Goal: Information Seeking & Learning: Learn about a topic

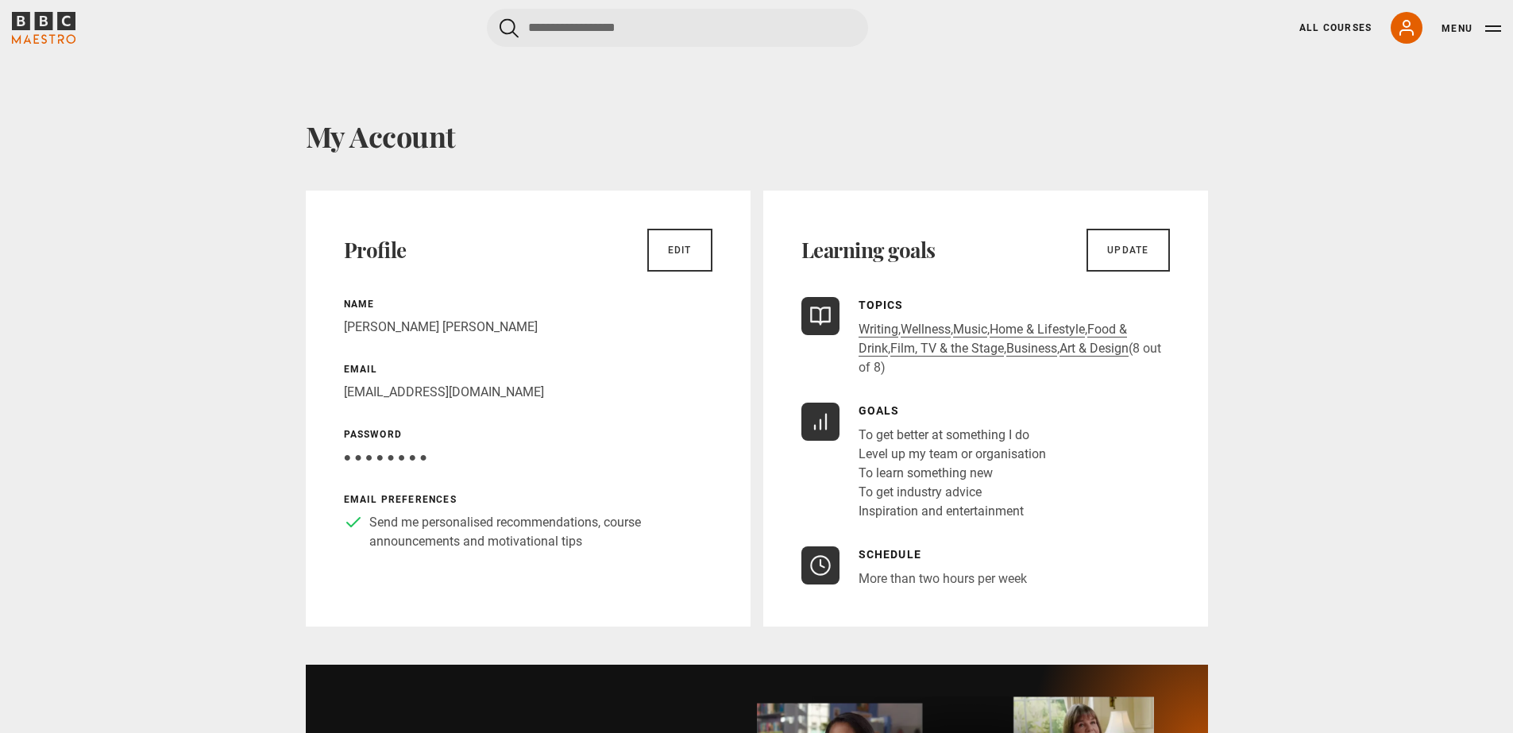
scroll to position [145, 0]
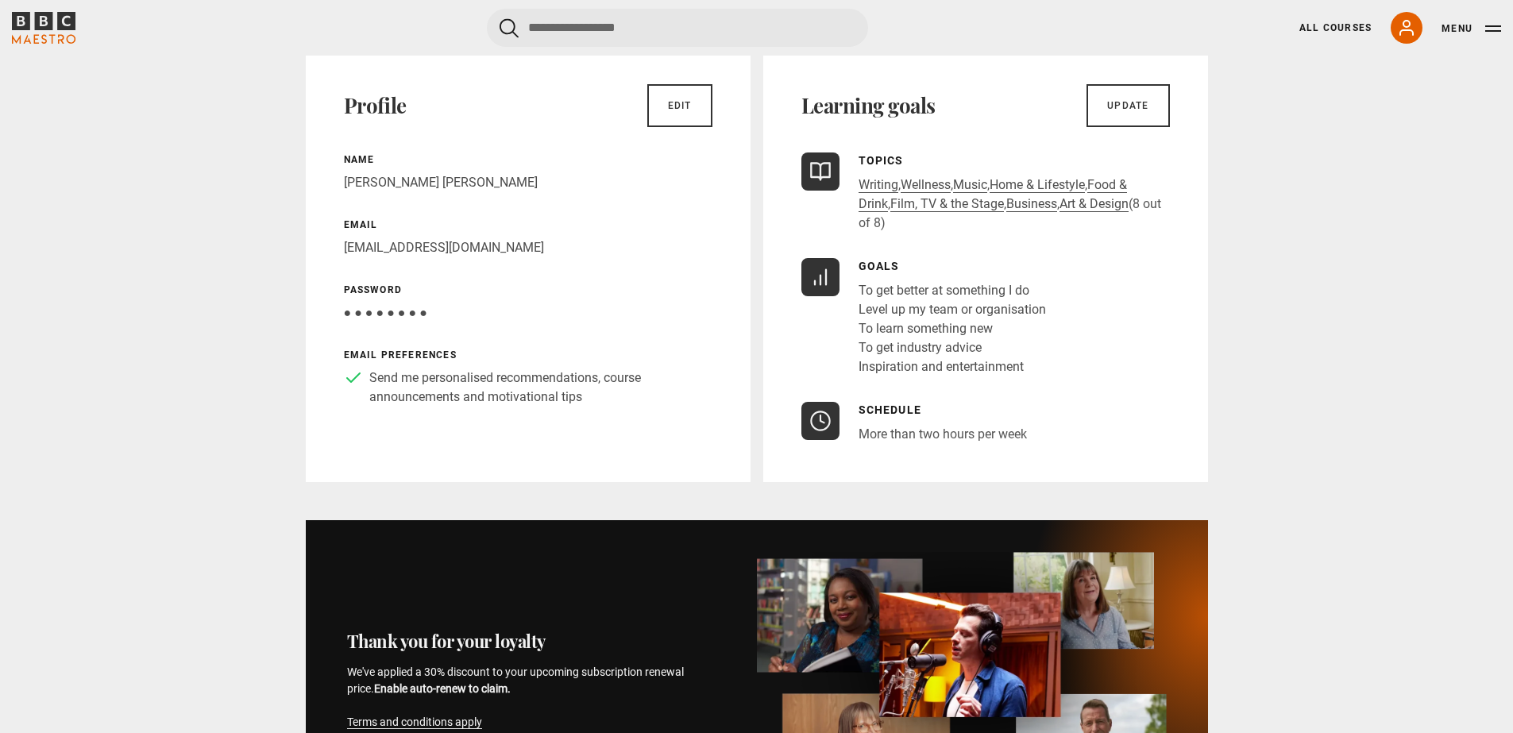
click at [1294, 23] on div "All Courses My Account Search Menu" at bounding box center [1390, 28] width 221 height 32
click at [1317, 29] on link "All Courses" at bounding box center [1335, 28] width 72 height 14
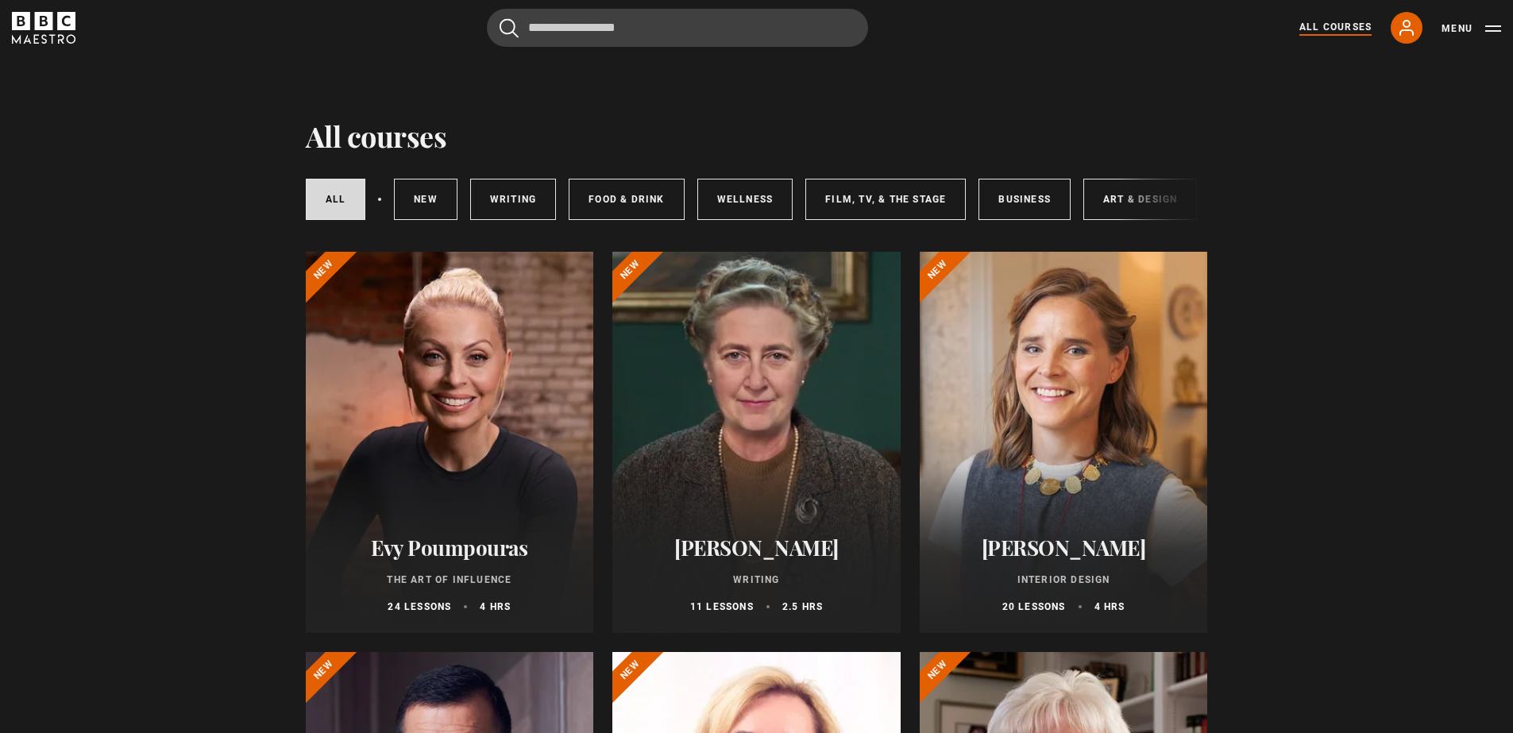
scroll to position [329, 0]
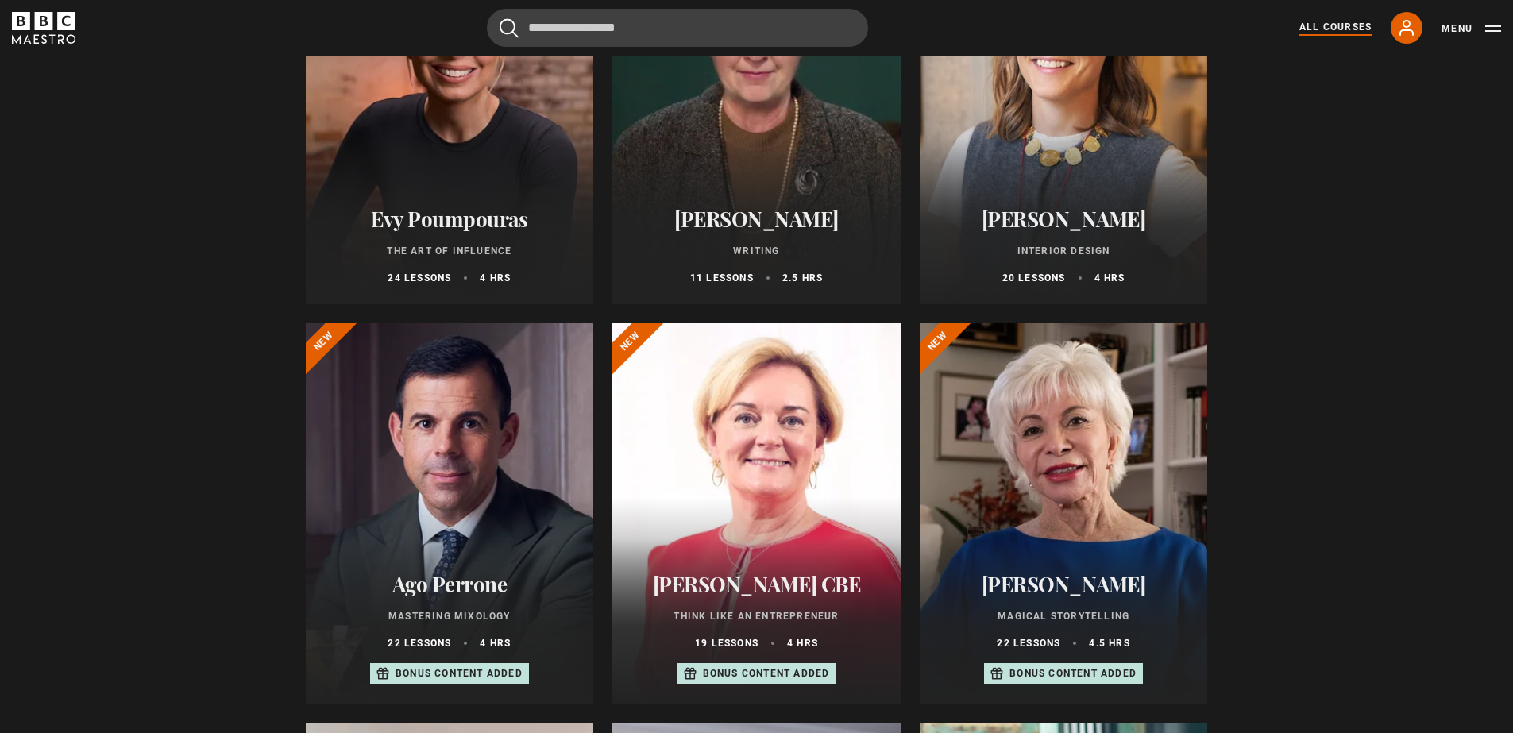
click at [1081, 107] on div at bounding box center [1063, 113] width 288 height 381
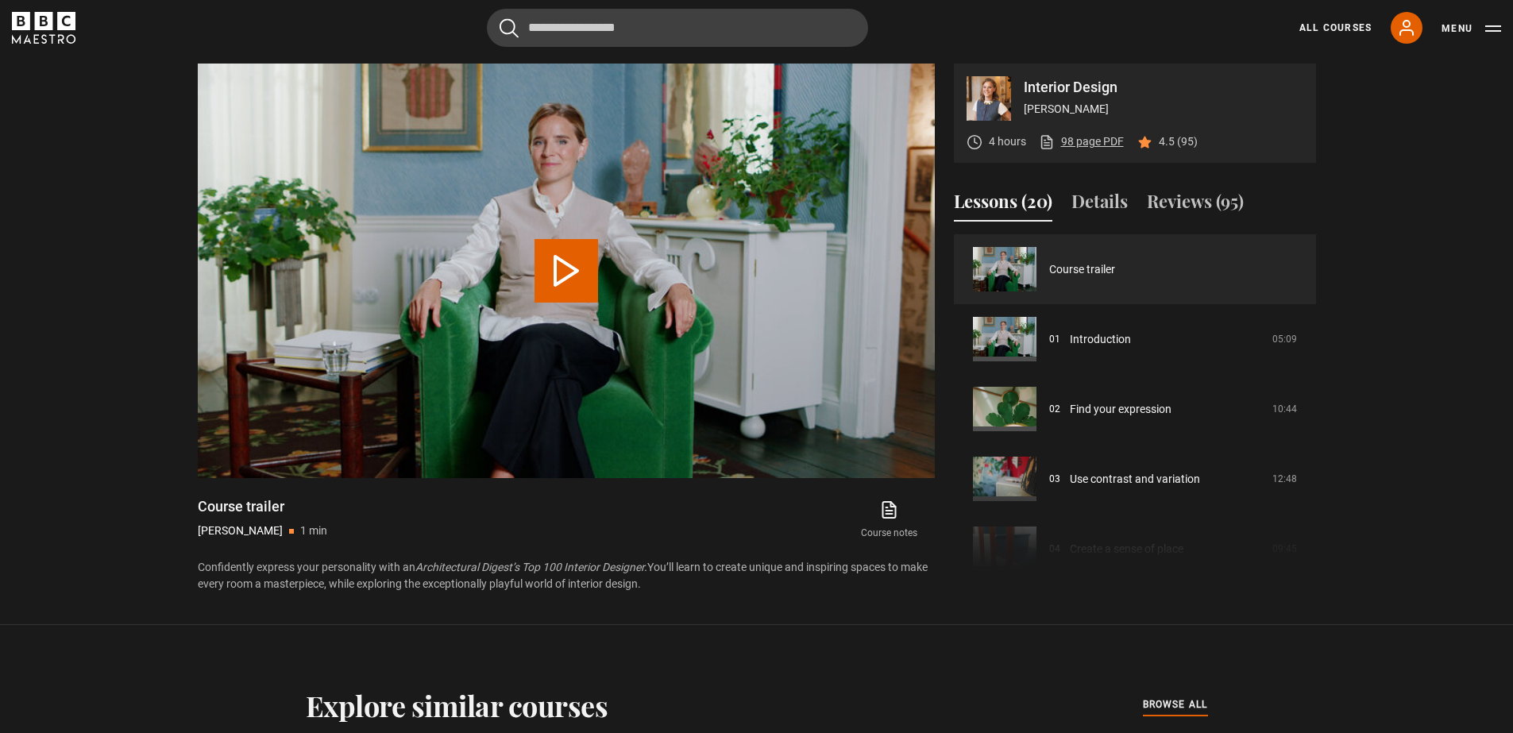
click at [1087, 139] on link "98 page PDF (opens in new tab)" at bounding box center [1081, 141] width 85 height 17
click at [1324, 23] on link "All Courses" at bounding box center [1335, 28] width 72 height 14
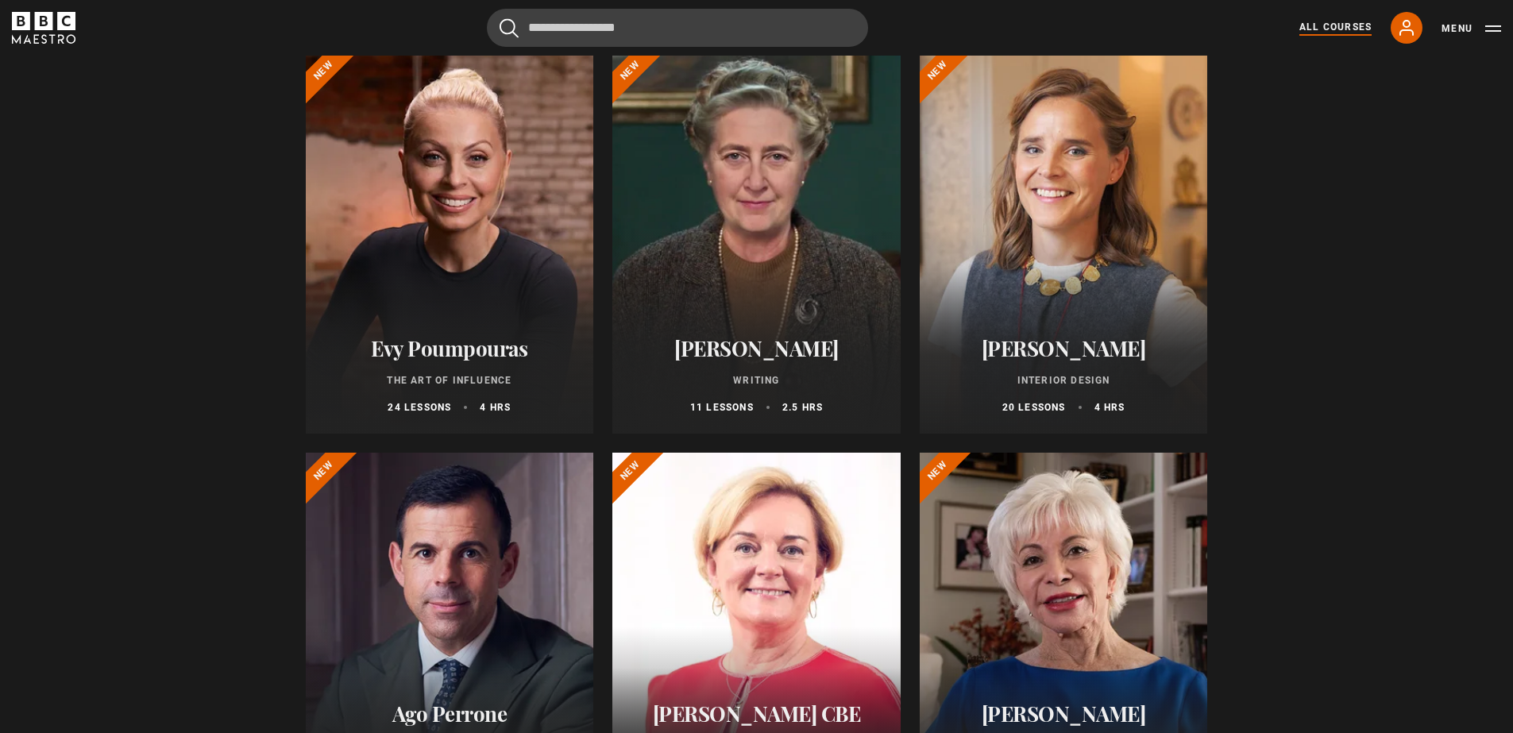
scroll to position [199, 0]
click at [453, 196] on div at bounding box center [450, 242] width 288 height 381
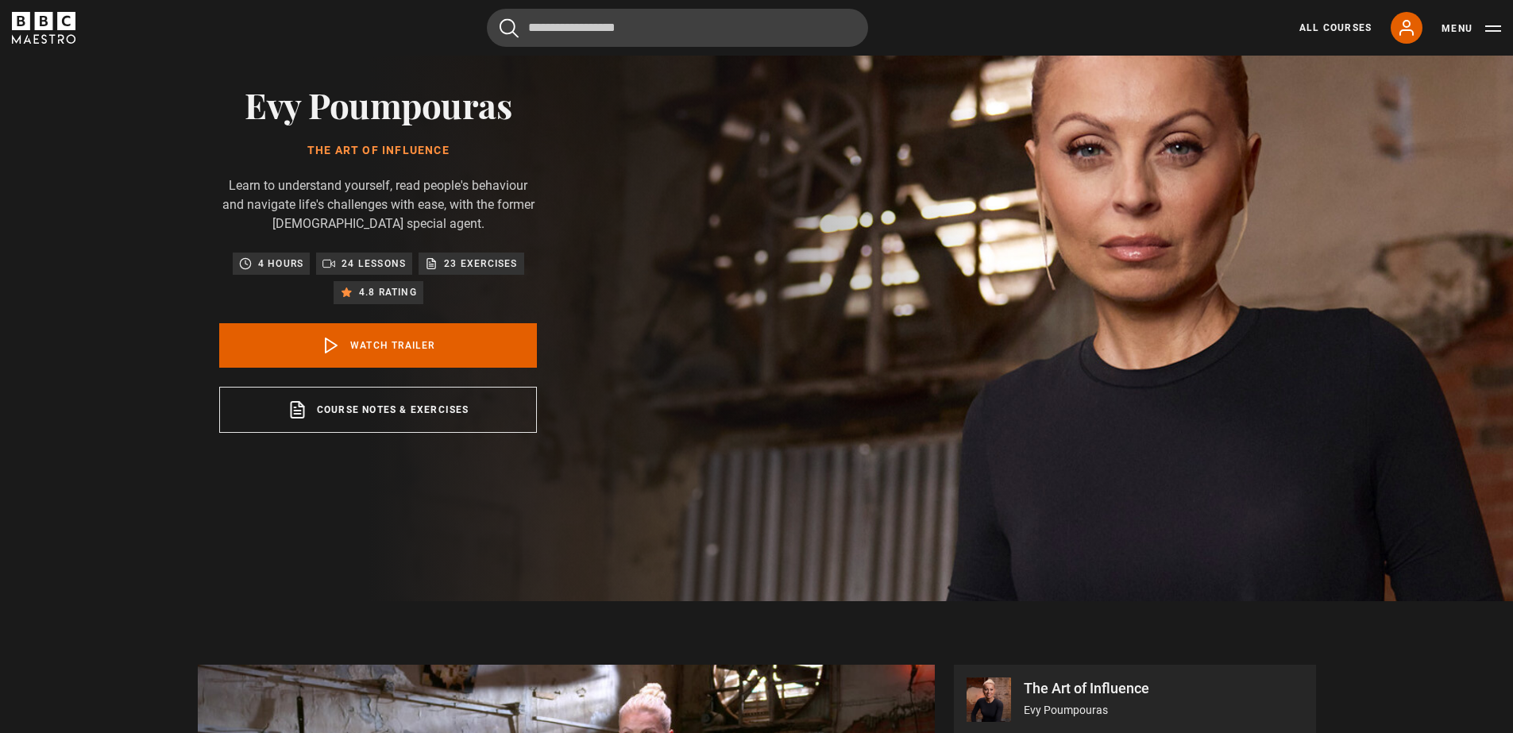
scroll to position [694, 0]
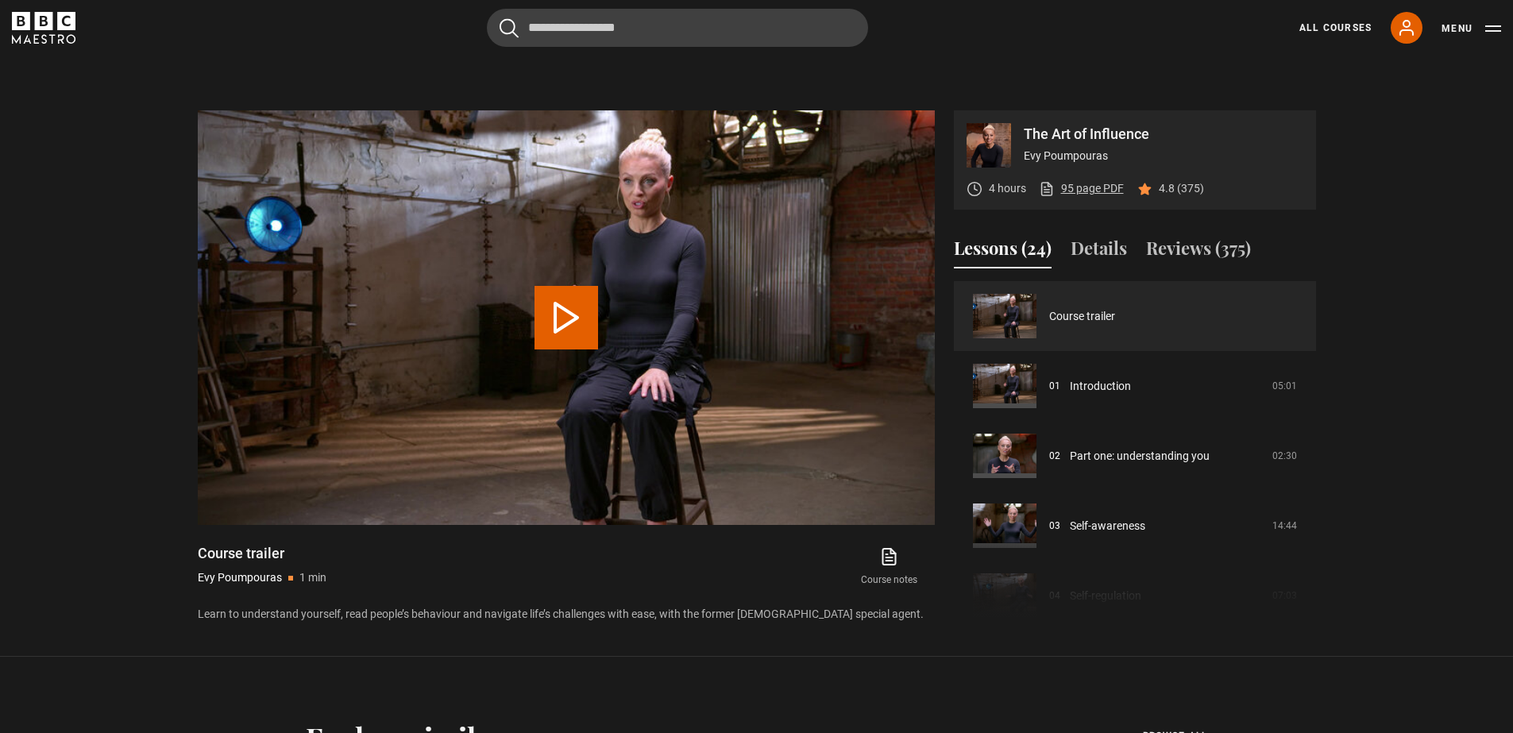
click at [1074, 188] on link "95 page PDF (opens in new tab)" at bounding box center [1081, 188] width 85 height 17
click at [1343, 28] on link "All Courses" at bounding box center [1335, 28] width 72 height 14
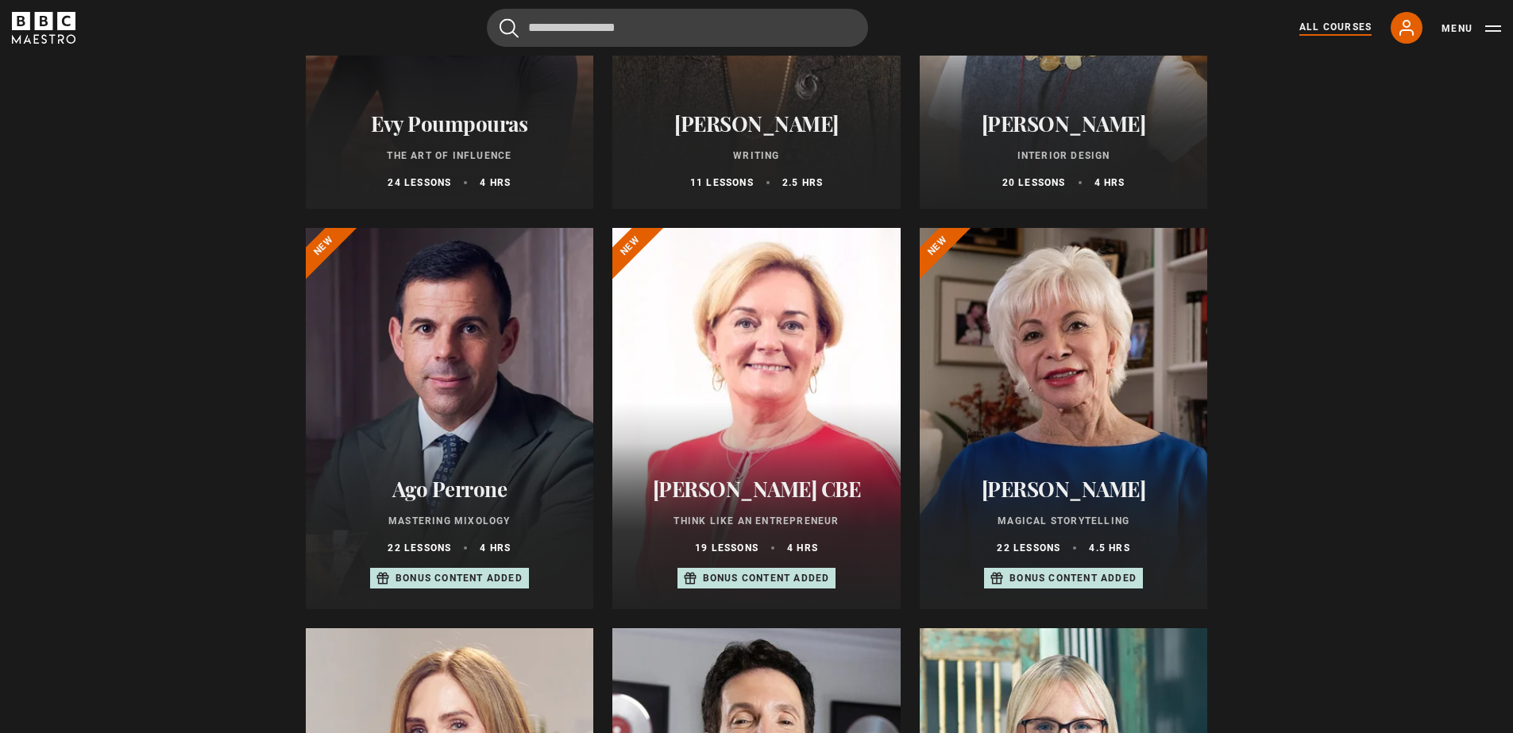
scroll to position [308, 0]
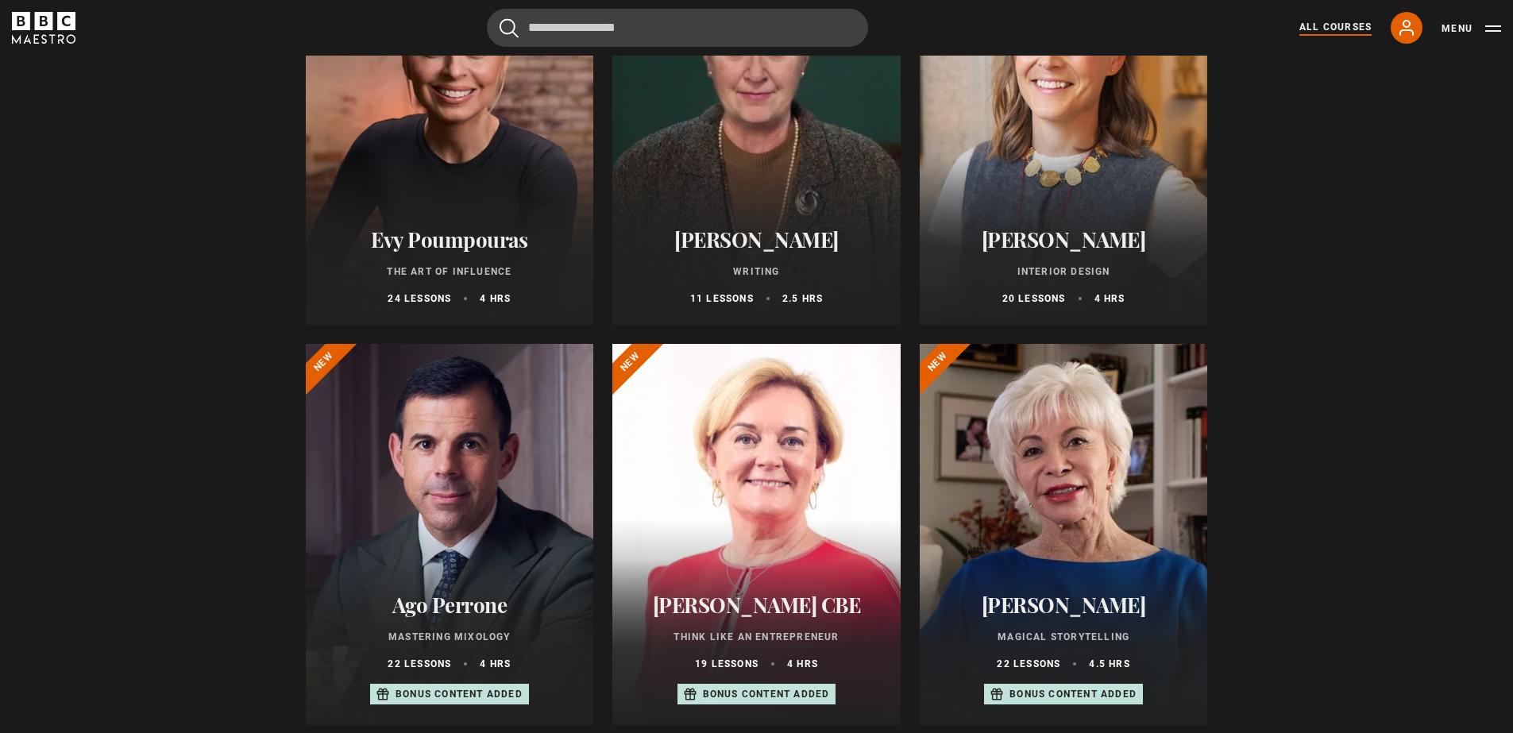
click at [761, 121] on div at bounding box center [756, 134] width 288 height 381
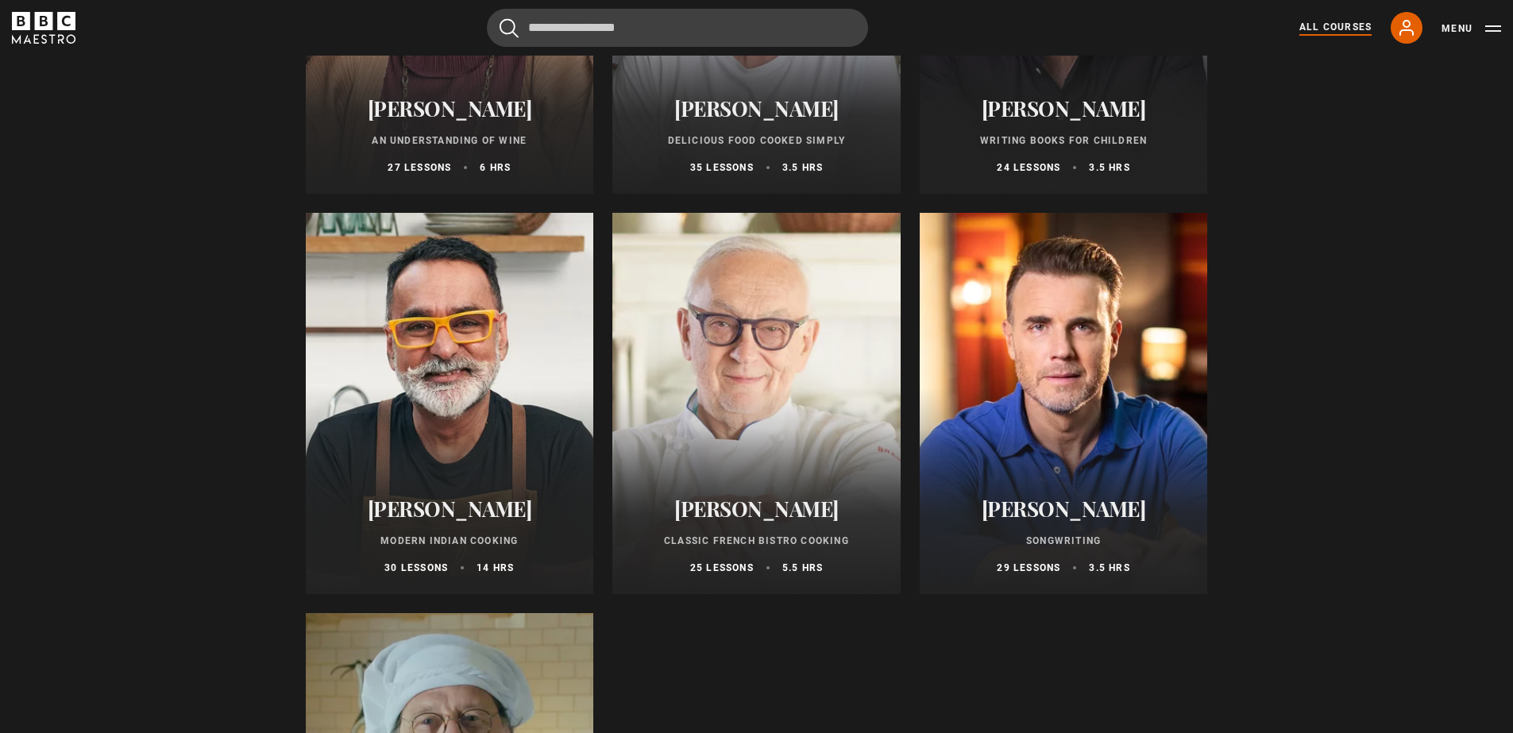
scroll to position [5970, 0]
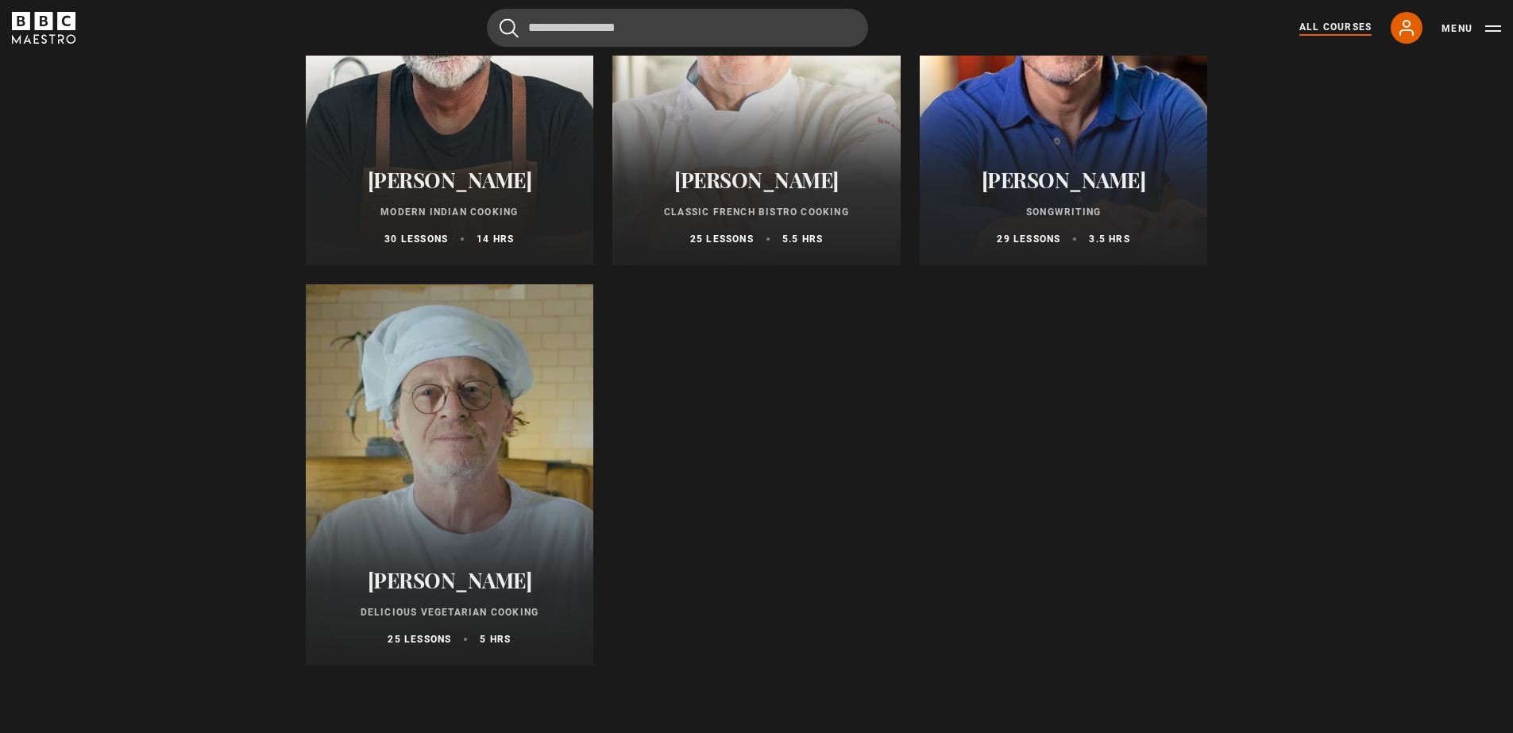
click at [498, 444] on div at bounding box center [450, 474] width 288 height 381
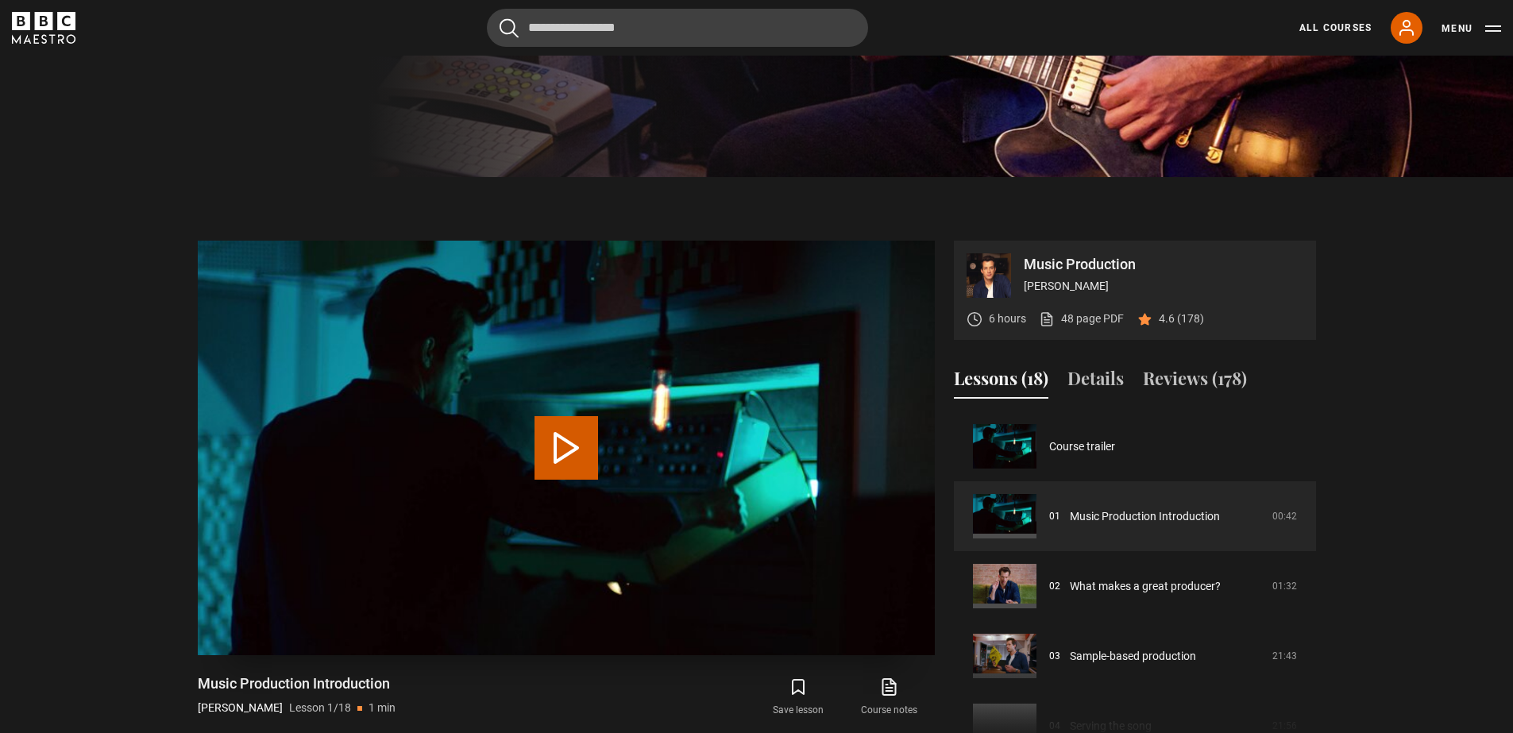
scroll to position [638, 0]
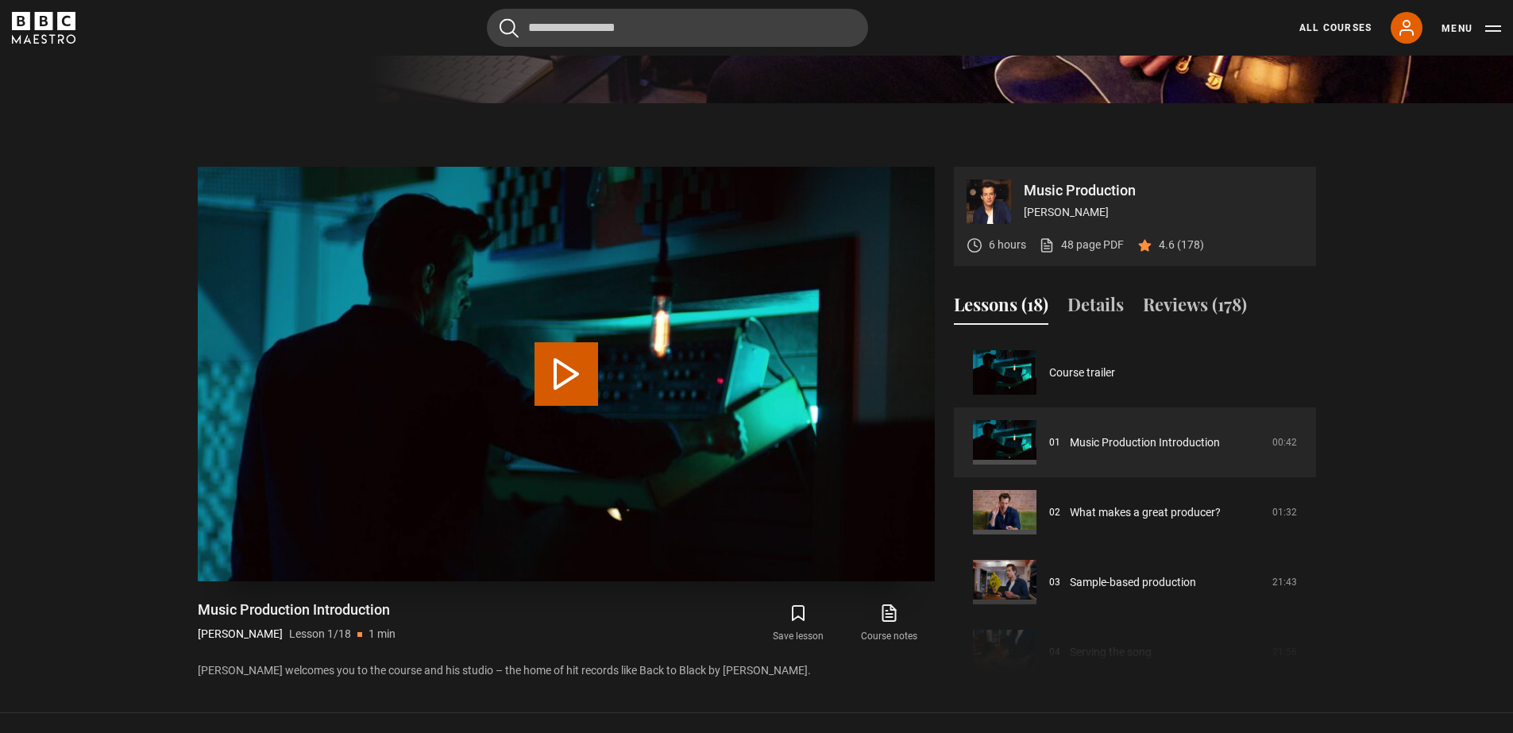
click at [558, 375] on button "Play Lesson Music Production Introduction" at bounding box center [566, 374] width 64 height 64
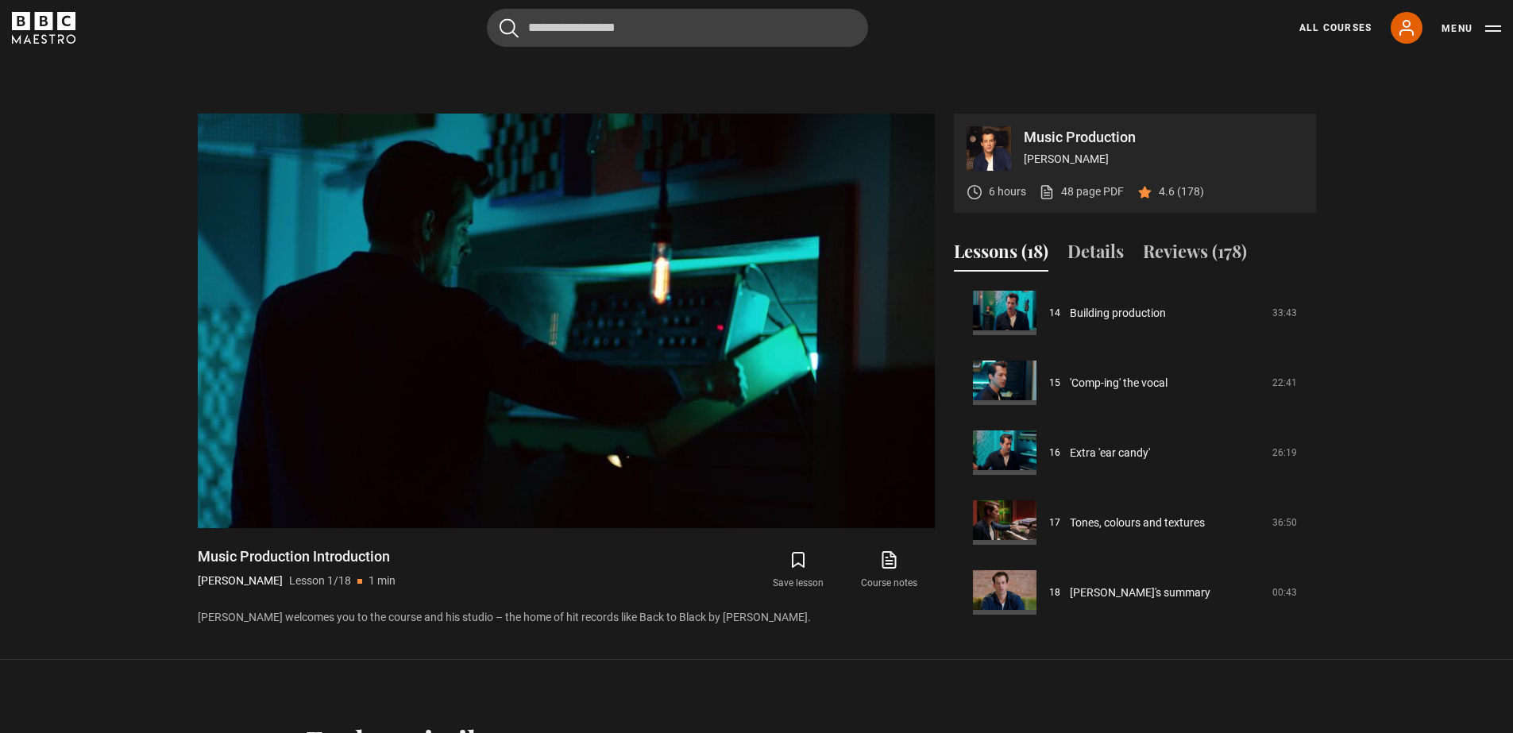
scroll to position [671, 0]
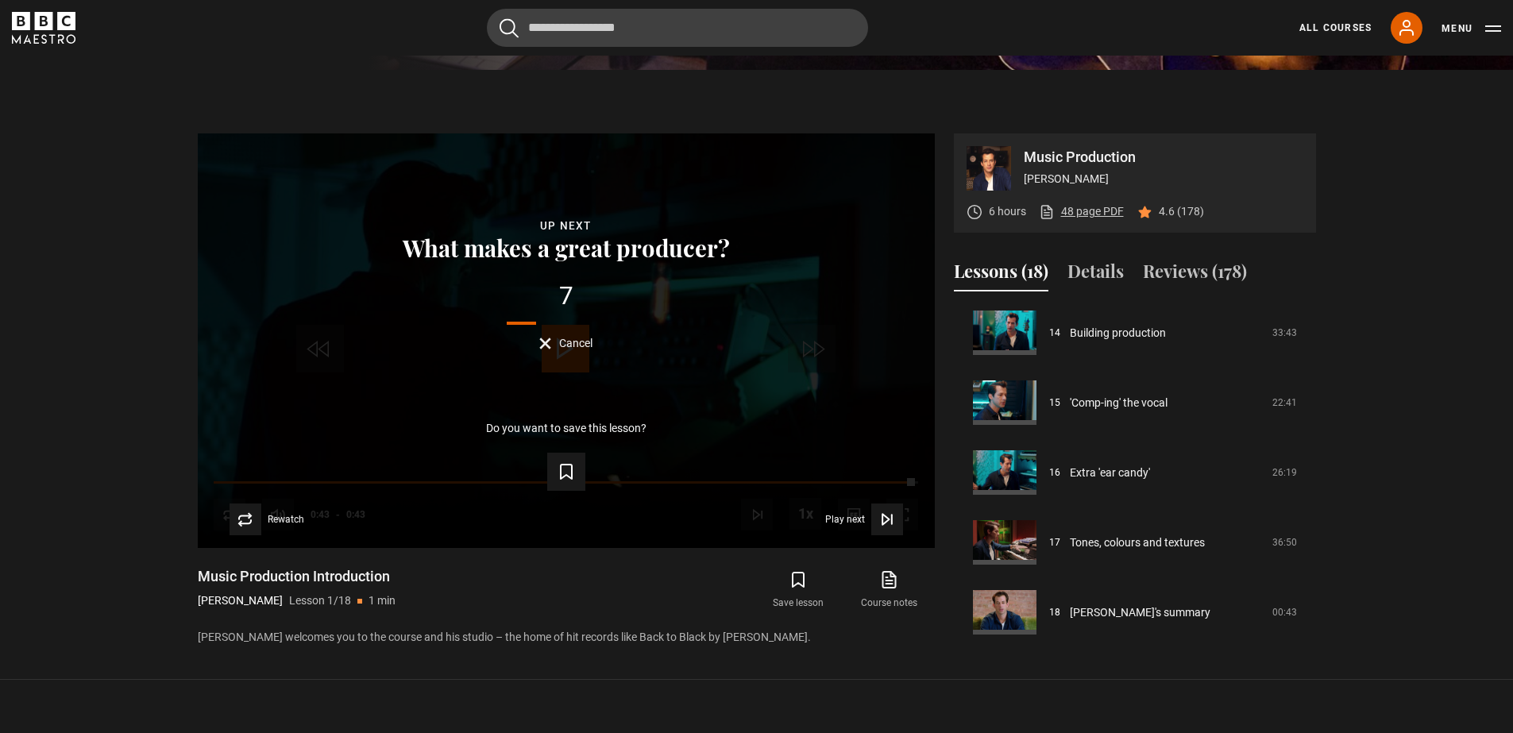
click at [1100, 210] on link "48 page PDF (opens in new tab)" at bounding box center [1081, 211] width 85 height 17
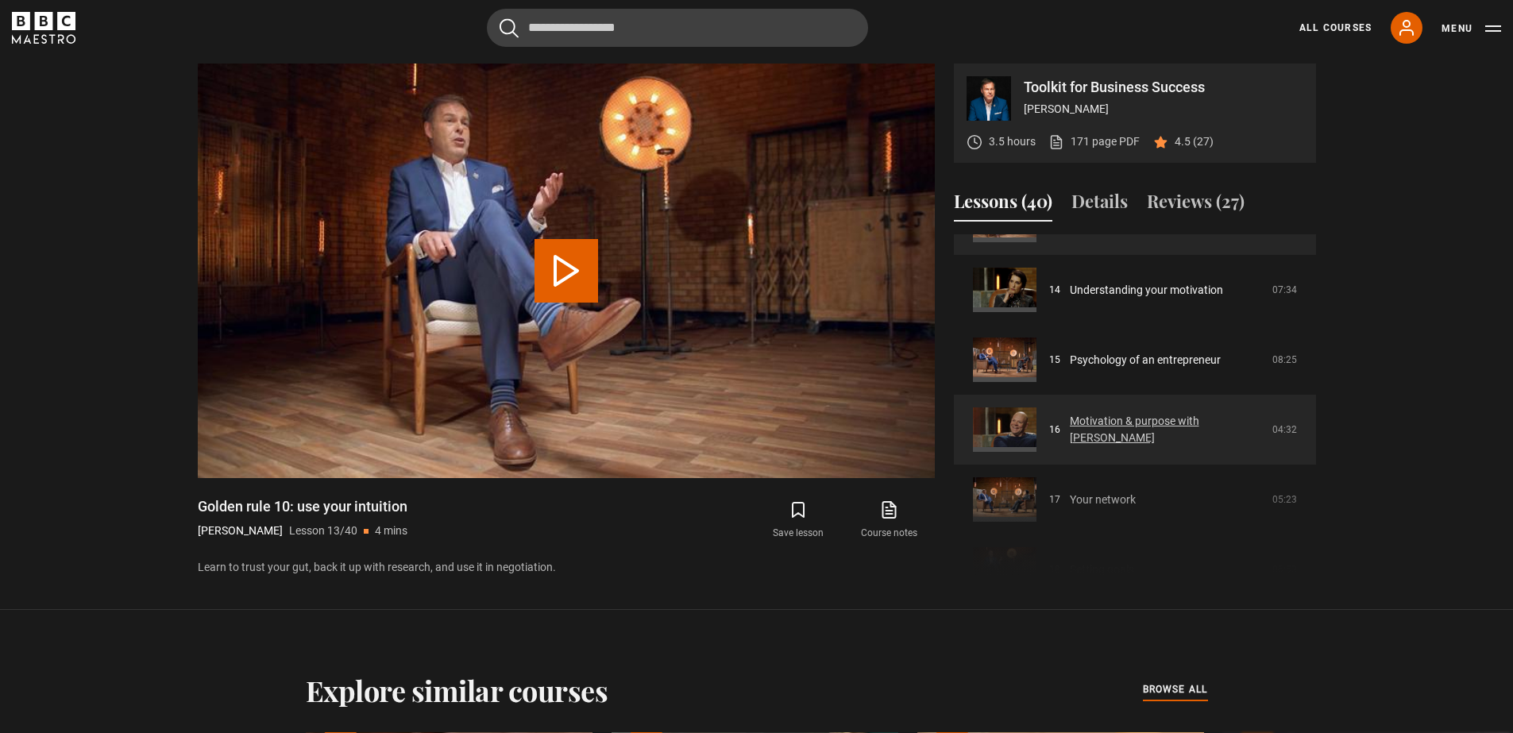
scroll to position [1038, 0]
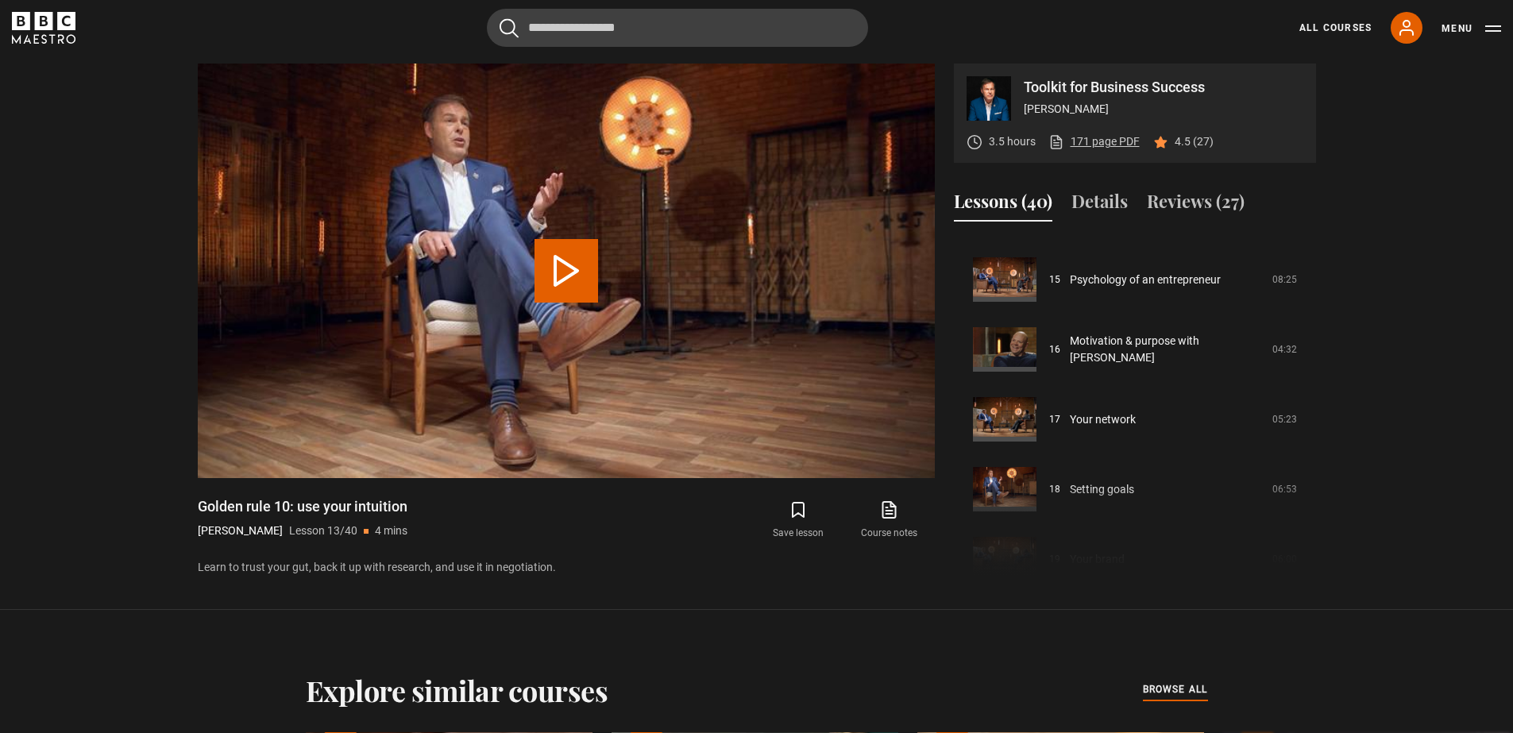
click at [1086, 144] on link "171 page PDF (opens in new tab)" at bounding box center [1093, 141] width 91 height 17
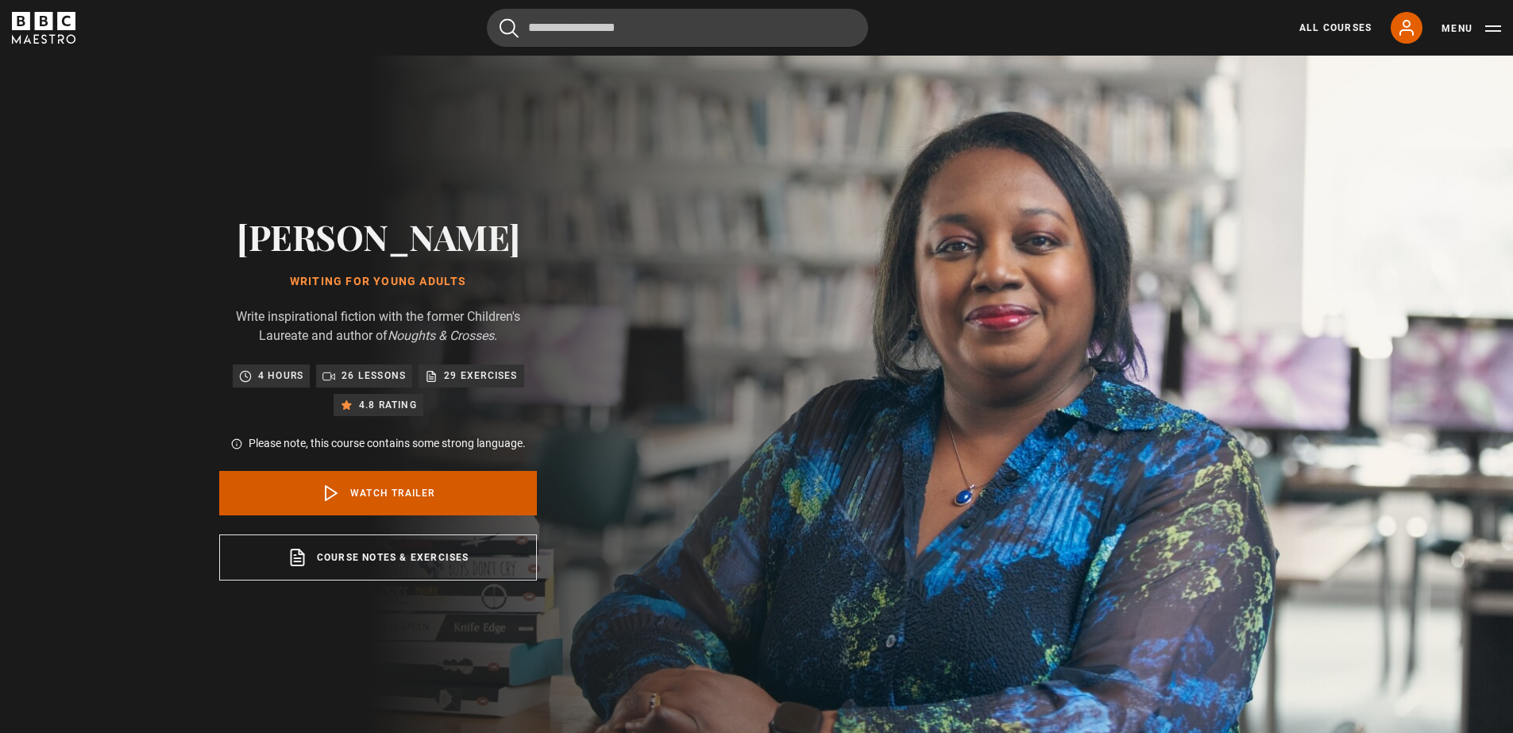
click at [349, 486] on link "Watch Trailer" at bounding box center [378, 493] width 318 height 44
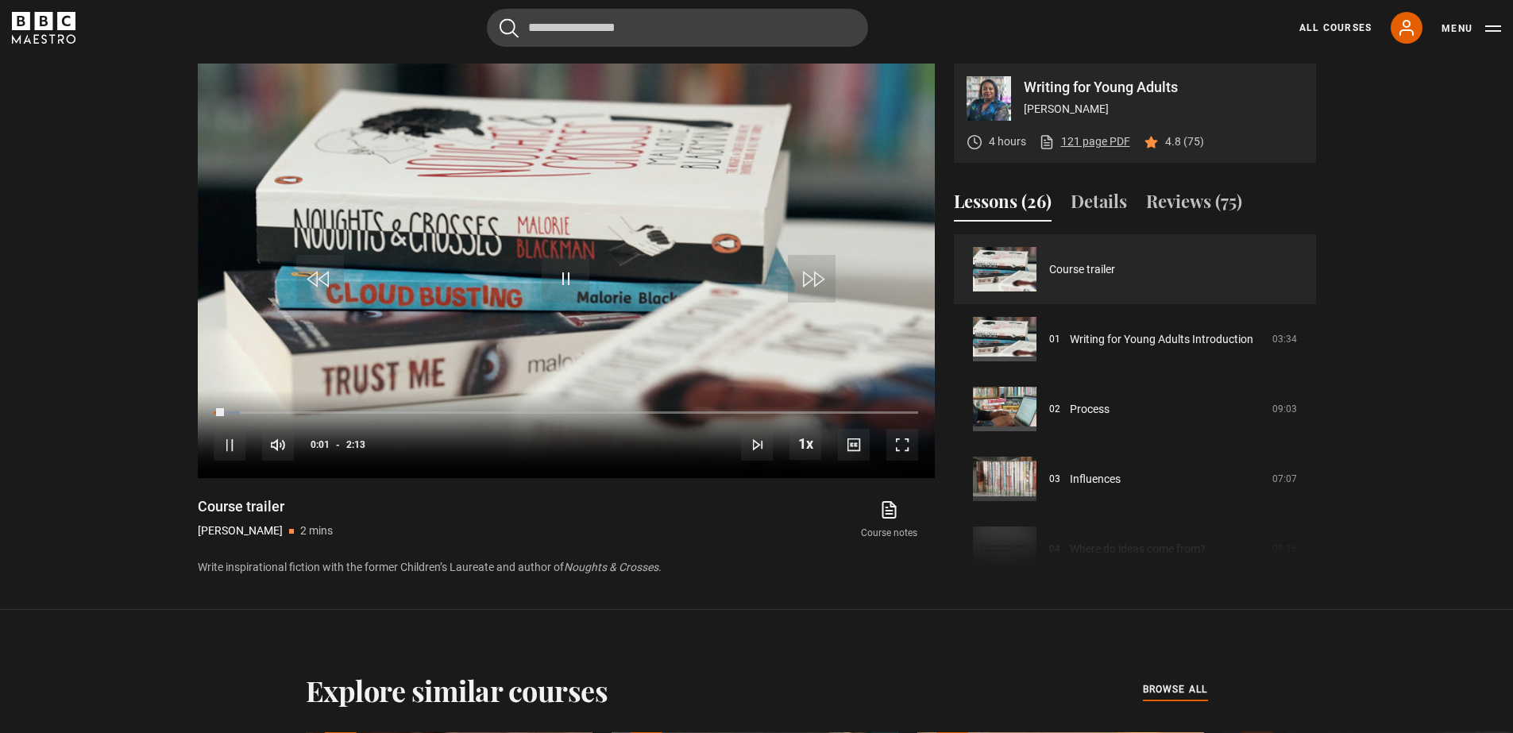
click at [1085, 144] on link "121 page PDF (opens in new tab)" at bounding box center [1084, 141] width 91 height 17
click at [609, 258] on video "Video Player" at bounding box center [566, 271] width 737 height 414
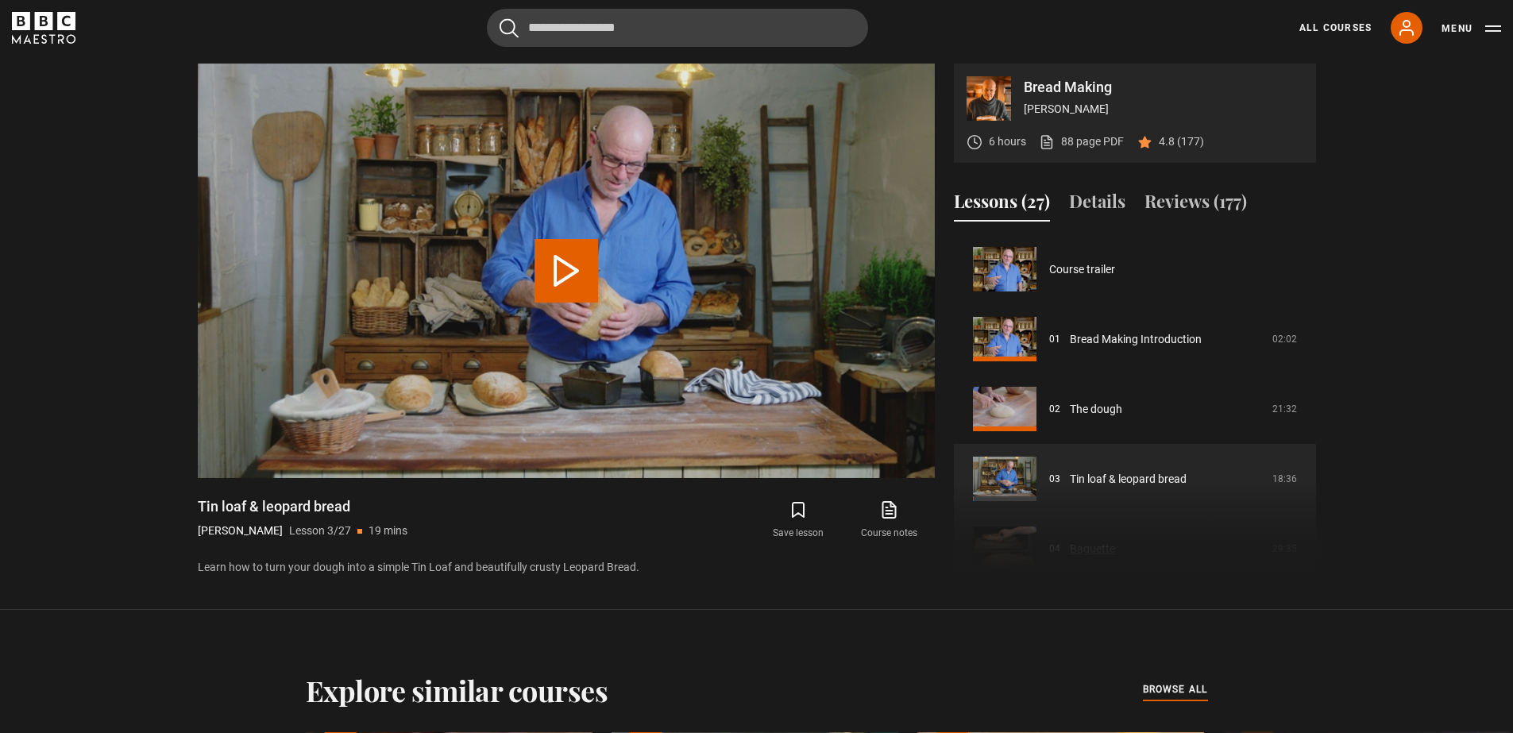
scroll to position [140, 0]
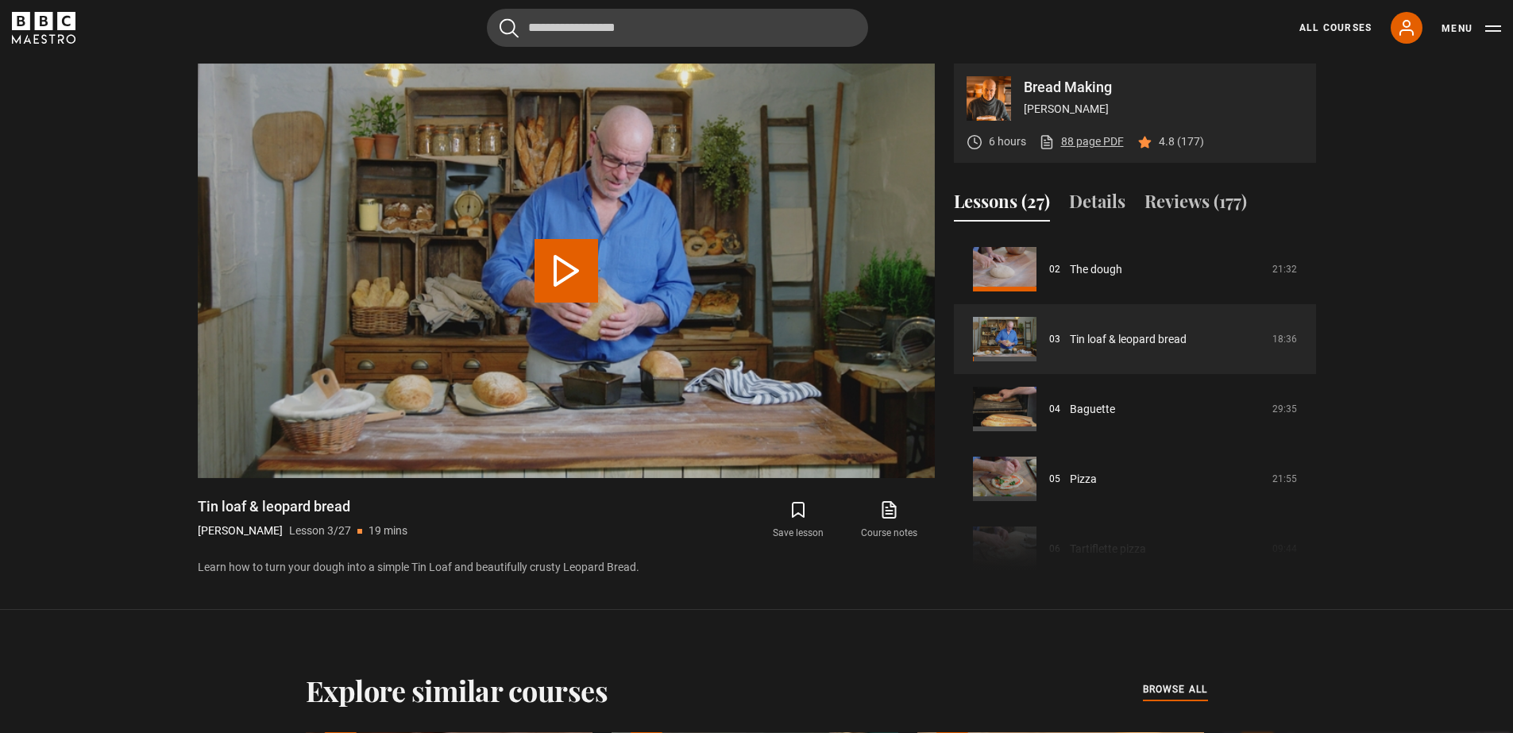
click at [1095, 141] on link "88 page PDF (opens in new tab)" at bounding box center [1081, 141] width 85 height 17
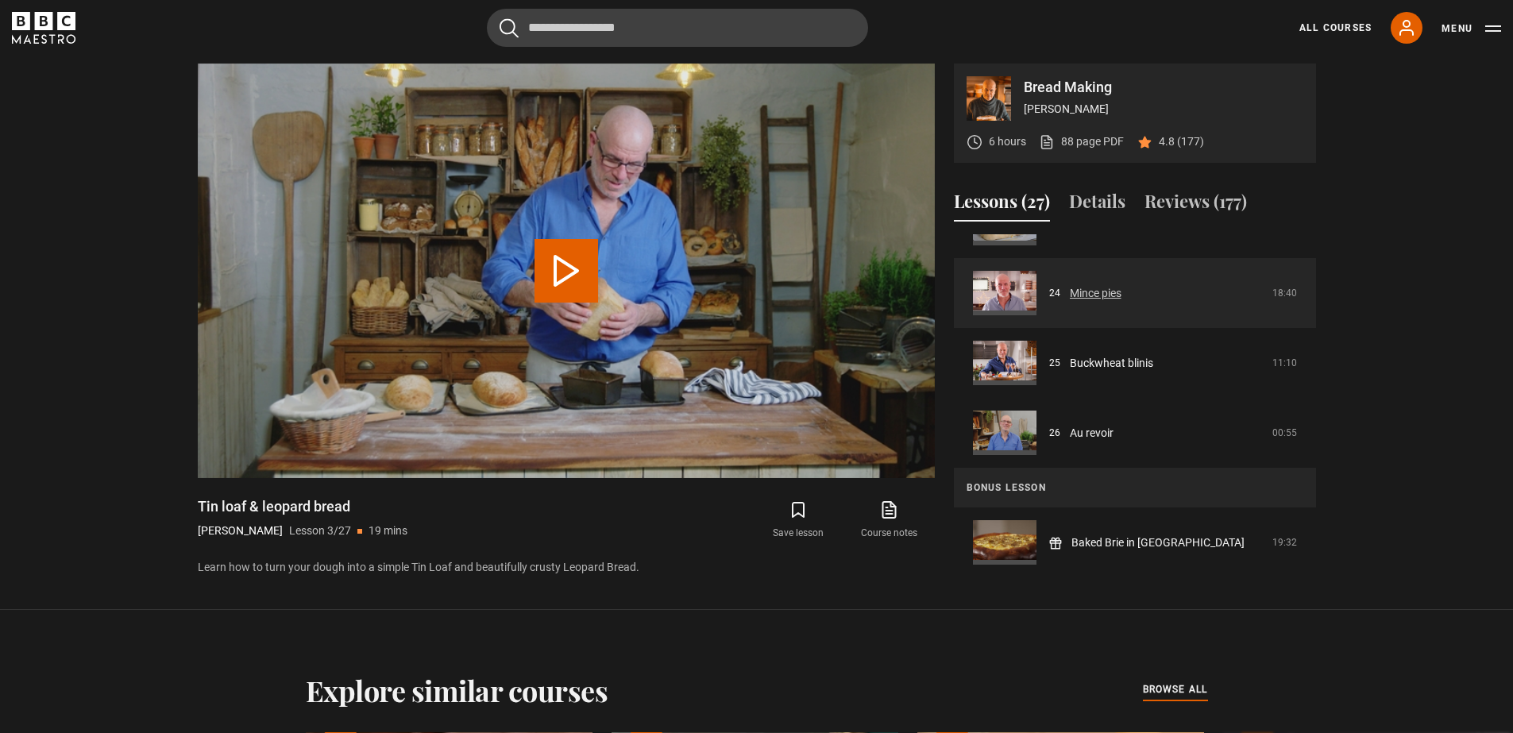
scroll to position [841, 0]
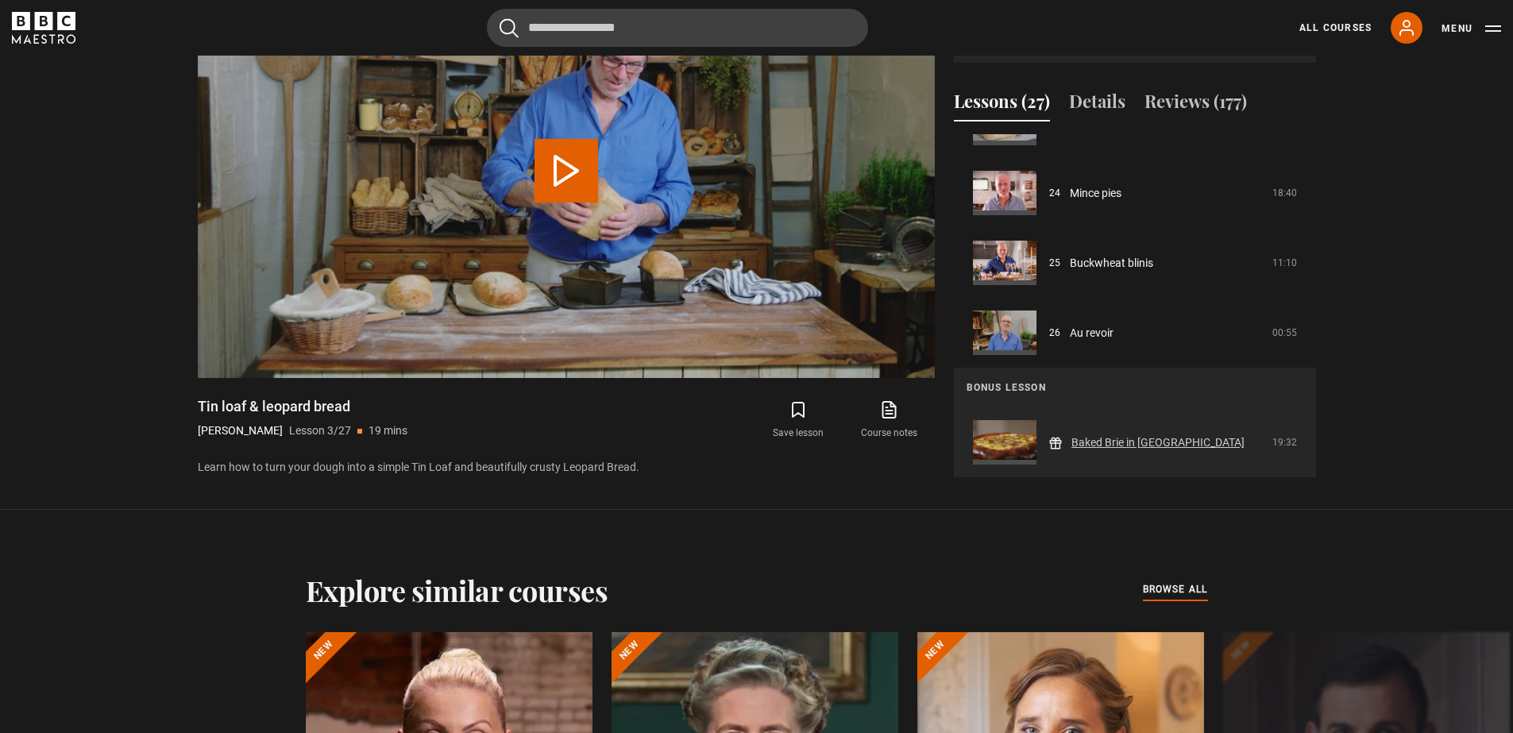
click at [1127, 441] on link "Baked Brie in Brioche" at bounding box center [1157, 442] width 173 height 17
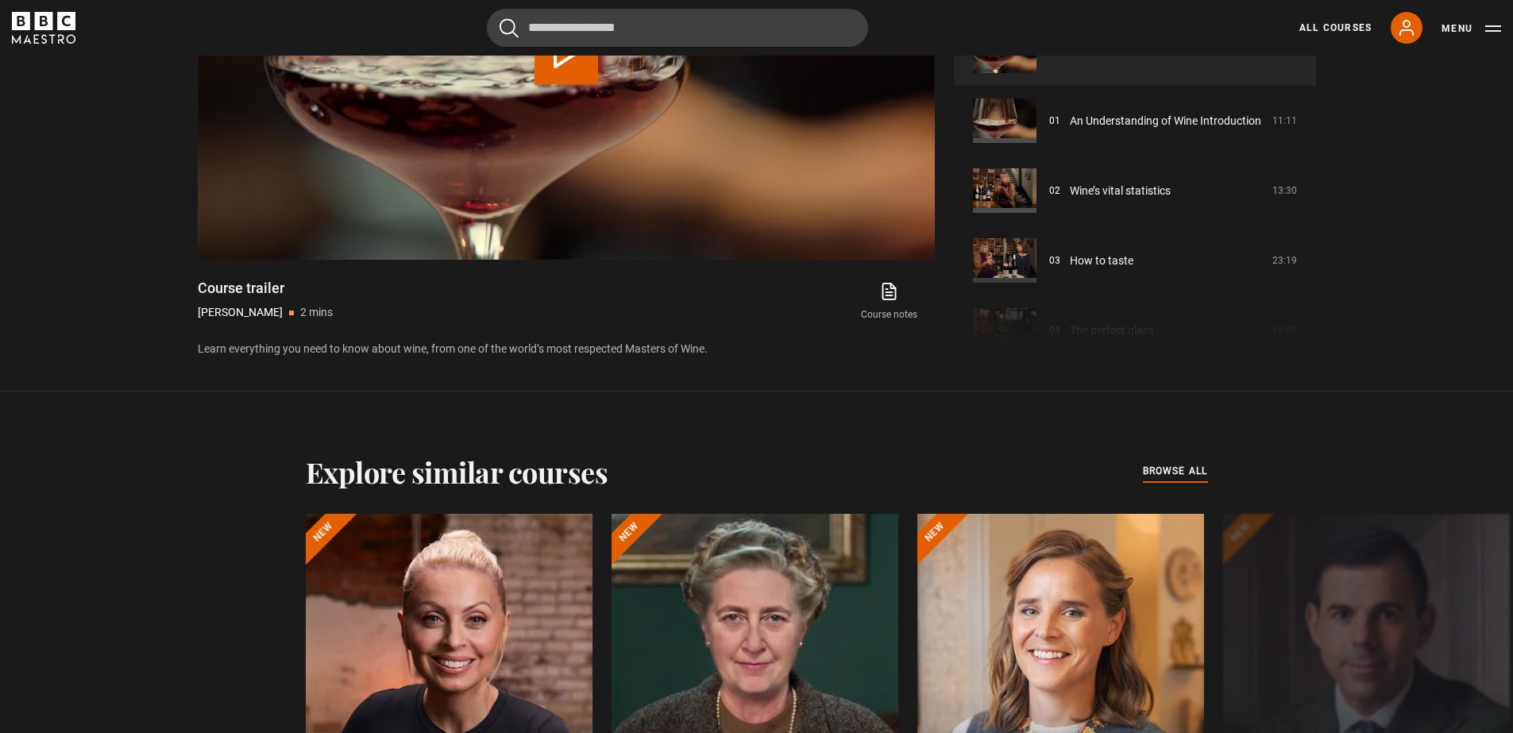
scroll to position [821, 0]
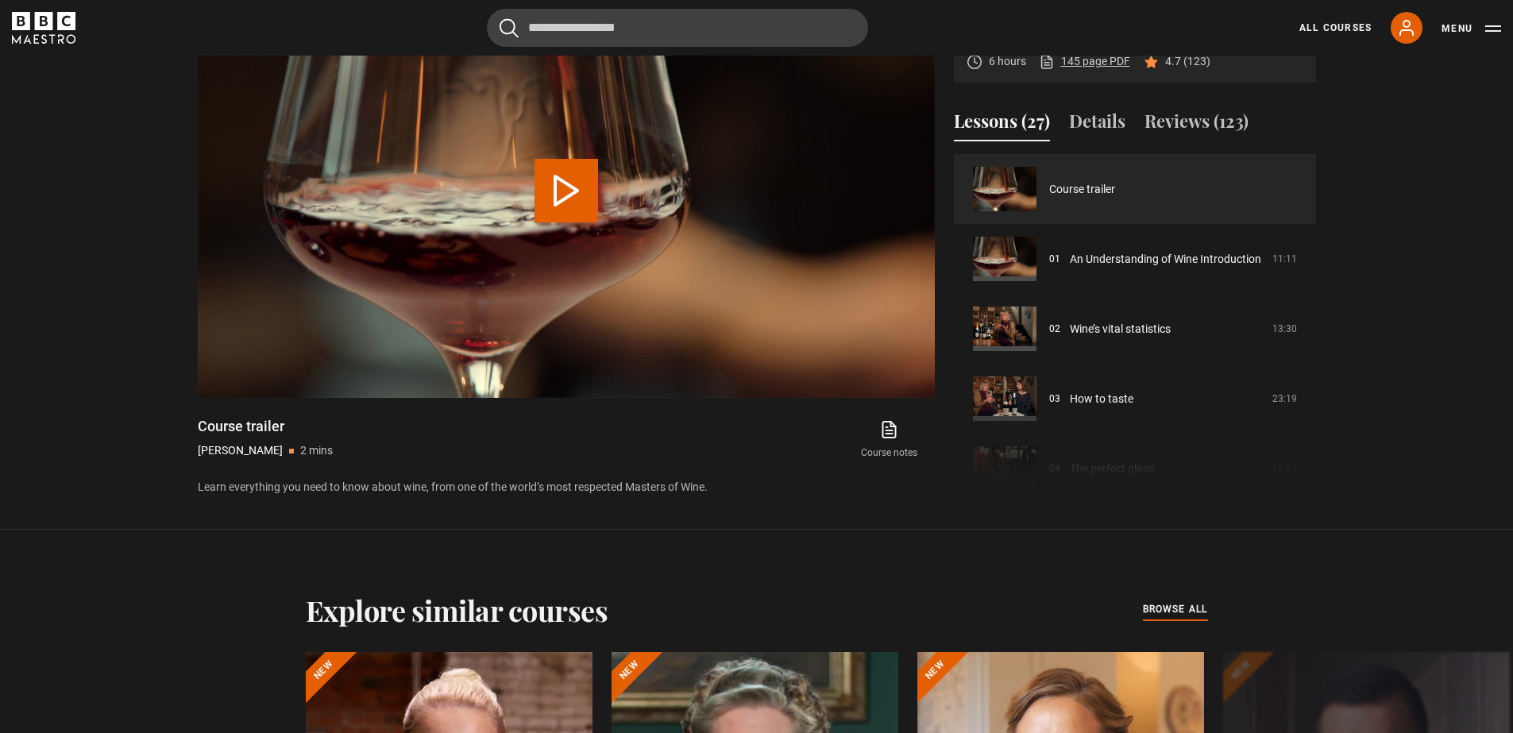
click at [1093, 59] on link "145 page PDF (opens in new tab)" at bounding box center [1084, 61] width 91 height 17
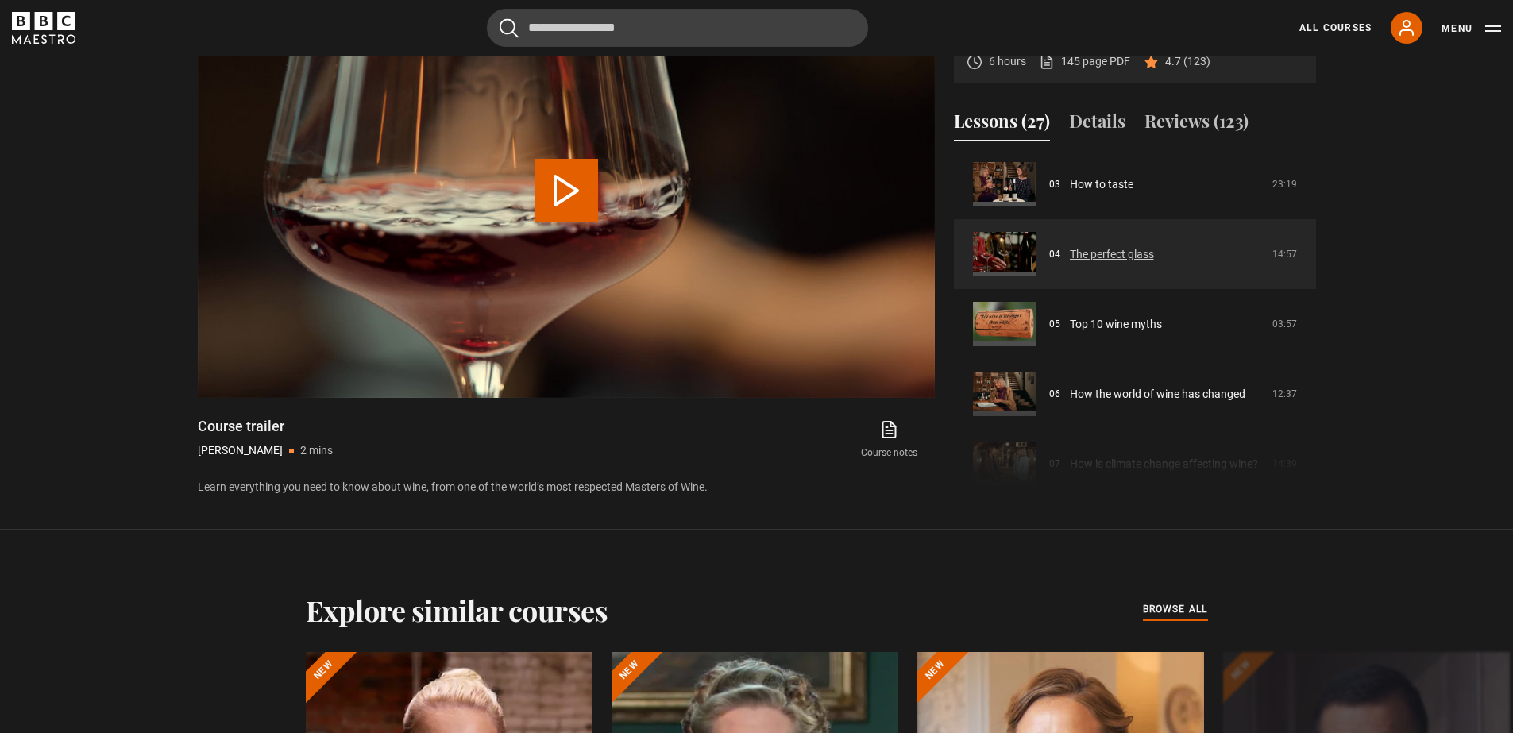
scroll to position [218, 0]
click at [1095, 253] on link "The perfect glass​" at bounding box center [1112, 251] width 84 height 17
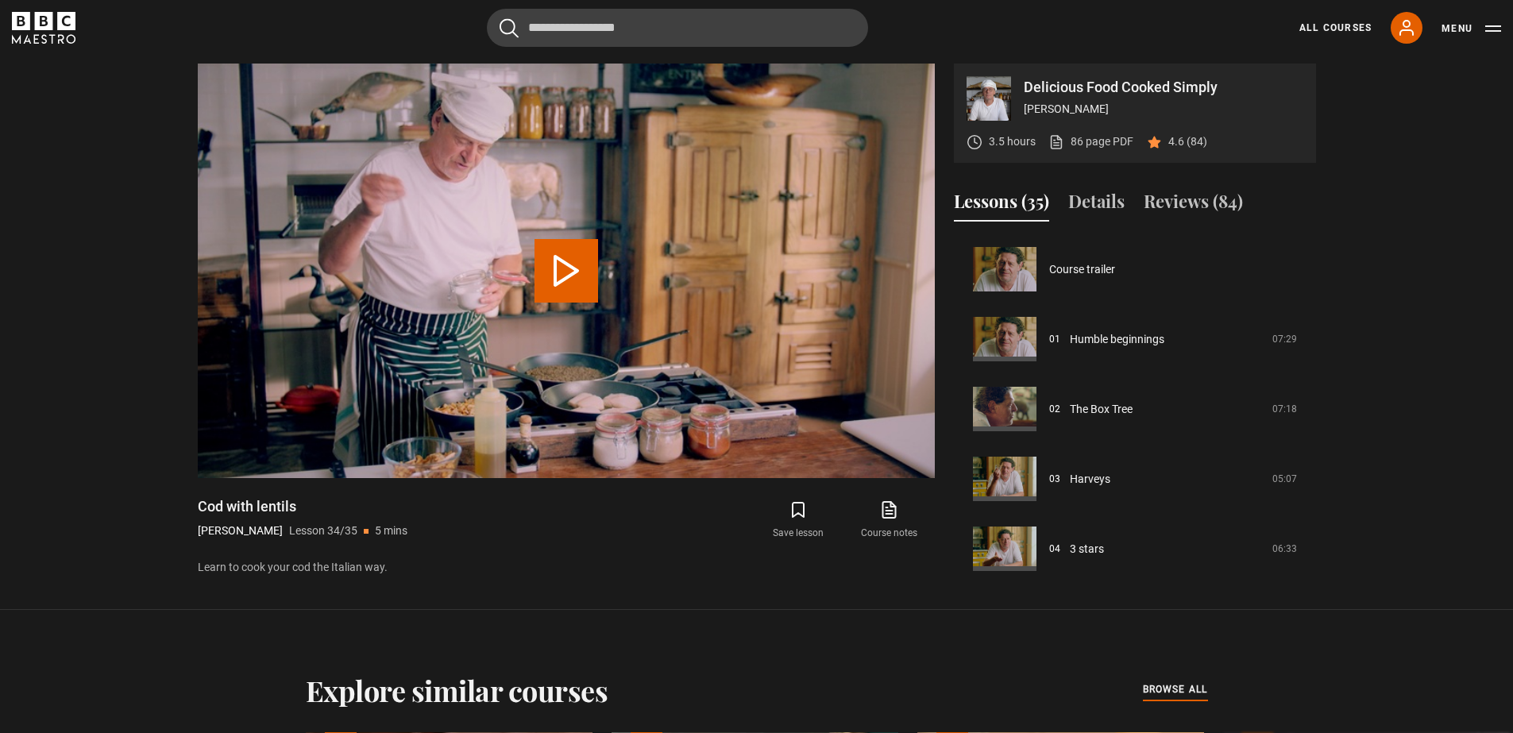
scroll to position [2172, 0]
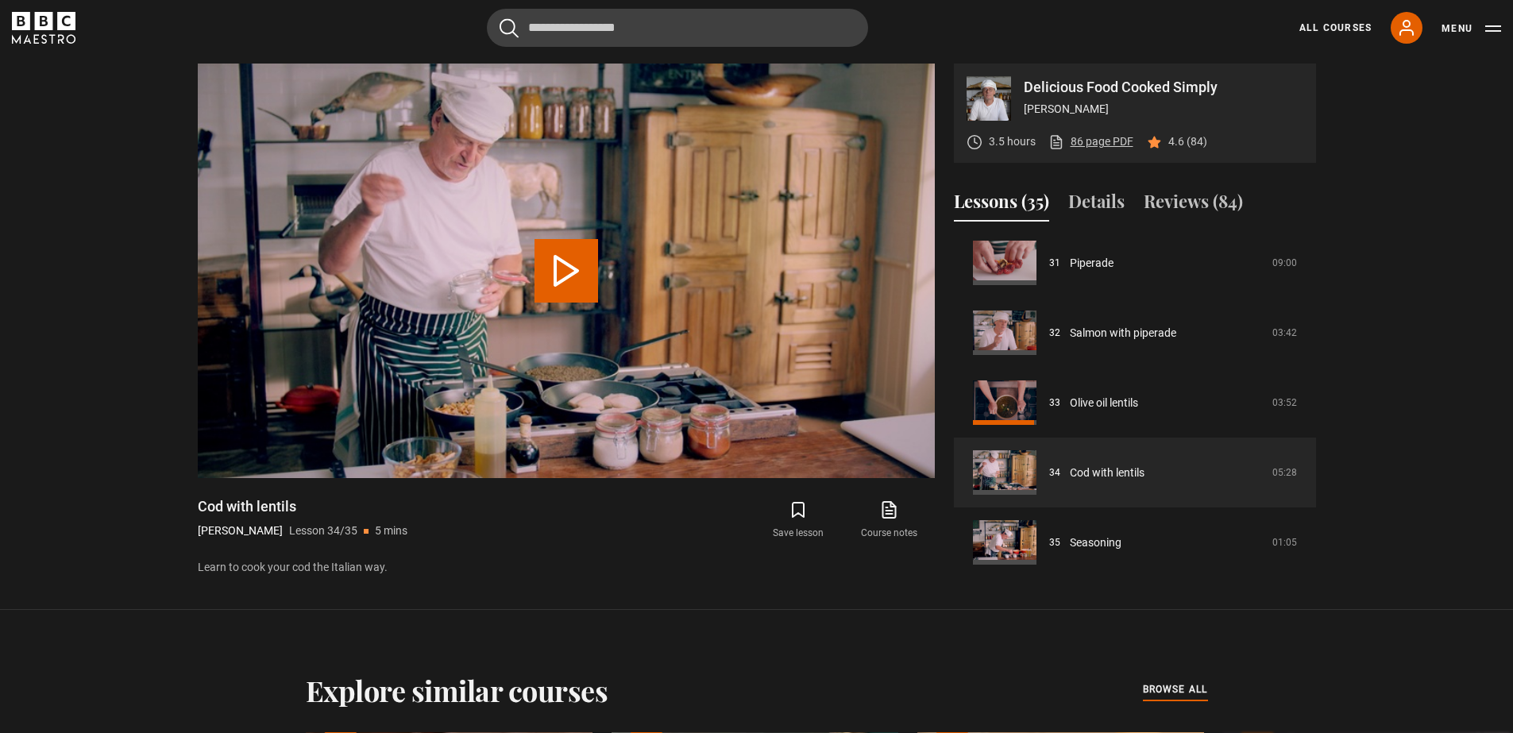
click at [1104, 142] on link "86 page PDF (opens in new tab)" at bounding box center [1090, 141] width 85 height 17
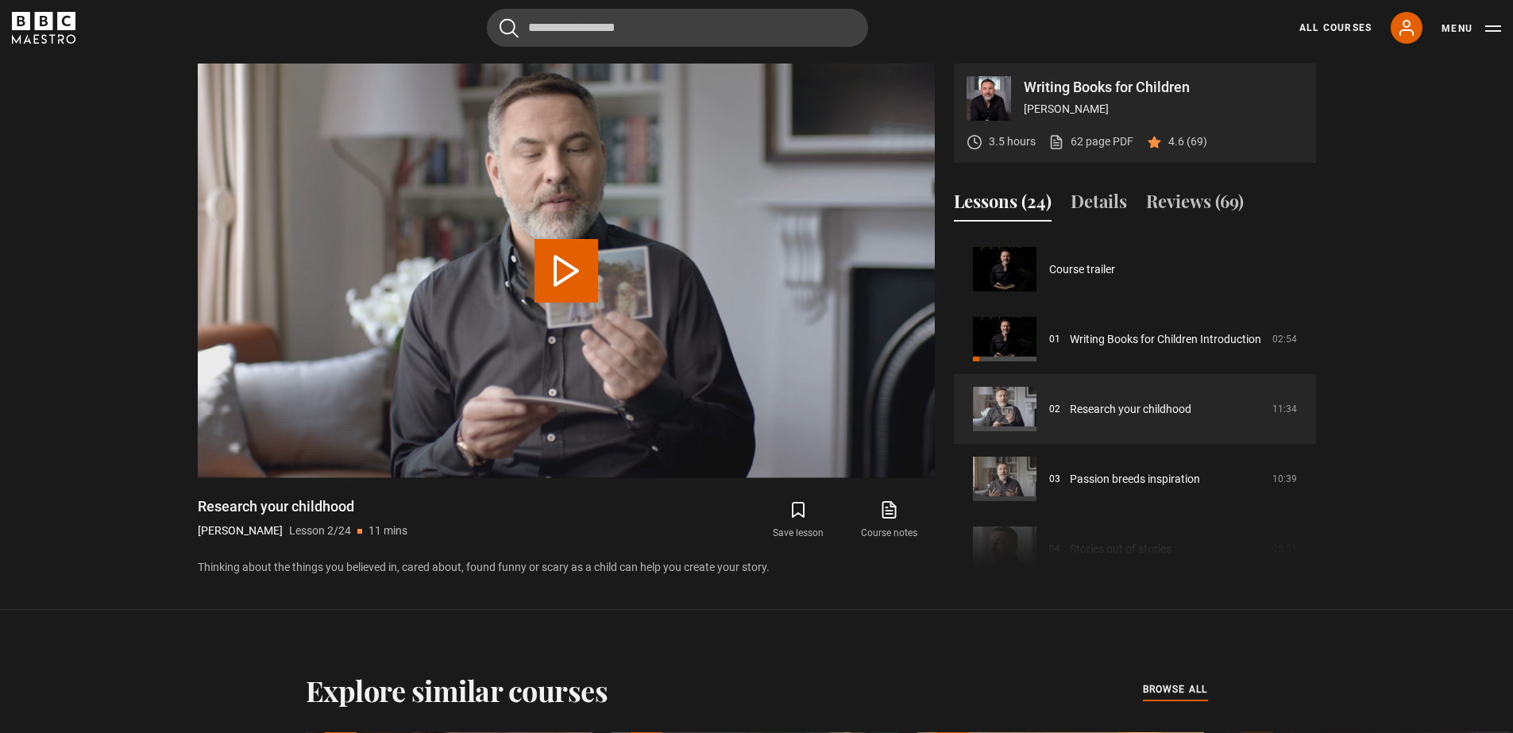
scroll to position [70, 0]
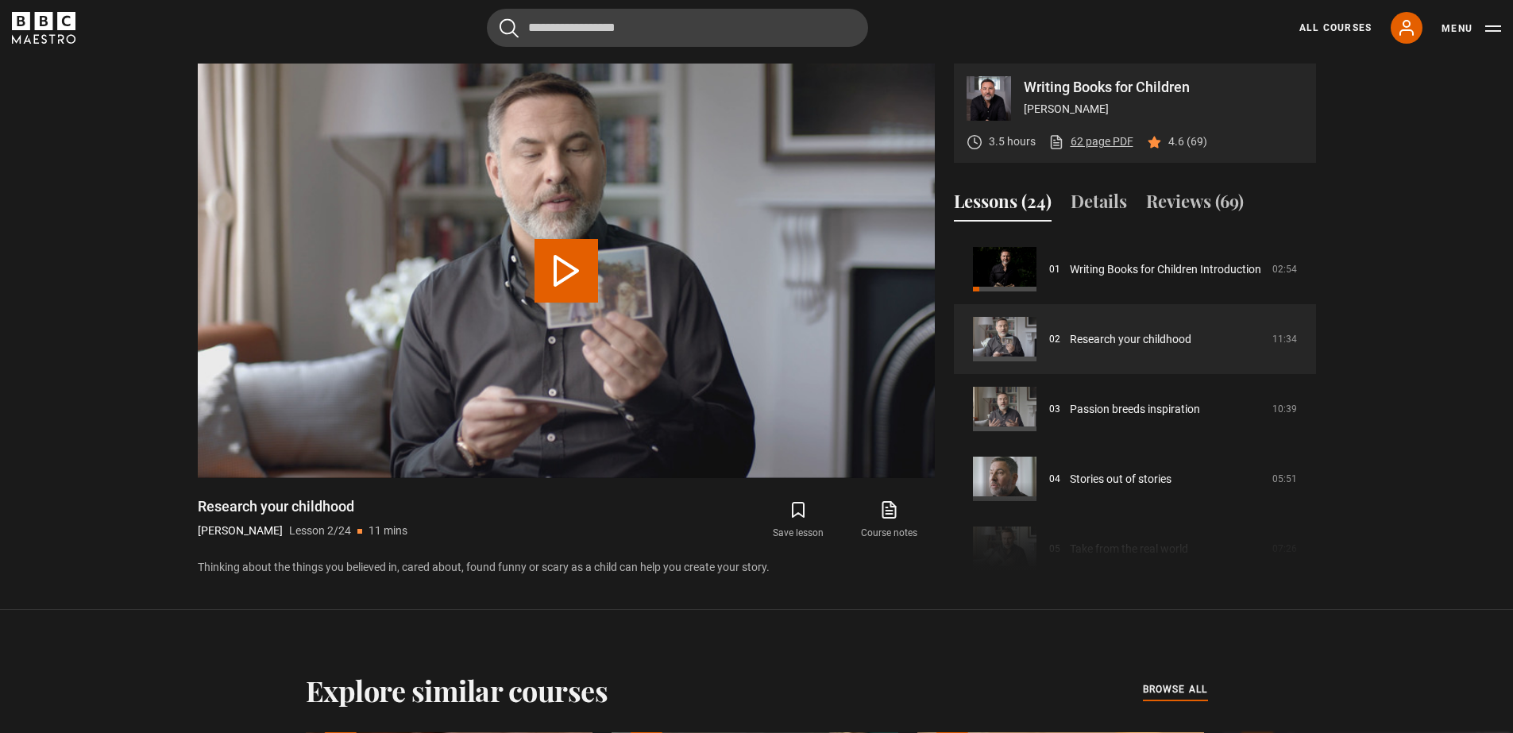
click at [1097, 140] on link "62 page PDF (opens in new tab)" at bounding box center [1090, 141] width 85 height 17
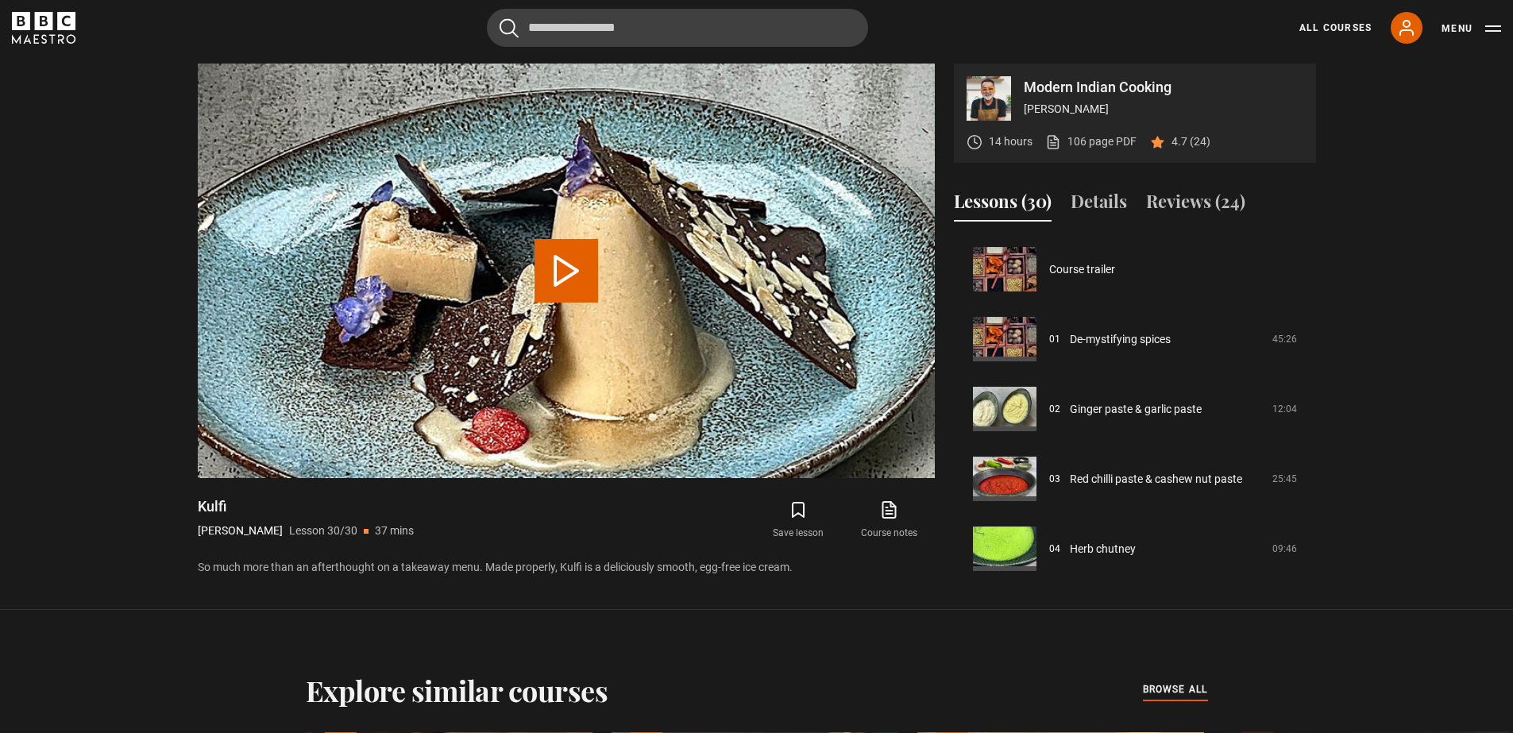
scroll to position [1823, 0]
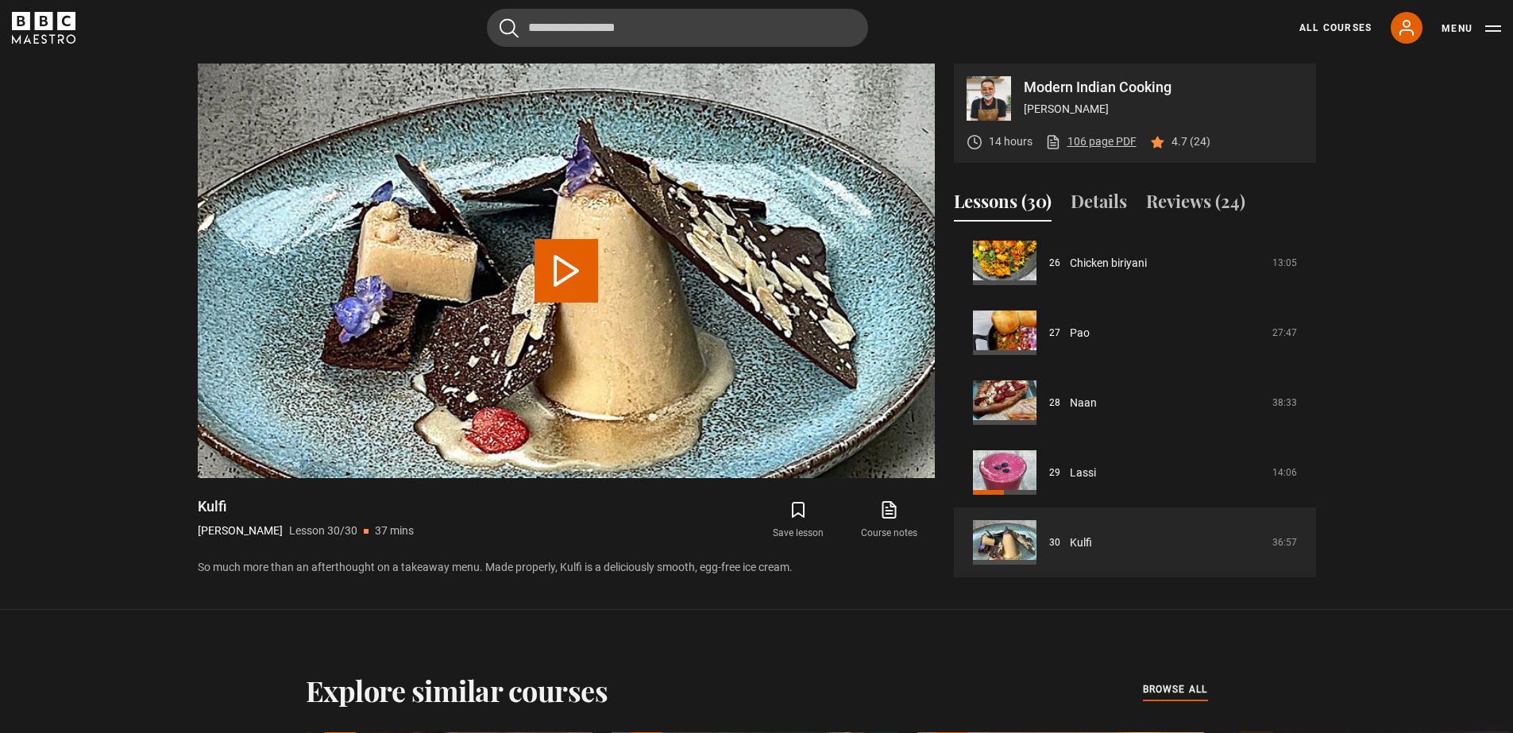
click at [1091, 141] on link "106 page PDF (opens in new tab)" at bounding box center [1090, 141] width 91 height 17
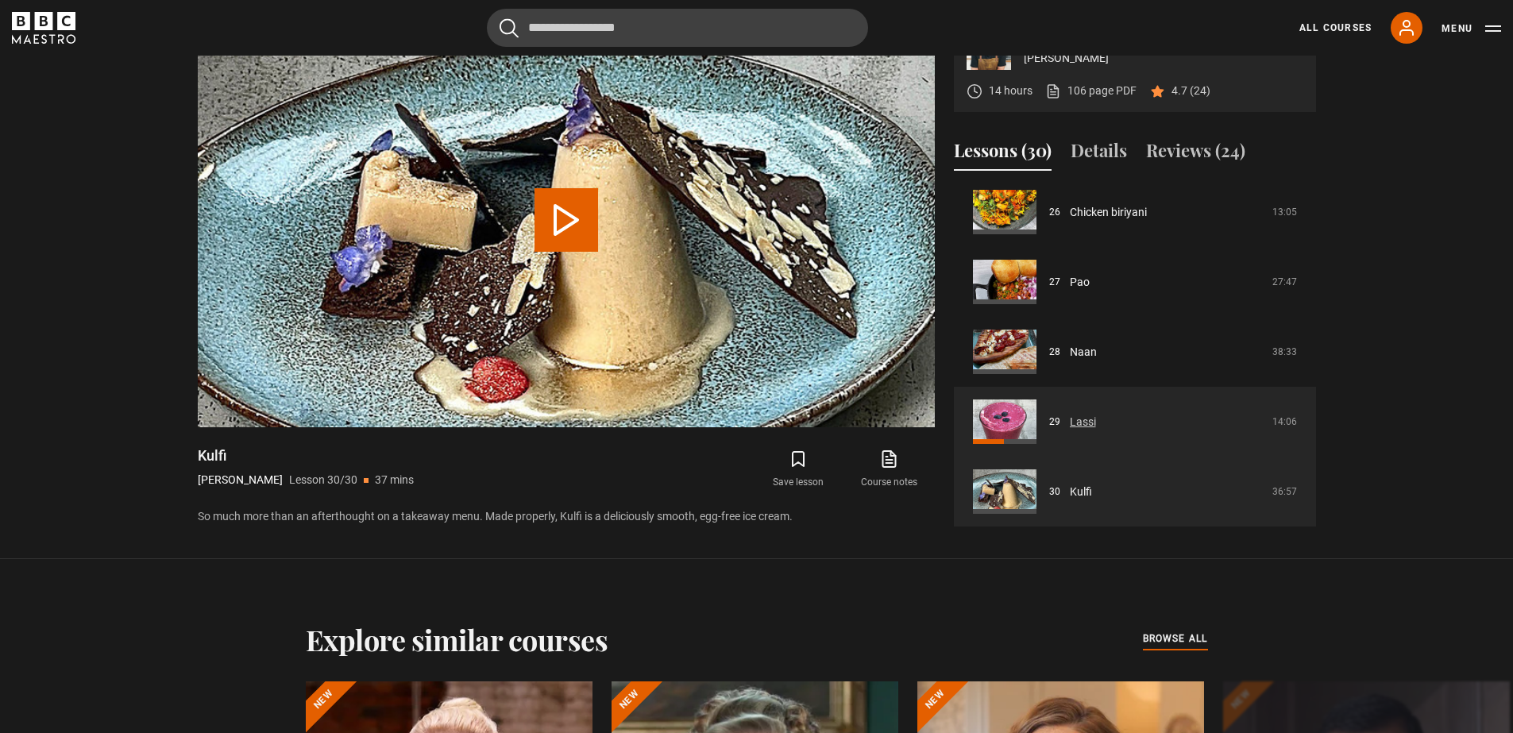
scroll to position [895, 0]
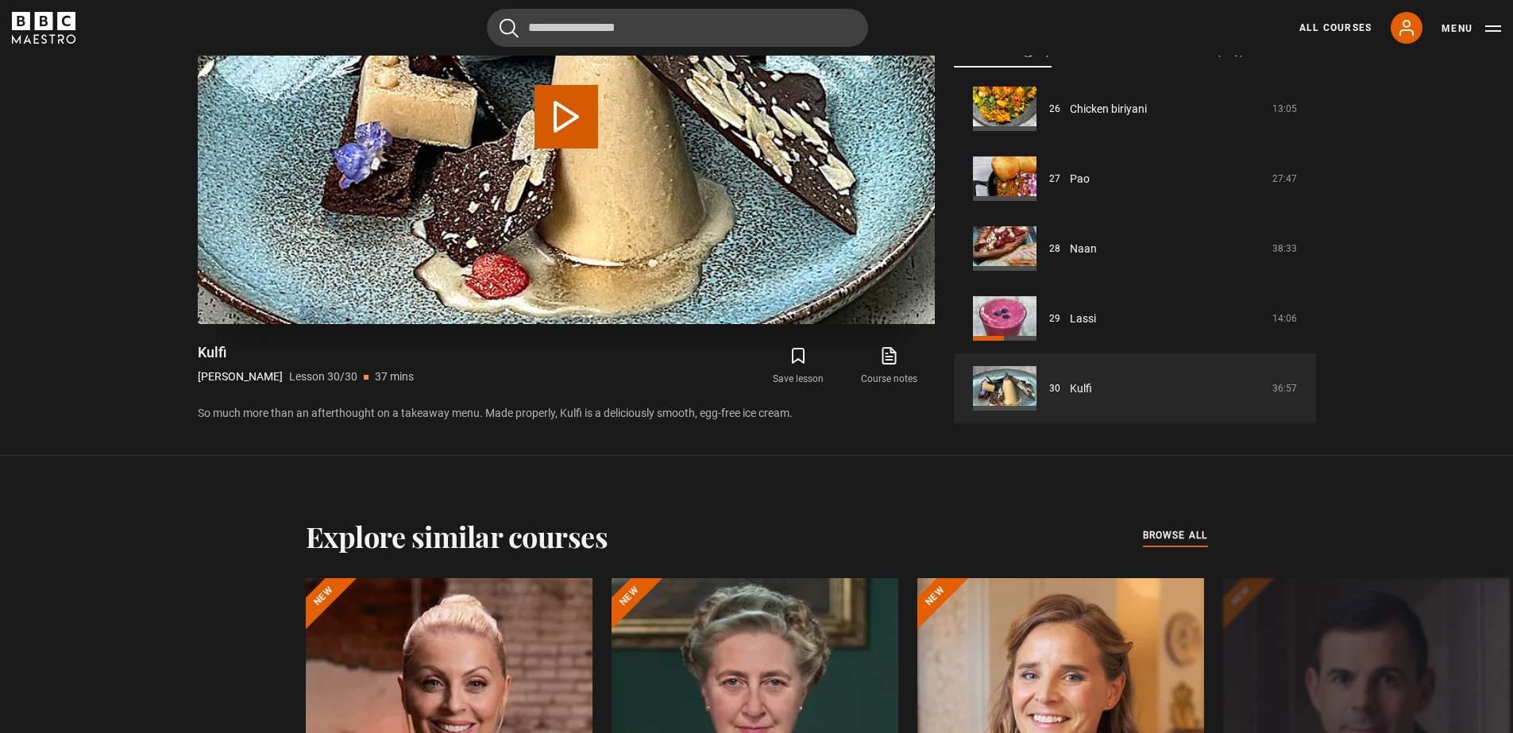
click at [566, 113] on button "Play Lesson Kulfi" at bounding box center [566, 117] width 64 height 64
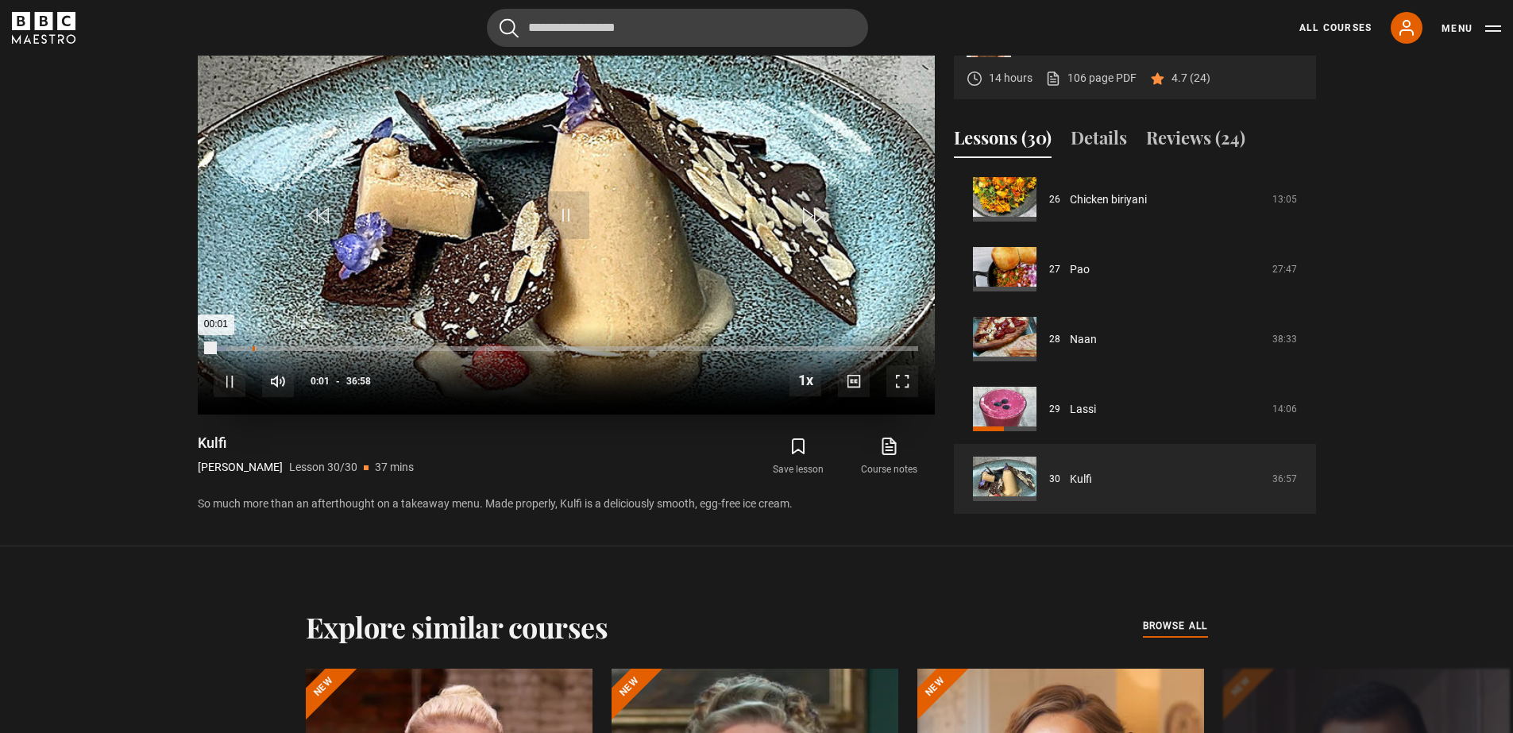
click at [252, 348] on div "Loaded : 1.79% 02:02 00:01" at bounding box center [565, 348] width 703 height 5
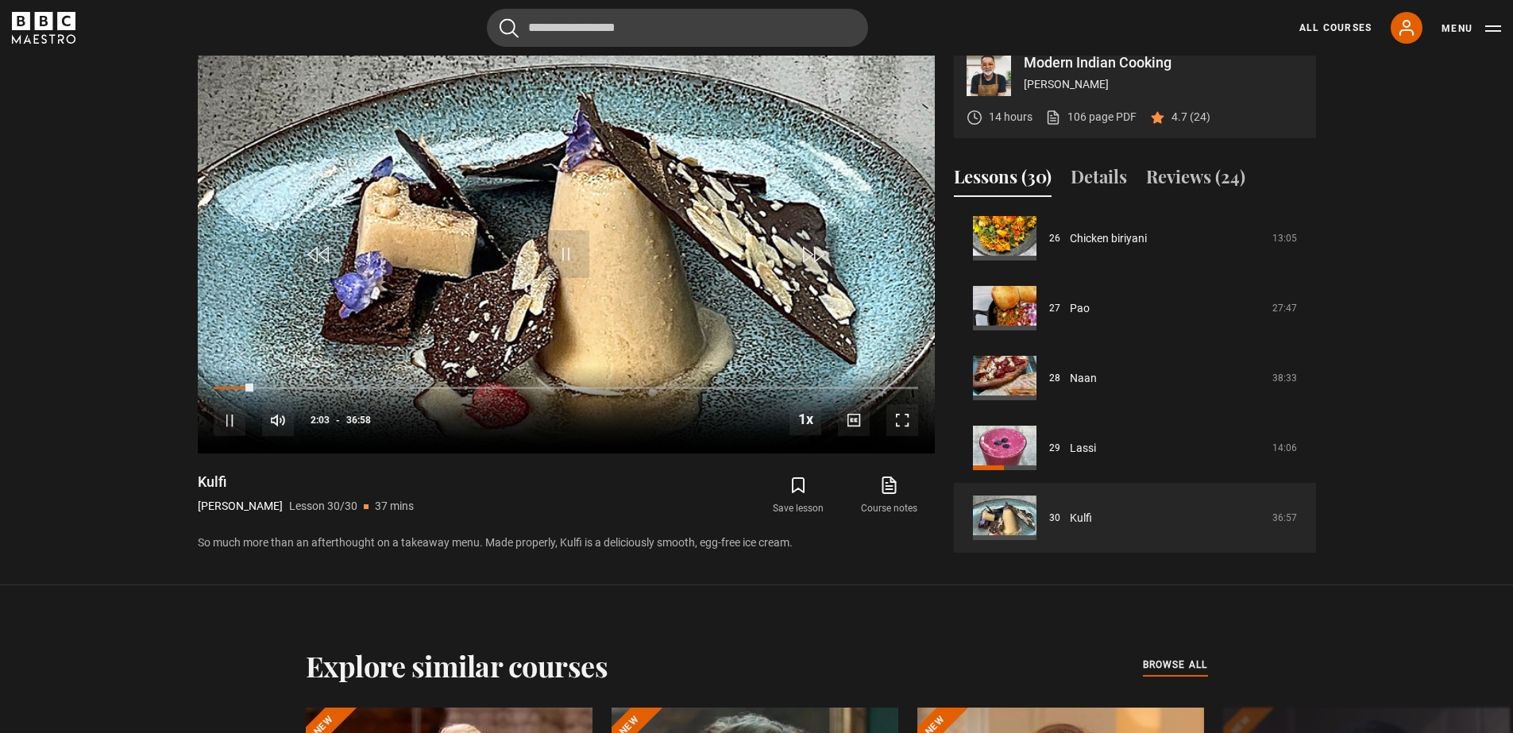
scroll to position [735, 0]
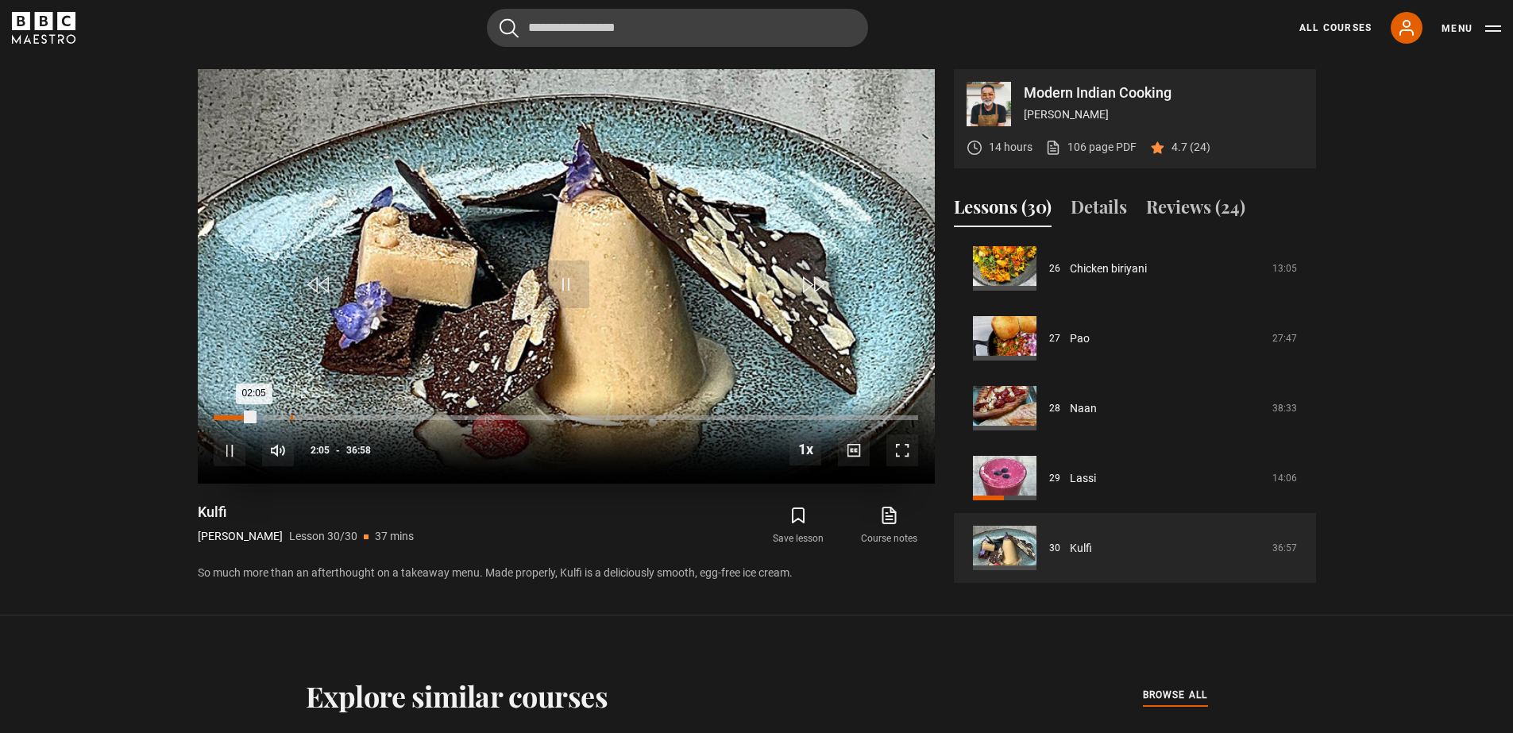
click at [291, 415] on div "04:02" at bounding box center [292, 417] width 2 height 5
click at [261, 417] on div "Loaded : 12.61% 02:30 04:04" at bounding box center [565, 417] width 703 height 5
click at [331, 418] on div "Loaded : 17.58% 06:10 03:59" at bounding box center [565, 417] width 703 height 5
click at [392, 418] on div "09:23" at bounding box center [393, 417] width 2 height 5
click at [459, 418] on div "Loaded : 26.13% 12:53 09:23" at bounding box center [565, 417] width 703 height 5
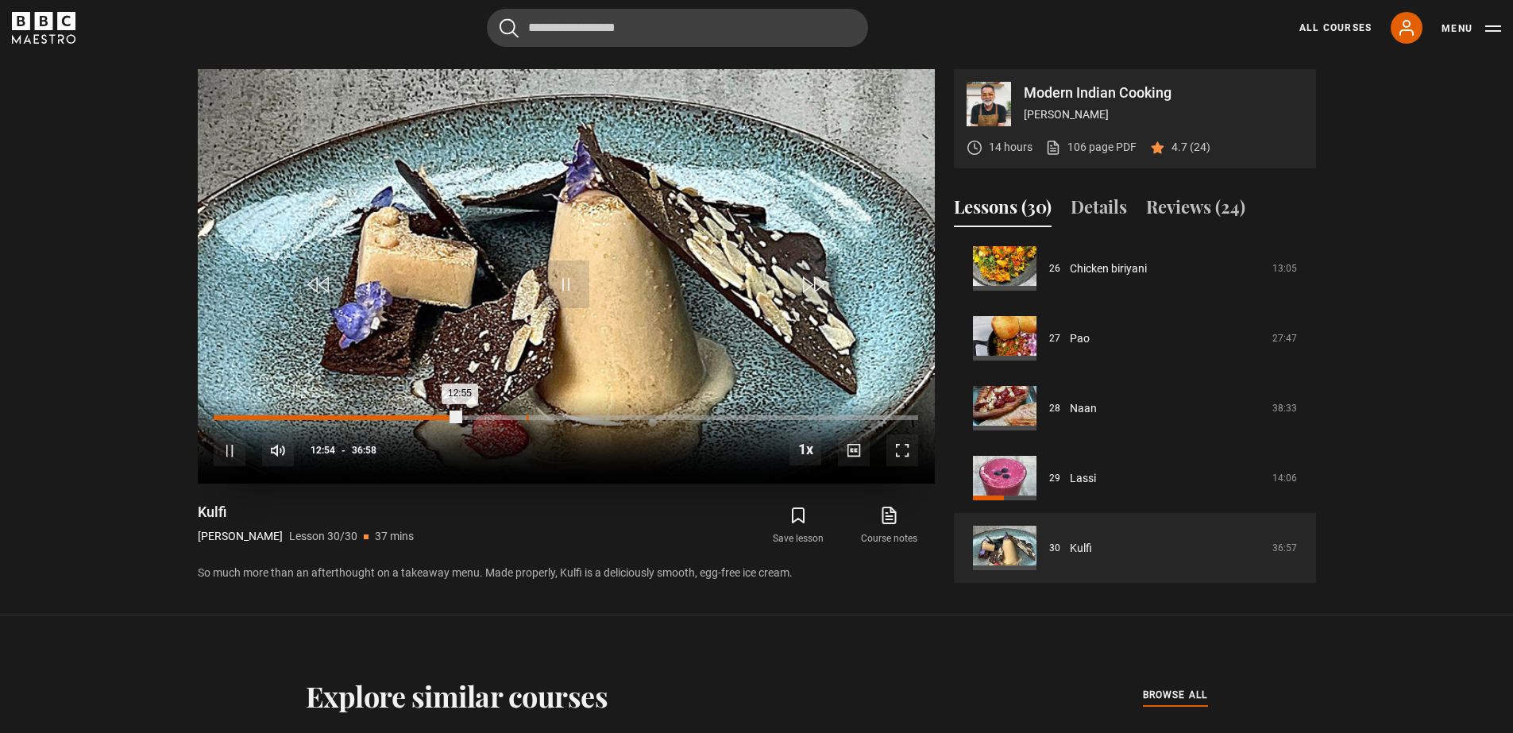
click at [526, 417] on div "Loaded : 34.94% 16:26 12:55" at bounding box center [565, 417] width 703 height 5
click at [546, 418] on div "17:28" at bounding box center [547, 417] width 2 height 5
click at [584, 420] on div "19:26" at bounding box center [585, 417] width 2 height 5
click at [623, 416] on div "Loaded : 54.10% 21:31 19:28" at bounding box center [565, 417] width 703 height 5
click at [669, 421] on div "10s Skip Back 10 seconds Pause 10s Skip Forward 10 seconds Loaded : 58.18% 23:5…" at bounding box center [566, 439] width 737 height 88
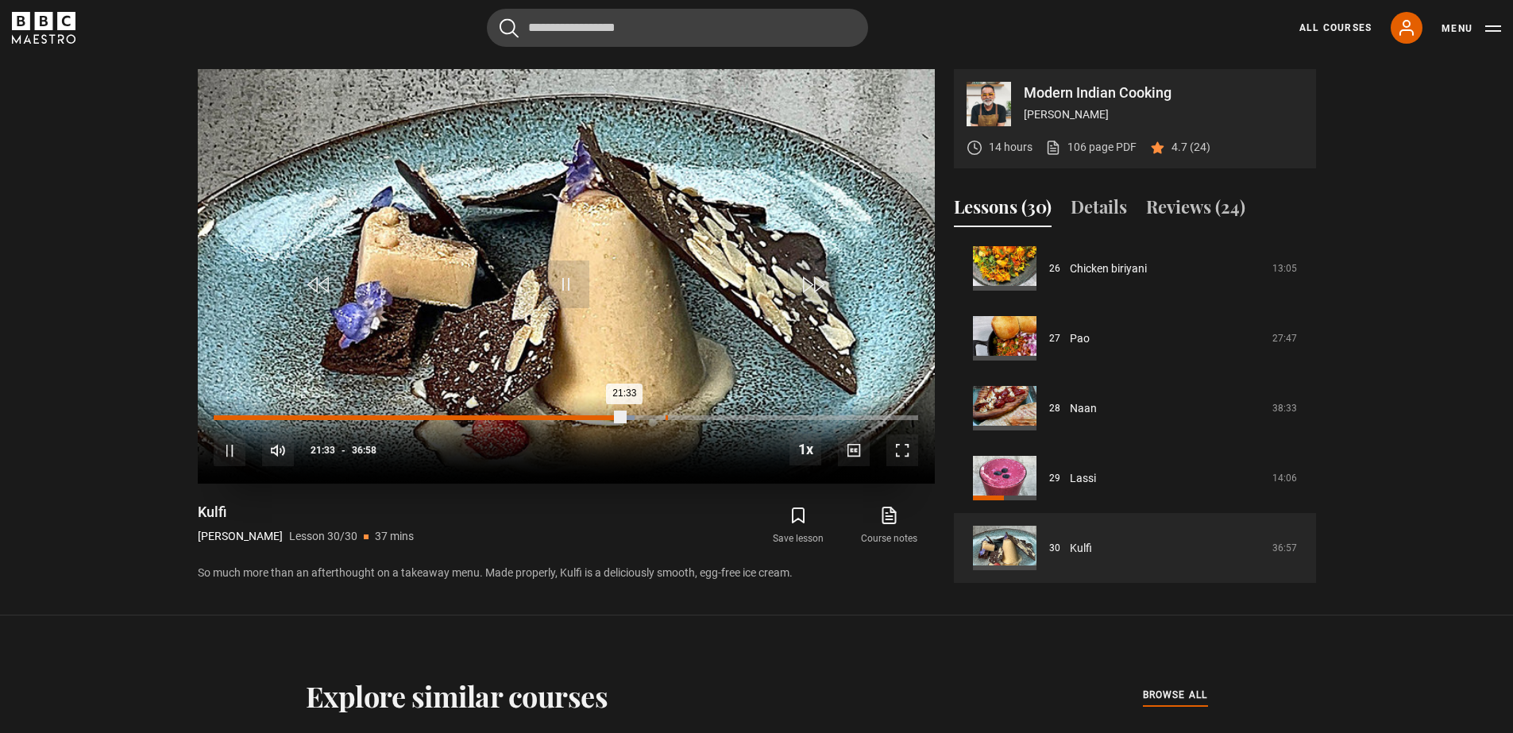
click at [665, 417] on div "Loaded : 59.73% 23:44 21:33" at bounding box center [565, 417] width 703 height 5
click at [700, 418] on div "Loaded : 65.37% 25:34 23:46" at bounding box center [565, 417] width 703 height 5
click at [740, 418] on div "27:39" at bounding box center [741, 417] width 2 height 5
click at [780, 416] on div "Loaded : 74.84% 29:44 27:40" at bounding box center [565, 417] width 703 height 5
click at [800, 418] on div "Loaded : 83.62% 30:47 29:49" at bounding box center [565, 417] width 703 height 5
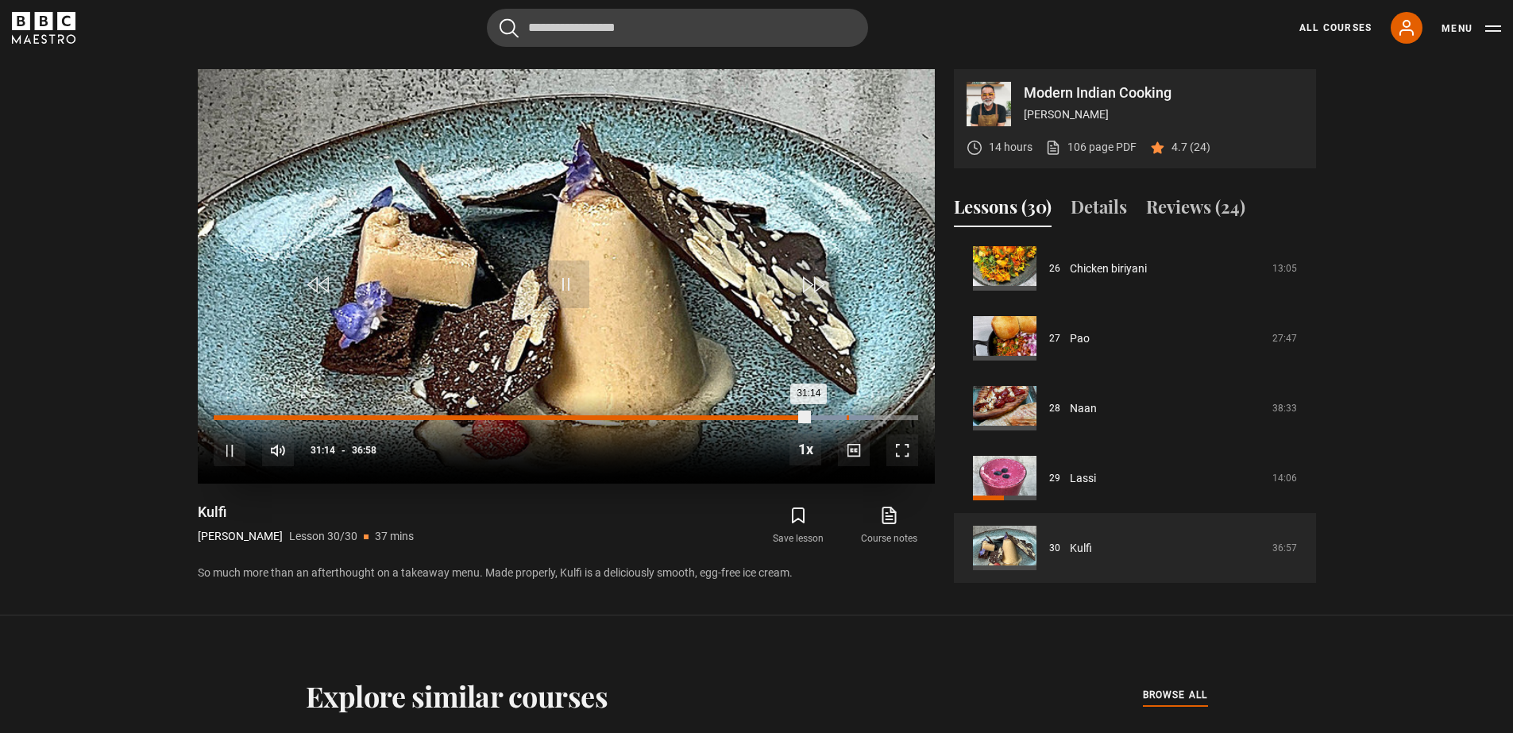
click at [847, 416] on div "Loaded : 93.77% 33:15 31:14" at bounding box center [565, 417] width 703 height 5
click at [863, 418] on div "34:07" at bounding box center [864, 417] width 2 height 5
click at [883, 416] on div "35:10" at bounding box center [884, 417] width 2 height 5
click at [899, 414] on div "10s Skip Back 10 seconds Pause 10s Skip Forward 10 seconds Loaded : 98.28% 35:5…" at bounding box center [566, 439] width 737 height 88
click at [900, 417] on div "Loaded : 98.28% 36:05 35:20" at bounding box center [565, 417] width 703 height 5
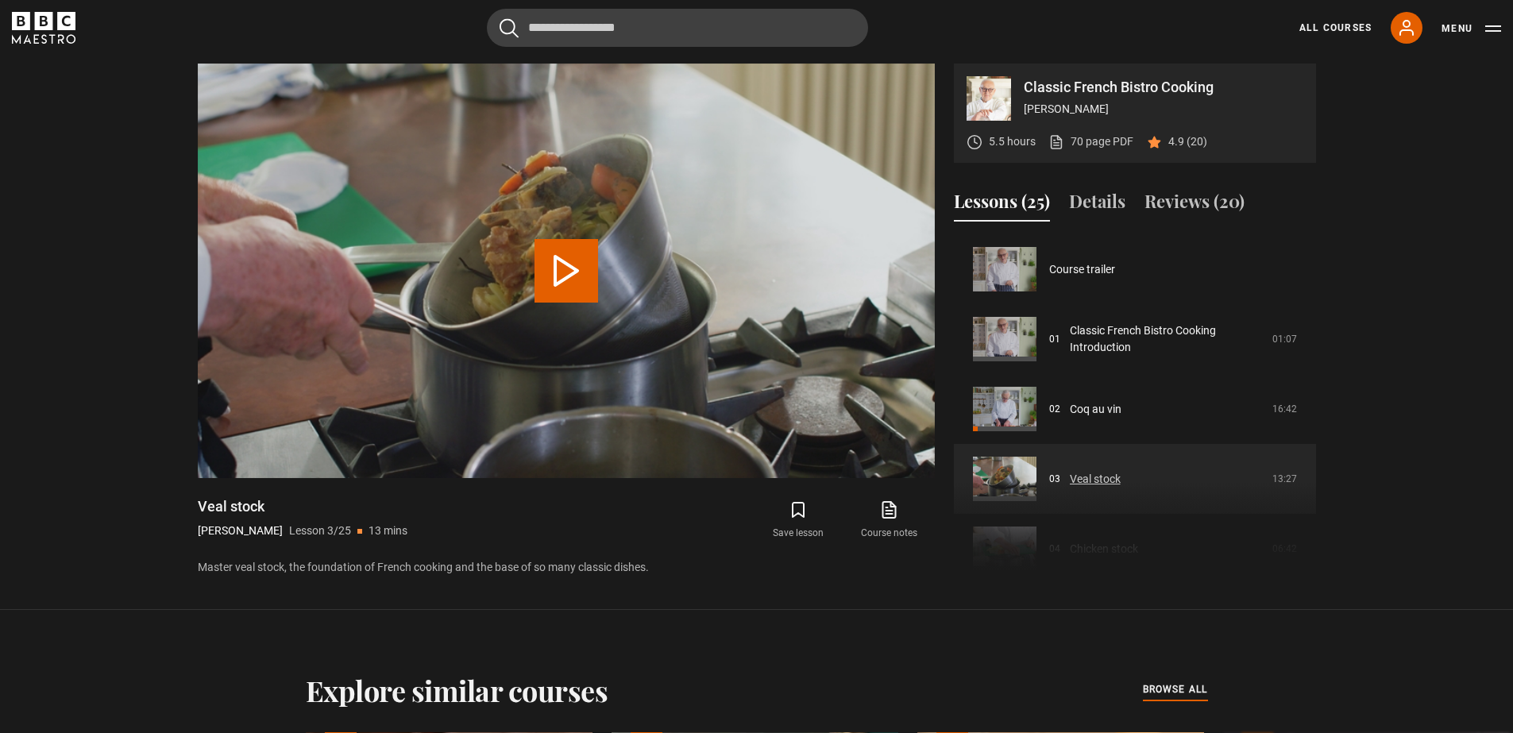
scroll to position [140, 0]
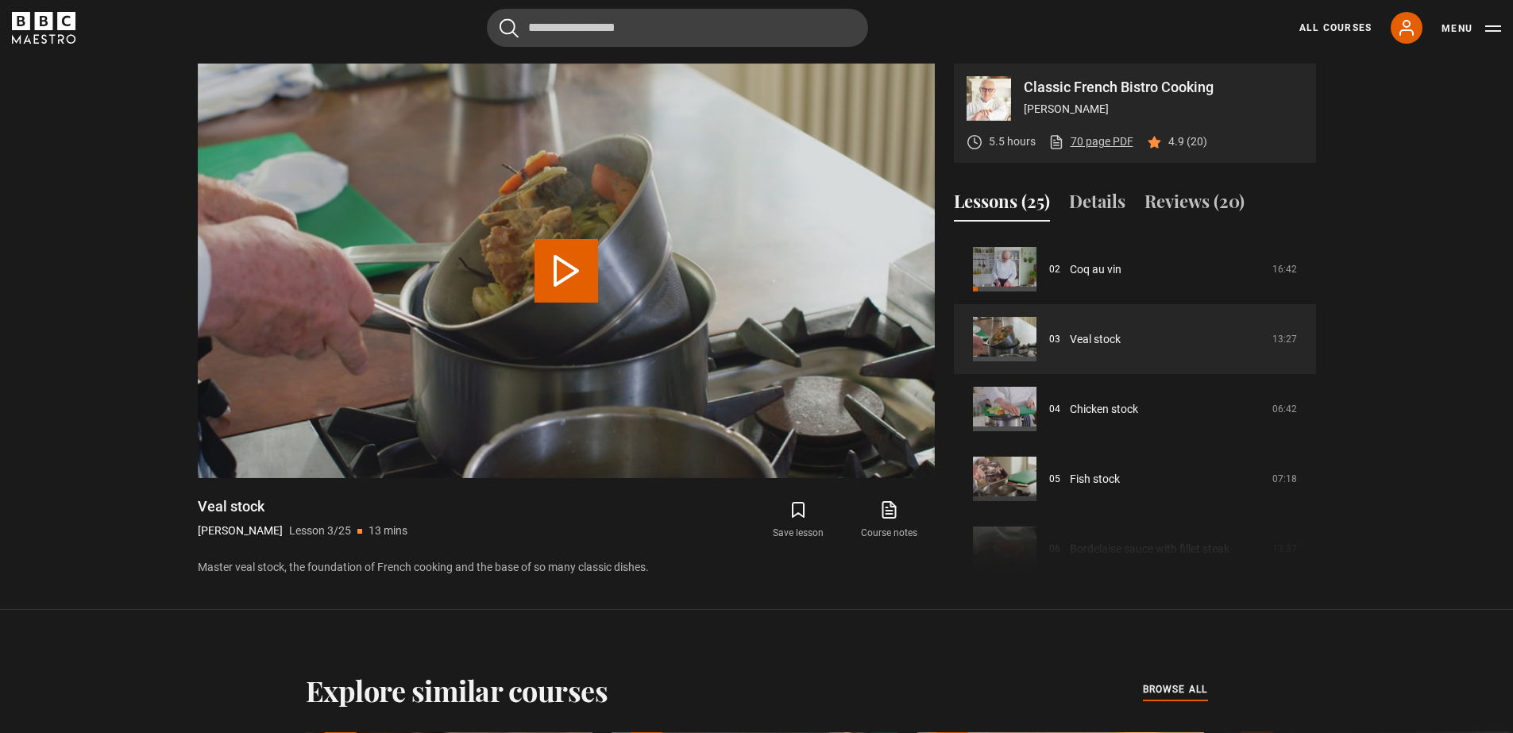
click at [1094, 142] on link "70 page PDF (opens in new tab)" at bounding box center [1090, 141] width 85 height 17
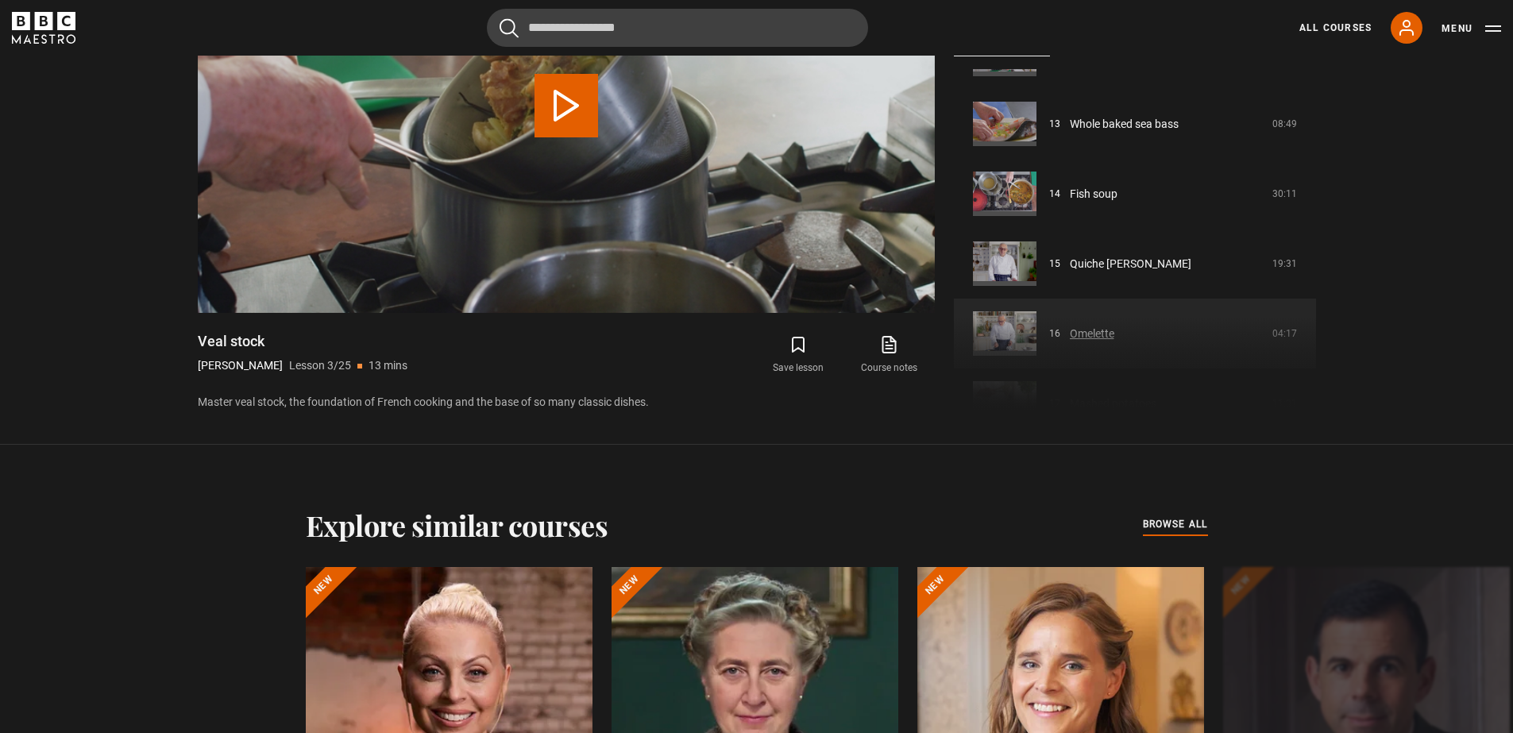
scroll to position [866, 0]
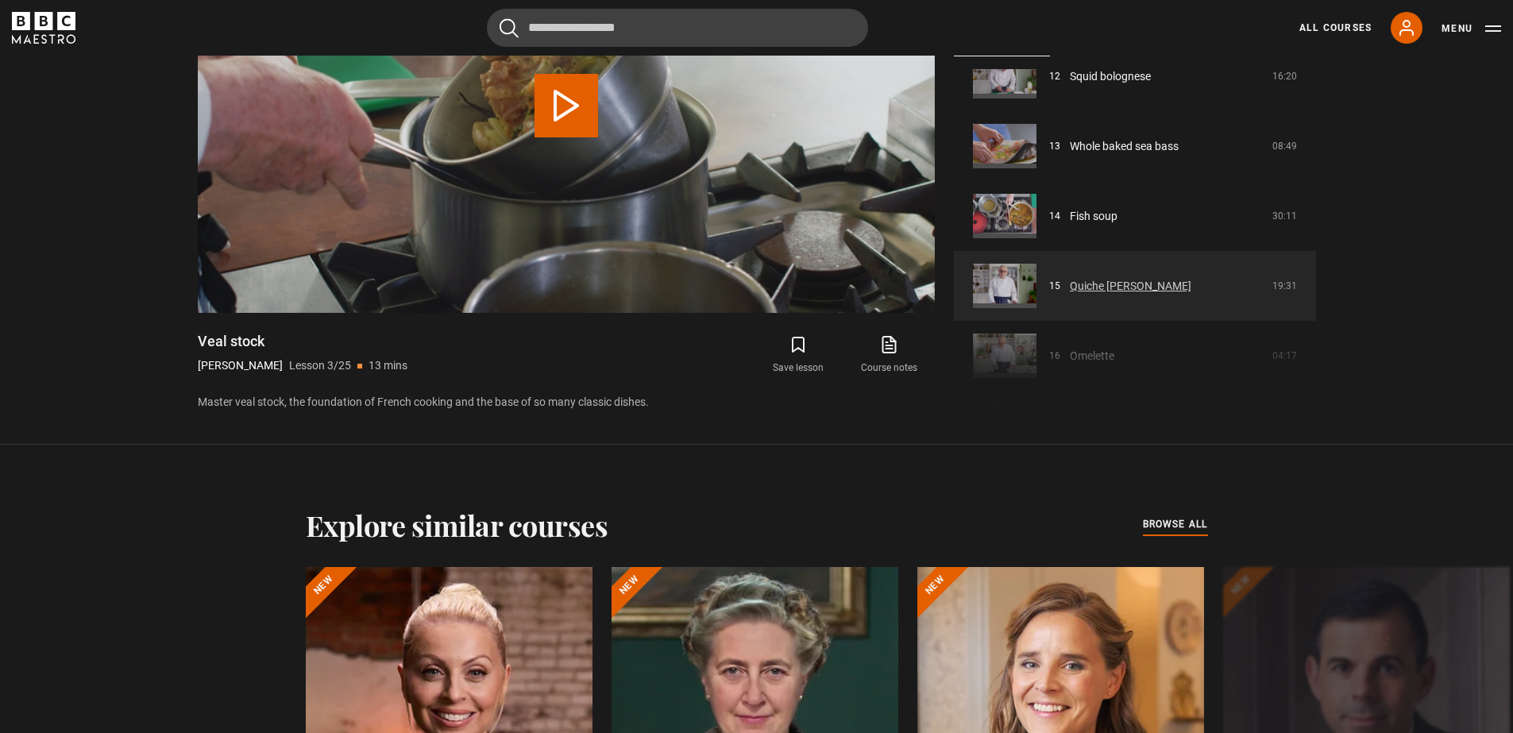
click at [1109, 283] on link "Quiche [PERSON_NAME]" at bounding box center [1130, 286] width 121 height 17
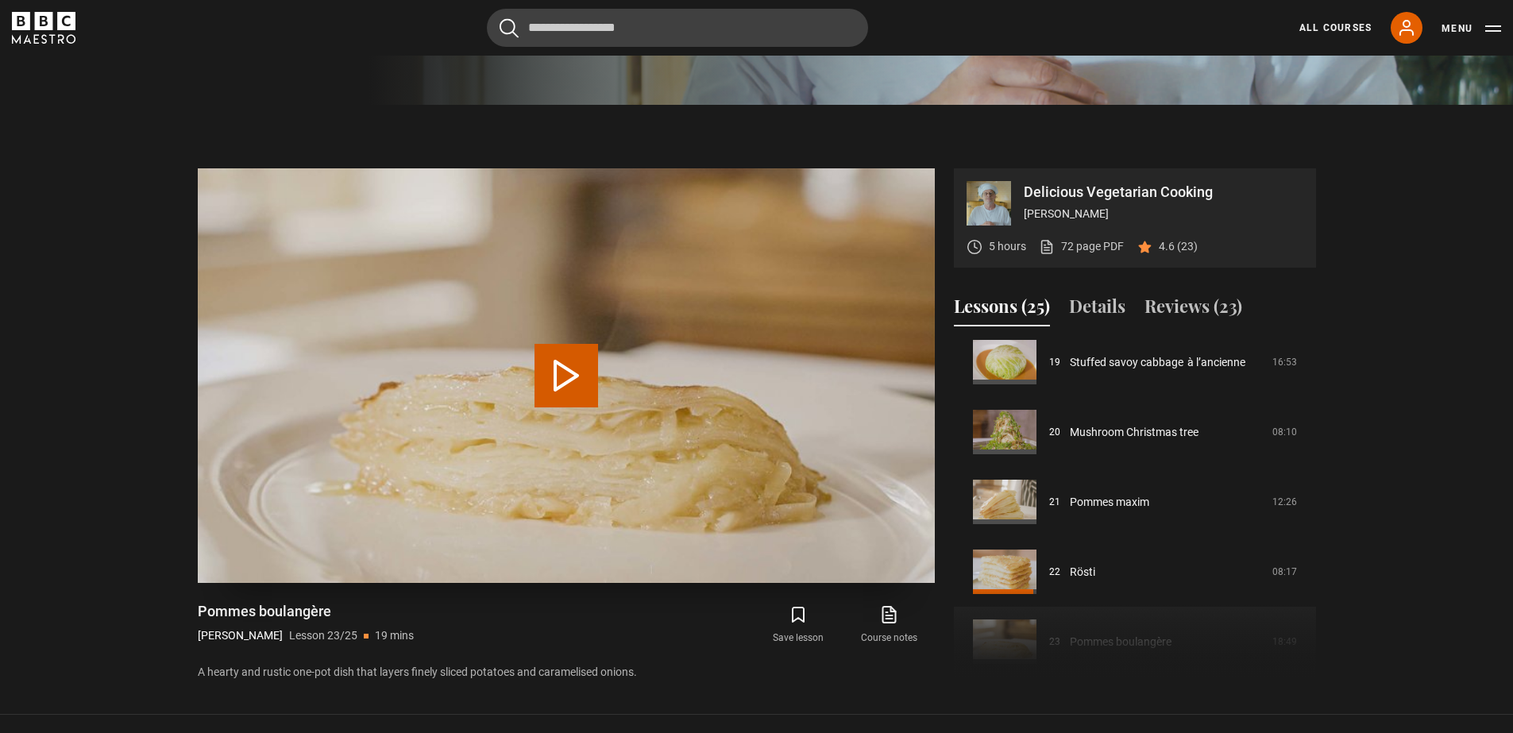
scroll to position [513, 0]
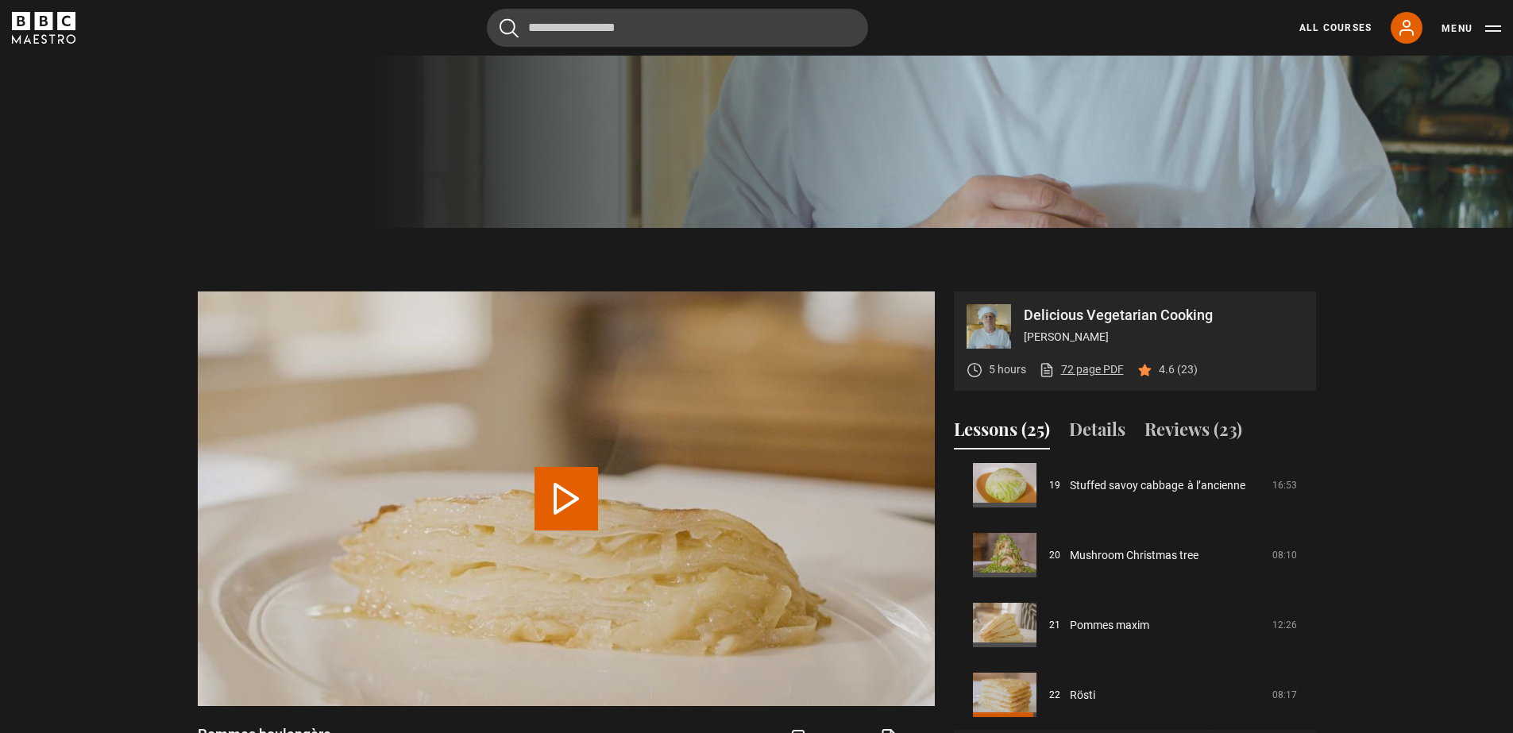
click at [1094, 370] on link "72 page PDF (opens in new tab)" at bounding box center [1081, 369] width 85 height 17
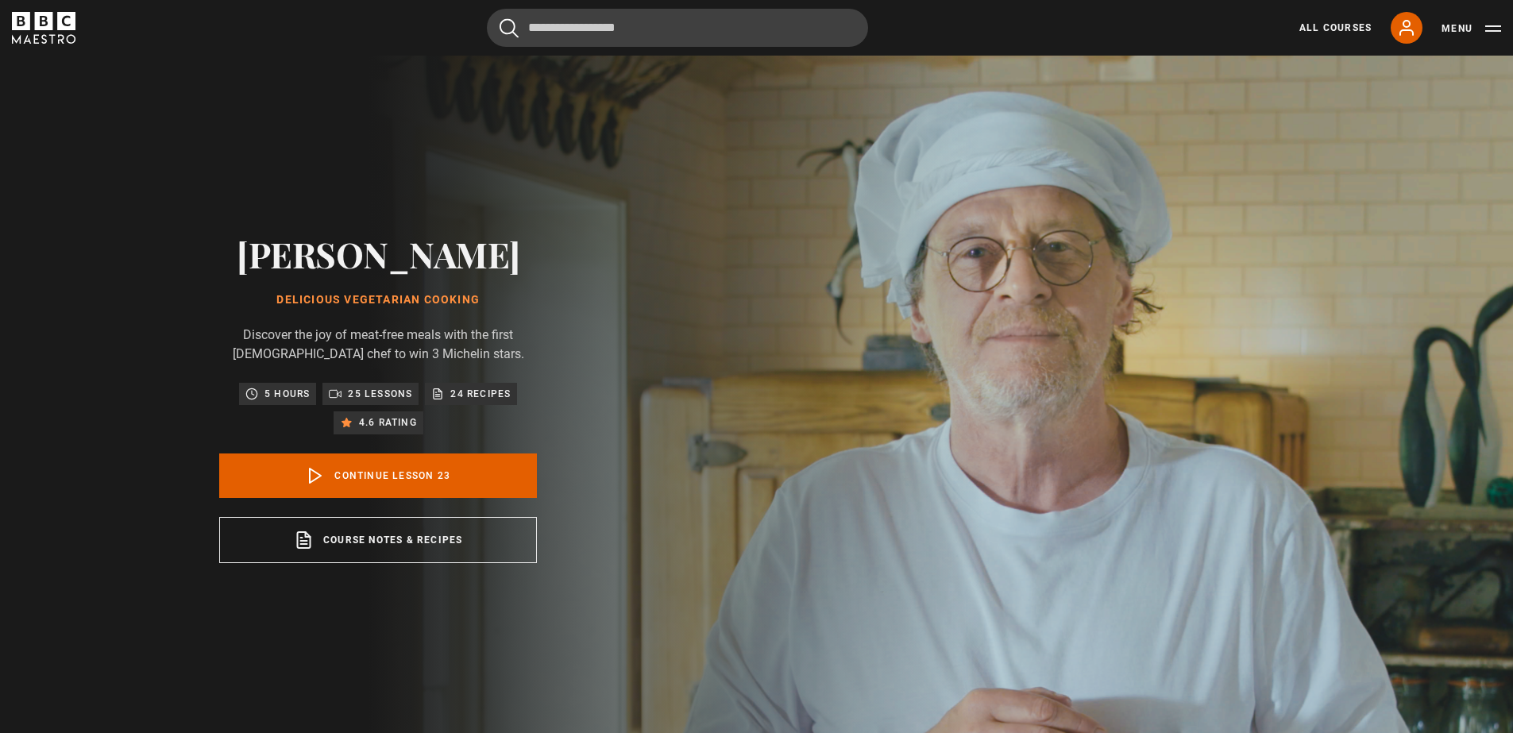
scroll to position [449, 0]
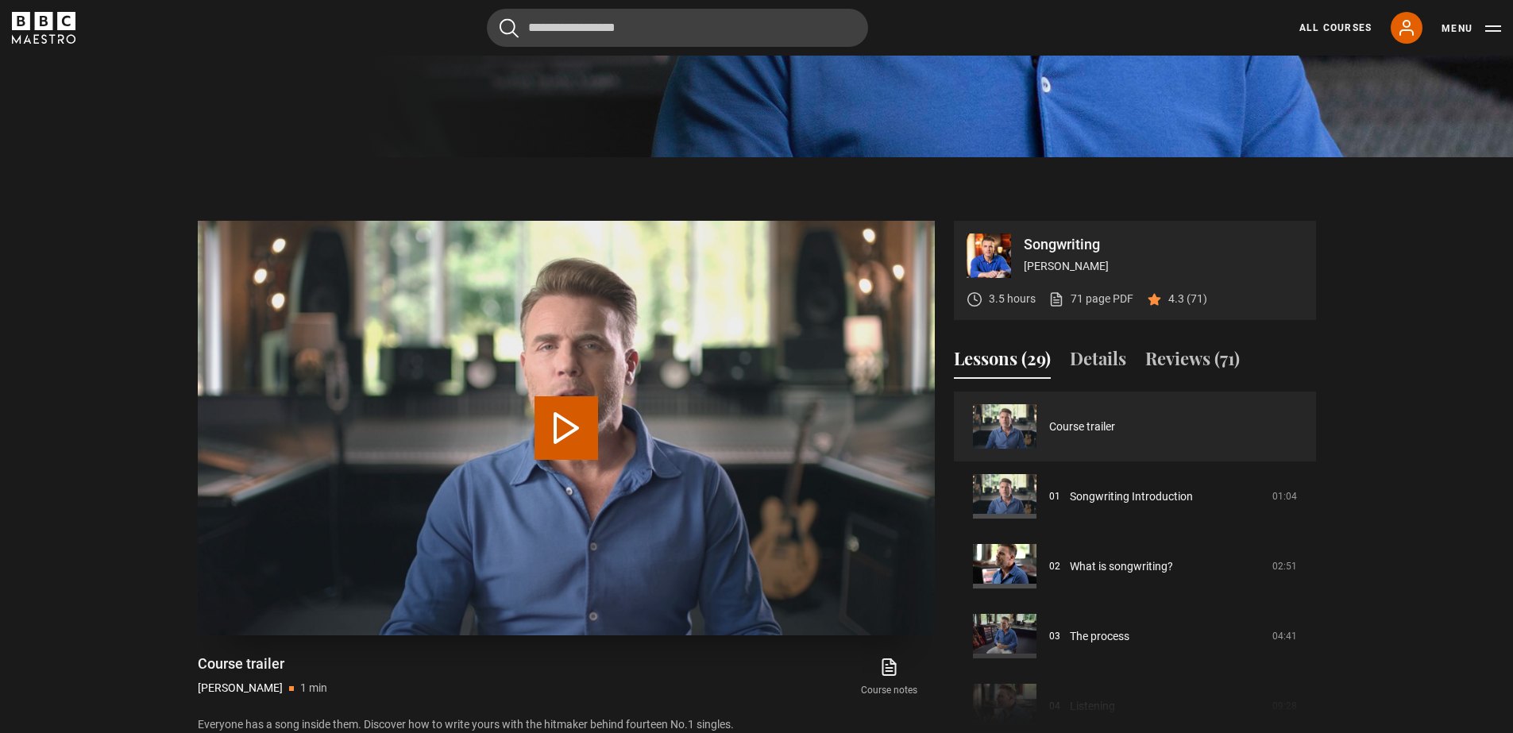
scroll to position [642, 0]
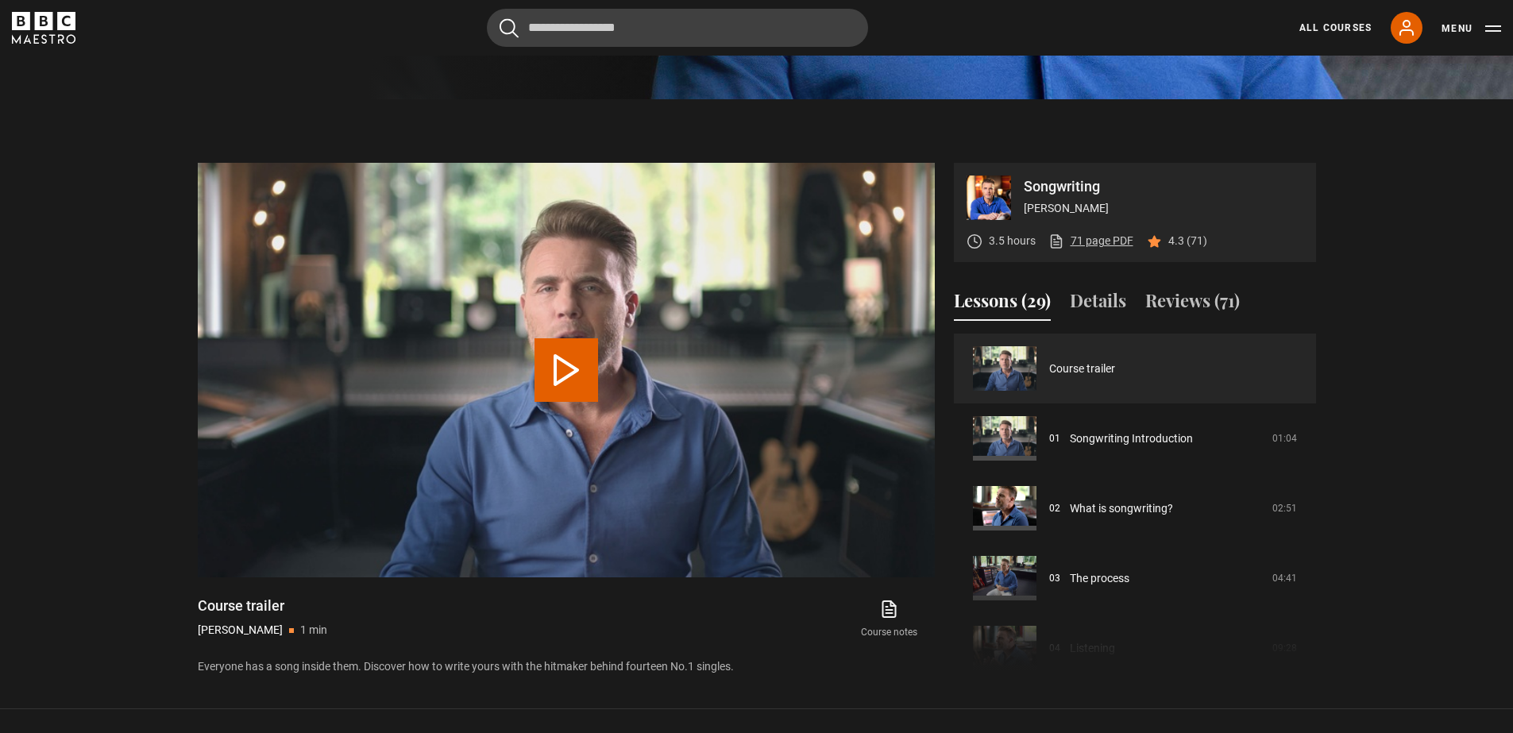
click at [1085, 237] on link "71 page PDF (opens in new tab)" at bounding box center [1090, 241] width 85 height 17
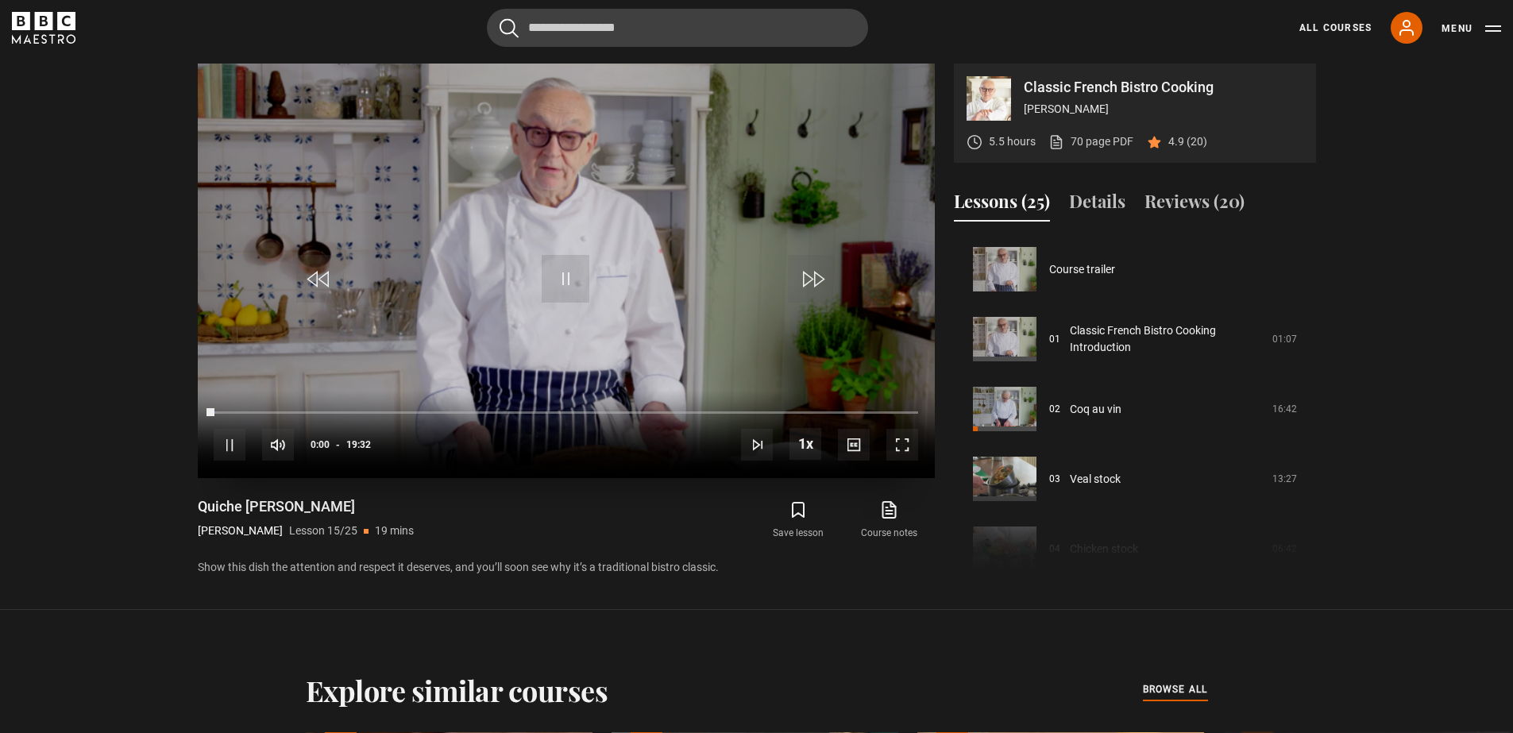
scroll to position [978, 0]
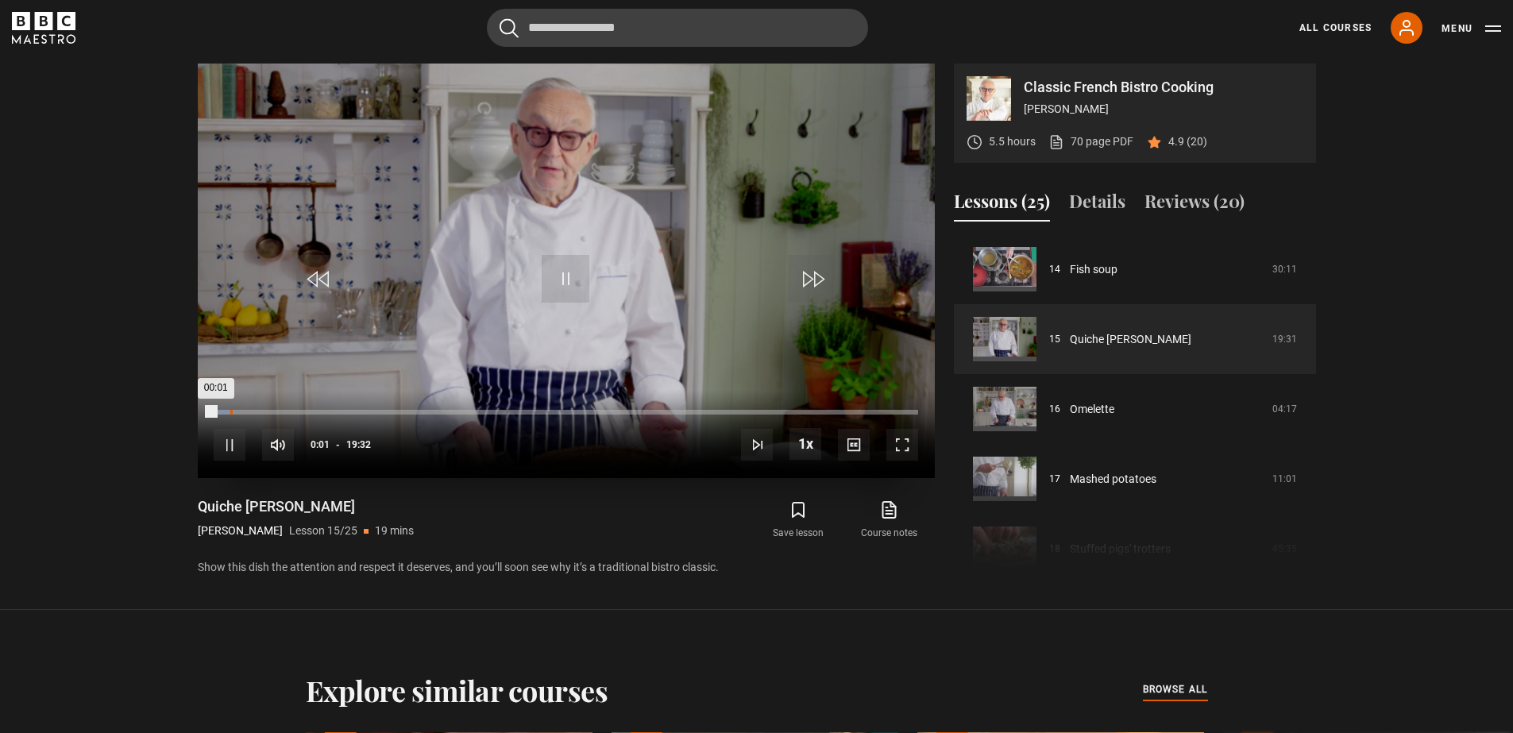
click at [230, 414] on div "Loaded : 2.98% 00:27 00:01" at bounding box center [565, 412] width 703 height 5
click at [253, 414] on div "01:06" at bounding box center [254, 412] width 2 height 5
click at [276, 411] on div "Loaded : 11.51% 01:43 01:43" at bounding box center [565, 412] width 703 height 5
click at [821, 381] on li "1.5x" at bounding box center [808, 377] width 38 height 21
click at [810, 401] on span "1x" at bounding box center [809, 397] width 12 height 13
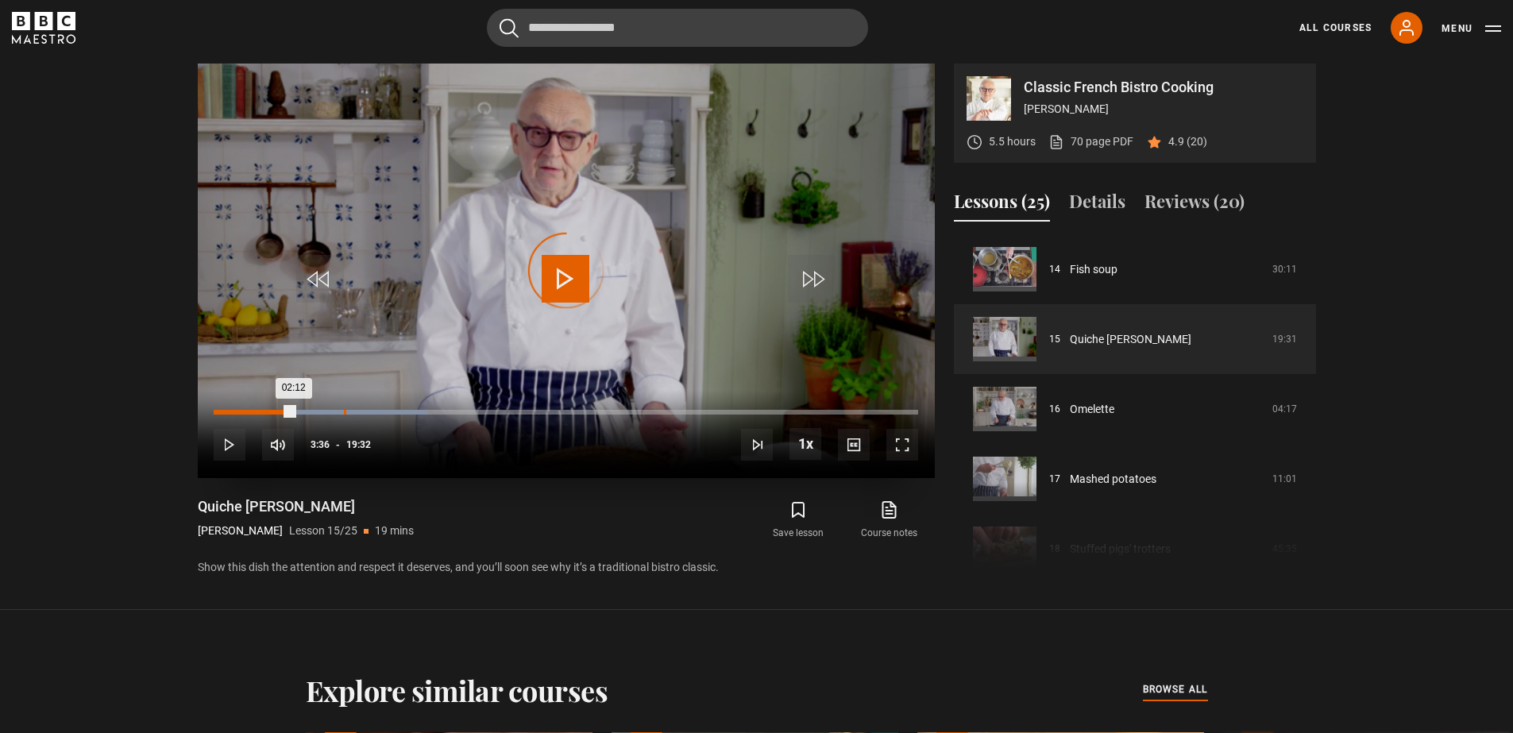
click at [344, 411] on div "03:36" at bounding box center [345, 412] width 2 height 5
click at [392, 412] on div "Loaded : 34.12% 04:57 03:39" at bounding box center [565, 412] width 703 height 5
click at [437, 409] on div "10s Skip Back 10 seconds Pause 10s Skip Forward 10 seconds Loaded : 35.37% 06:1…" at bounding box center [566, 434] width 737 height 88
click at [441, 410] on div "10s Skip Back 10 seconds Pause 10s Skip Forward 10 seconds Loaded : 38.39% 06:1…" at bounding box center [566, 434] width 737 height 88
click at [442, 414] on div "06:20" at bounding box center [443, 412] width 2 height 5
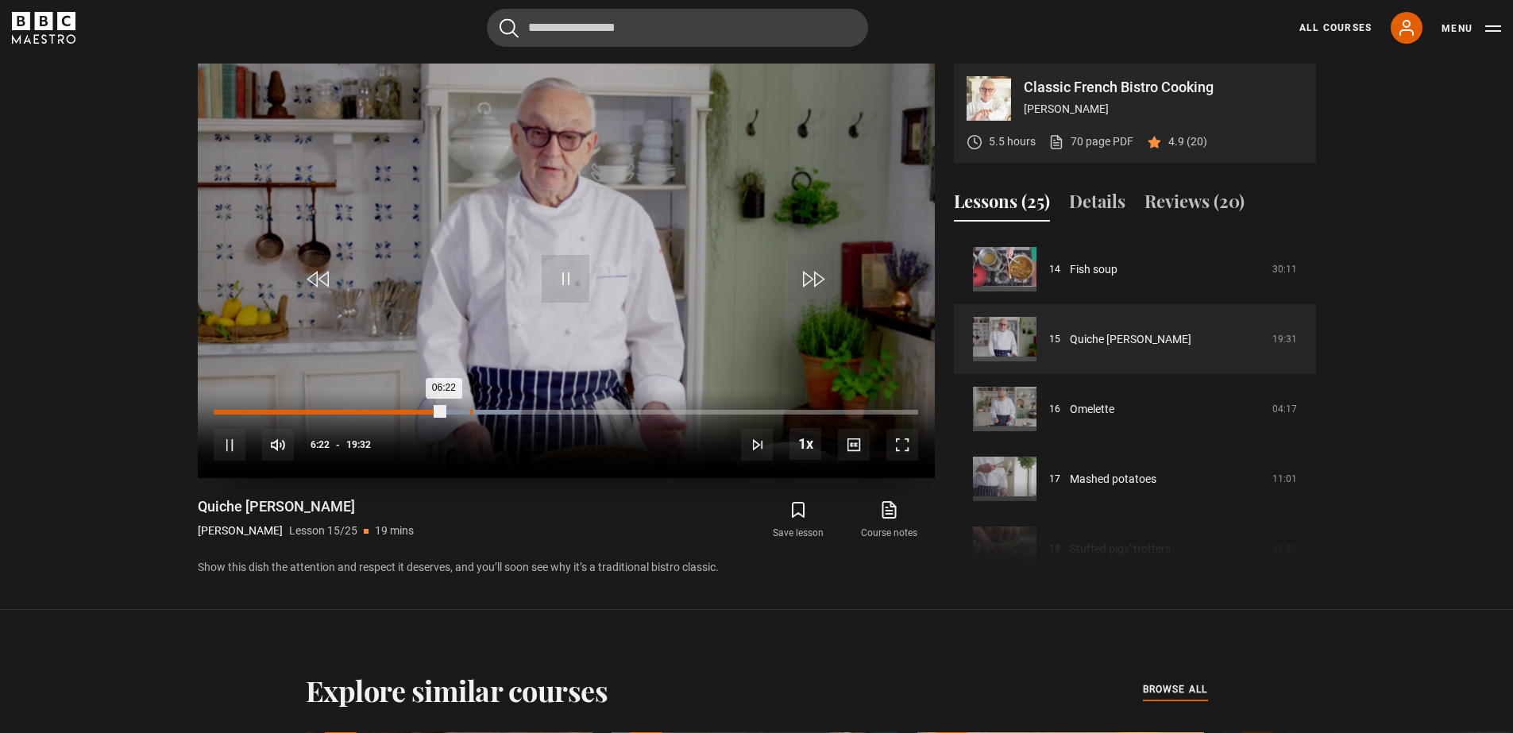
click at [470, 411] on div "07:07" at bounding box center [471, 412] width 2 height 5
click at [503, 410] on div "10s Skip Back 10 seconds Pause 10s Skip Forward 10 seconds Loaded : 47.77% 07:4…" at bounding box center [566, 434] width 737 height 88
click at [507, 411] on div "08:09" at bounding box center [508, 412] width 2 height 5
click at [561, 413] on div "09:36" at bounding box center [561, 412] width 2 height 5
click at [601, 412] on div "Loaded : 69.08% 10:45 10:29" at bounding box center [565, 412] width 703 height 5
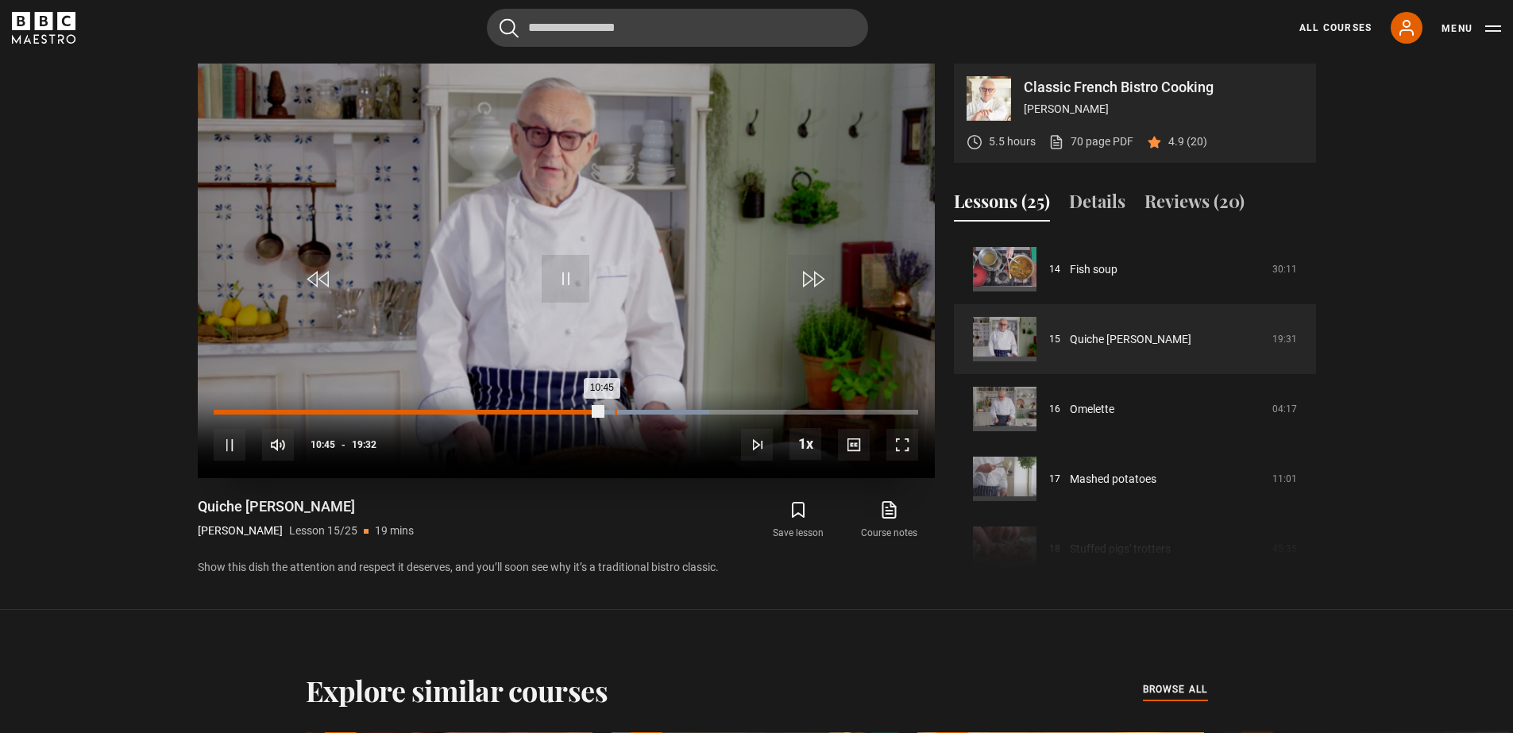
click at [615, 413] on div "Loaded : 70.37% 11:08 10:45" at bounding box center [565, 412] width 703 height 5
click at [633, 412] on div "11:38" at bounding box center [634, 412] width 2 height 5
click at [620, 412] on div "11:17" at bounding box center [425, 412] width 422 height 5
drag, startPoint x: 649, startPoint y: 412, endPoint x: 672, endPoint y: 413, distance: 23.0
click at [649, 412] on div "Loaded : 80.62% 12:04 11:28" at bounding box center [565, 412] width 703 height 5
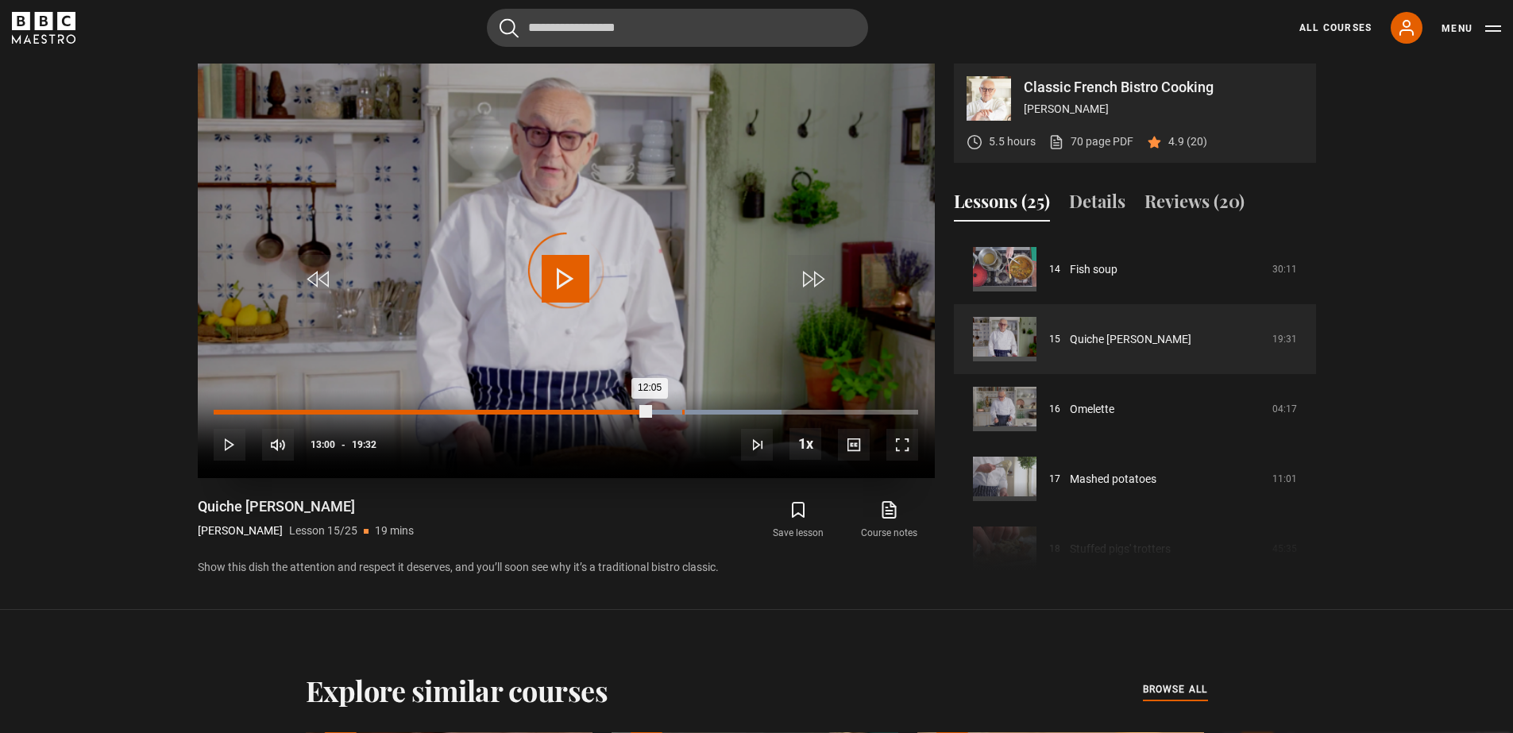
click at [682, 411] on div "13:00" at bounding box center [683, 412] width 2 height 5
click at [700, 413] on div "Loaded : 82.31% 13:29 13:02" at bounding box center [565, 412] width 703 height 5
click at [720, 411] on div "Loaded : 85.74% 14:02 13:30" at bounding box center [565, 412] width 703 height 5
click at [746, 414] on div "14:44" at bounding box center [746, 412] width 2 height 5
click at [770, 413] on div "15:27" at bounding box center [771, 412] width 2 height 5
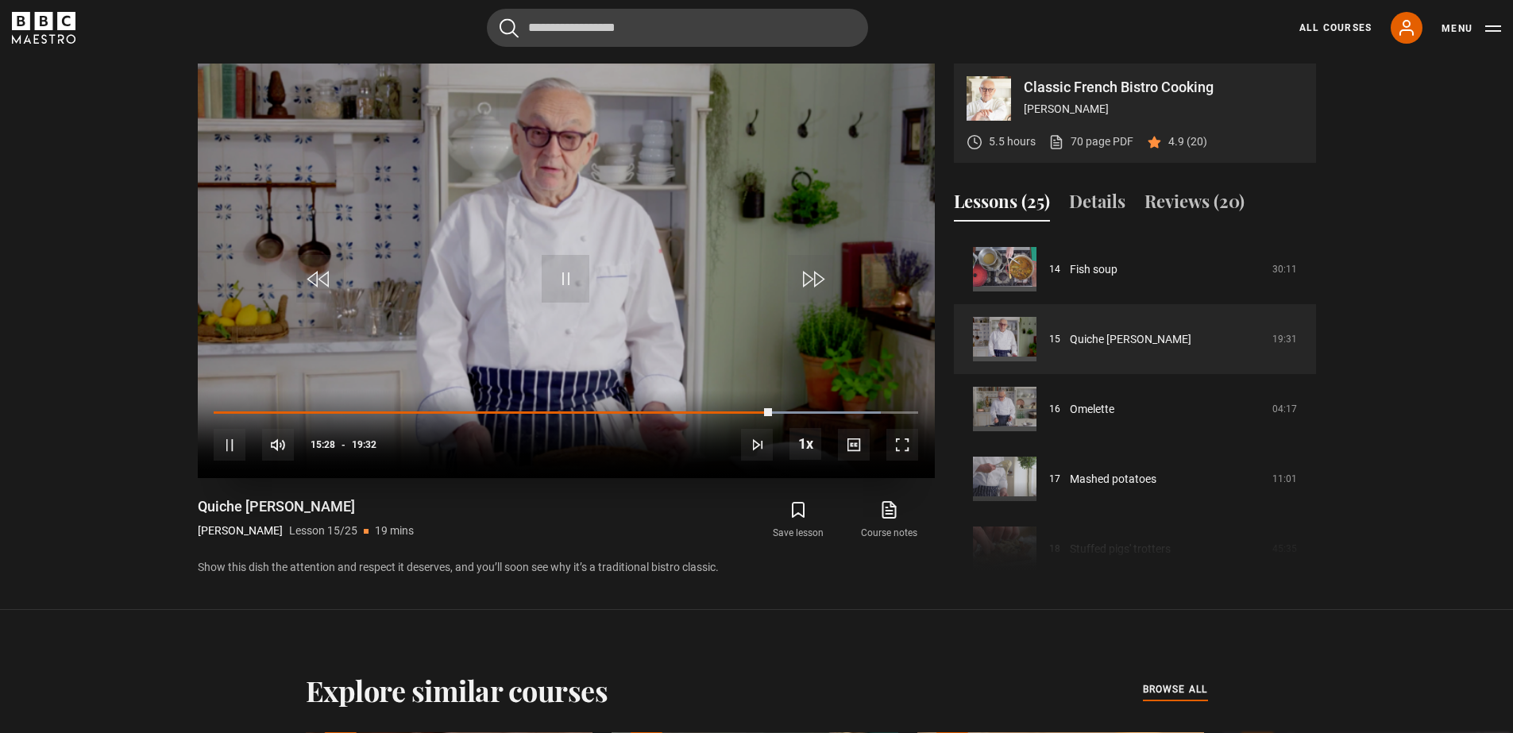
click at [796, 409] on div "10s Skip Back 10 seconds Pause 10s Skip Forward 10 seconds Loaded : 94.70% 15:4…" at bounding box center [566, 434] width 737 height 88
click at [806, 412] on div "Loaded : 97.67% 16:28 15:29" at bounding box center [565, 412] width 703 height 5
click at [828, 413] on div "Loaded : 99.47% 17:03 16:30" at bounding box center [565, 412] width 703 height 5
click at [806, 413] on div "16:26" at bounding box center [807, 412] width 2 height 5
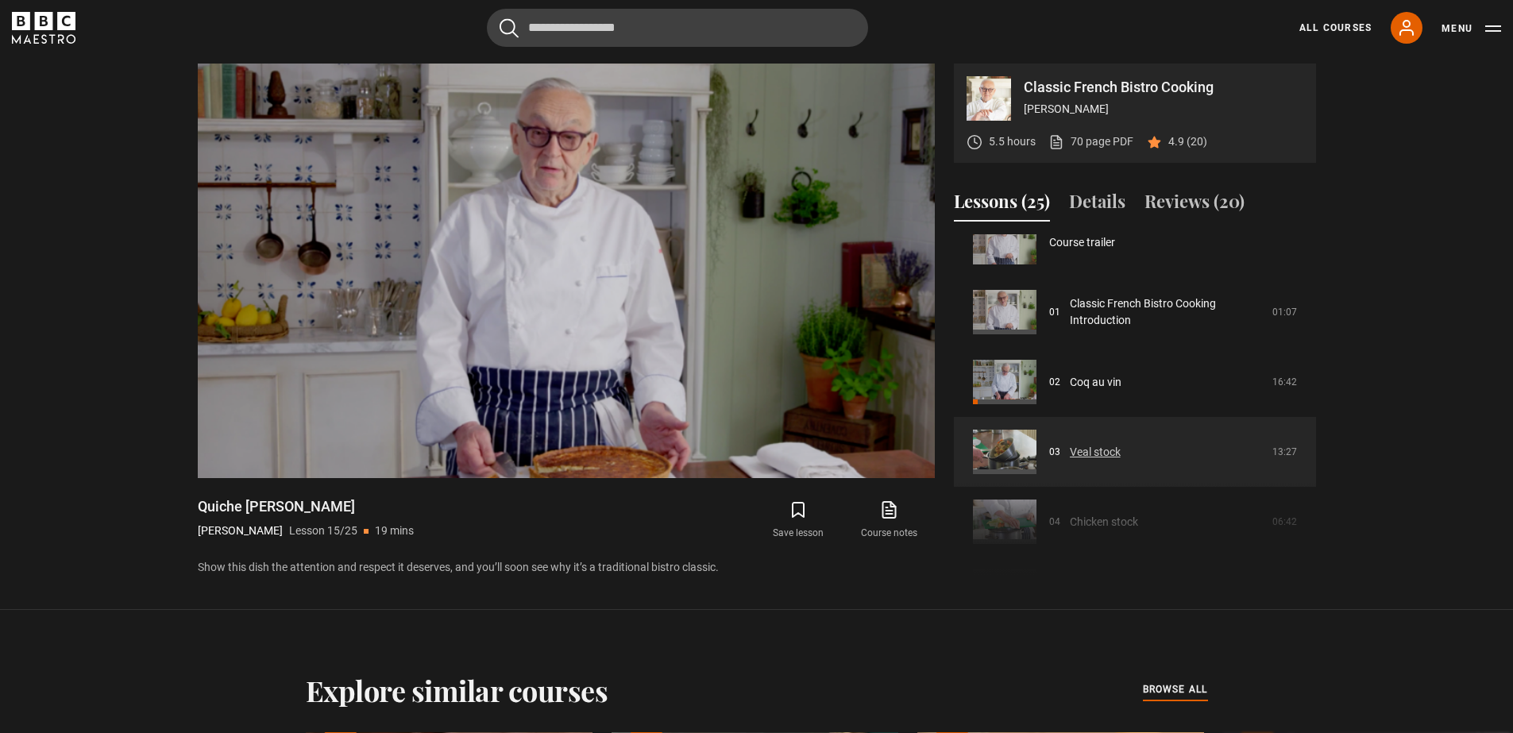
scroll to position [0, 0]
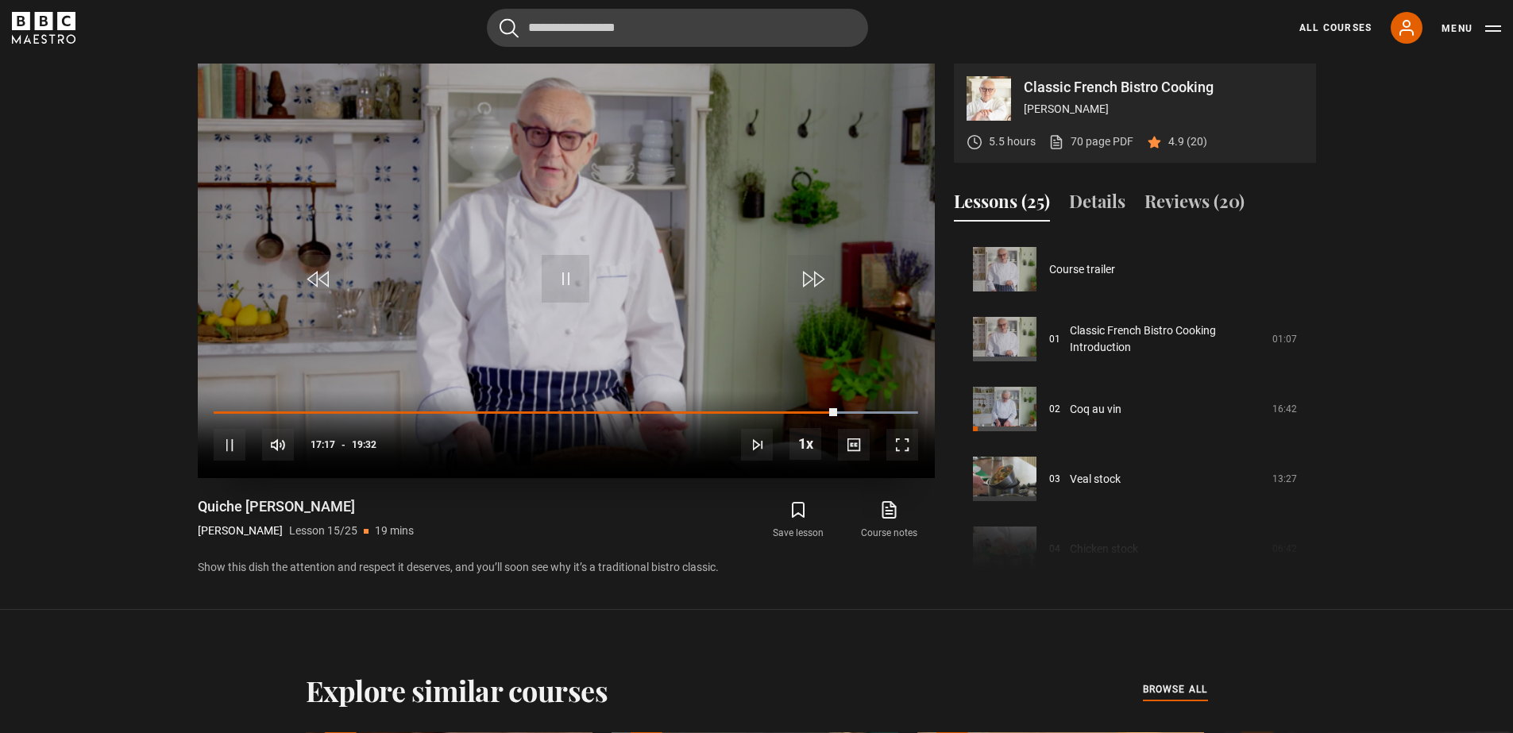
click at [861, 409] on div "10s Skip Back 10 seconds Pause 10s Skip Forward 10 seconds Loaded : 99.93% 18:1…" at bounding box center [566, 434] width 737 height 88
click at [862, 414] on div "Loaded : 99.93% 17:59 17:20" at bounding box center [565, 412] width 703 height 5
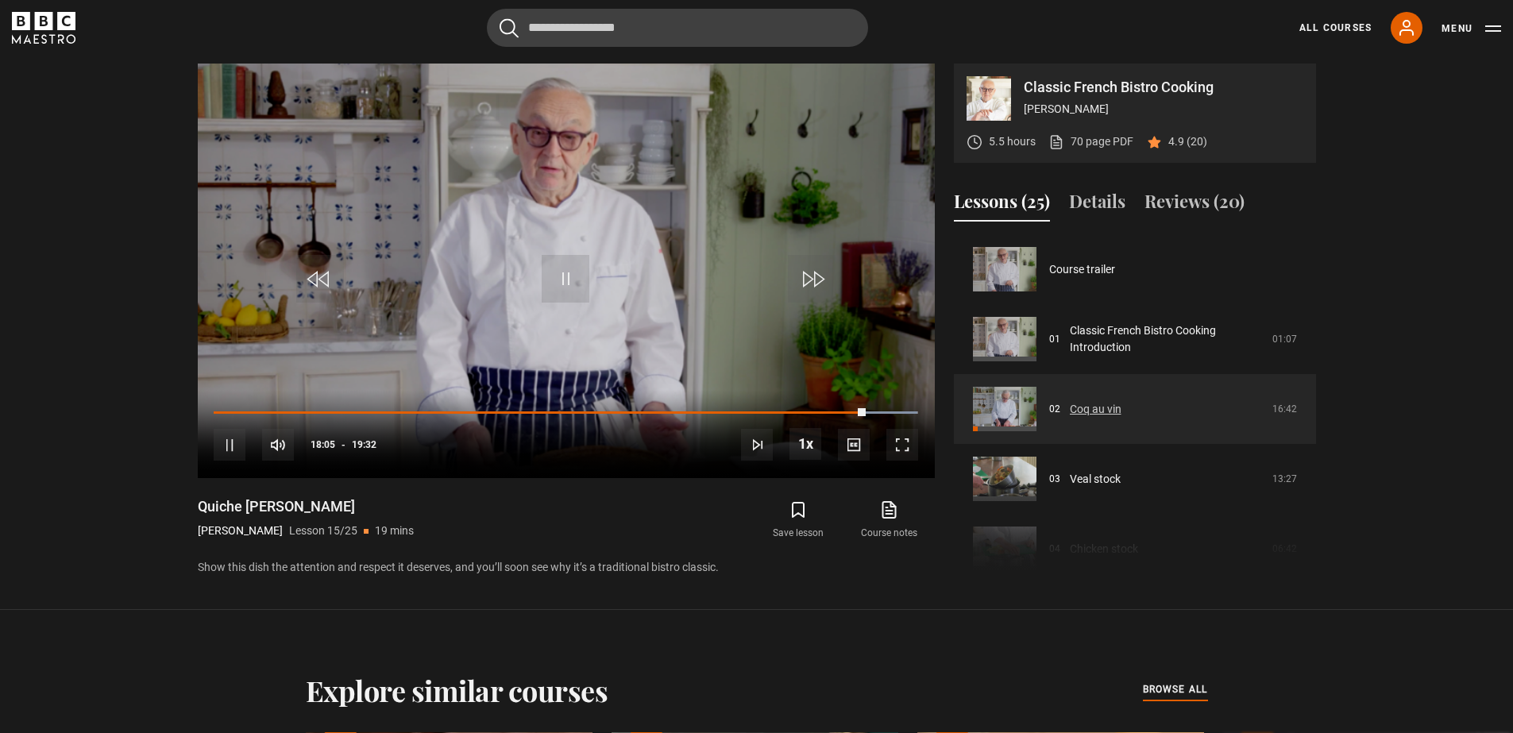
click at [1096, 409] on link "Coq au vin" at bounding box center [1096, 409] width 52 height 17
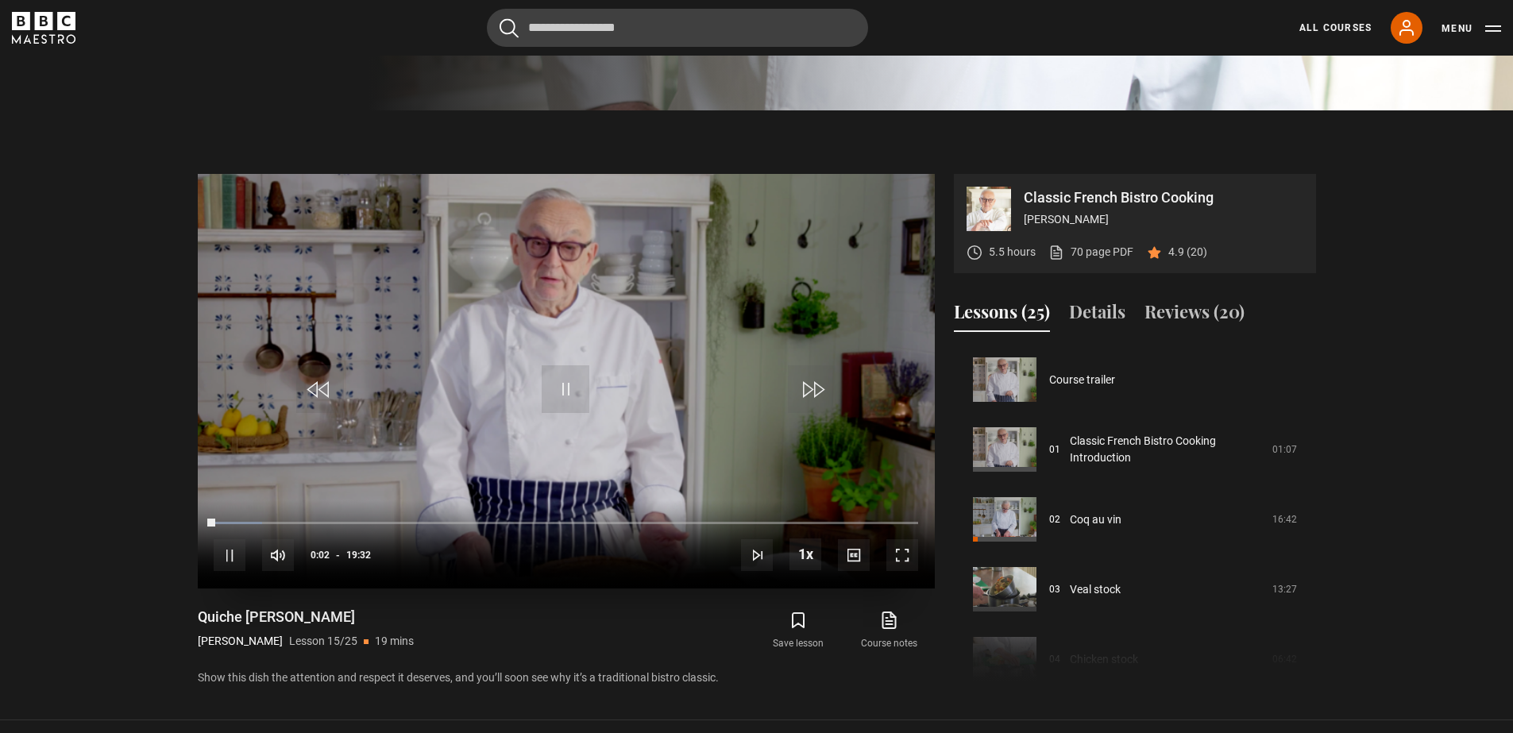
scroll to position [793, 0]
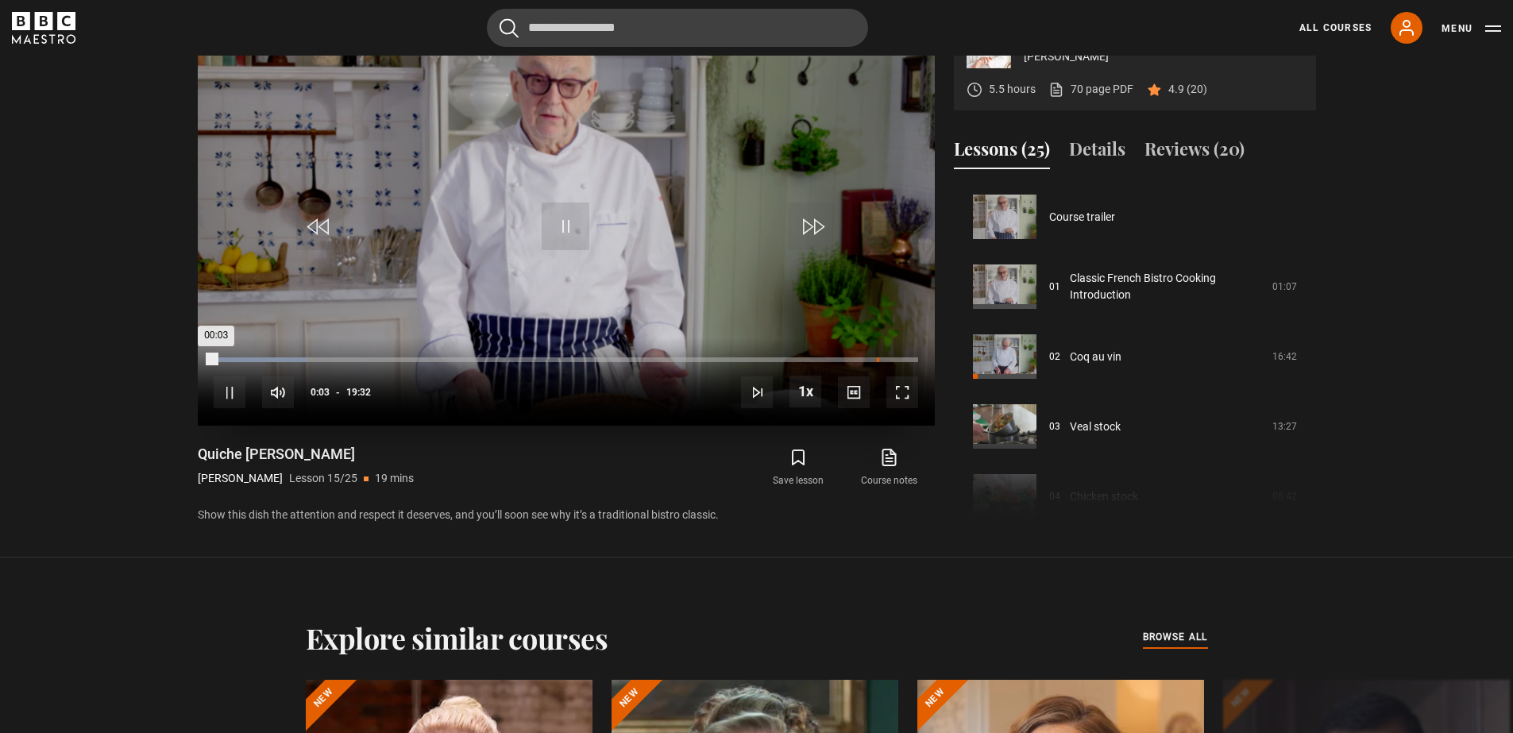
click at [877, 359] on div "Loaded : 13.22% 18:24 00:03" at bounding box center [565, 359] width 703 height 5
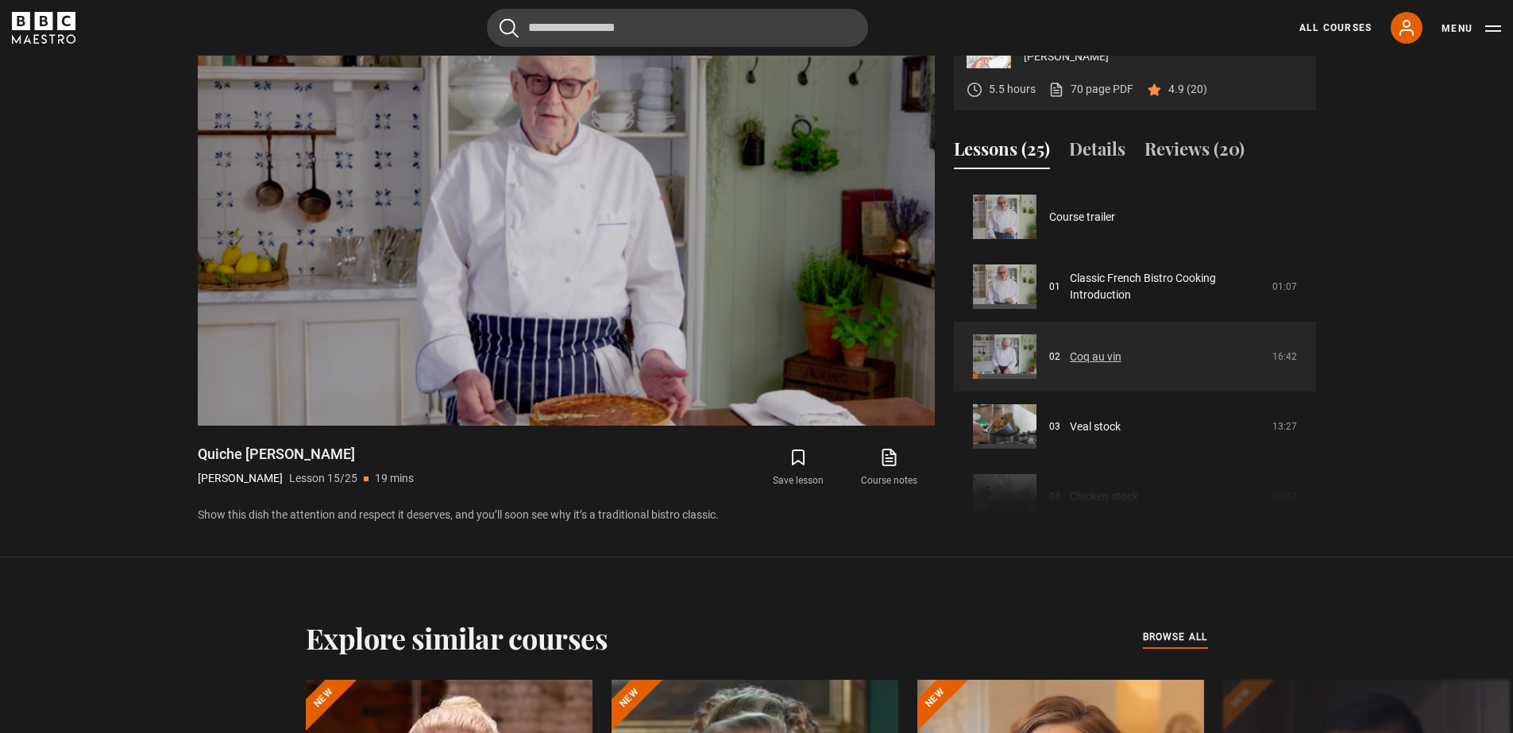
click at [1083, 358] on link "Coq au vin" at bounding box center [1096, 357] width 52 height 17
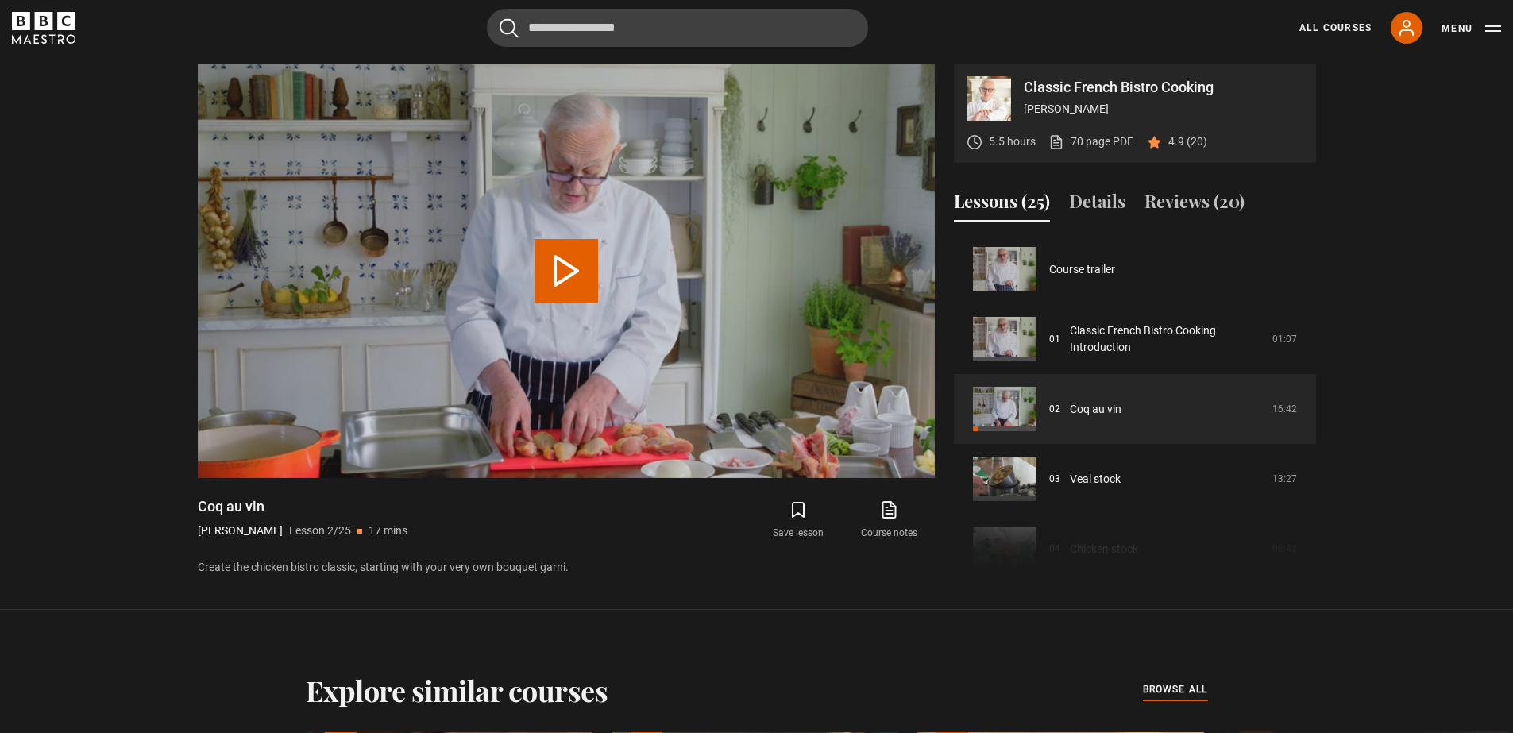
scroll to position [70, 0]
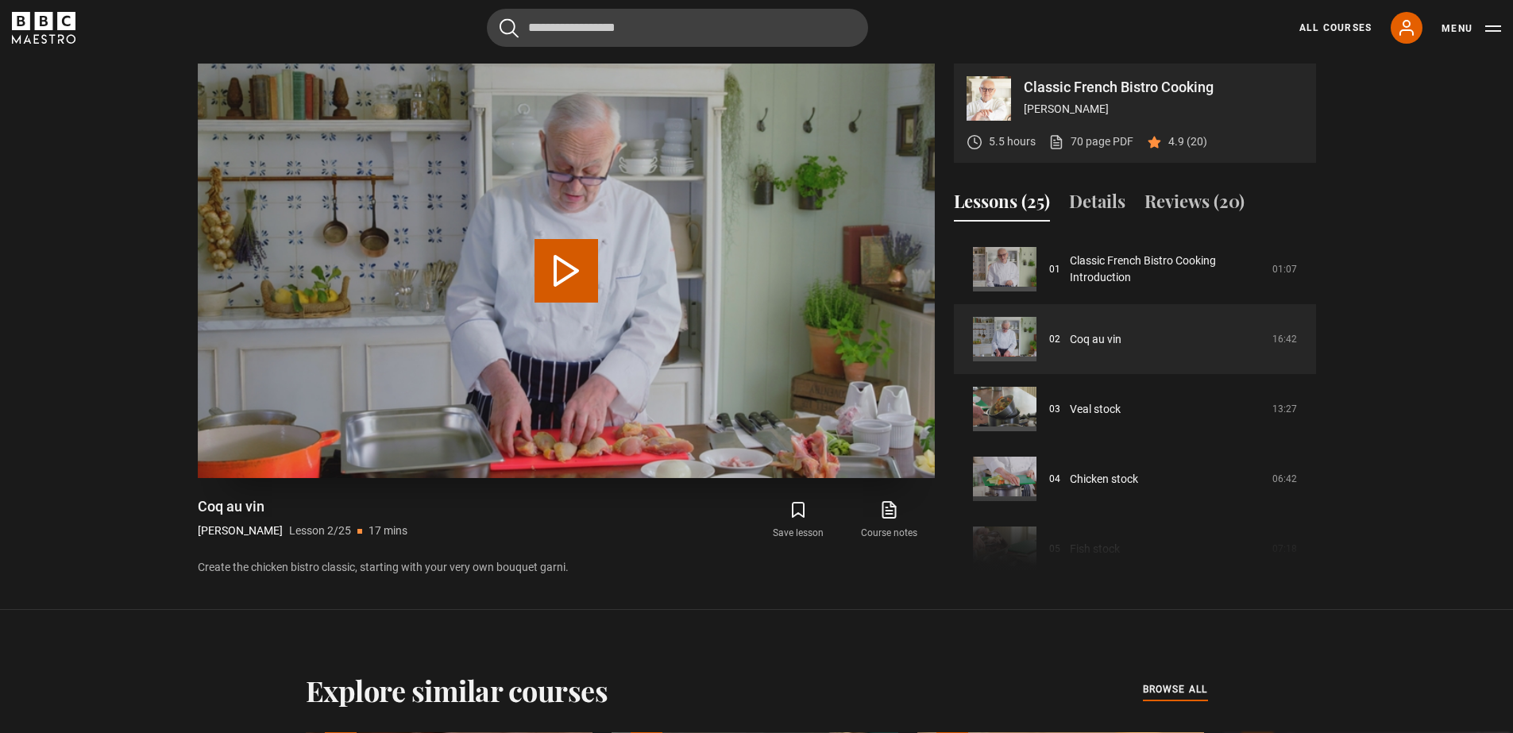
click at [553, 279] on button "Play Lesson Coq au vin" at bounding box center [566, 271] width 64 height 64
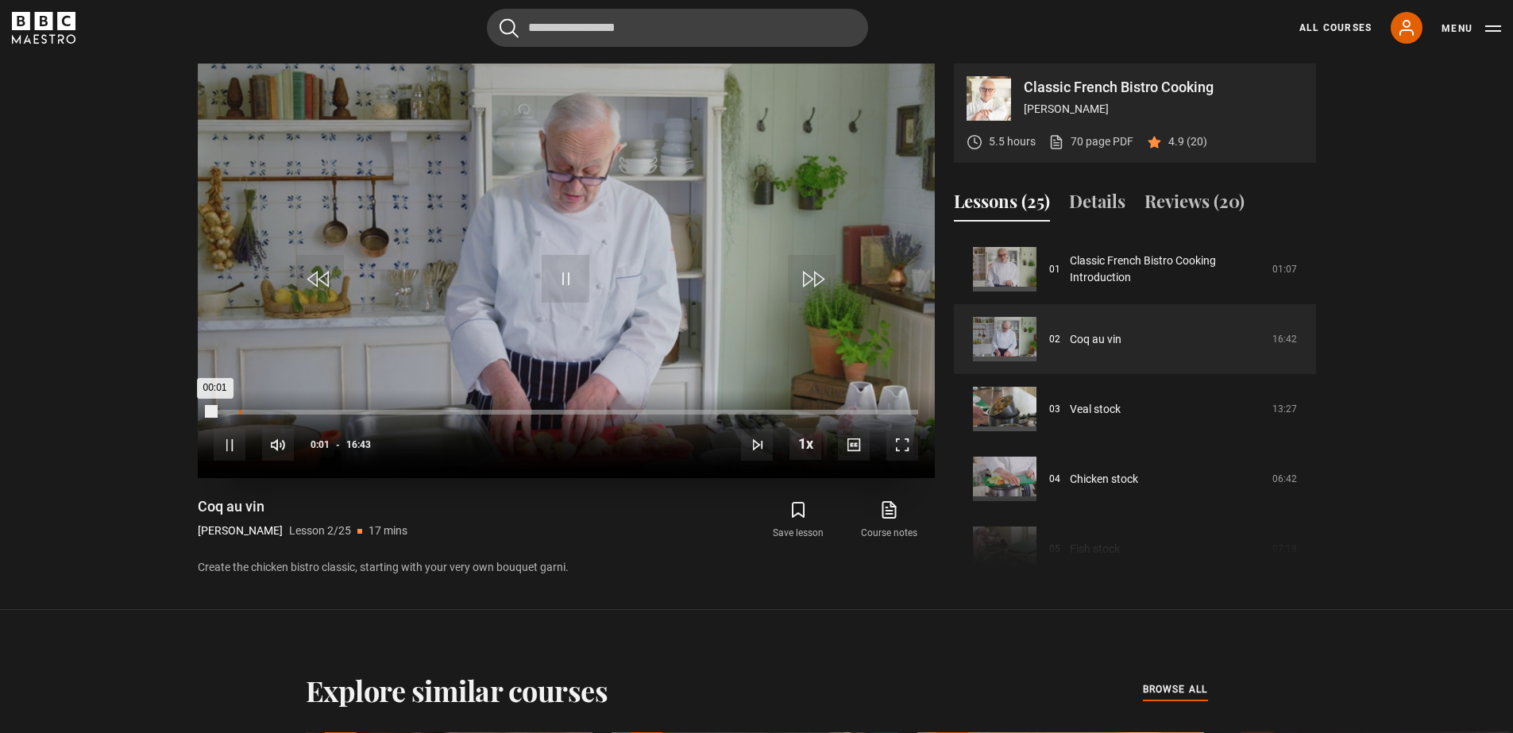
click at [239, 412] on div "Loaded : 0.15% 00:36 00:01" at bounding box center [565, 412] width 703 height 5
click at [271, 412] on div "Loaded : 7.97% 01:21 00:38" at bounding box center [565, 412] width 703 height 5
click at [306, 412] on div "Loaded : 10.46% 02:11 02:11" at bounding box center [565, 412] width 703 height 5
click at [340, 412] on div "02:59" at bounding box center [341, 412] width 2 height 5
click at [377, 411] on div "03:53" at bounding box center [378, 412] width 2 height 5
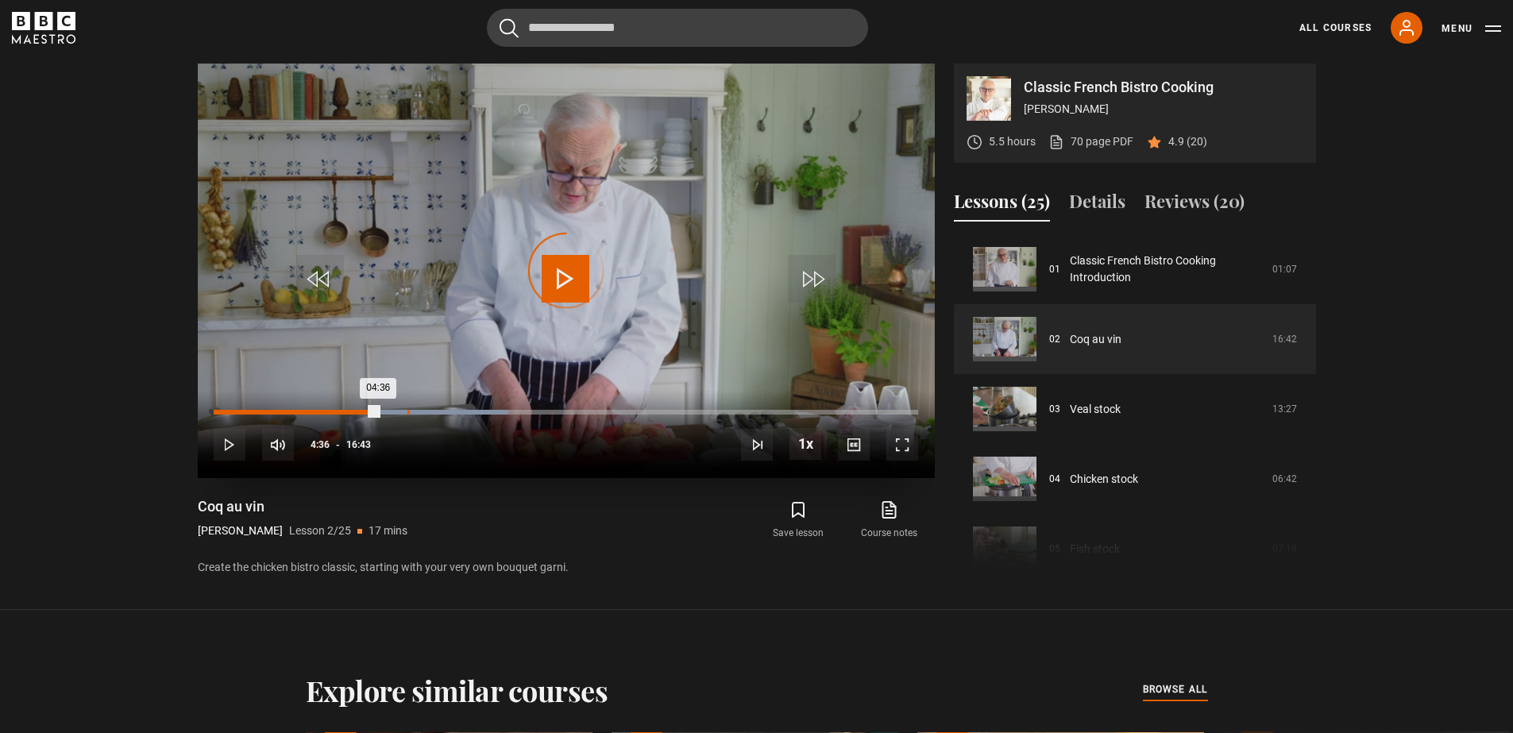
click at [407, 411] on div "04:36" at bounding box center [408, 412] width 2 height 5
click at [388, 410] on div "Loaded : 44.86% 04:09 04:37" at bounding box center [565, 412] width 703 height 5
click at [348, 414] on div "03:11" at bounding box center [349, 412] width 2 height 5
click at [438, 409] on div "10s Skip Back 10 seconds Pause 10s Skip Forward 10 seconds Loaded : 41.84% 03:4…" at bounding box center [566, 434] width 737 height 88
click at [461, 409] on div "10s Skip Back 10 seconds Pause 10s Skip Forward 10 seconds Loaded : 41.84% 03:4…" at bounding box center [566, 434] width 737 height 88
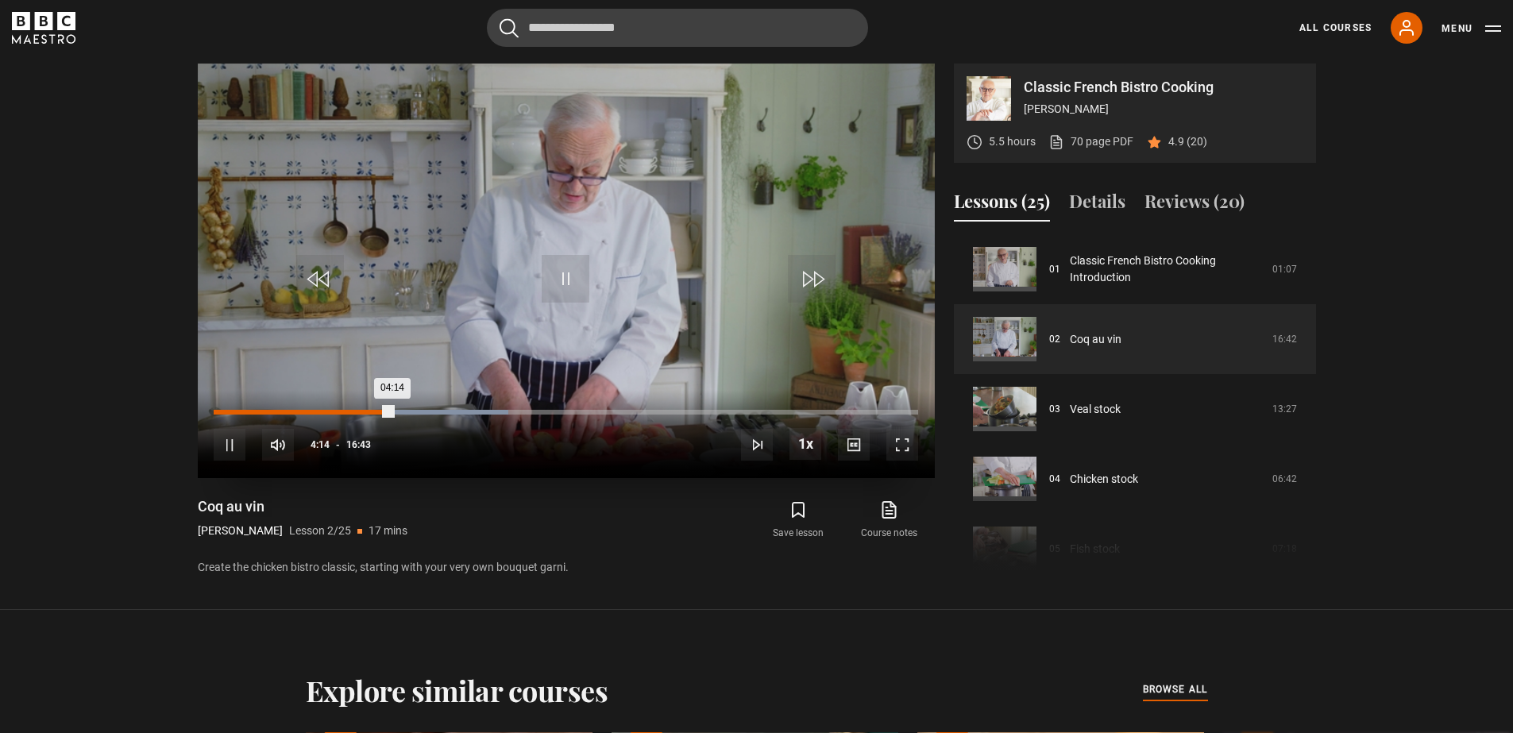
click at [460, 411] on div "10s Skip Back 10 seconds Pause 10s Skip Forward 10 seconds Loaded : 41.84% 03:4…" at bounding box center [566, 434] width 737 height 88
click at [460, 414] on div "Loaded : 41.84% 05:50 04:14" at bounding box center [565, 412] width 703 height 5
click at [435, 412] on div "05:52" at bounding box center [325, 412] width 222 height 5
click at [484, 413] on div "06:26" at bounding box center [485, 412] width 2 height 5
click at [551, 412] on div "Loaded : 59.30% 07:59 07:43" at bounding box center [565, 412] width 703 height 5
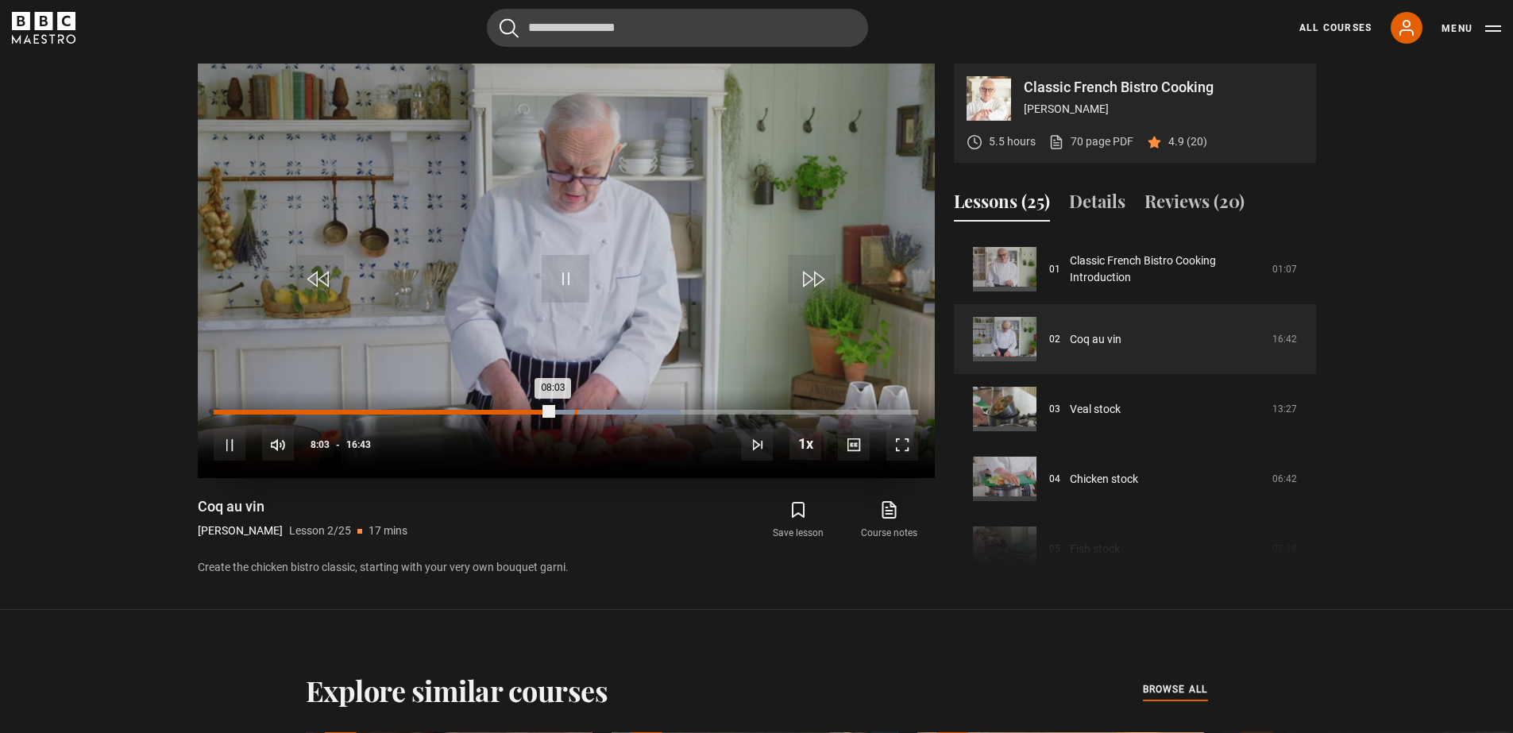
click at [575, 411] on div "Loaded : 66.29% 08:35 08:03" at bounding box center [565, 412] width 703 height 5
click at [603, 411] on div "Loaded : 75.25% 09:14 08:43" at bounding box center [565, 412] width 703 height 5
click at [624, 410] on div "10s Skip Back 10 seconds Pause 10s Skip Forward 10 seconds Loaded : 79.25% 09:4…" at bounding box center [566, 434] width 737 height 88
click at [642, 414] on div "Loaded : 79.25% 10:10 09:17" at bounding box center [565, 412] width 703 height 5
click at [664, 411] on div "10:41" at bounding box center [665, 412] width 2 height 5
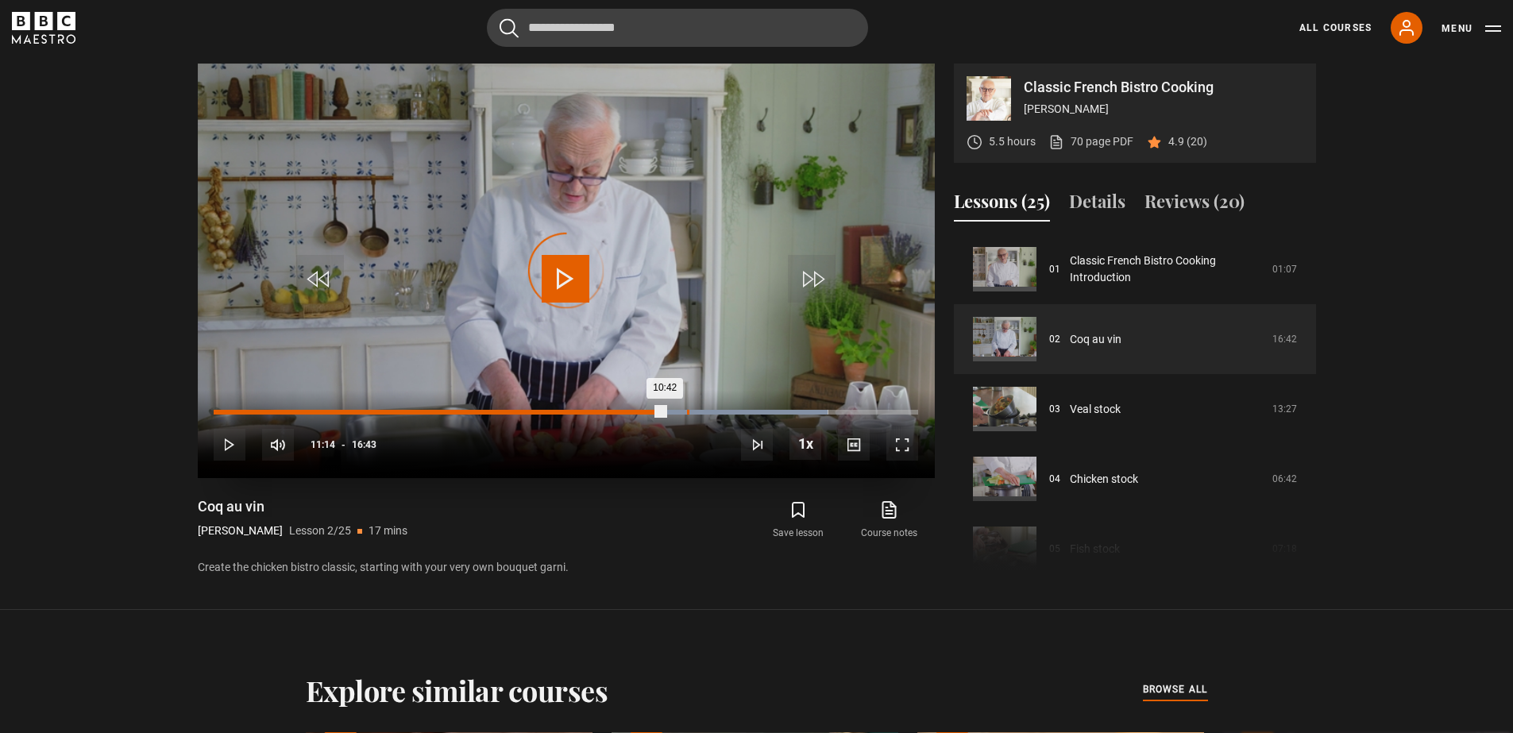
click at [687, 413] on div "11:14" at bounding box center [688, 412] width 2 height 5
click at [705, 413] on div "11:40" at bounding box center [706, 412] width 2 height 5
click at [727, 410] on div "12:11" at bounding box center [728, 412] width 2 height 5
click at [750, 411] on div "12:45" at bounding box center [751, 412] width 2 height 5
click at [735, 413] on div "Loaded : 97.17% 12:26 12:46" at bounding box center [565, 412] width 703 height 5
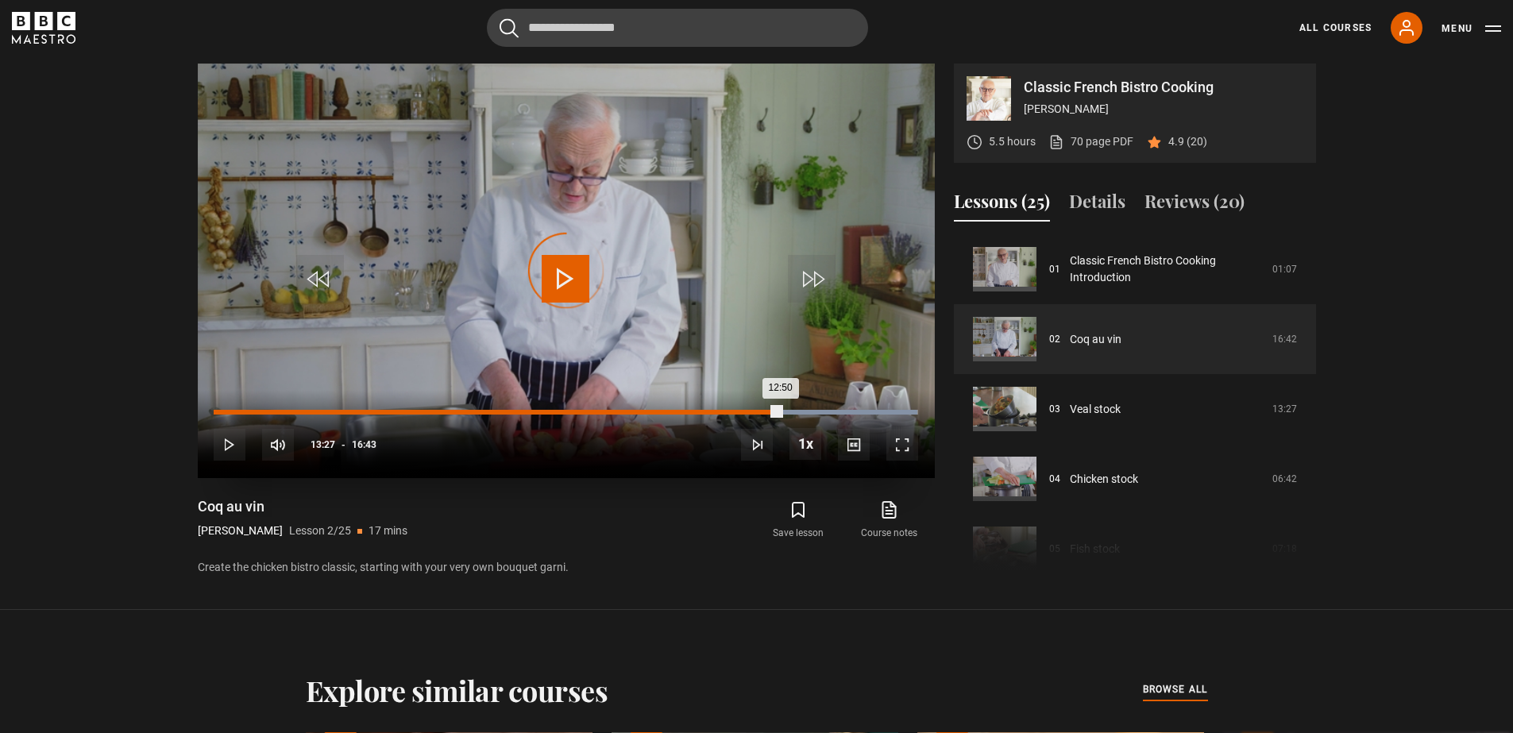
click at [780, 414] on div "Loaded : 99.95% 13:27 12:50" at bounding box center [565, 412] width 703 height 5
click at [809, 411] on div "14:09" at bounding box center [810, 412] width 2 height 5
click at [831, 411] on div "Loaded : 99.95% 14:40 14:40" at bounding box center [565, 412] width 703 height 5
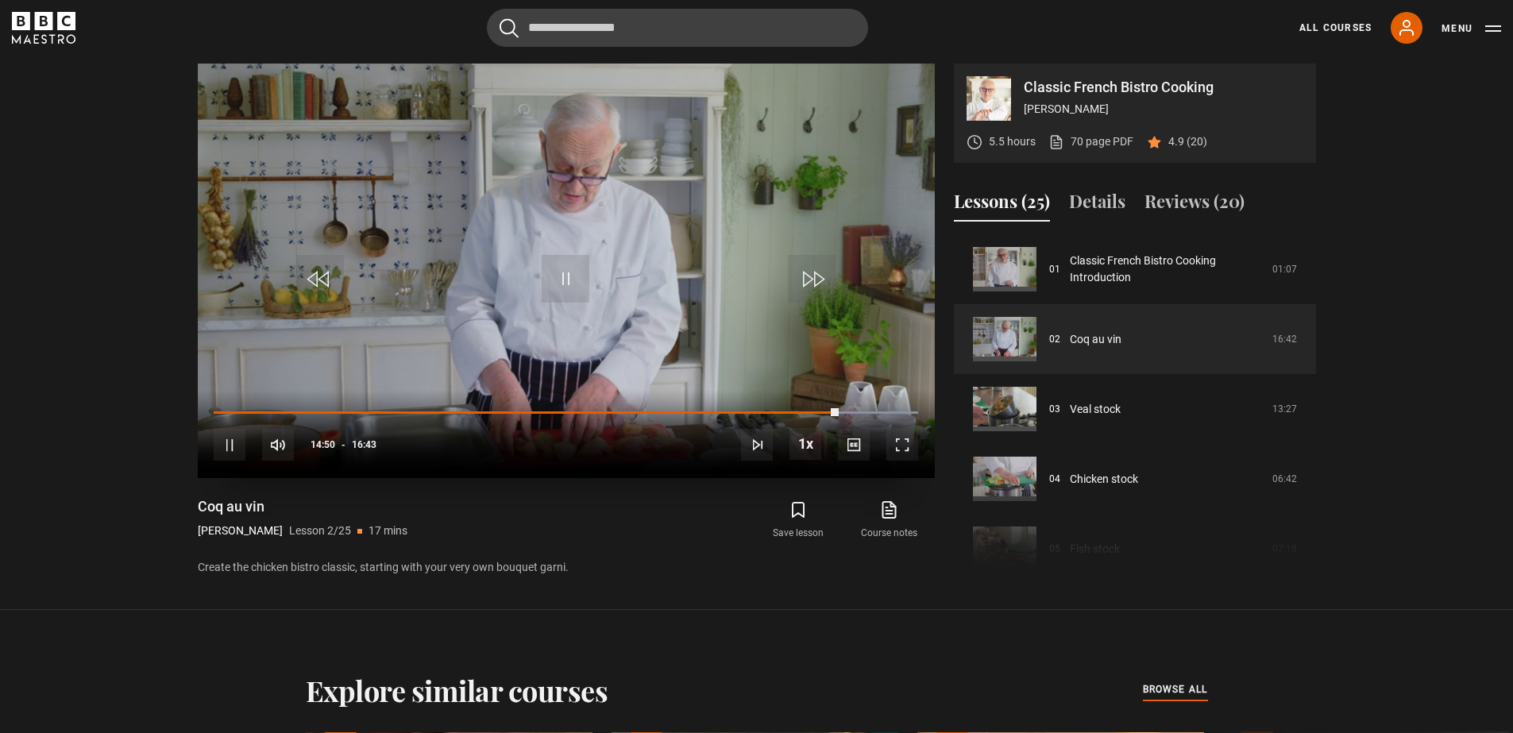
click at [860, 409] on div "10s Skip Back 10 seconds Pause 10s Skip Forward 10 seconds Loaded : 99.95% 15:1…" at bounding box center [566, 434] width 737 height 88
click at [855, 412] on div "15:14" at bounding box center [856, 412] width 2 height 5
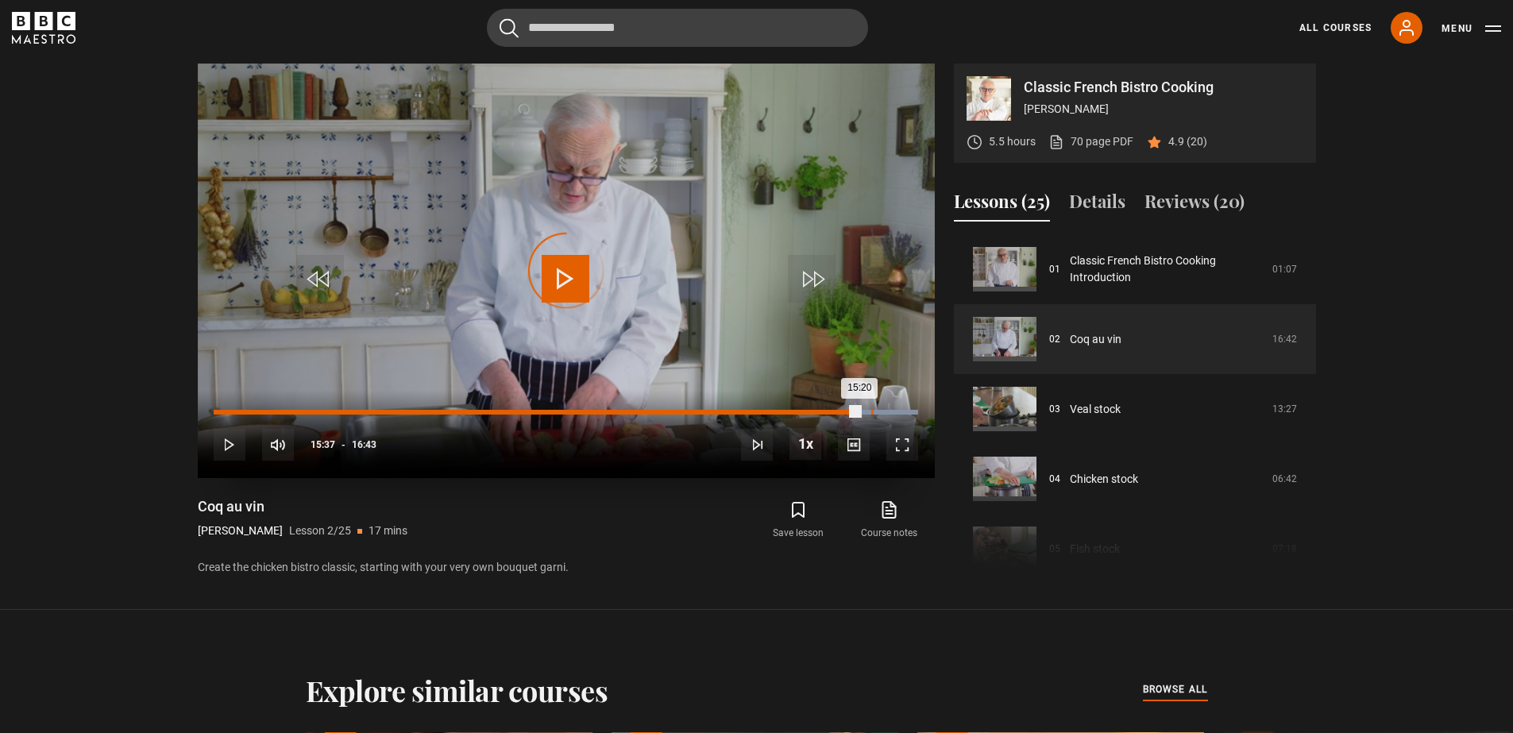
click at [871, 412] on div "15:37" at bounding box center [872, 412] width 2 height 5
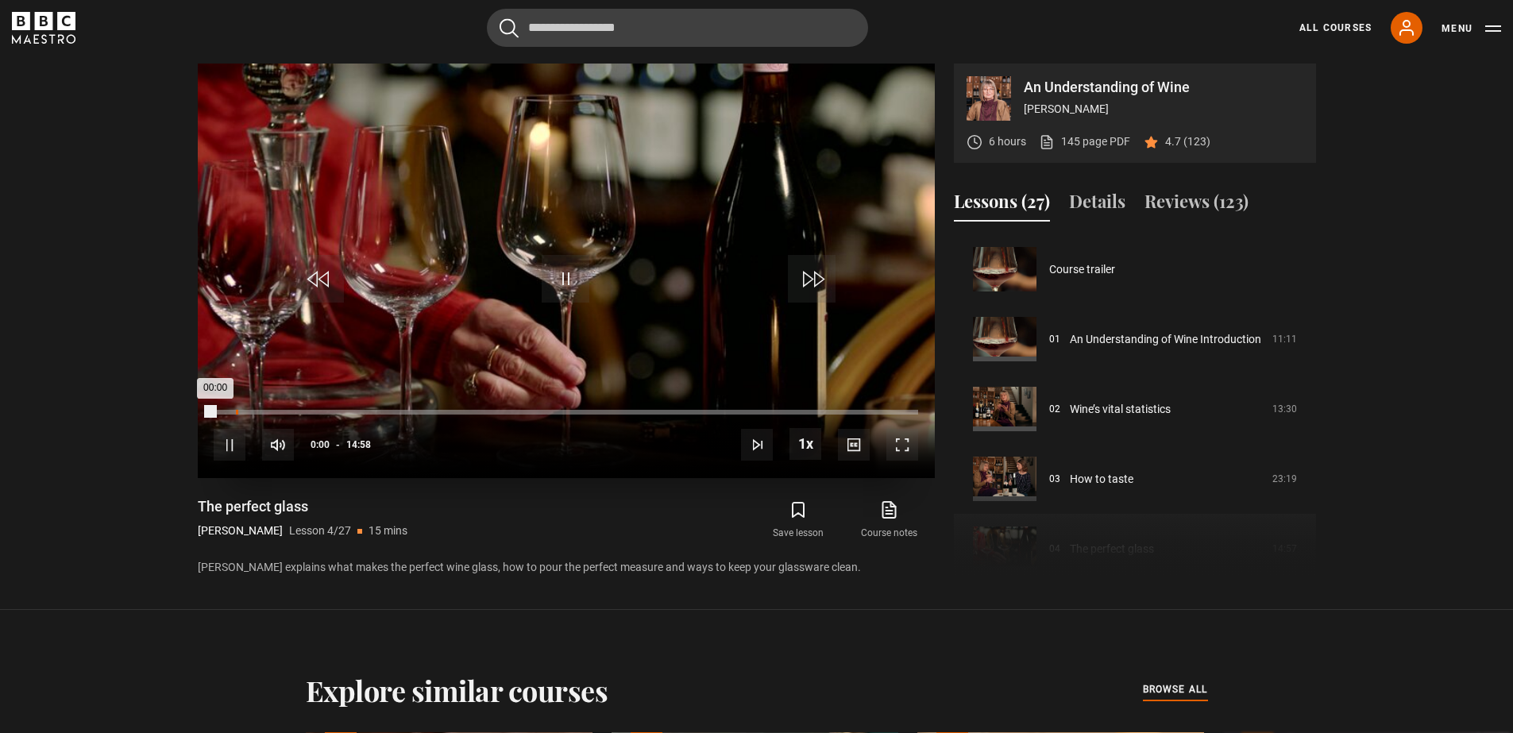
scroll to position [210, 0]
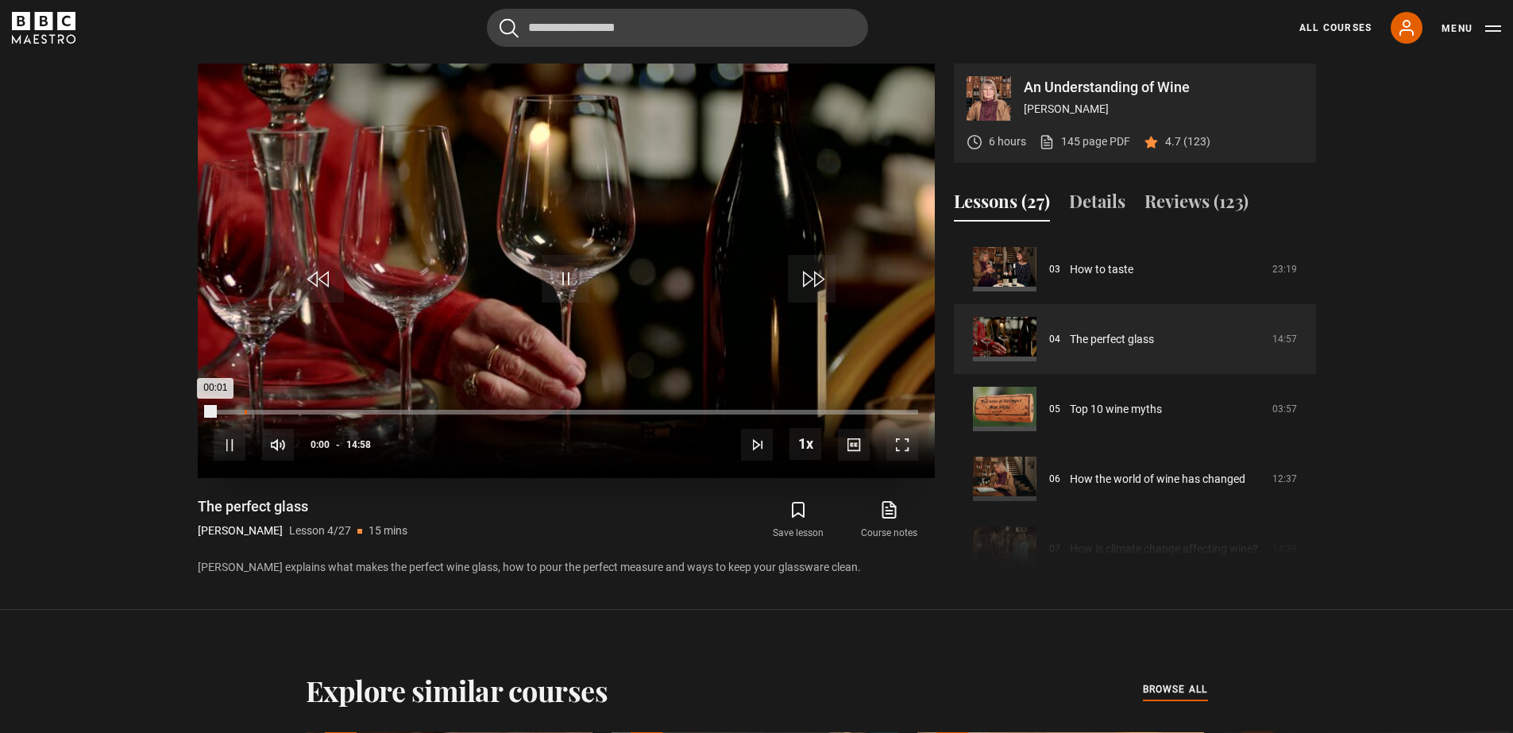
click at [244, 411] on div "Loaded : 0.39% 00:39 00:01" at bounding box center [565, 412] width 703 height 5
click at [291, 411] on div "Loaded : 27.26% 01:38 00:51" at bounding box center [565, 412] width 703 height 5
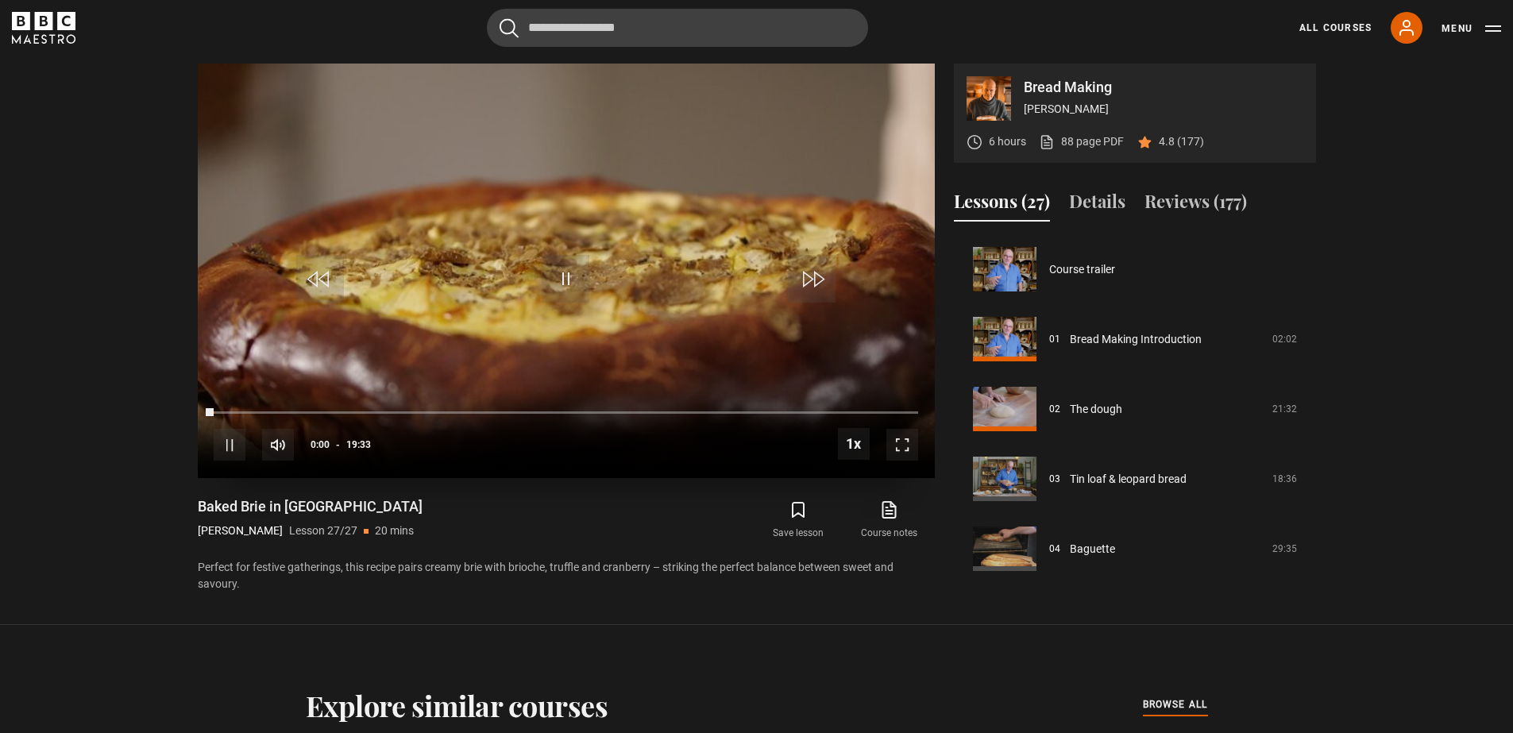
scroll to position [1653, 0]
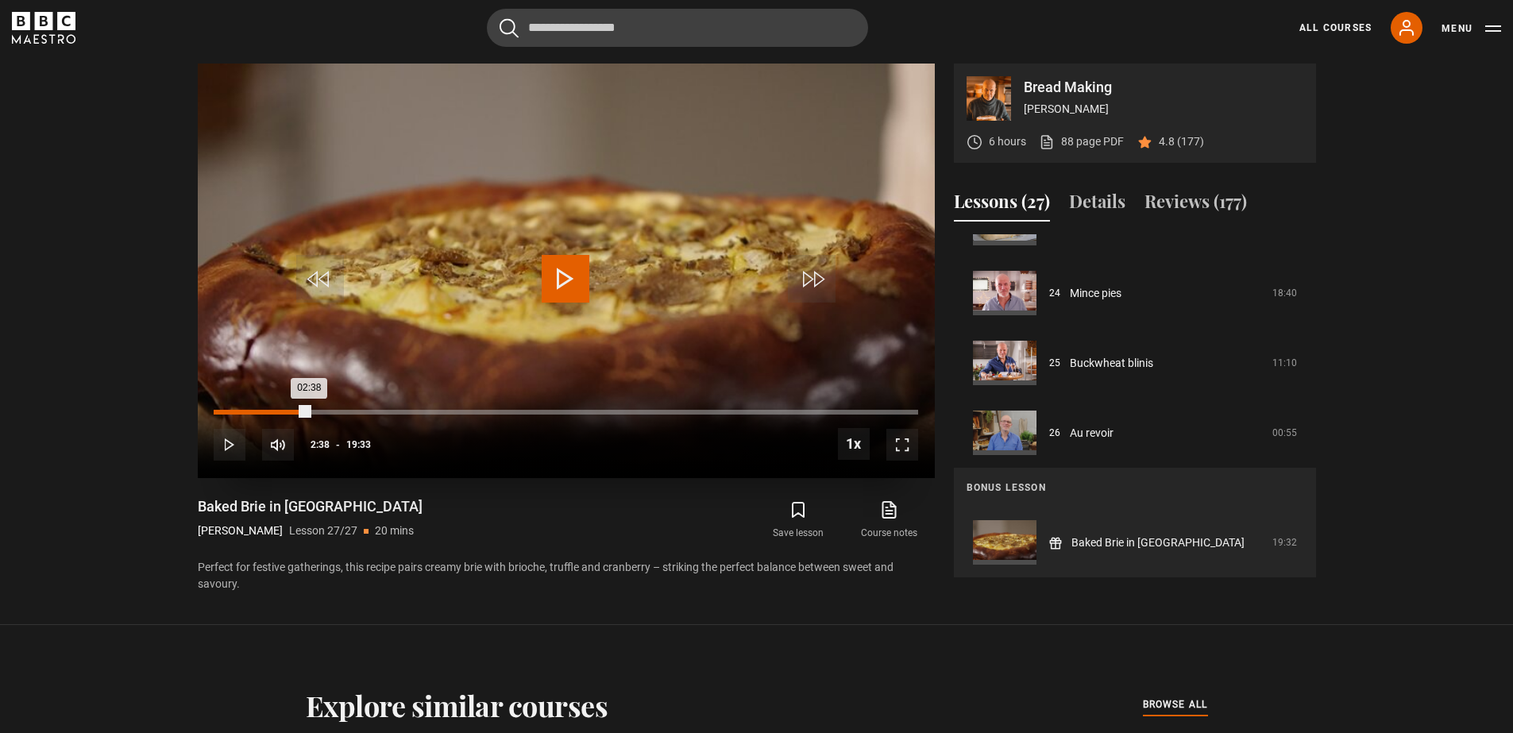
click at [309, 412] on div "Loaded : 0.42% 02:38 02:38" at bounding box center [565, 412] width 703 height 5
click at [515, 410] on div "10s Skip Back 10 seconds Pause 10s Skip Forward 10 seconds Loaded : 13.63% 08:2…" at bounding box center [566, 434] width 737 height 88
click at [522, 412] on div "Loaded : 16.19% 08:35 08:35" at bounding box center [565, 412] width 703 height 5
click at [564, 411] on div "Loaded : 46.88% 09:43 09:45" at bounding box center [565, 412] width 703 height 5
click at [607, 411] on div "10:56" at bounding box center [608, 412] width 2 height 5
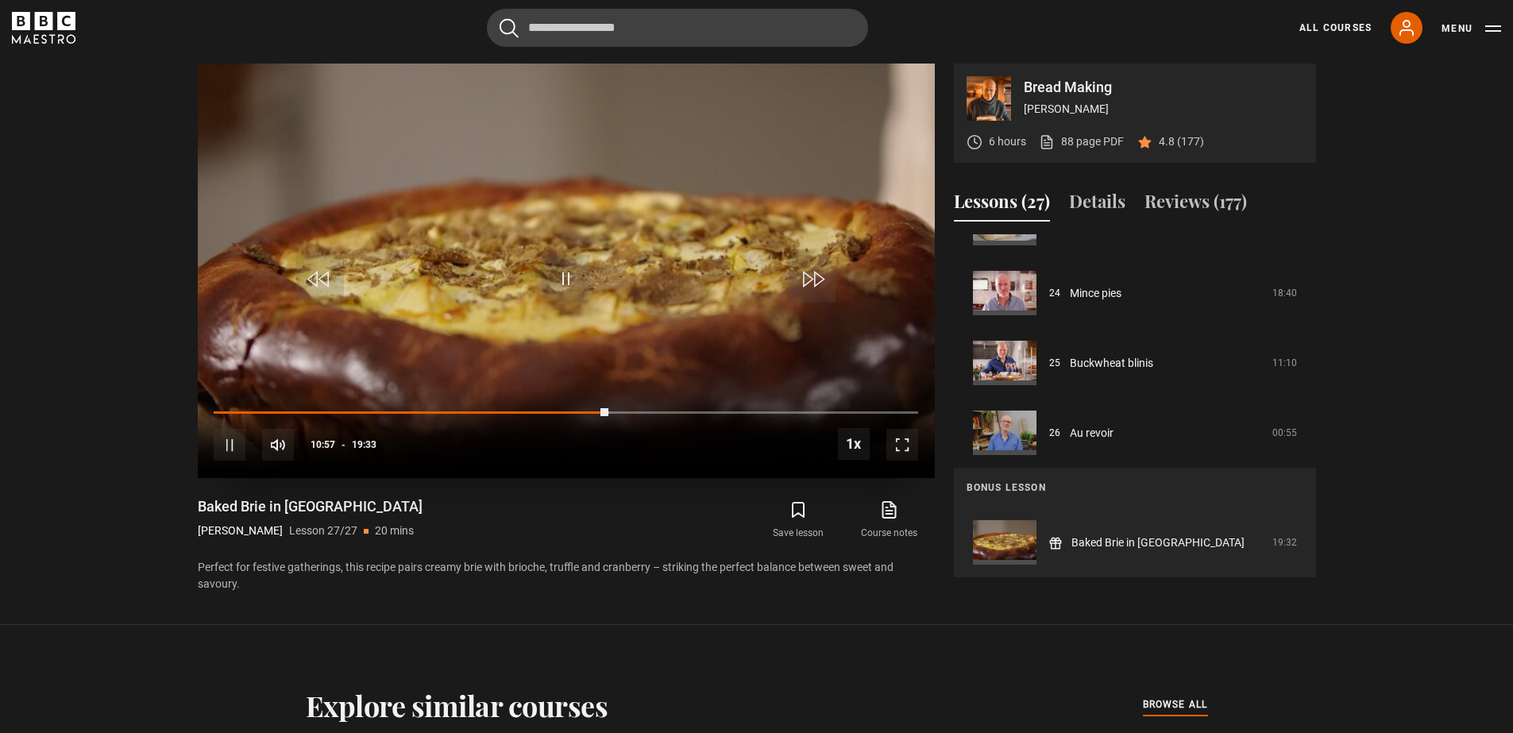
click at [653, 409] on div "10s Skip Back 10 seconds Pause 10s Skip Forward 10 seconds Loaded : 56.26% 12:1…" at bounding box center [566, 434] width 737 height 88
click at [685, 411] on div "13:06" at bounding box center [686, 412] width 2 height 5
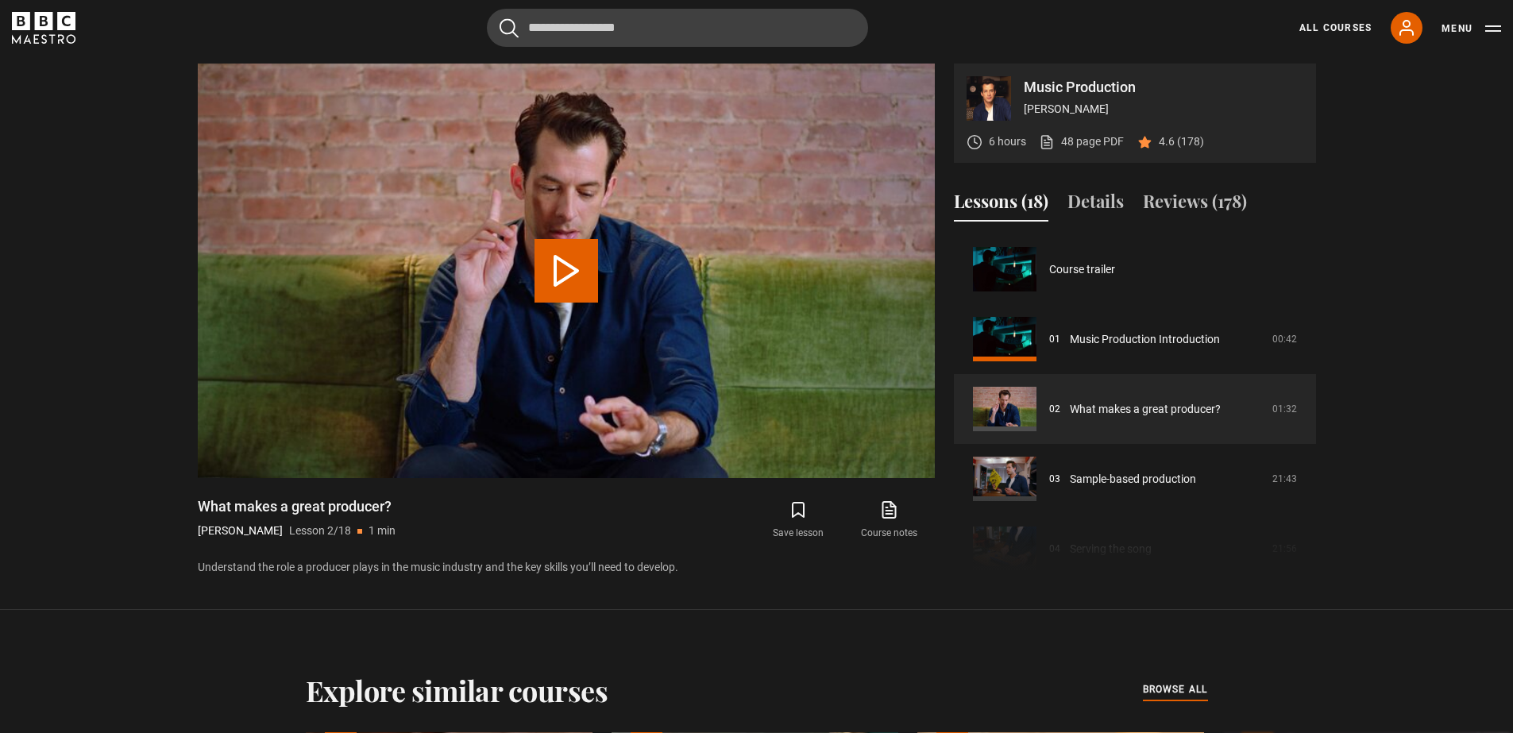
scroll to position [70, 0]
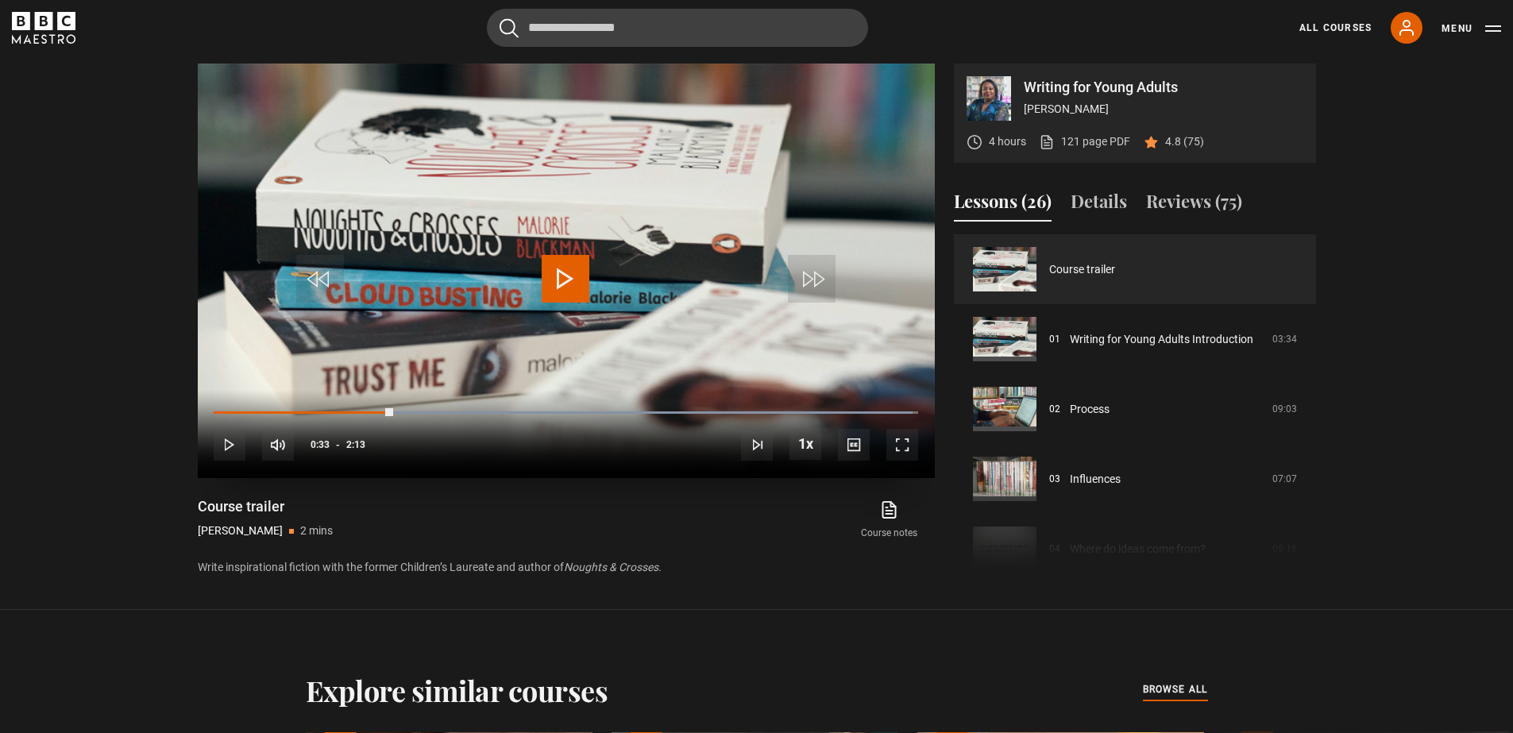
click at [569, 278] on span "Video Player" at bounding box center [566, 279] width 48 height 48
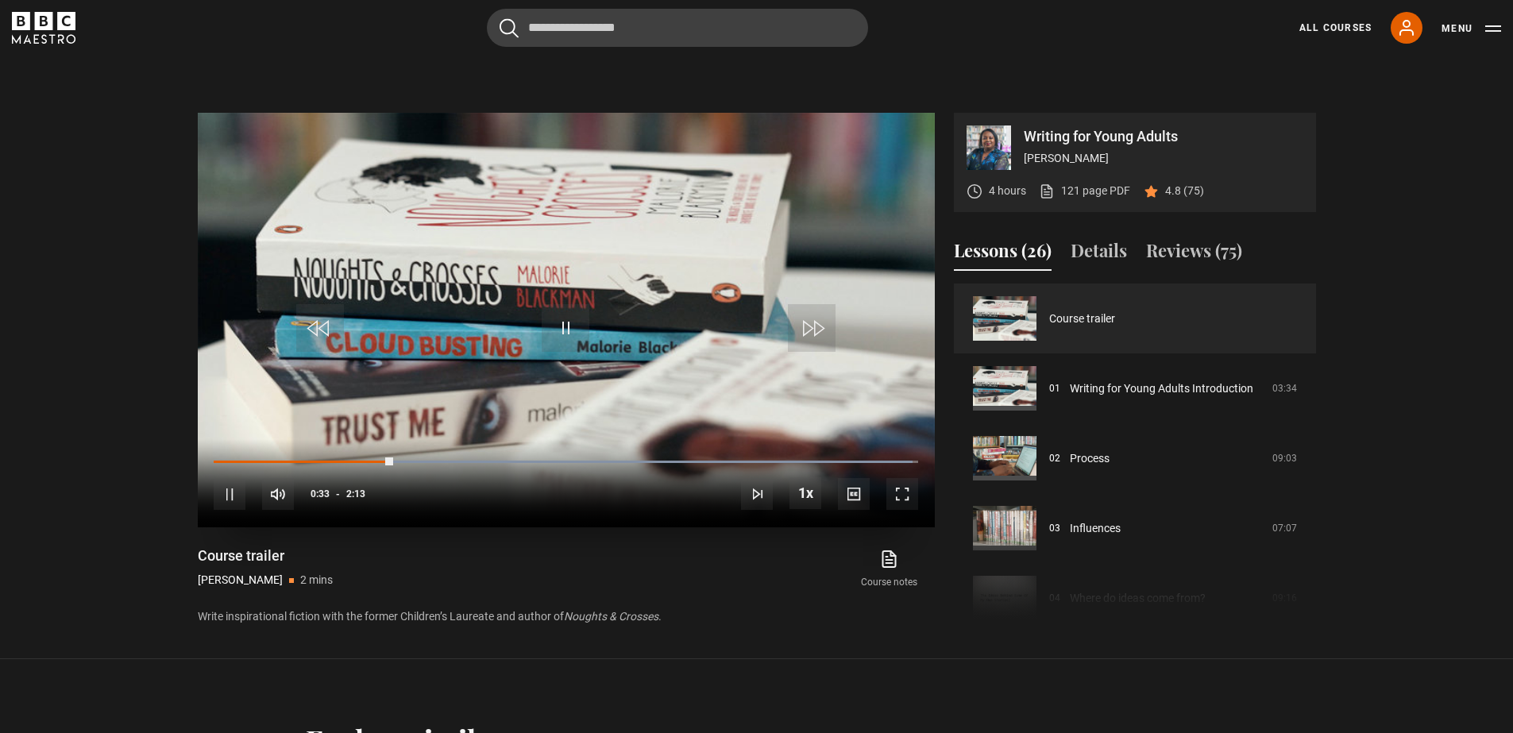
scroll to position [688, 0]
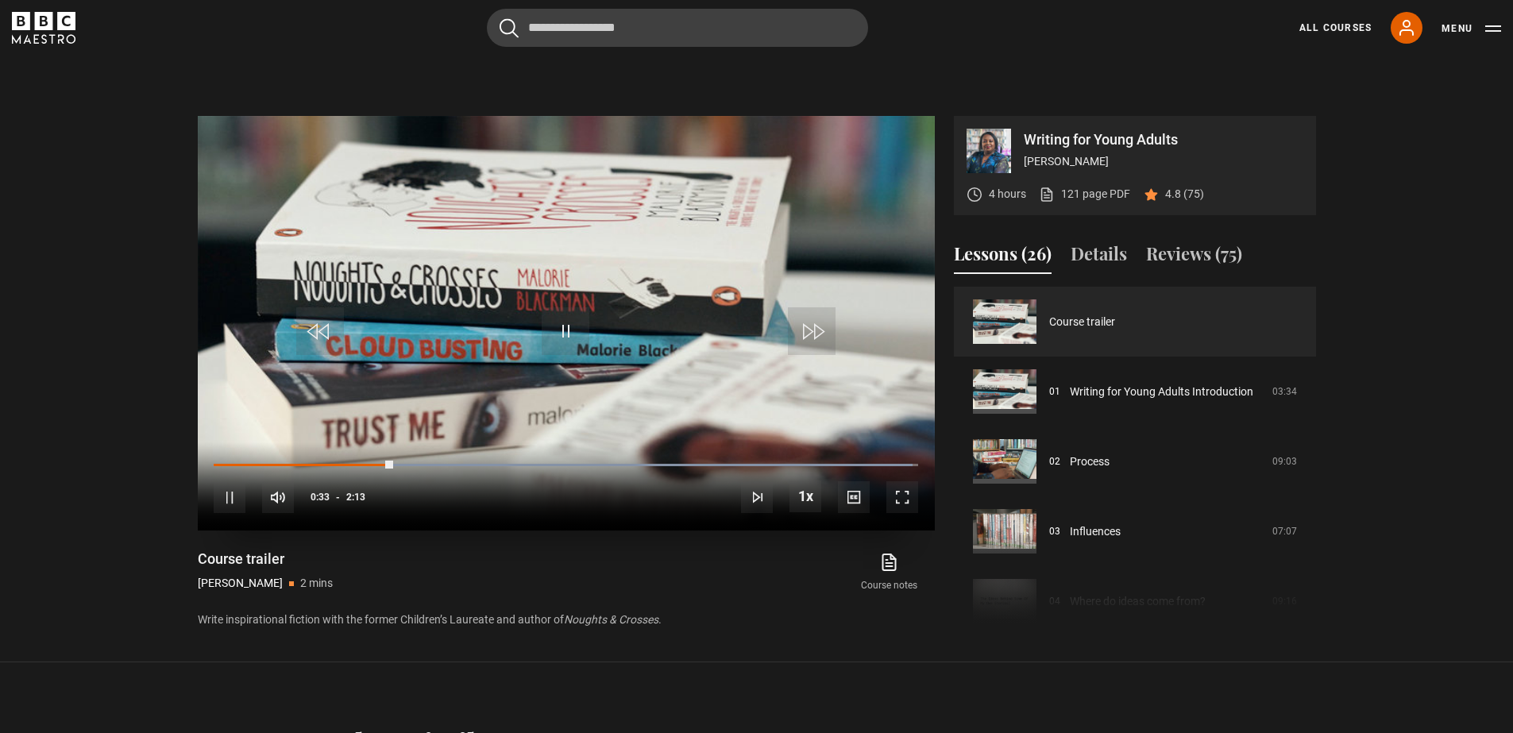
click at [566, 331] on span "Video Player" at bounding box center [566, 331] width 48 height 48
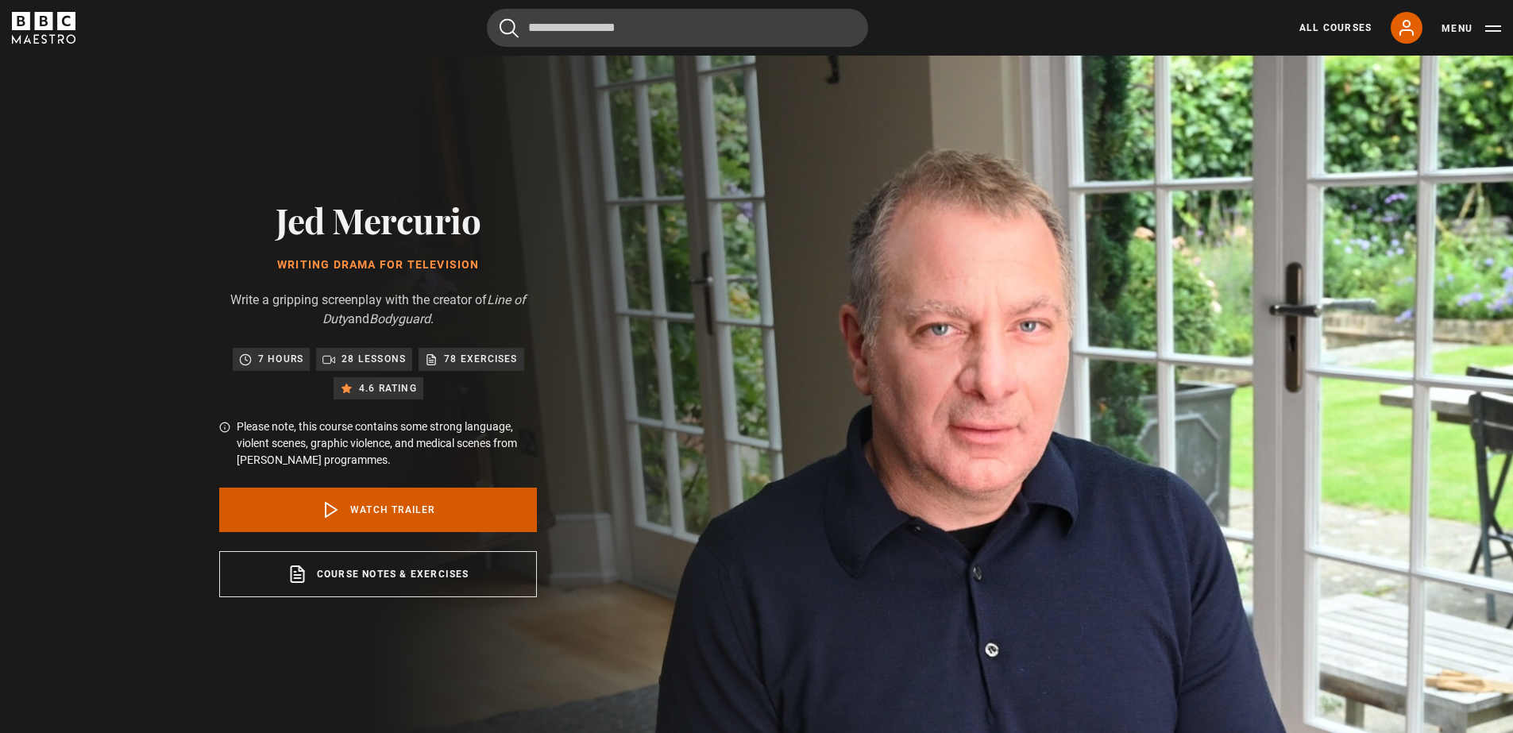
click at [378, 515] on link "Watch Trailer" at bounding box center [378, 510] width 318 height 44
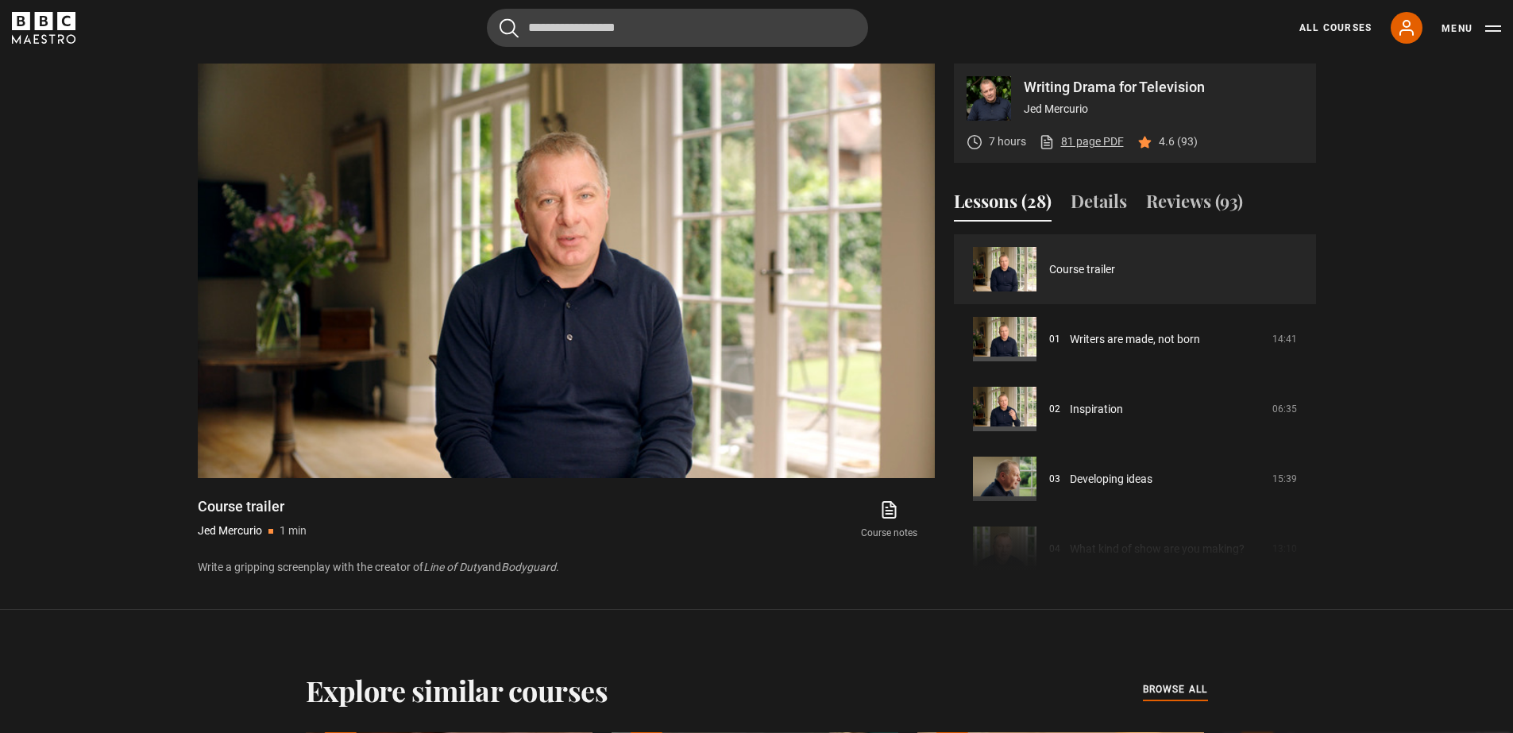
click at [1083, 142] on link "81 page PDF (opens in new tab)" at bounding box center [1081, 141] width 85 height 17
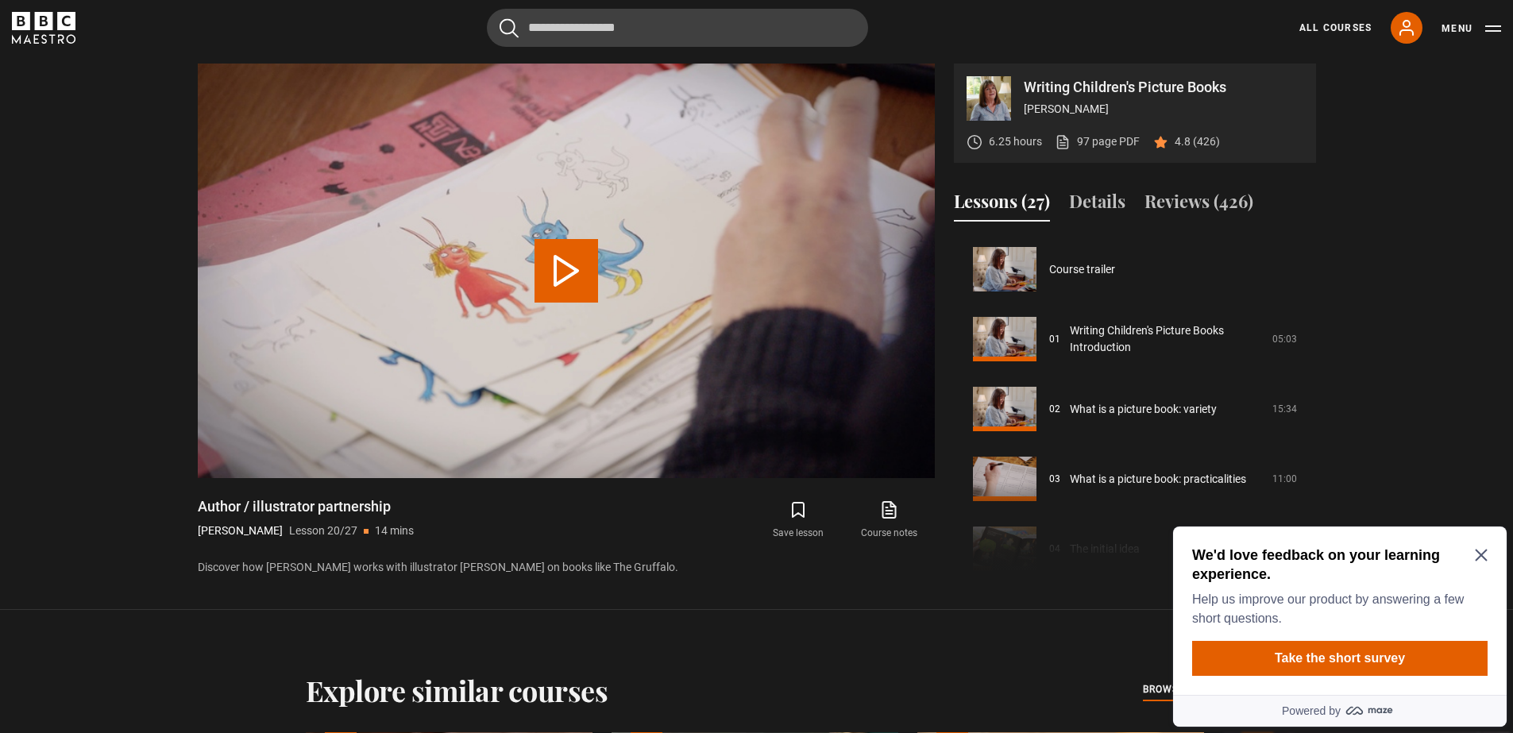
scroll to position [1328, 0]
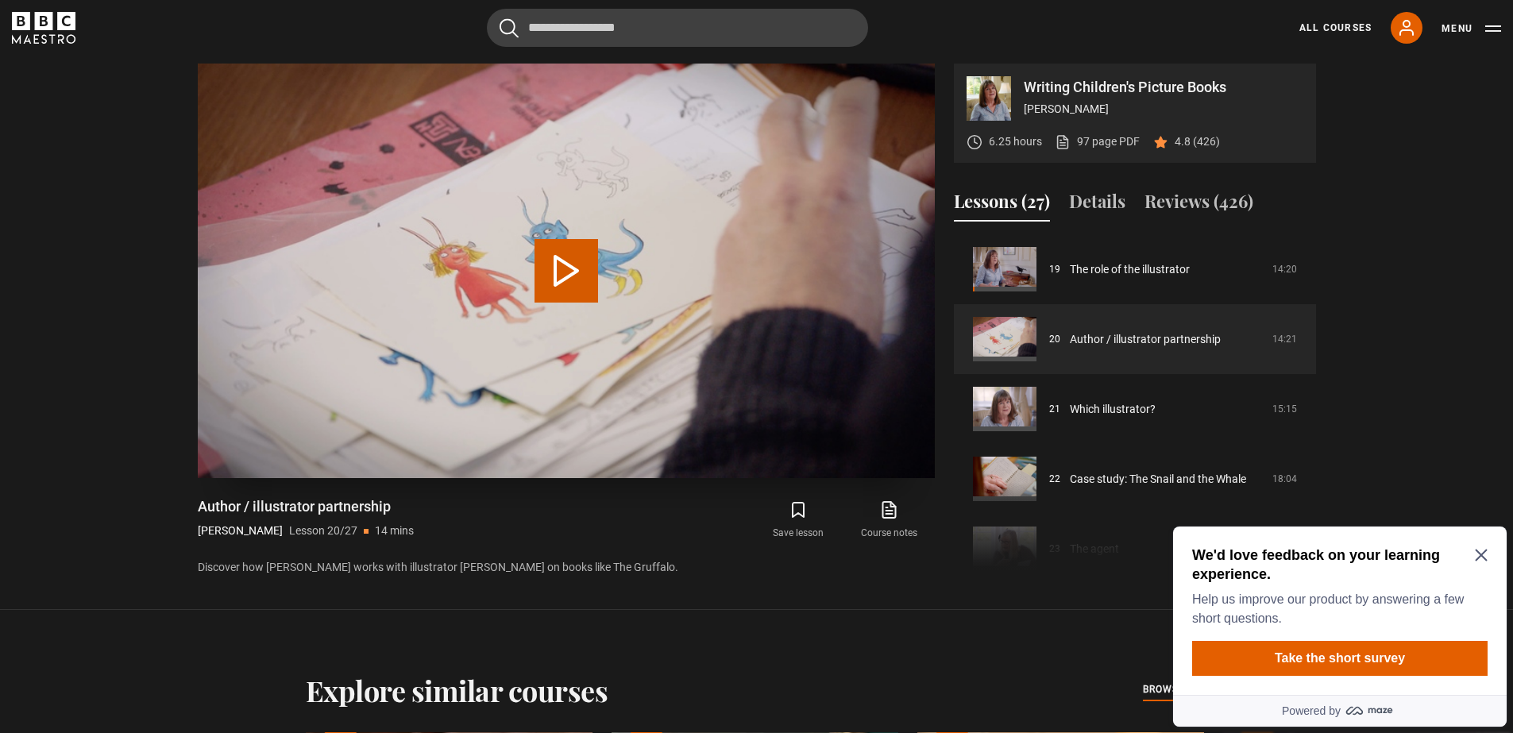
click at [562, 277] on button "Play Lesson Author / illustrator partnership" at bounding box center [566, 271] width 64 height 64
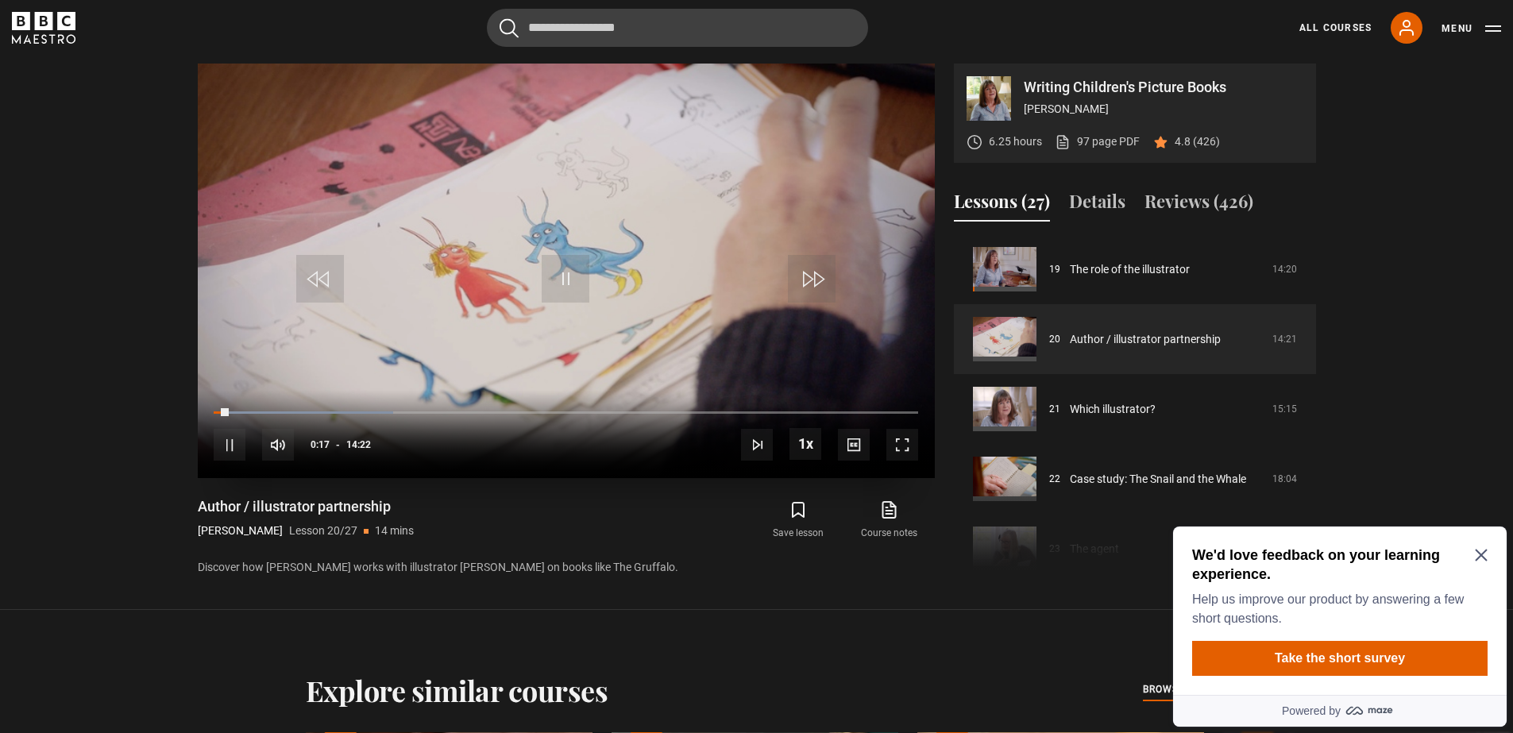
click at [559, 286] on span "Video Player" at bounding box center [566, 279] width 48 height 48
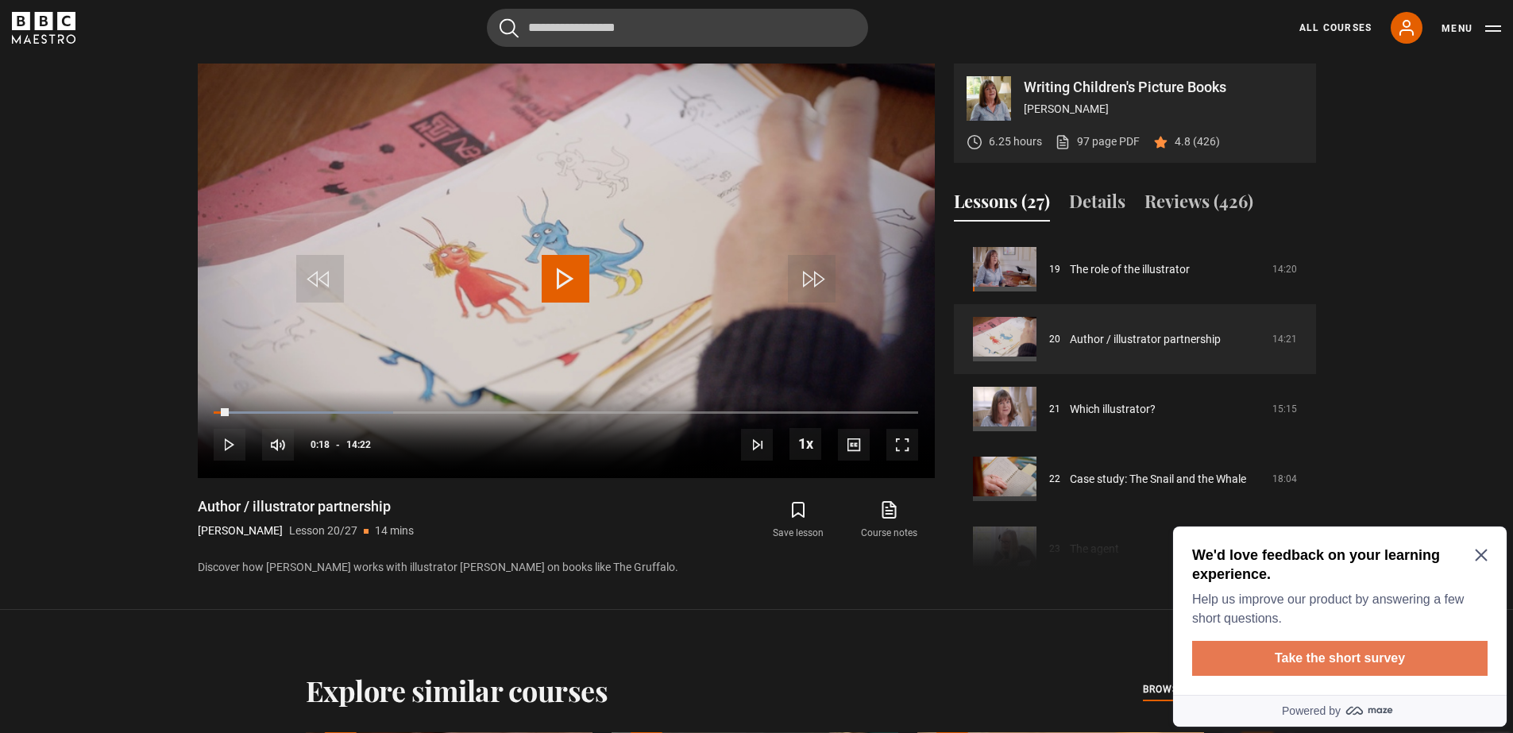
click at [1339, 665] on button "Take the short survey" at bounding box center [1339, 658] width 295 height 35
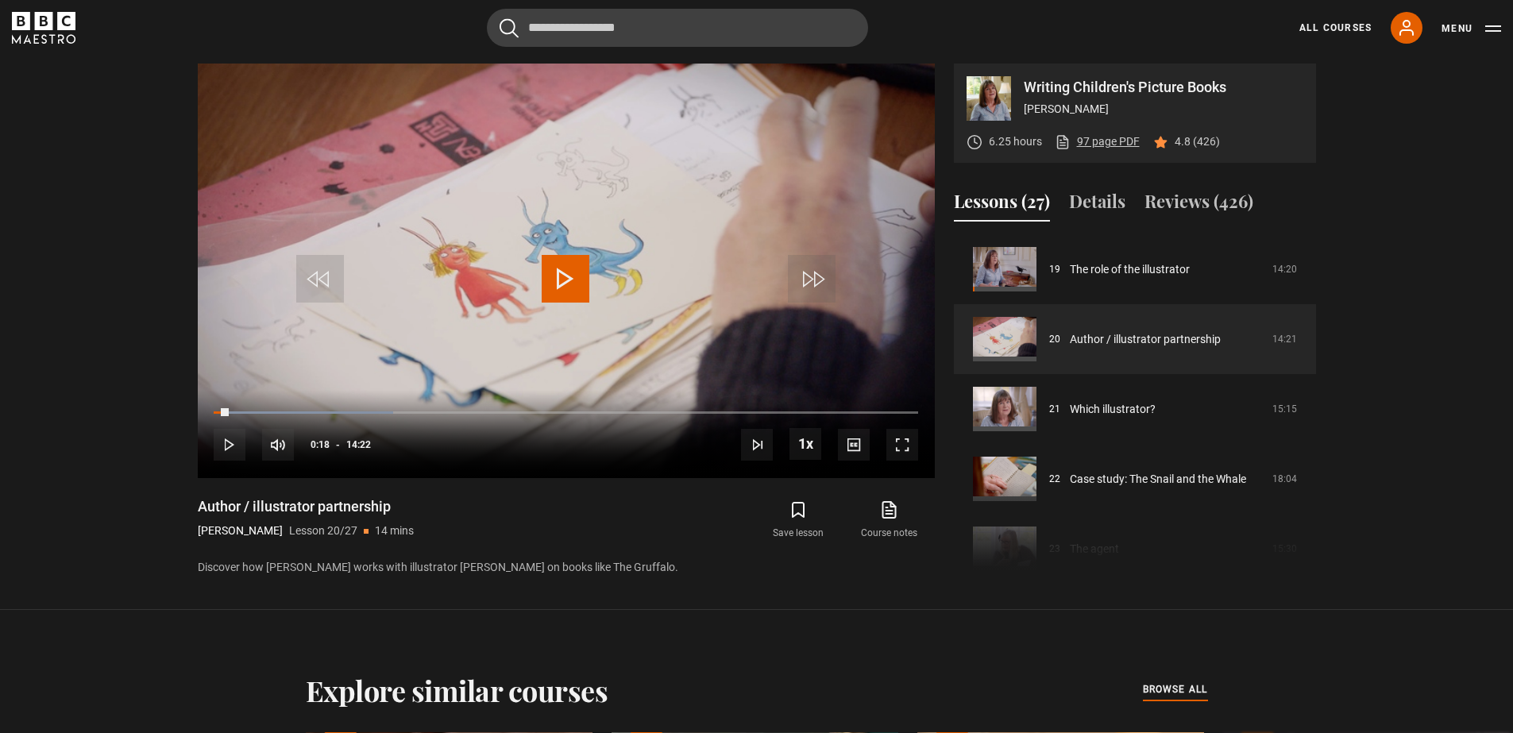
click at [1123, 140] on link "97 page PDF (opens in new tab)" at bounding box center [1096, 141] width 85 height 17
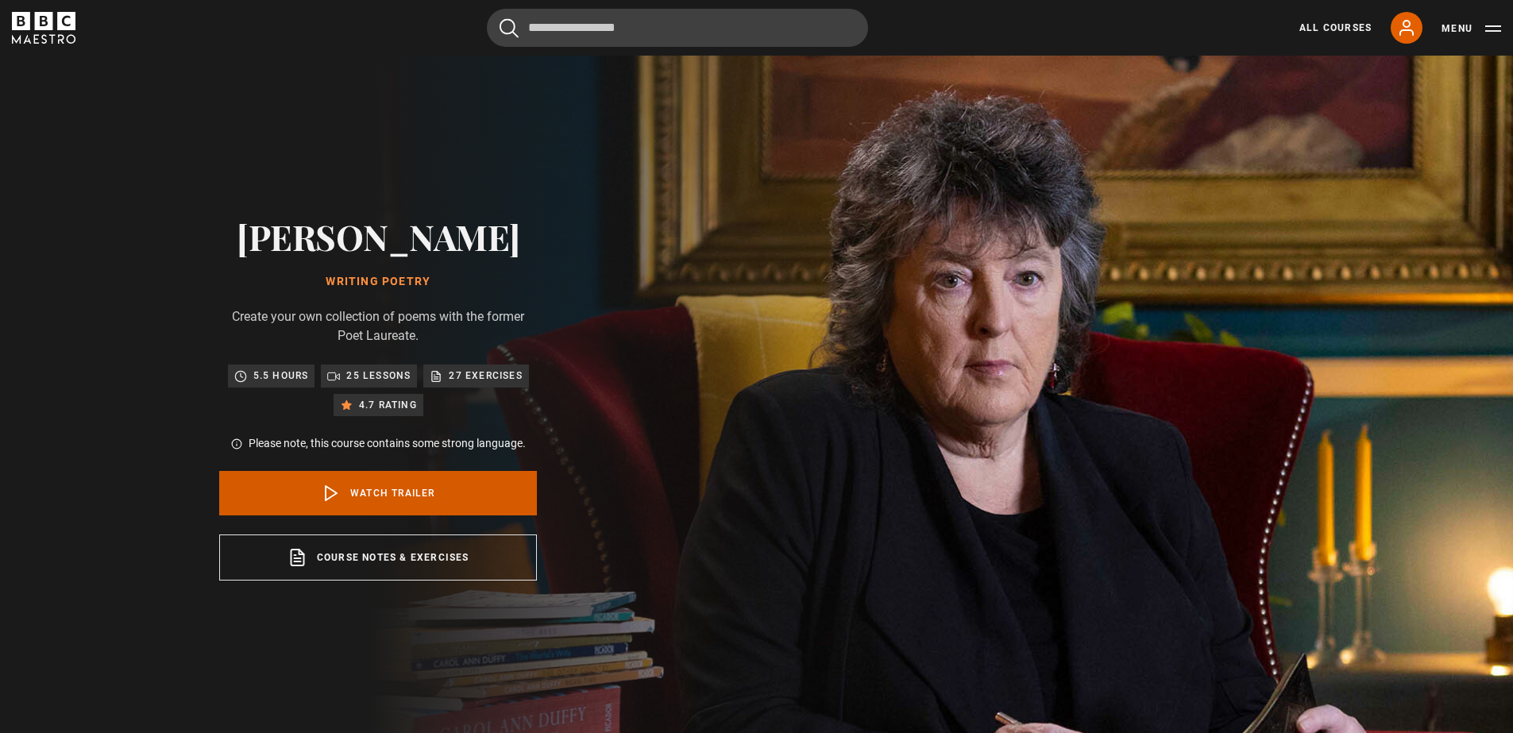
click at [422, 505] on link "Watch Trailer" at bounding box center [378, 493] width 318 height 44
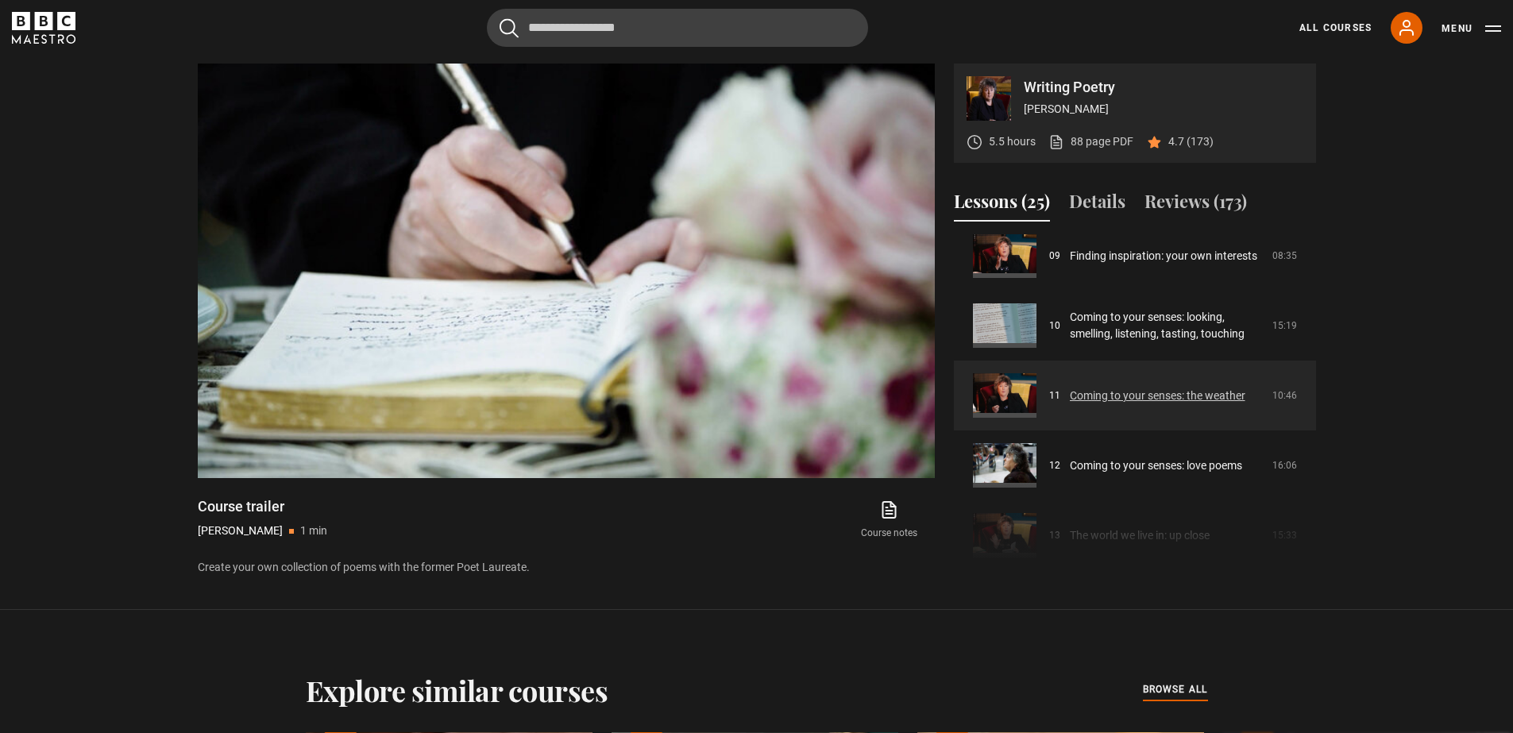
scroll to position [943, 0]
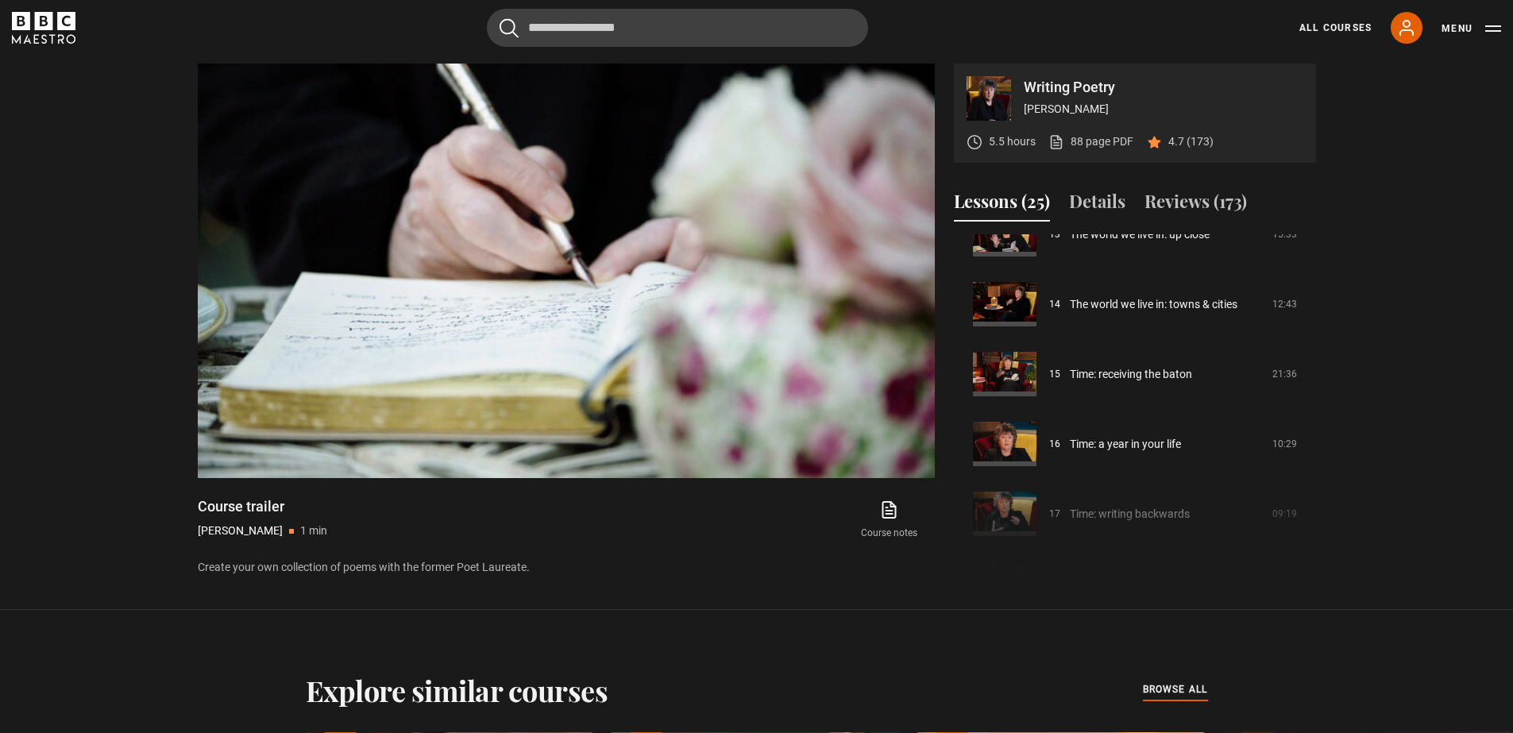
click at [1093, 132] on div "5.5 hours 88 page PDF (opens in new tab) 4.7 (173)" at bounding box center [1089, 142] width 247 height 42
click at [1092, 138] on link "88 page PDF (opens in new tab)" at bounding box center [1090, 141] width 85 height 17
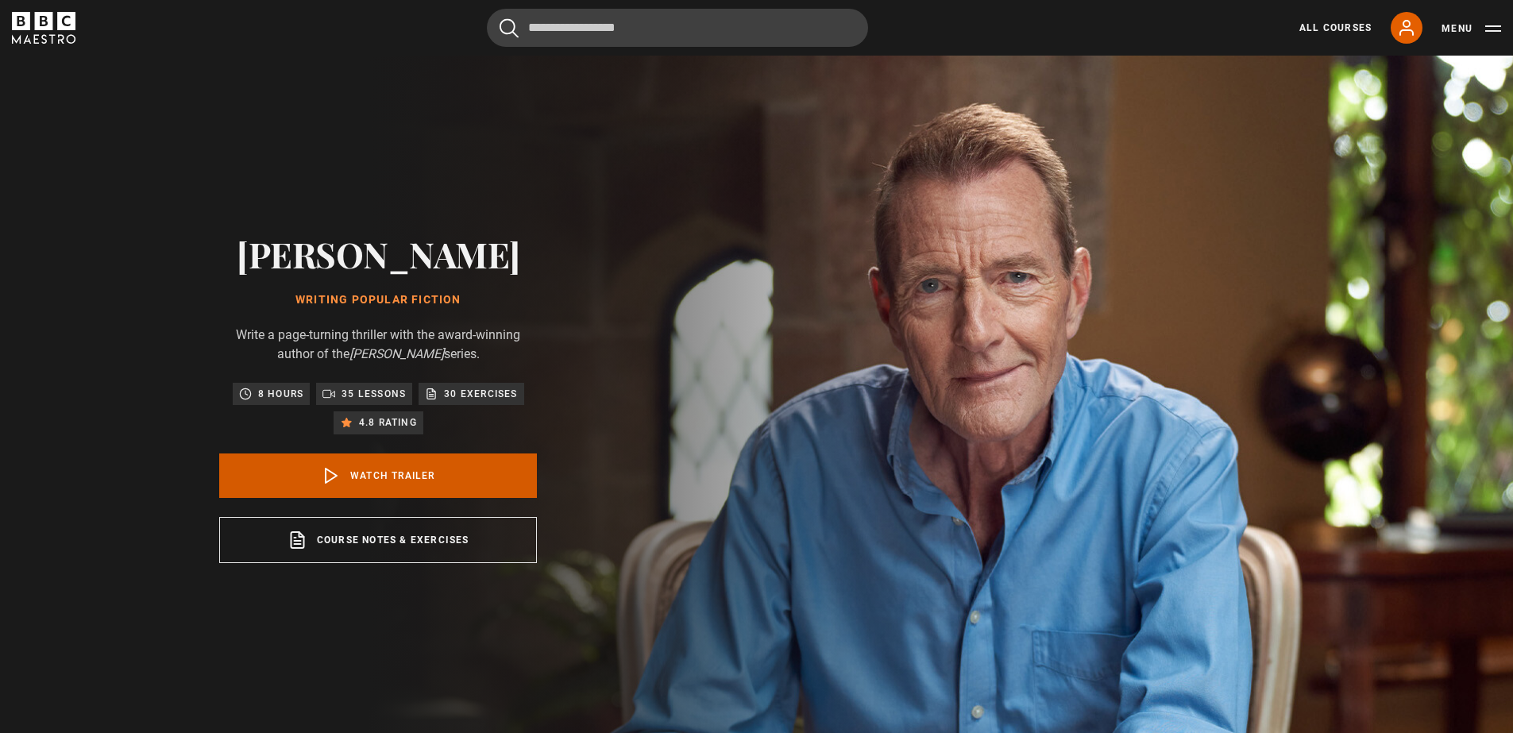
click at [379, 470] on link "Watch Trailer" at bounding box center [378, 475] width 318 height 44
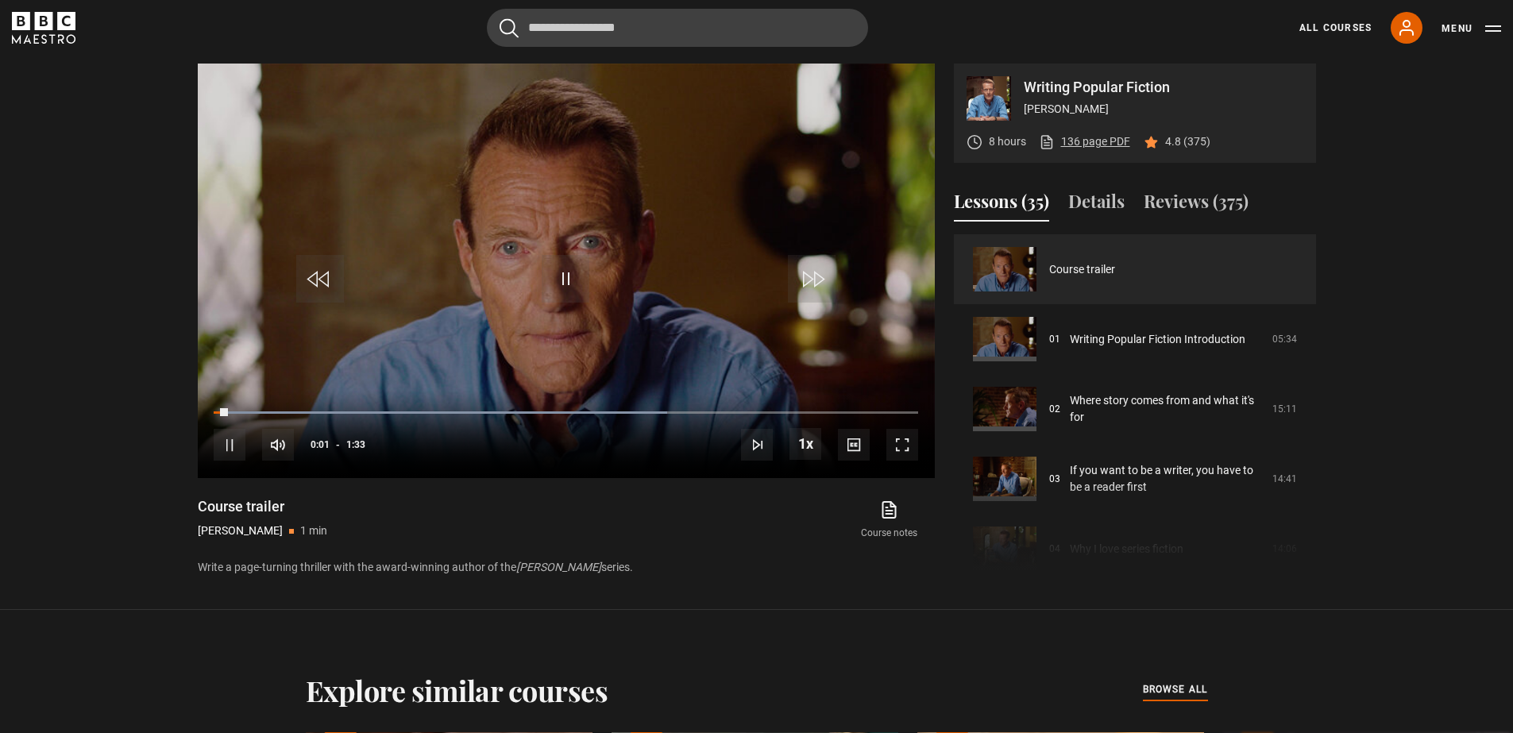
click at [1088, 142] on link "136 page PDF (opens in new tab)" at bounding box center [1084, 141] width 91 height 17
click at [557, 286] on span "Video Player" at bounding box center [566, 279] width 48 height 48
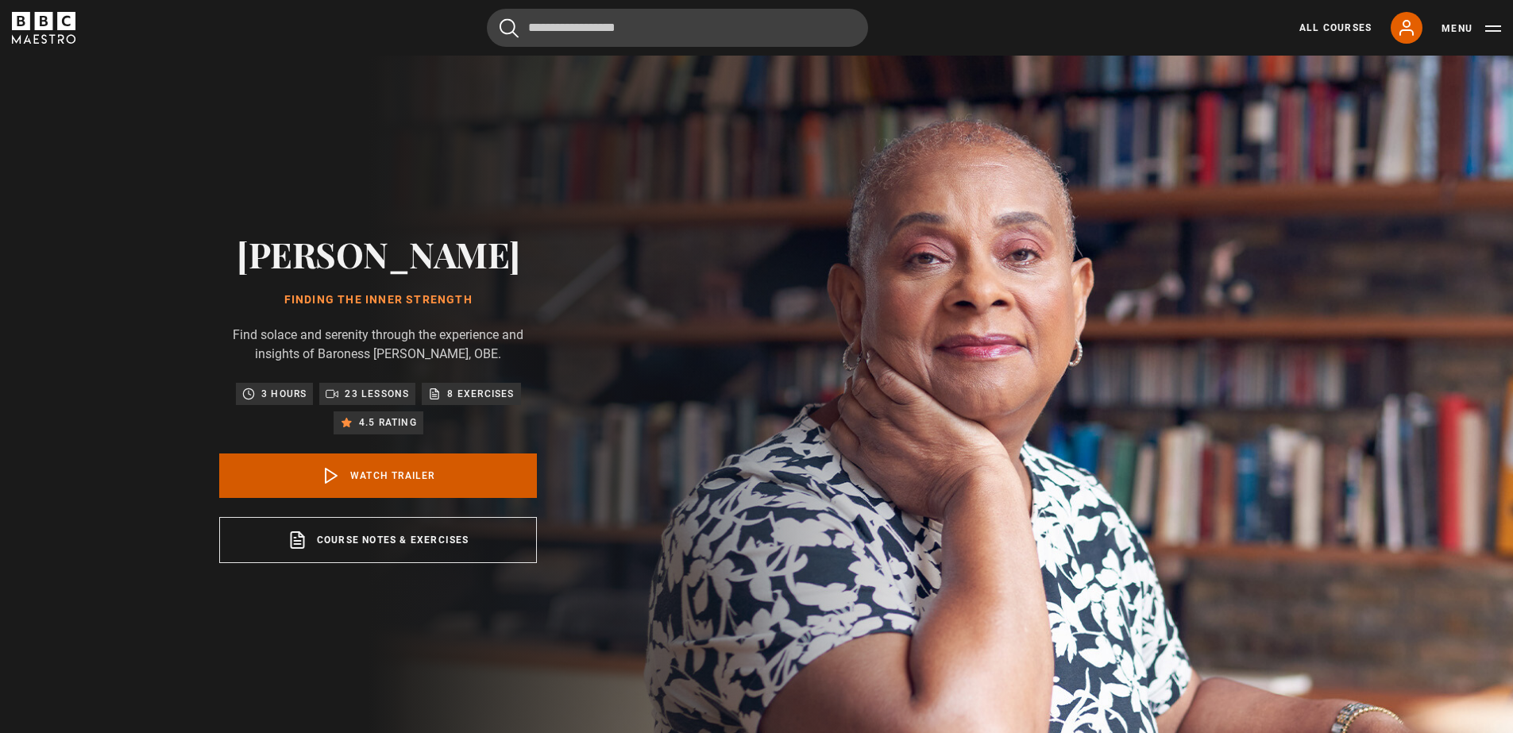
click at [384, 472] on link "Watch Trailer" at bounding box center [378, 475] width 318 height 44
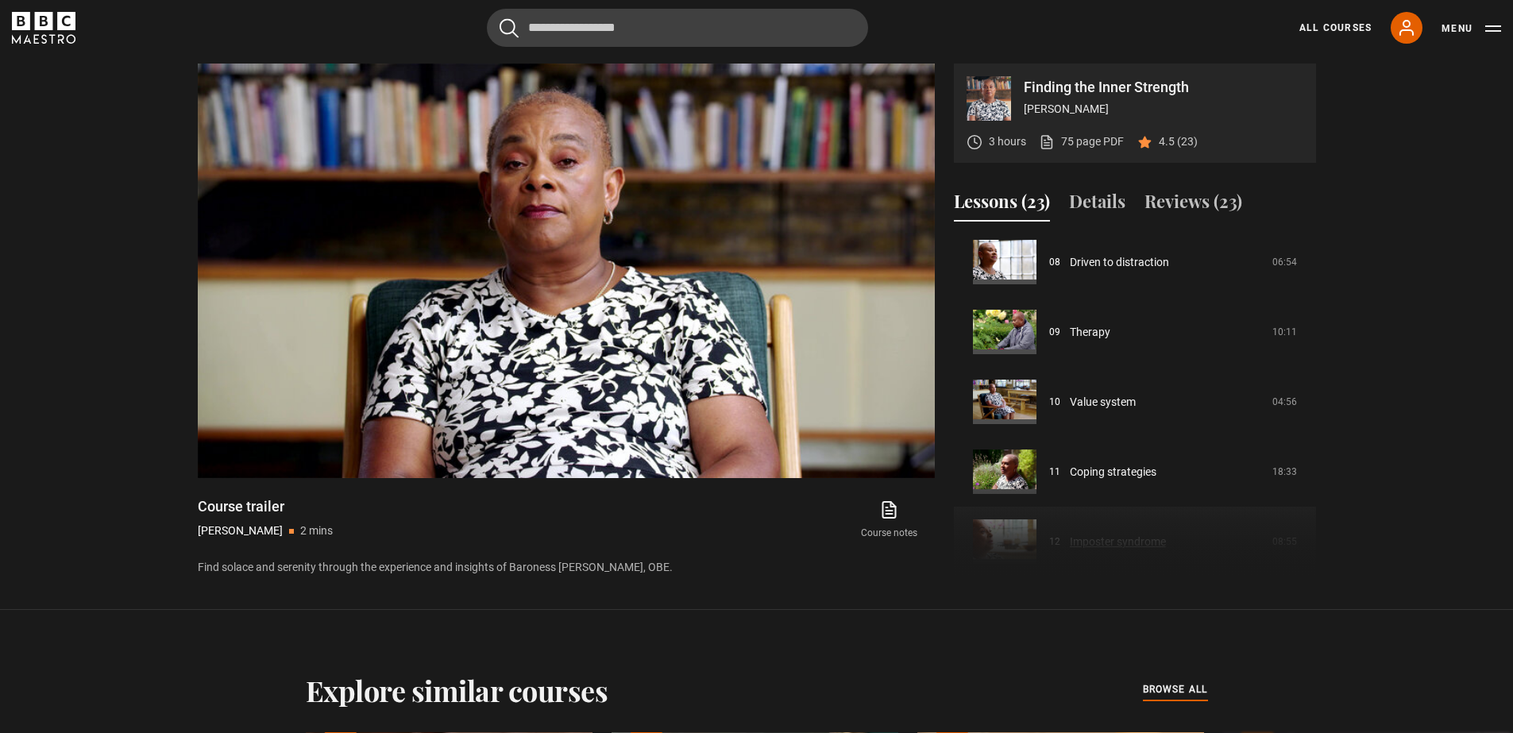
scroll to position [682, 0]
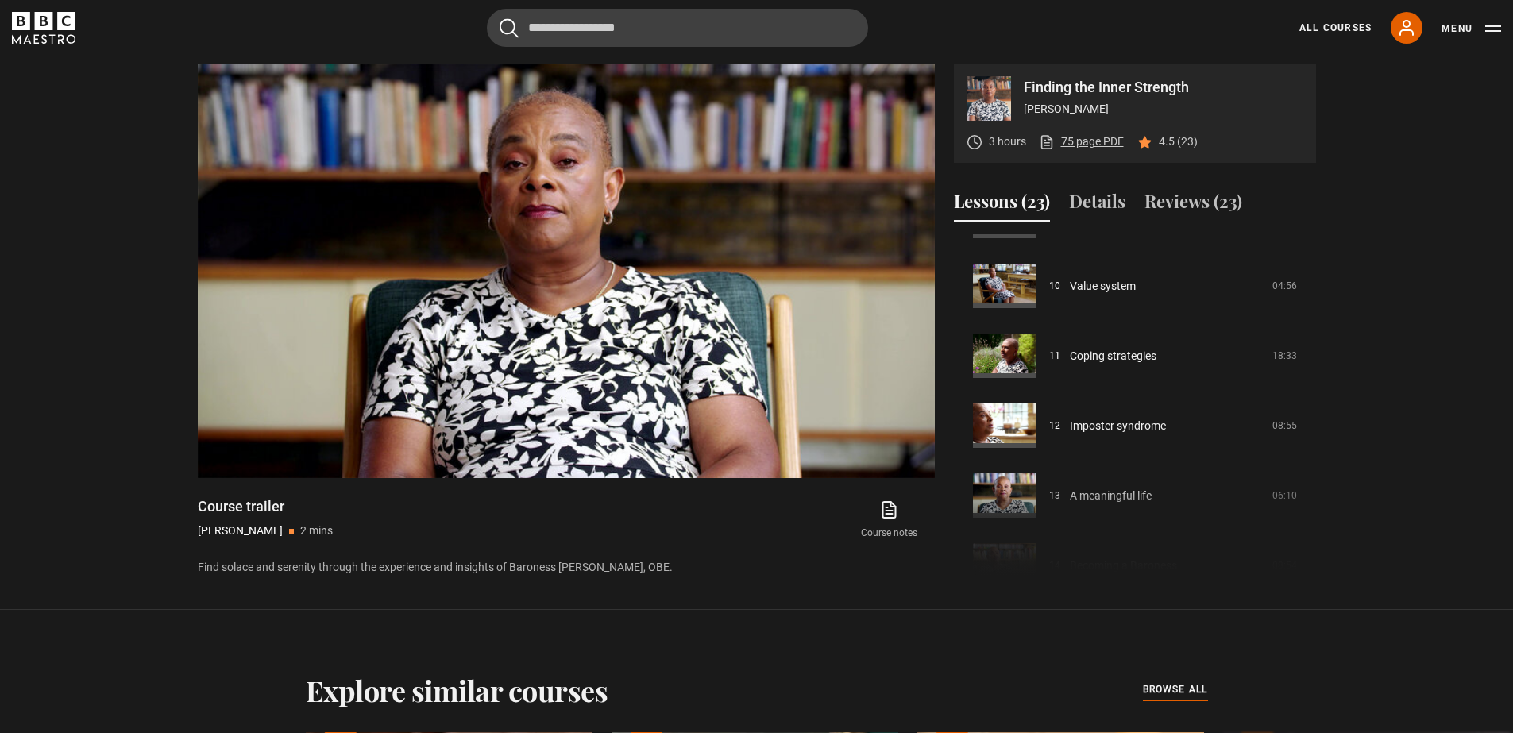
click at [1088, 138] on link "75 page PDF (opens in new tab)" at bounding box center [1081, 141] width 85 height 17
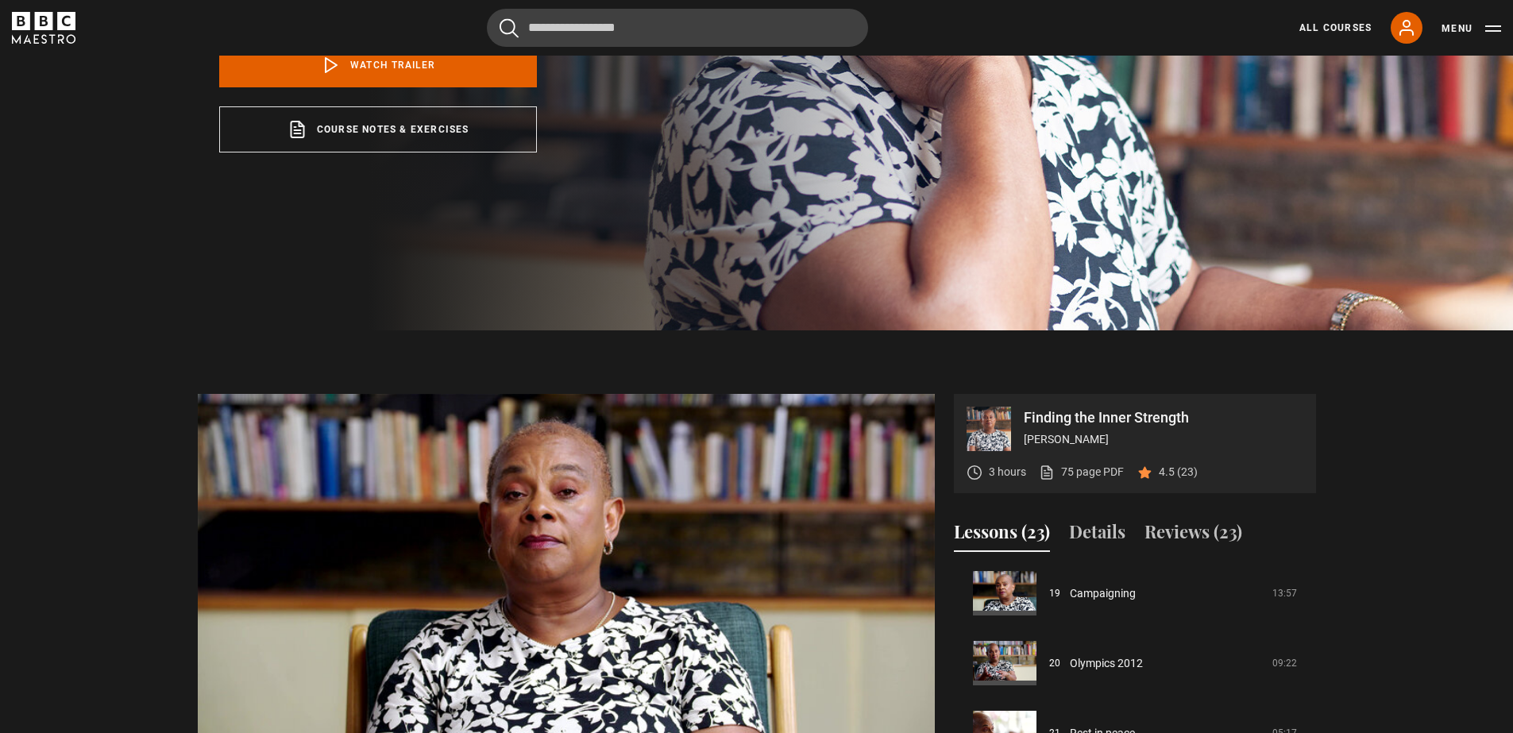
scroll to position [357, 0]
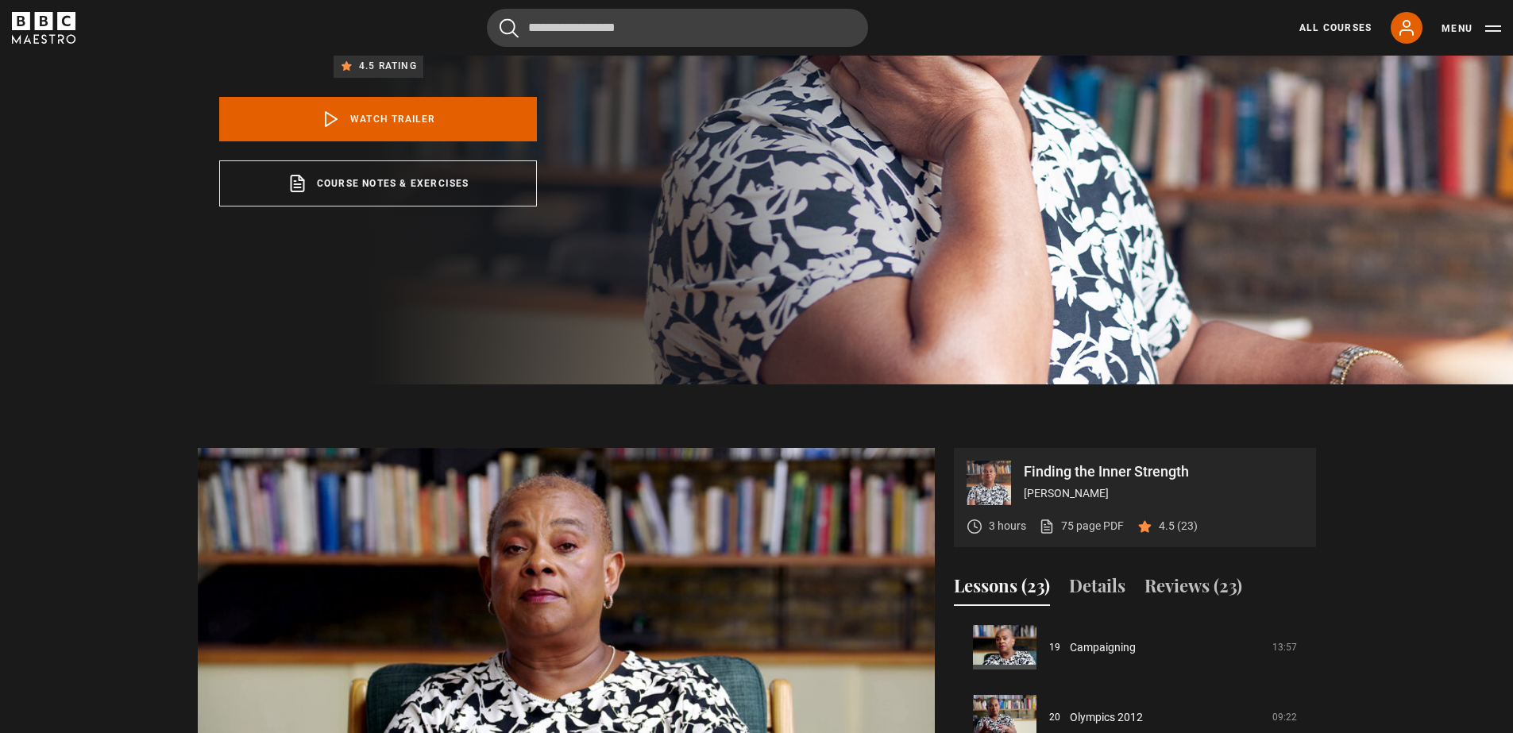
drag, startPoint x: 1120, startPoint y: 496, endPoint x: 1025, endPoint y: 496, distance: 94.5
click at [1025, 496] on p "[PERSON_NAME]" at bounding box center [1162, 493] width 279 height 17
copy p "[PERSON_NAME]"
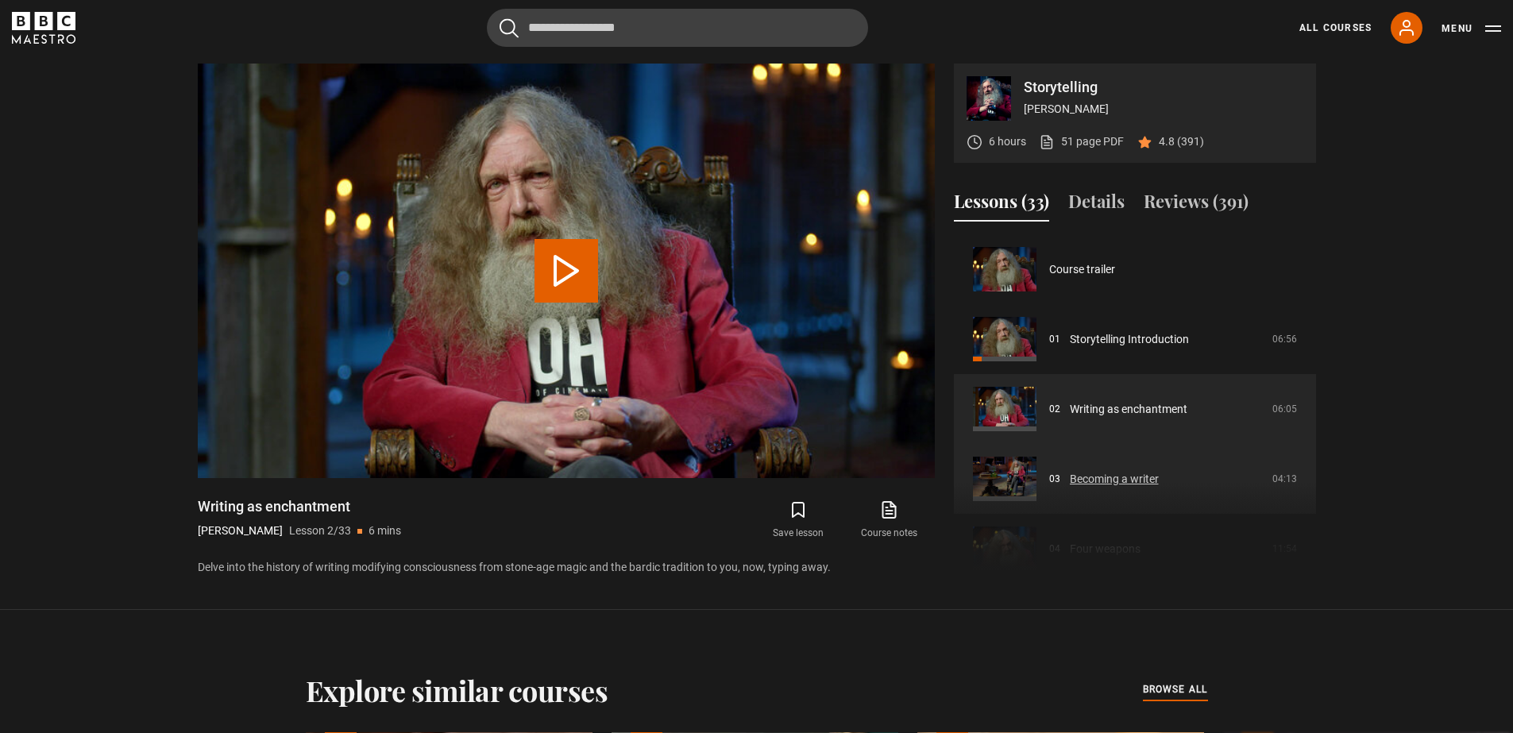
scroll to position [70, 0]
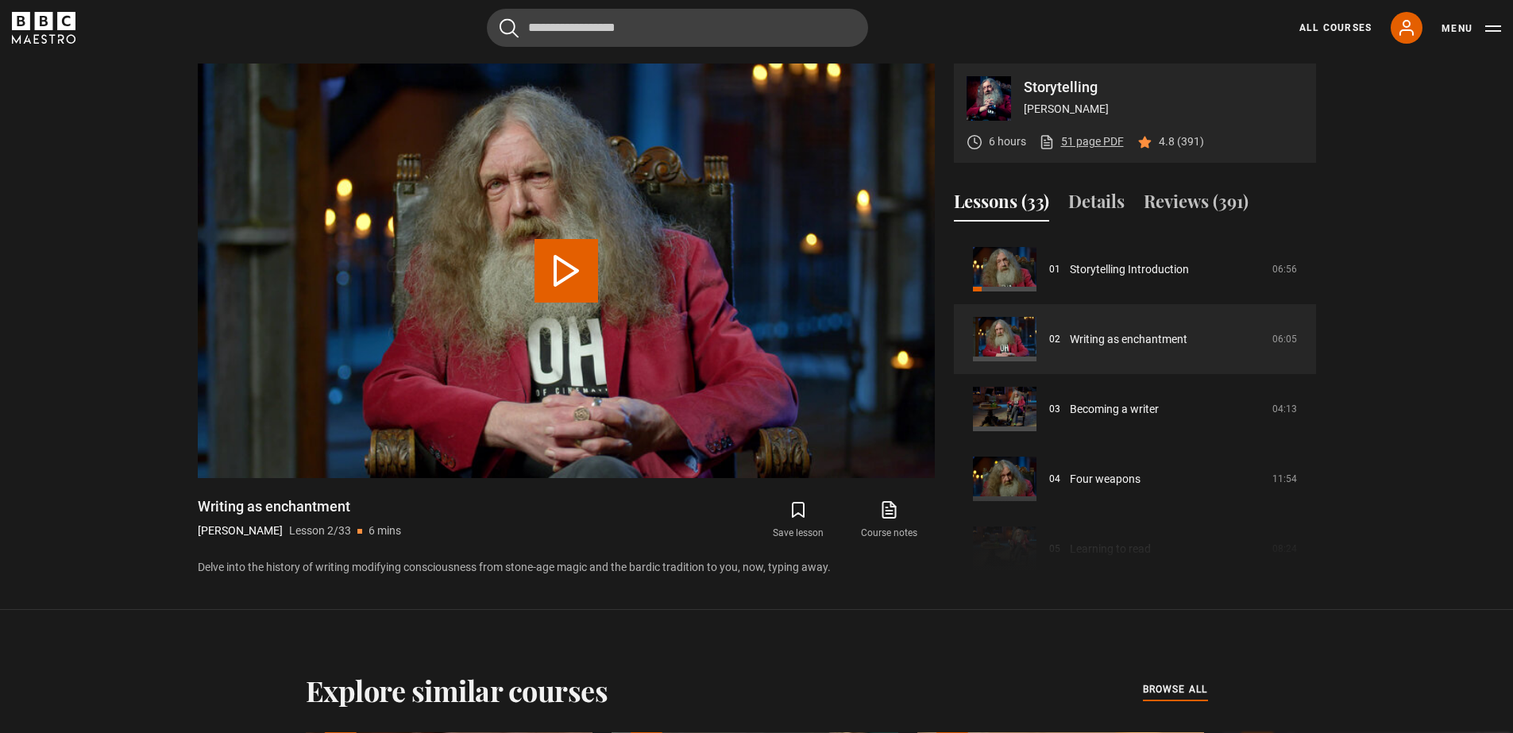
click at [1086, 138] on link "51 page PDF (opens in new tab)" at bounding box center [1081, 141] width 85 height 17
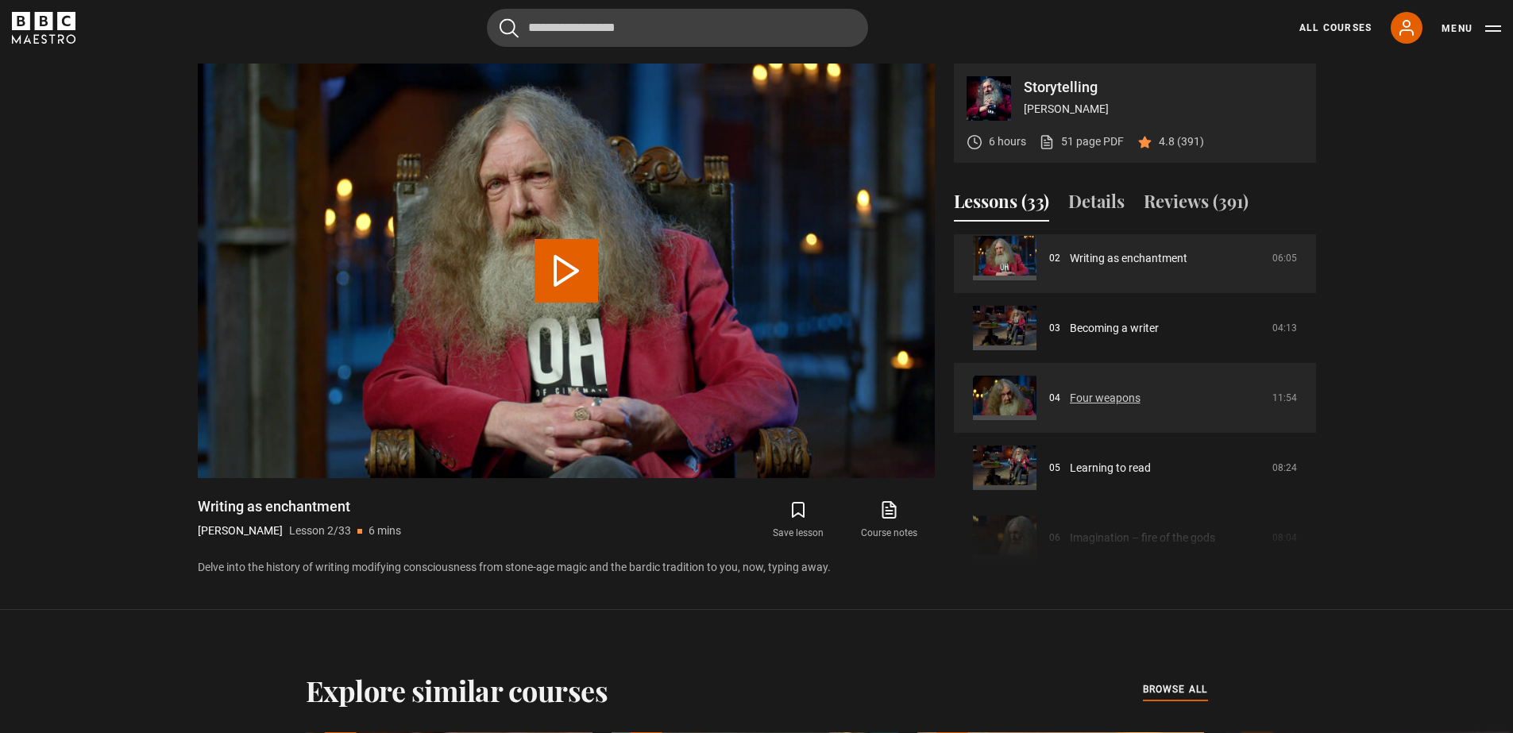
scroll to position [148, 0]
click at [1107, 264] on link "Writing as enchantment" at bounding box center [1129, 261] width 118 height 17
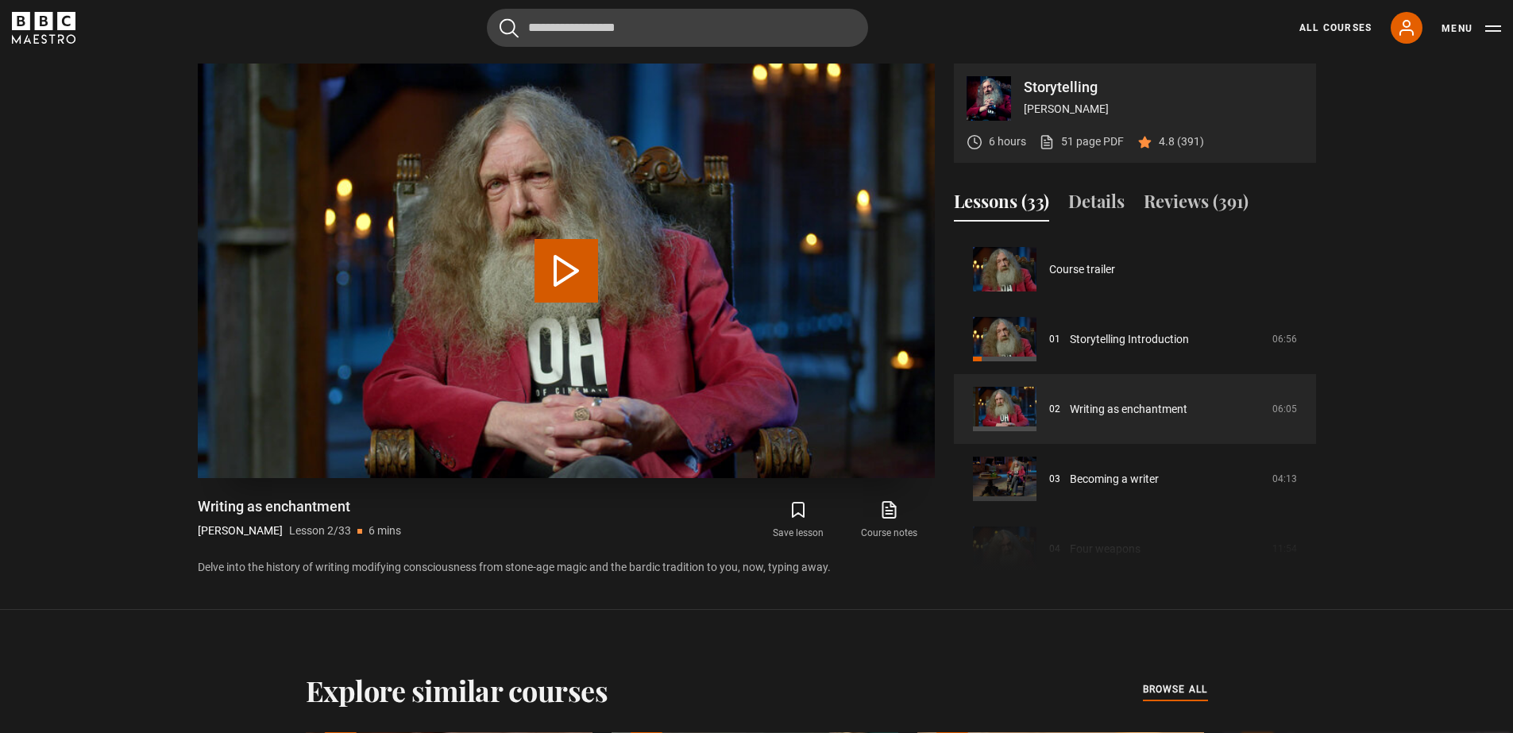
scroll to position [70, 0]
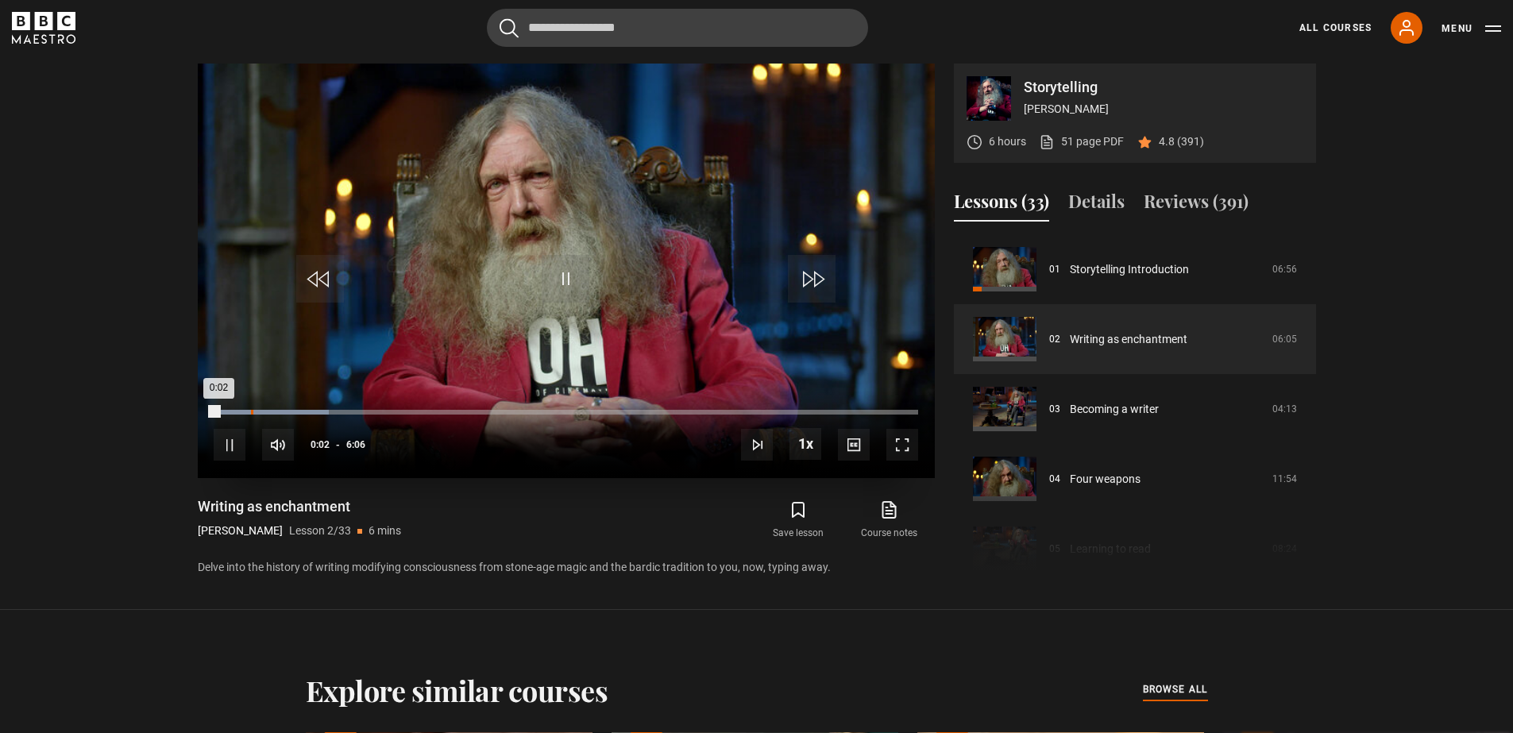
click at [252, 411] on div "Loaded : 16.36% 0:19 0:02" at bounding box center [565, 412] width 703 height 5
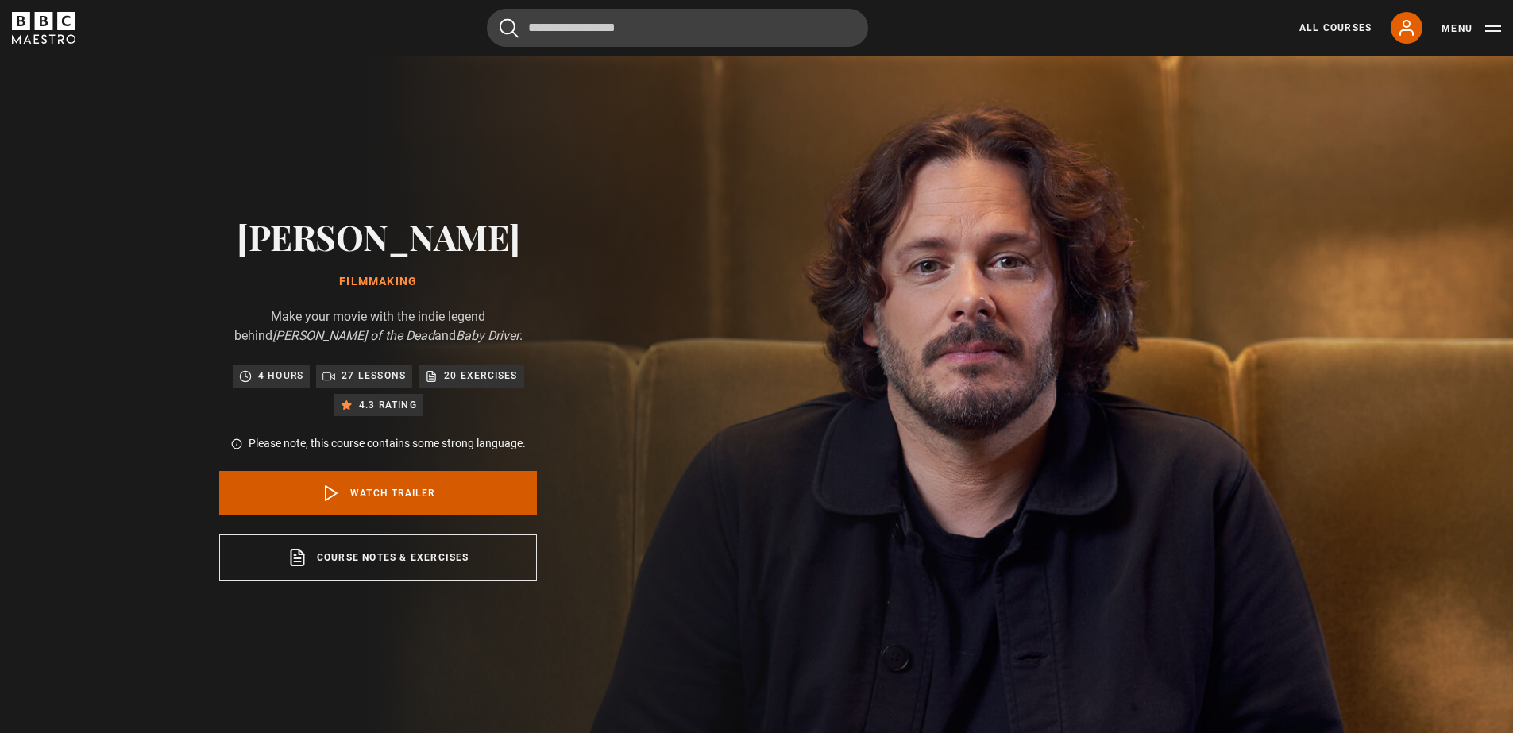
click at [372, 483] on link "Watch Trailer" at bounding box center [378, 493] width 318 height 44
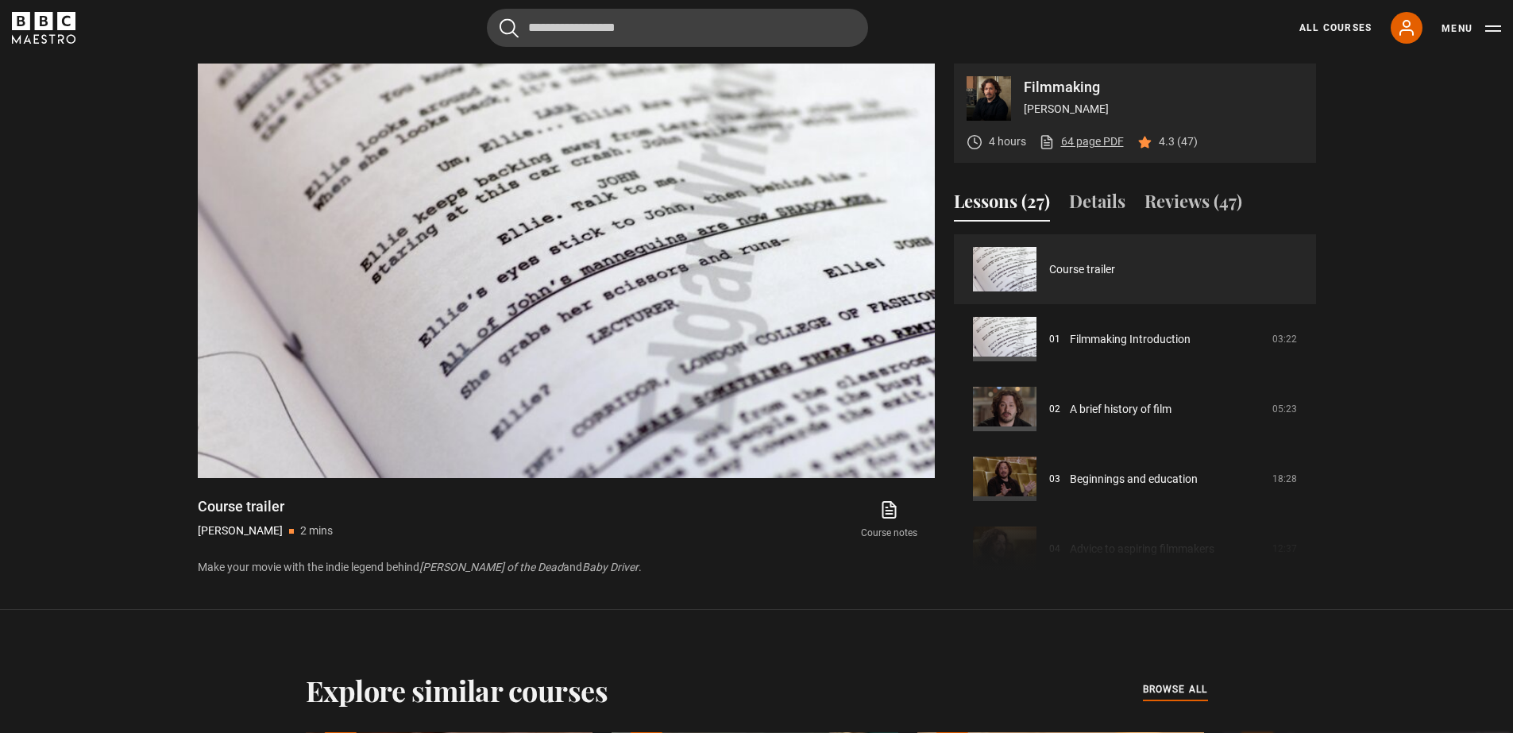
click at [1093, 142] on link "64 page PDF (opens in new tab)" at bounding box center [1081, 141] width 85 height 17
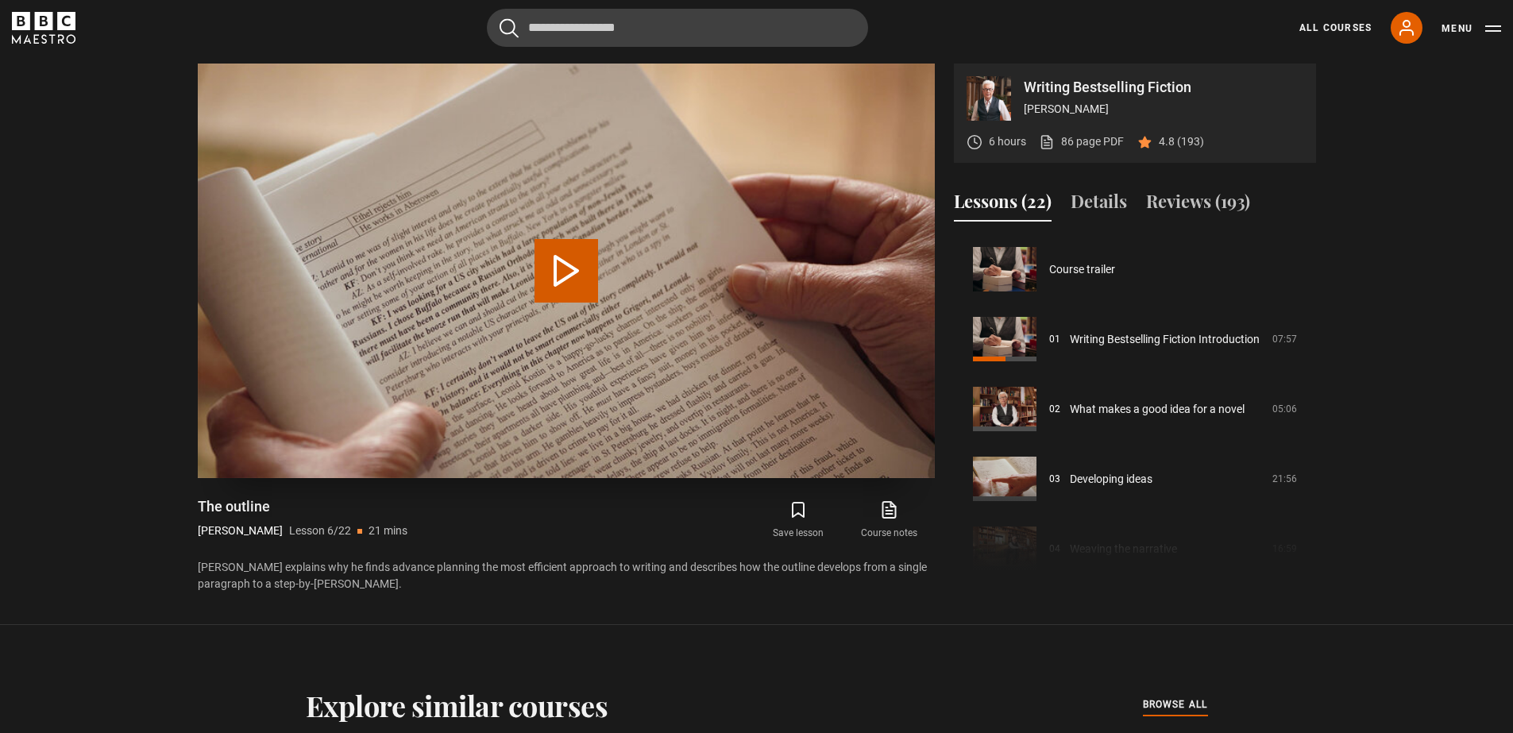
scroll to position [349, 0]
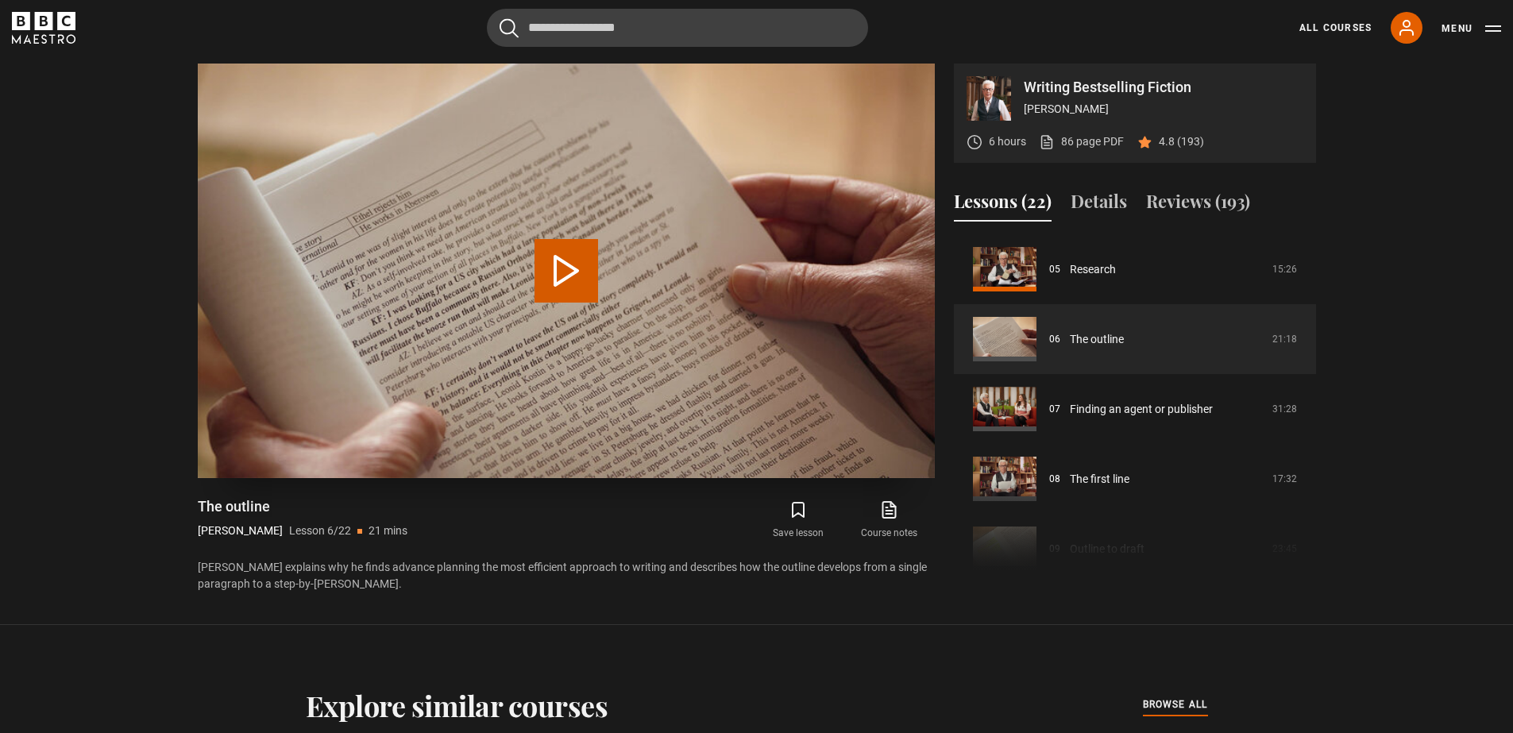
click at [574, 274] on button "Play Lesson The outline" at bounding box center [566, 271] width 64 height 64
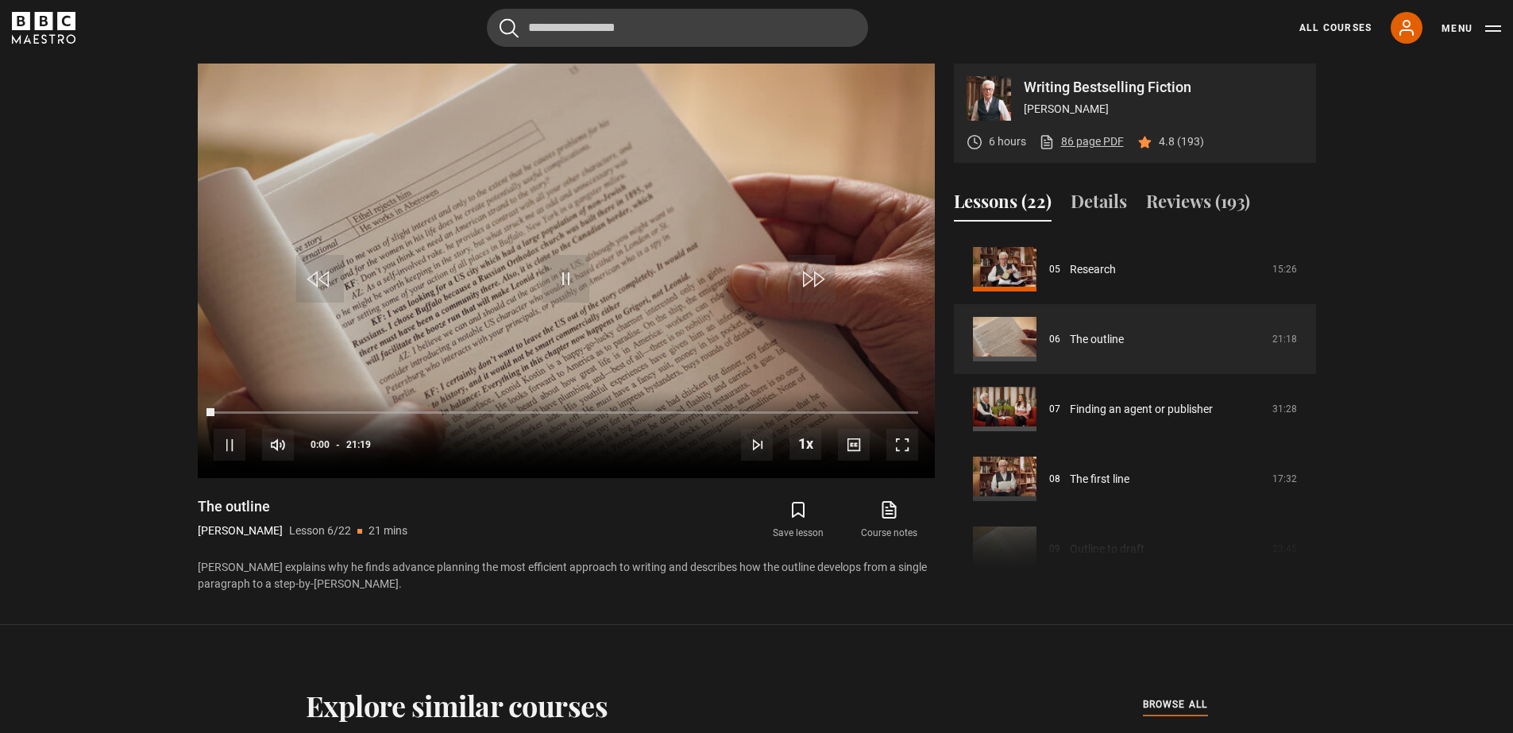
click at [1086, 137] on link "86 page PDF (opens in new tab)" at bounding box center [1081, 141] width 85 height 17
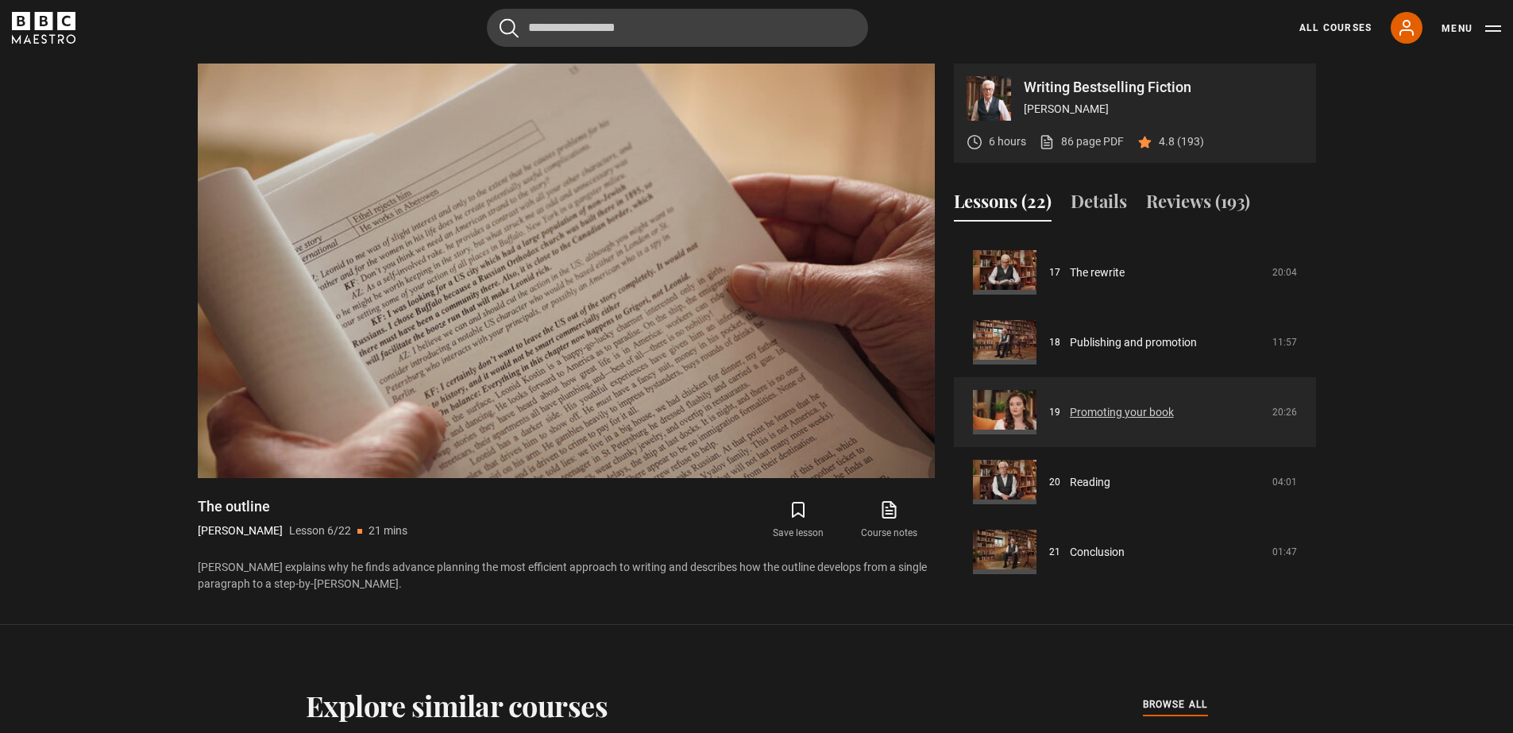
scroll to position [1264, 0]
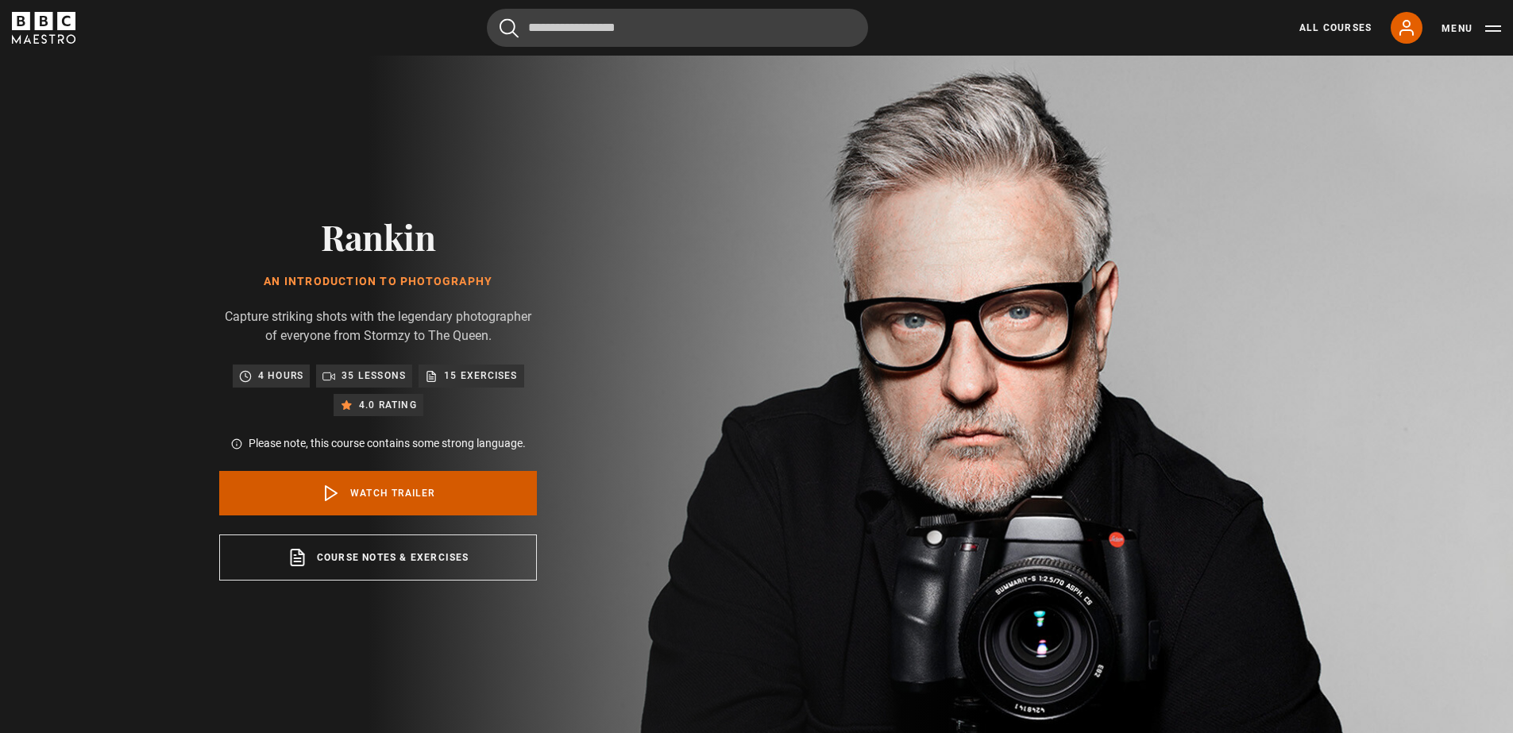
click at [422, 492] on link "Watch Trailer" at bounding box center [378, 493] width 318 height 44
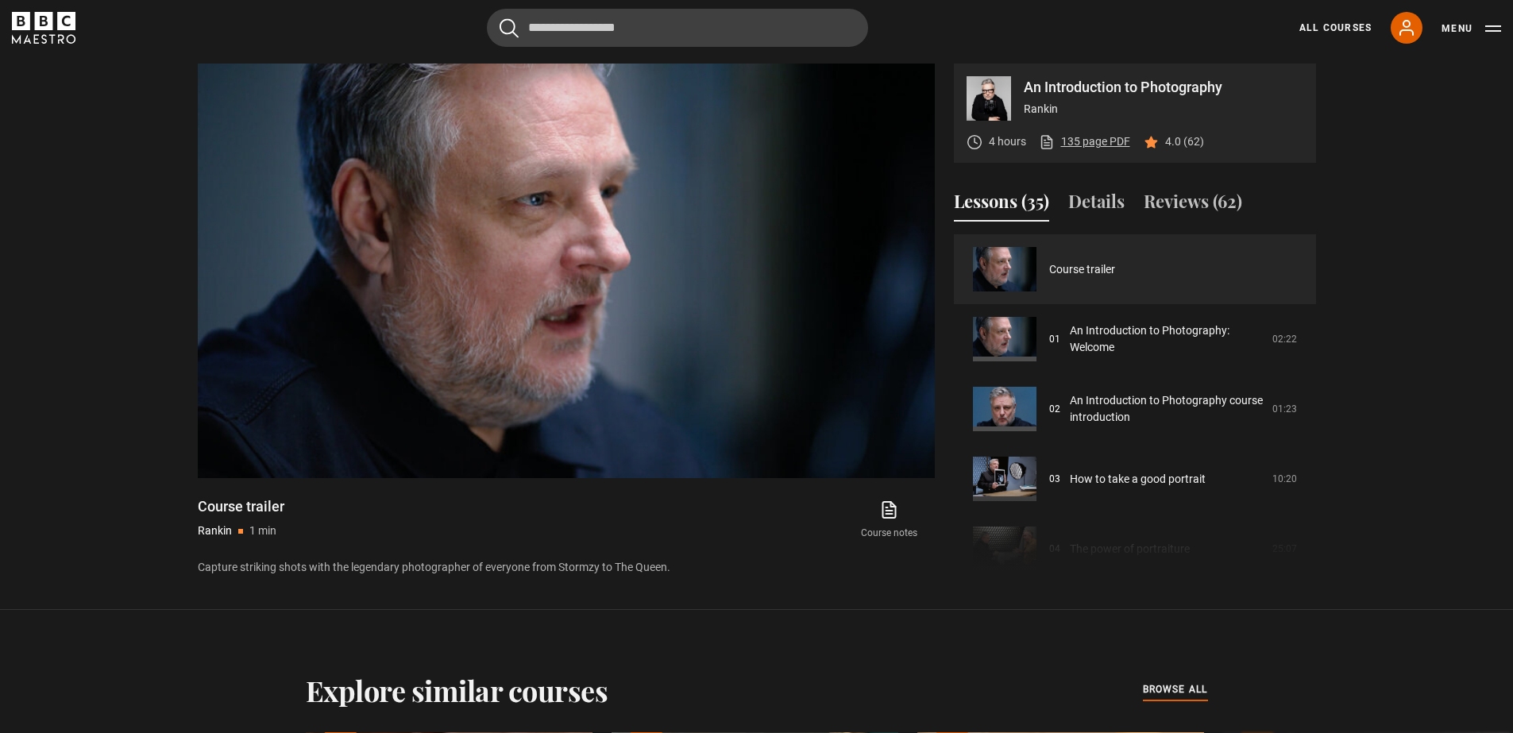
click at [1086, 141] on link "135 page PDF (opens in new tab)" at bounding box center [1084, 141] width 91 height 17
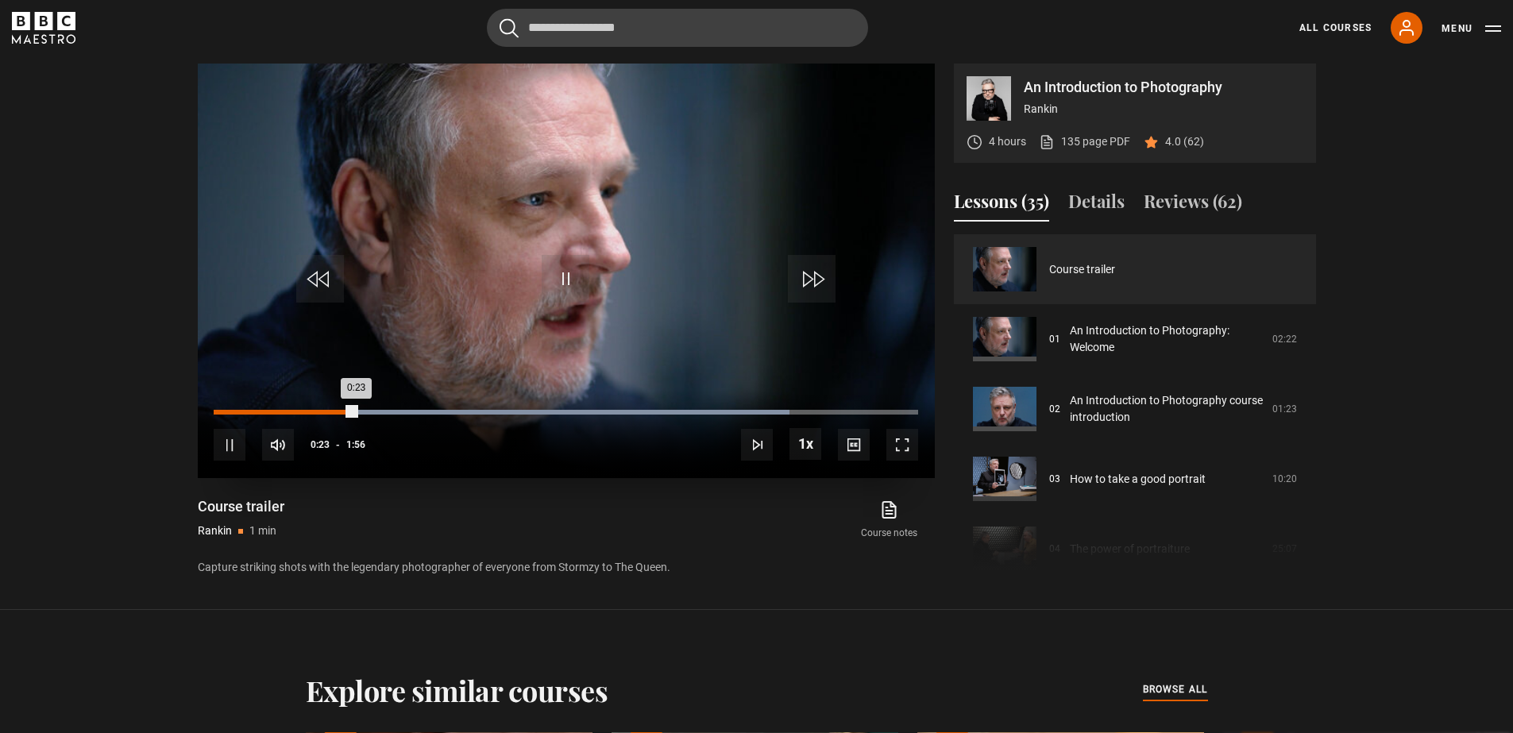
click at [330, 410] on div "Loaded : 81.72% 0:19 0:23" at bounding box center [565, 412] width 703 height 5
click at [315, 411] on div "Loaded : 99.48% 0:16 0:16" at bounding box center [565, 412] width 703 height 5
click at [365, 414] on div "Loaded : 99.48% 0:25 0:18" at bounding box center [565, 412] width 703 height 5
click at [570, 277] on span "Video Player" at bounding box center [566, 279] width 48 height 48
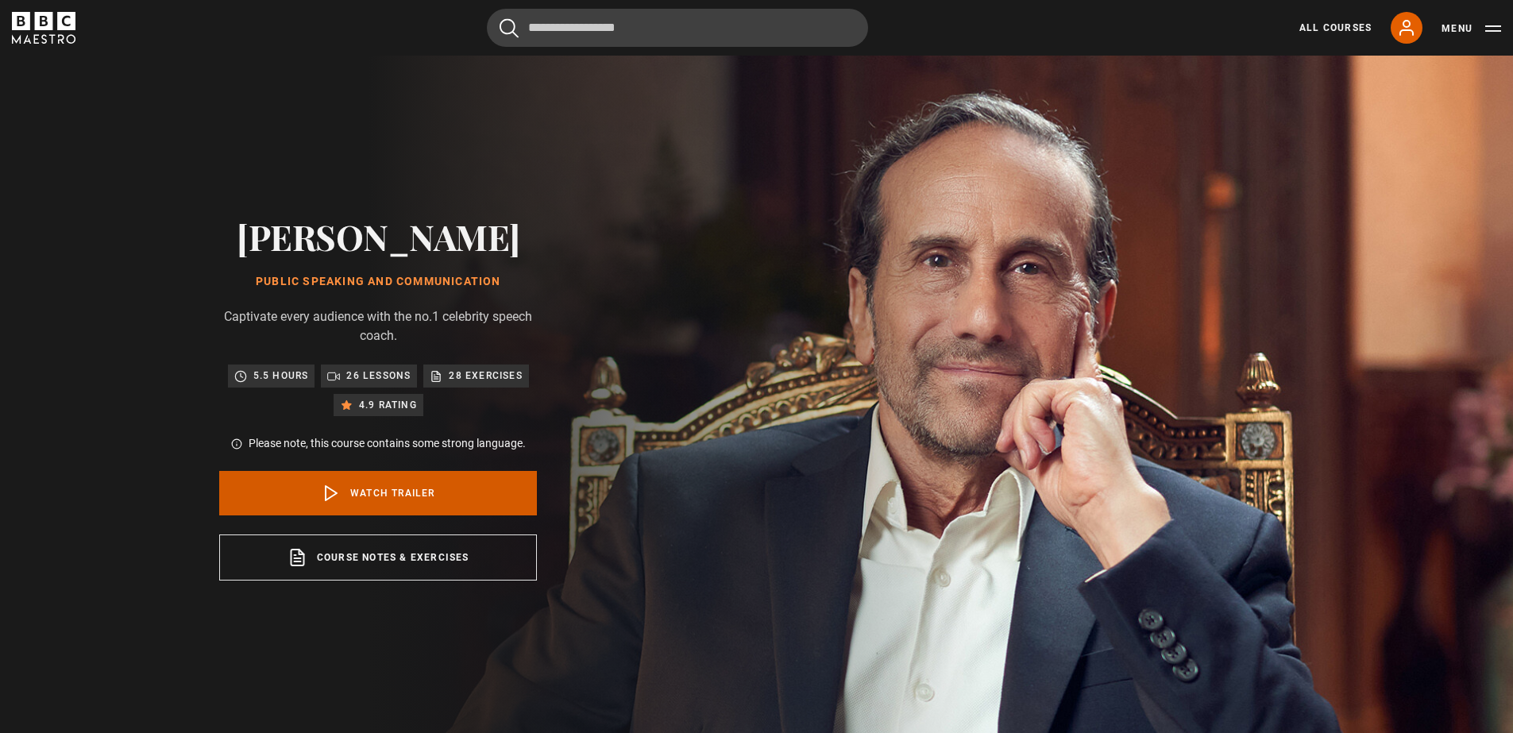
click at [385, 488] on link "Watch Trailer" at bounding box center [378, 493] width 318 height 44
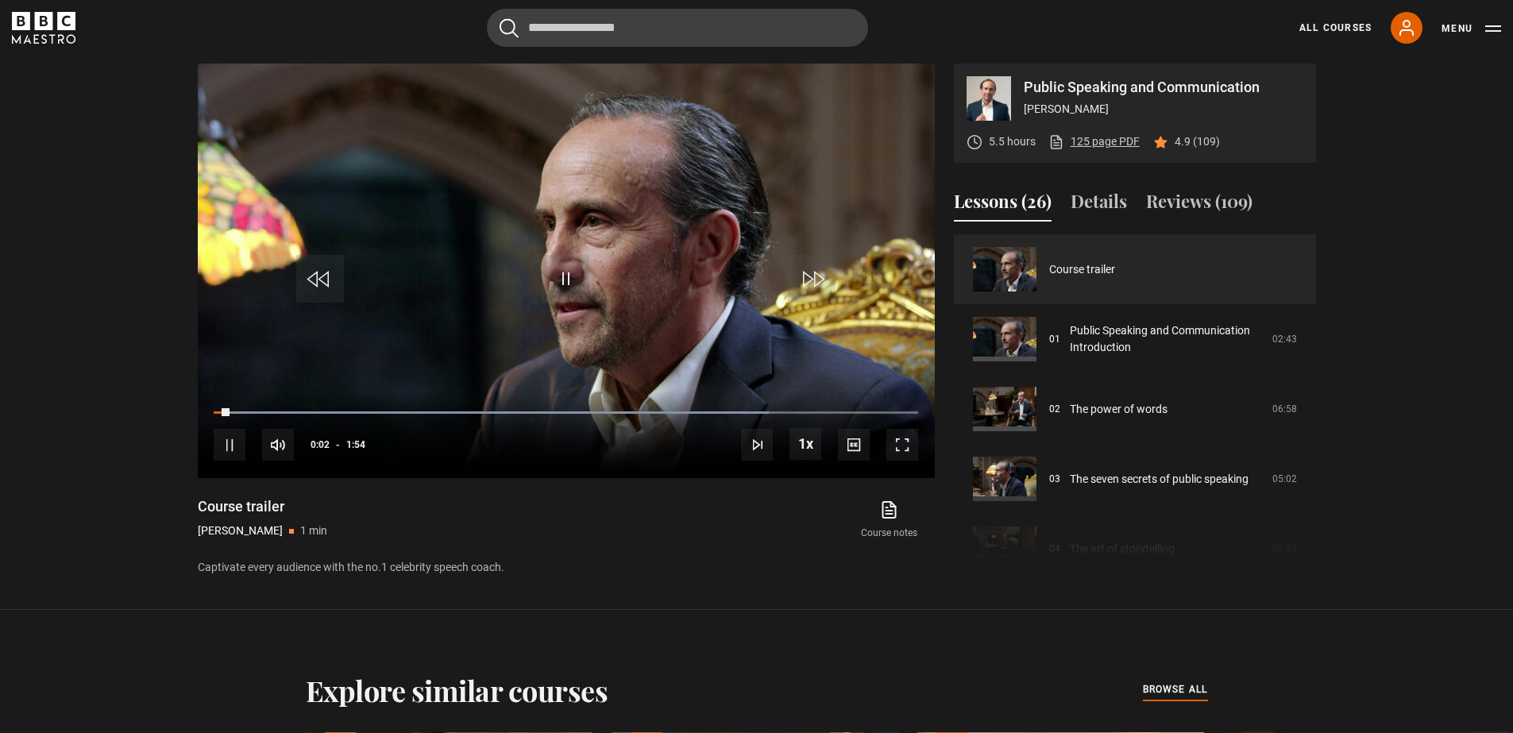
click at [1095, 141] on link "125 page PDF (opens in new tab)" at bounding box center [1093, 141] width 91 height 17
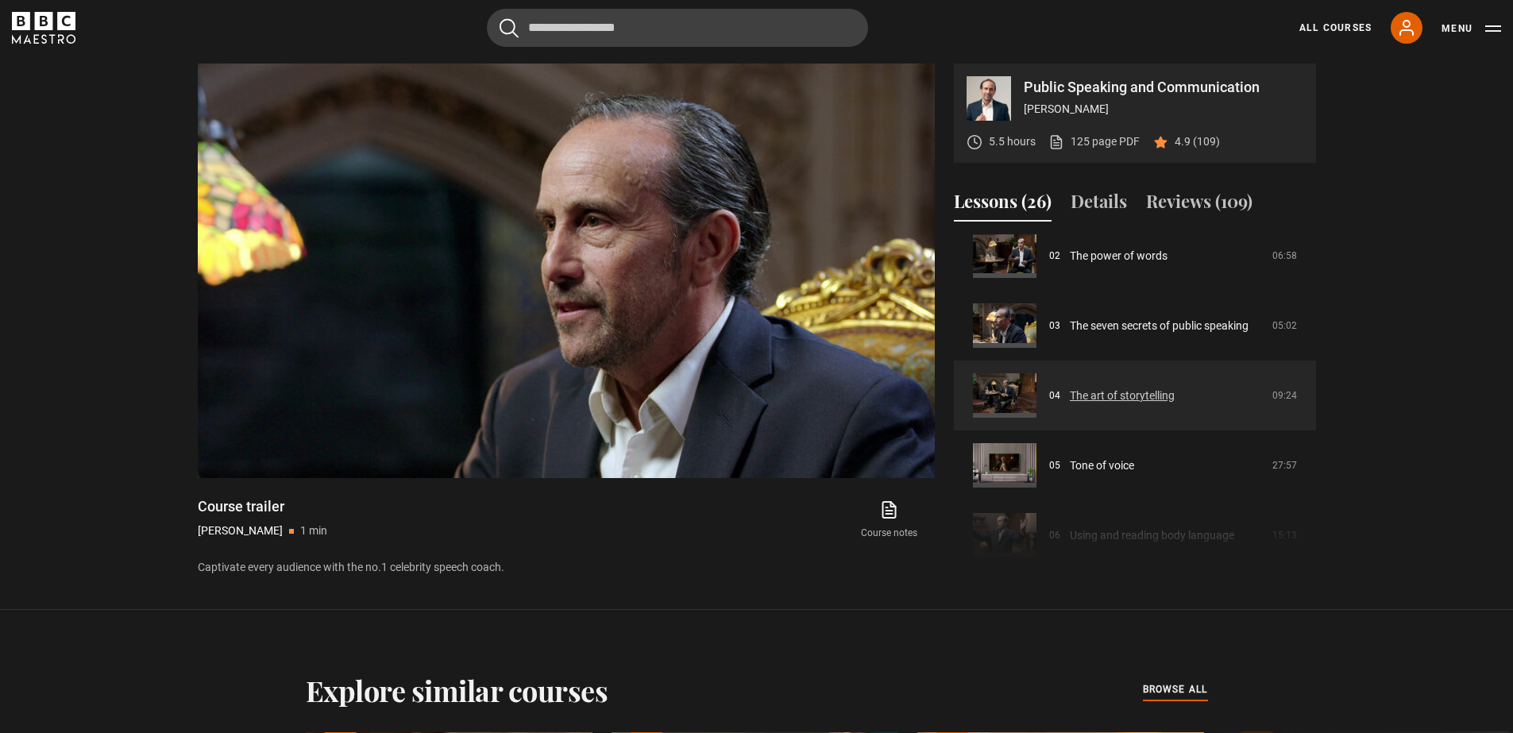
scroll to position [174, 0]
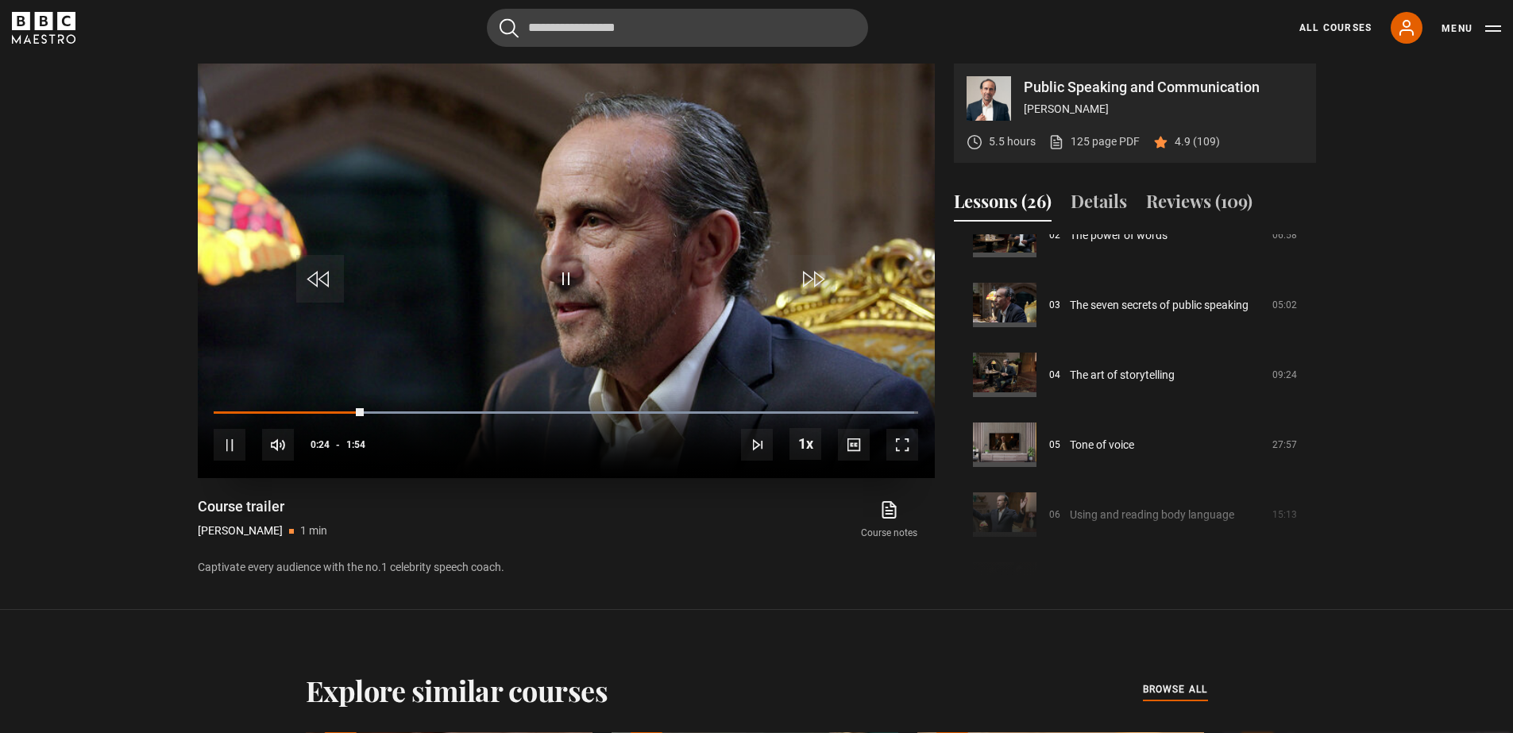
click at [570, 279] on span "Video Player" at bounding box center [566, 279] width 48 height 48
click at [569, 279] on span "Video Player" at bounding box center [566, 279] width 48 height 48
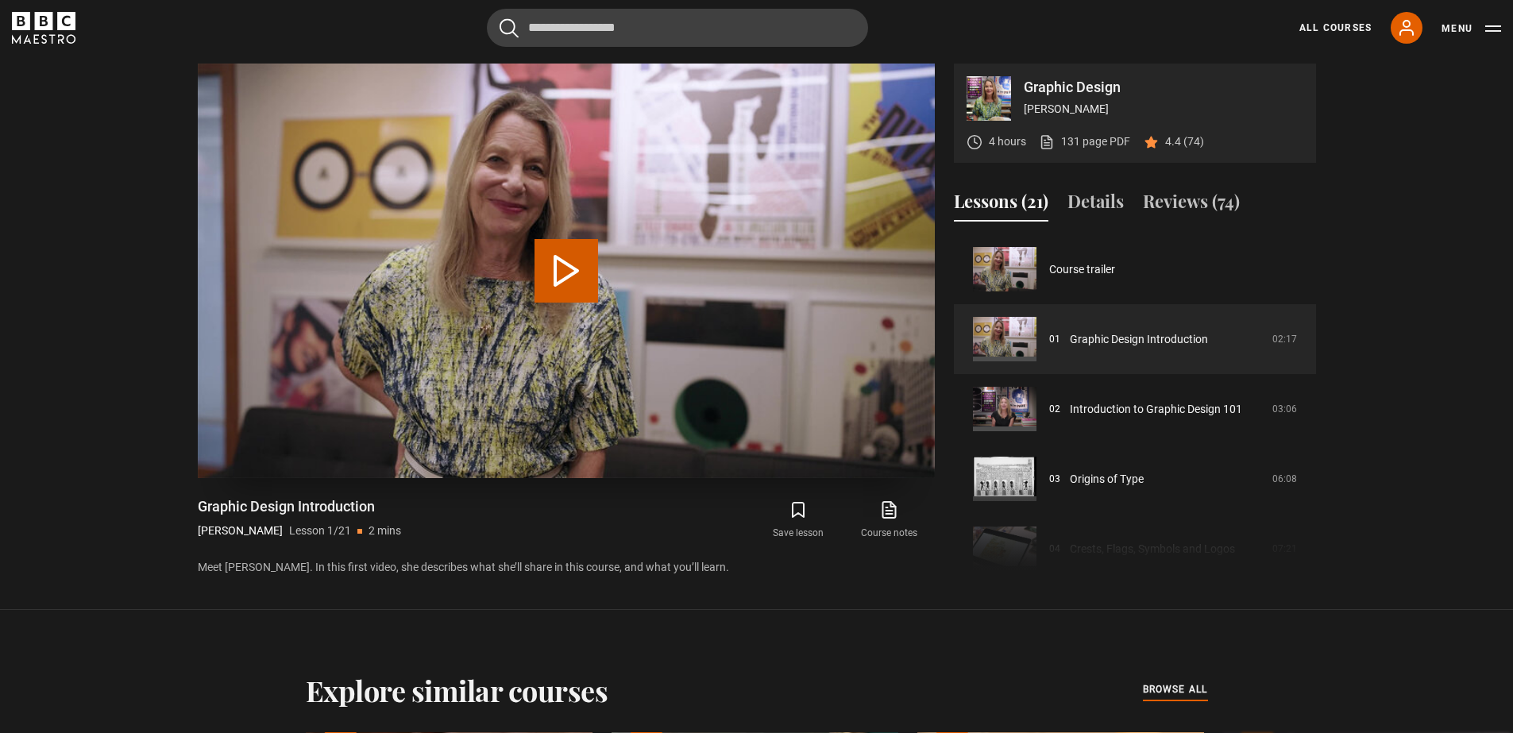
drag, startPoint x: 561, startPoint y: 264, endPoint x: 835, endPoint y: 187, distance: 284.8
click at [561, 264] on button "Play Lesson Graphic Design Introduction" at bounding box center [566, 271] width 64 height 64
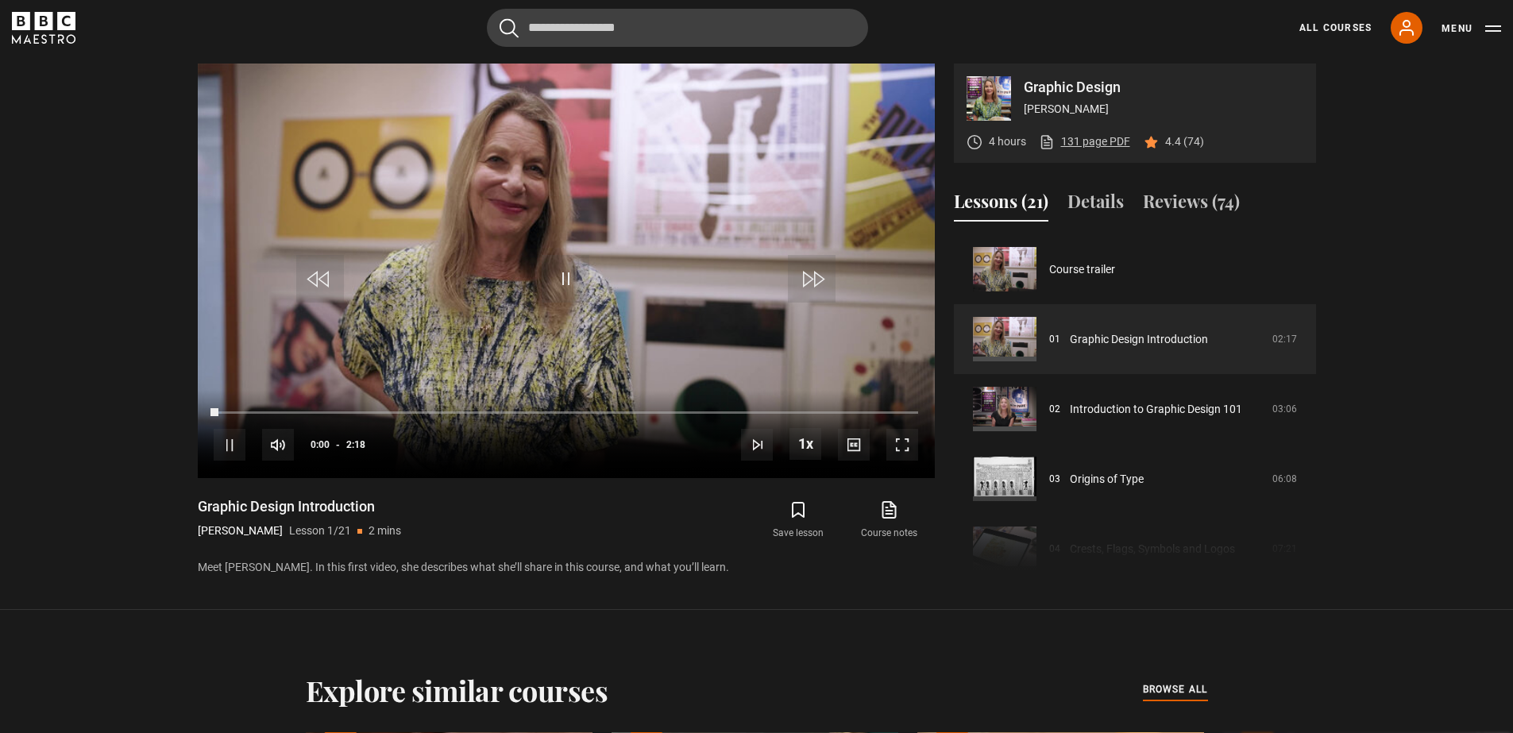
click at [1100, 143] on link "131 page PDF (opens in new tab)" at bounding box center [1084, 141] width 91 height 17
click at [578, 270] on span "Video Player" at bounding box center [566, 279] width 48 height 48
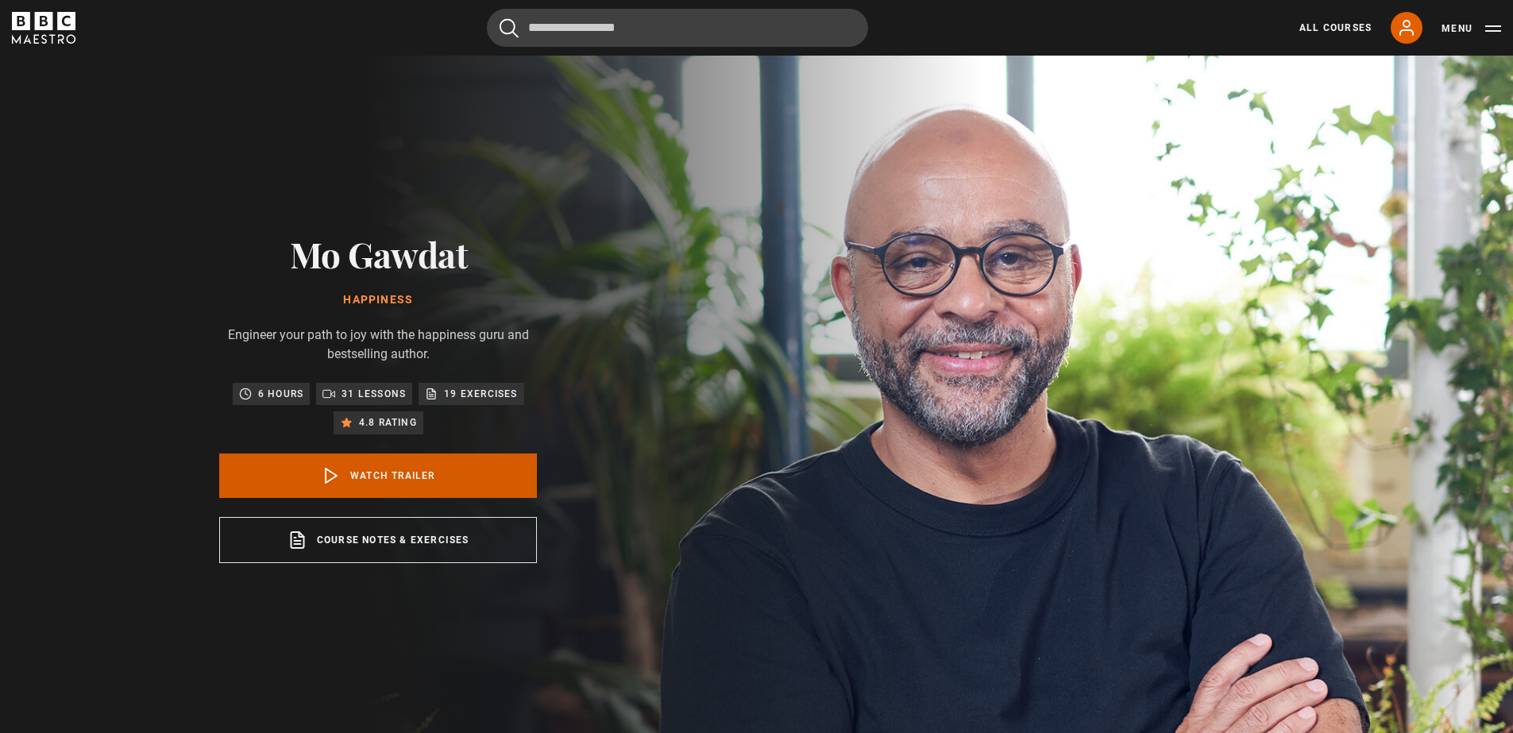
click at [387, 475] on link "Watch Trailer" at bounding box center [378, 475] width 318 height 44
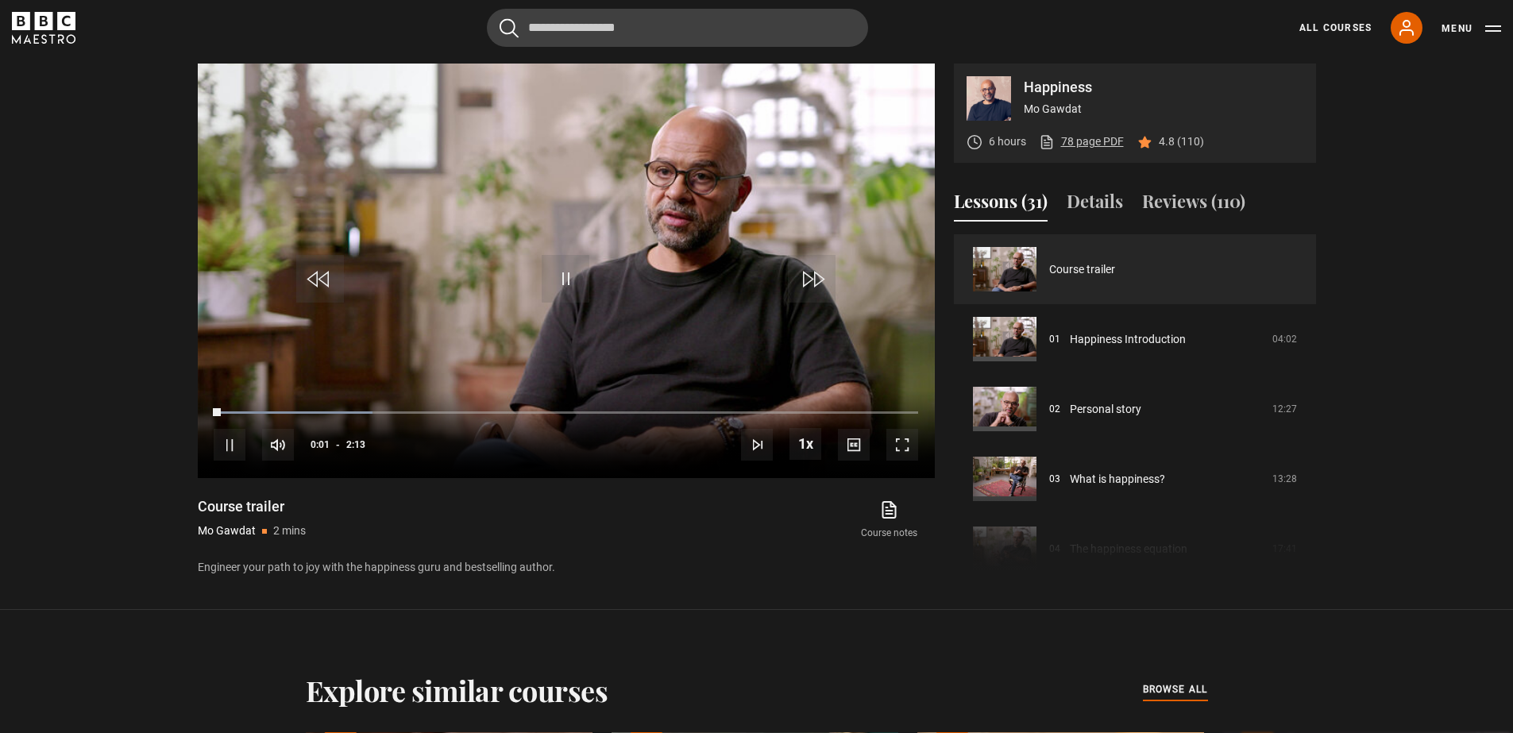
click at [1071, 141] on link "78 page PDF (opens in new tab)" at bounding box center [1081, 141] width 85 height 17
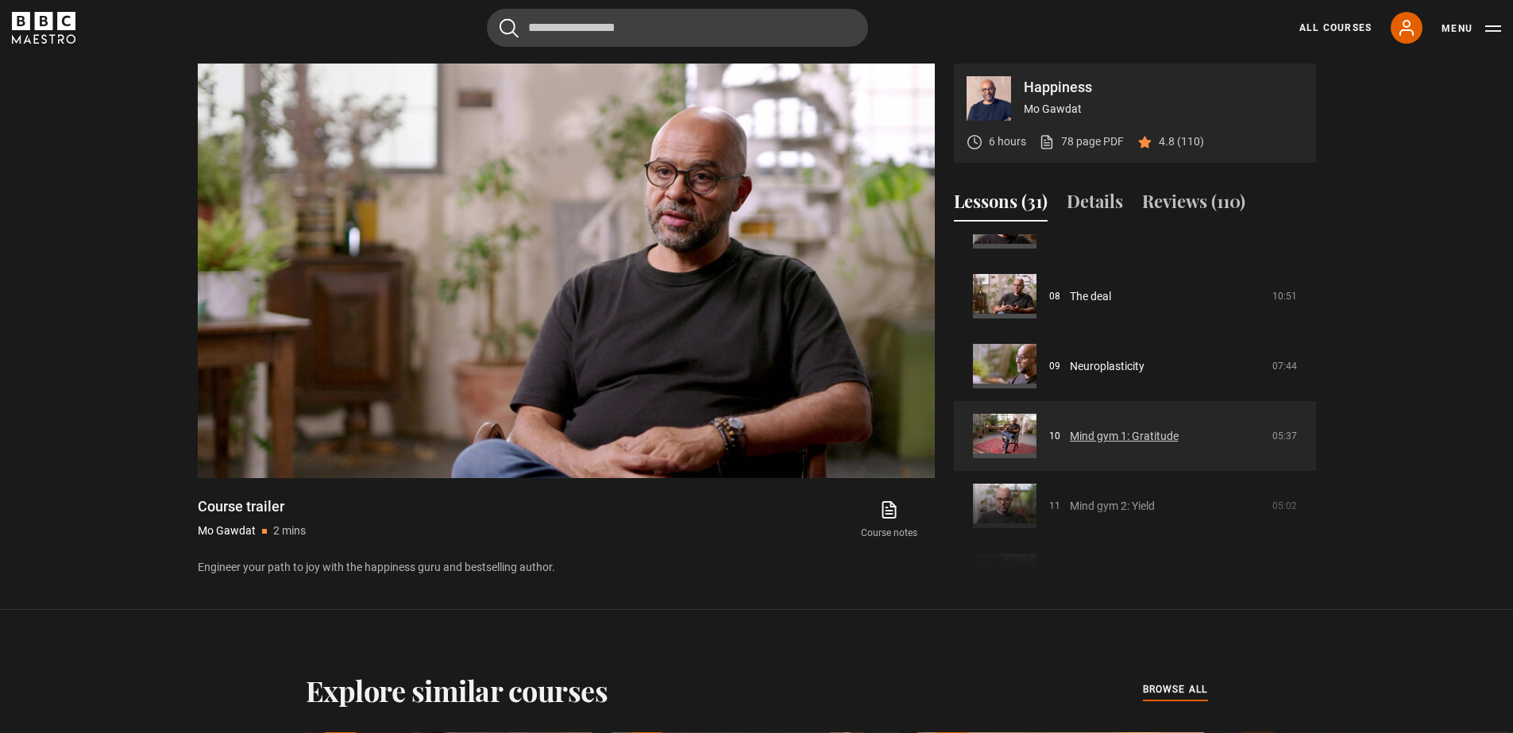
scroll to position [874, 0]
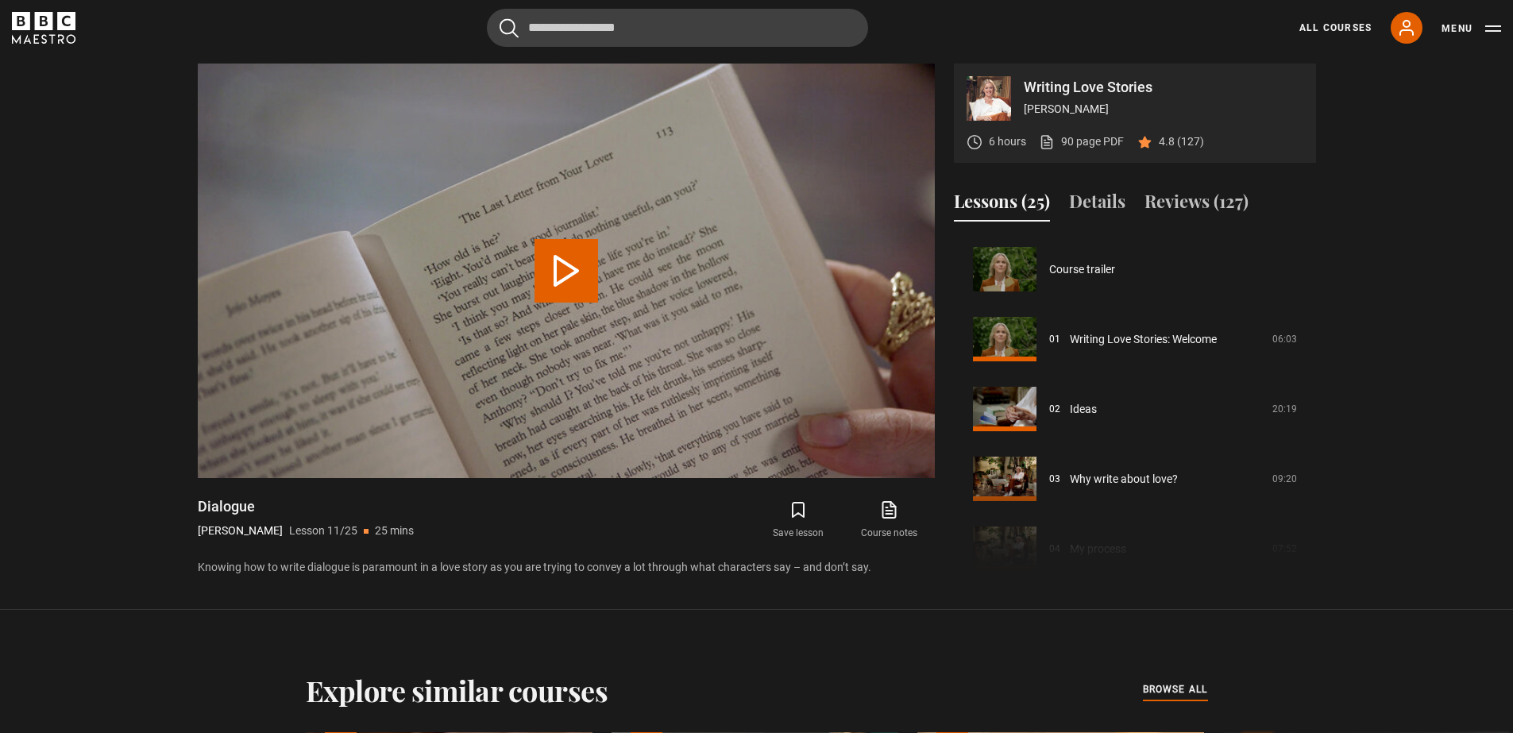
scroll to position [699, 0]
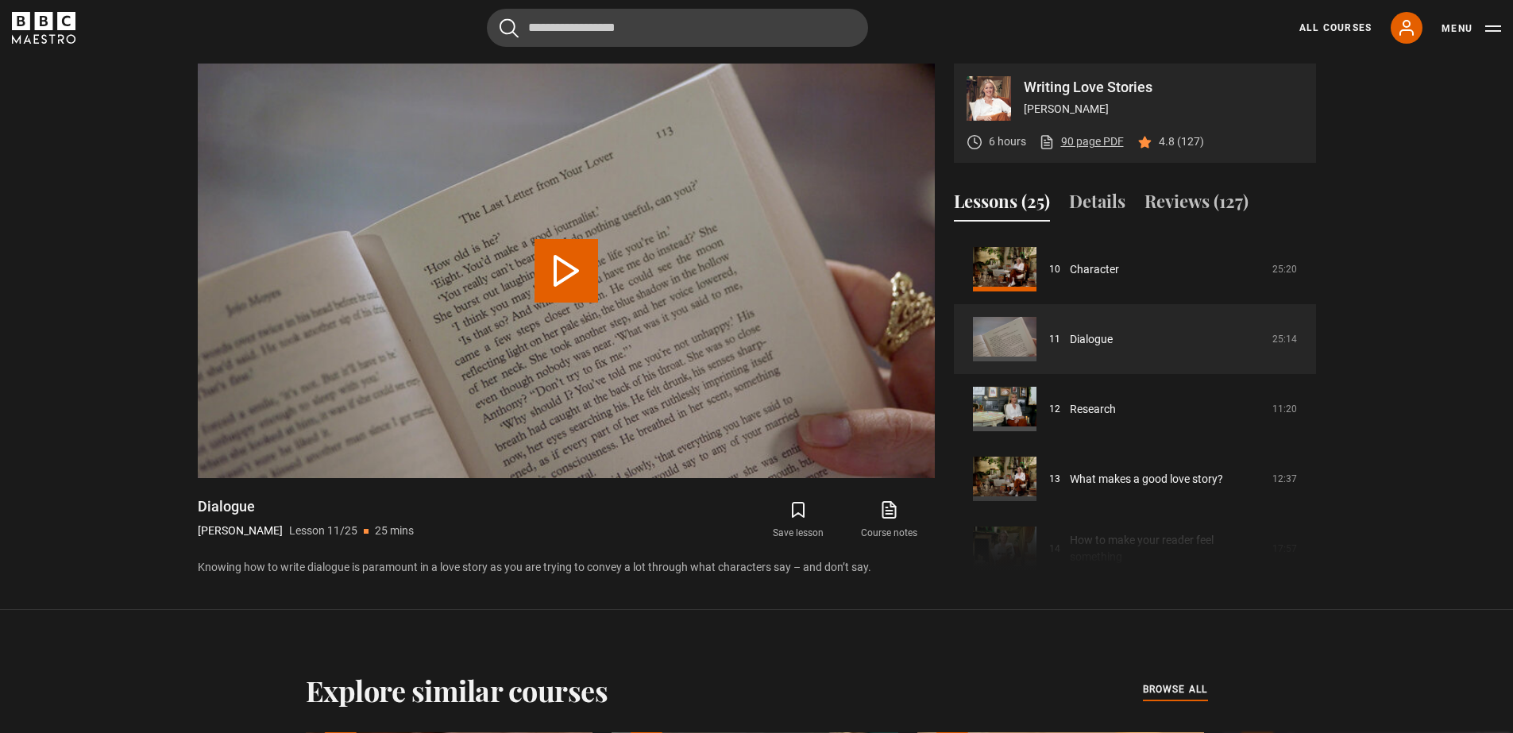
click at [1091, 145] on link "90 page PDF (opens in new tab)" at bounding box center [1081, 141] width 85 height 17
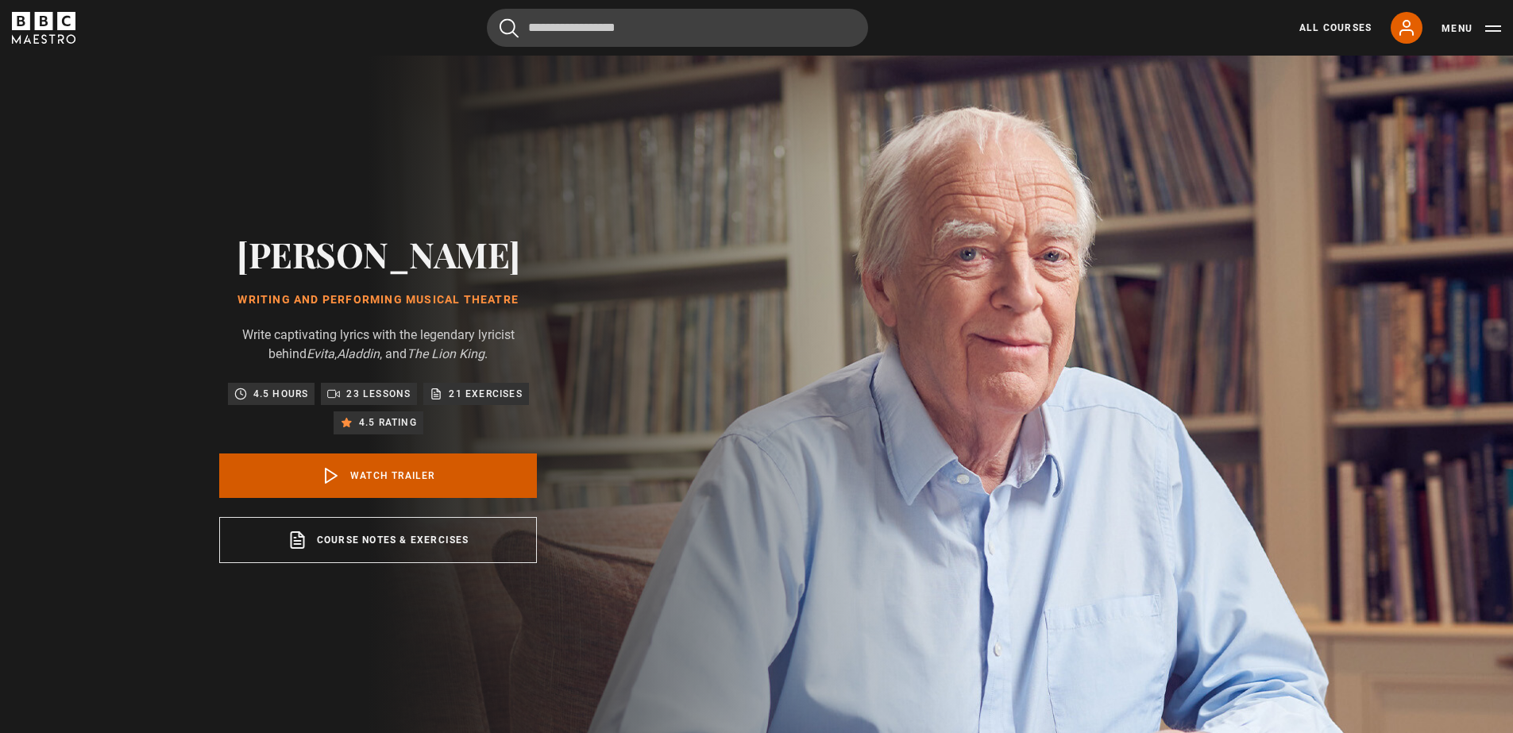
click at [376, 470] on link "Watch Trailer" at bounding box center [378, 475] width 318 height 44
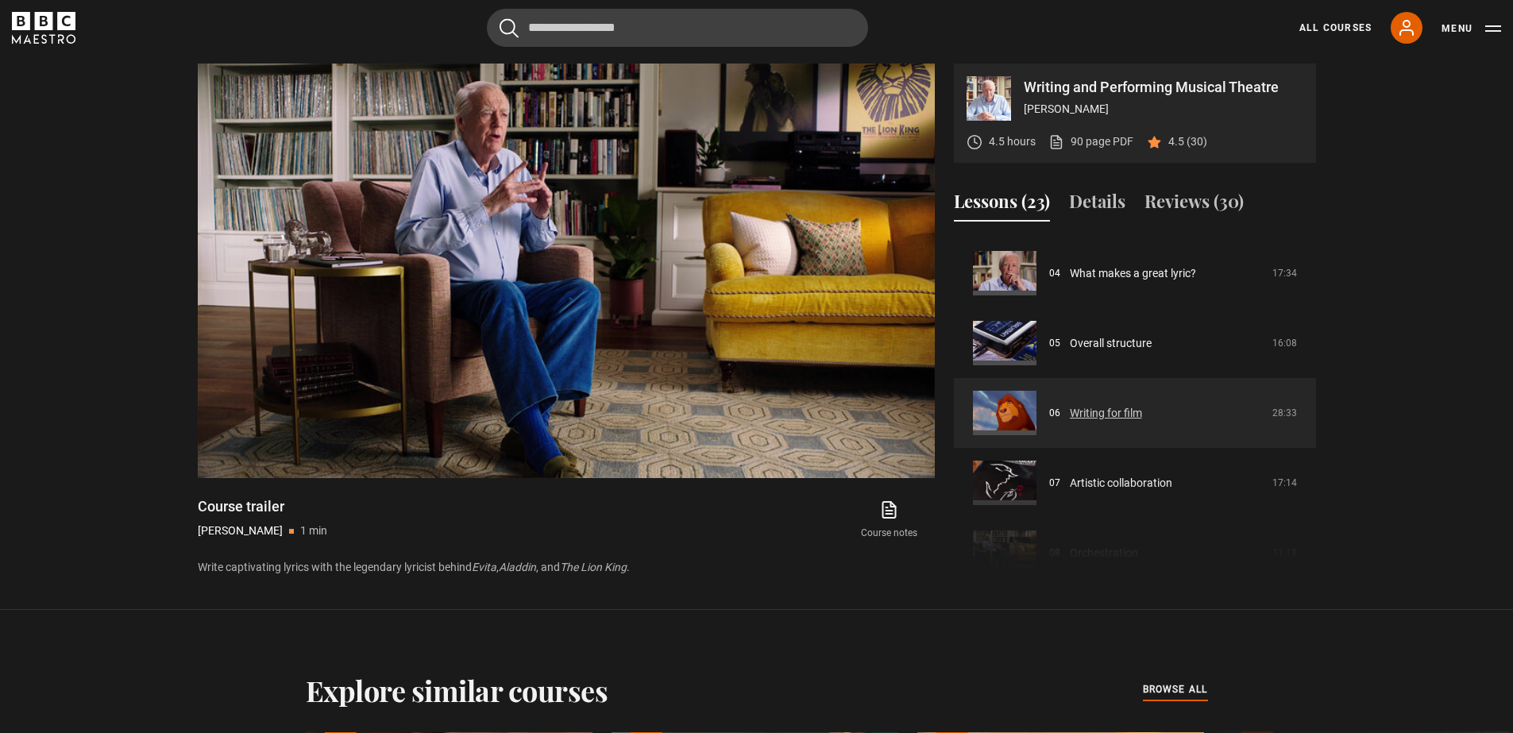
scroll to position [387, 0]
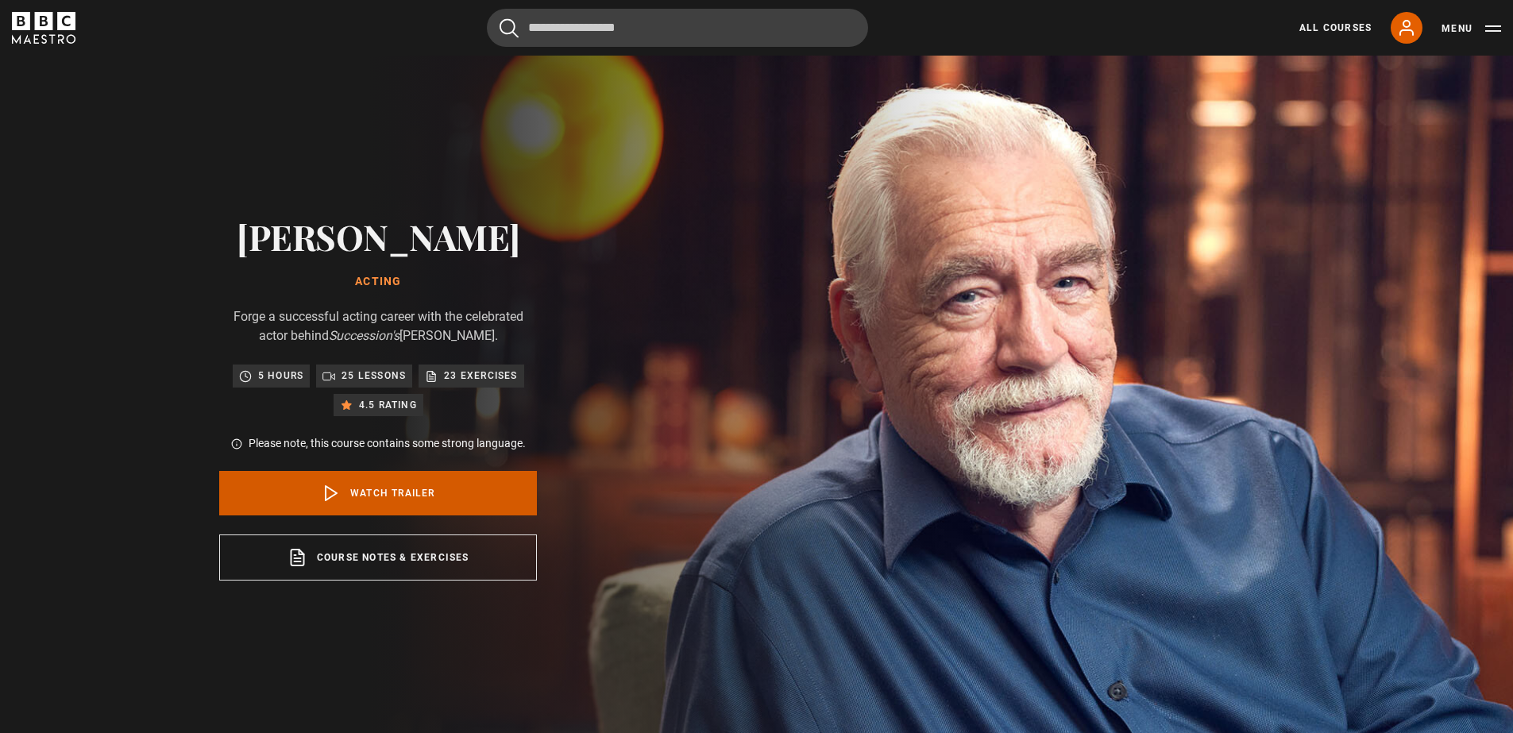
click at [372, 492] on link "Watch Trailer" at bounding box center [378, 493] width 318 height 44
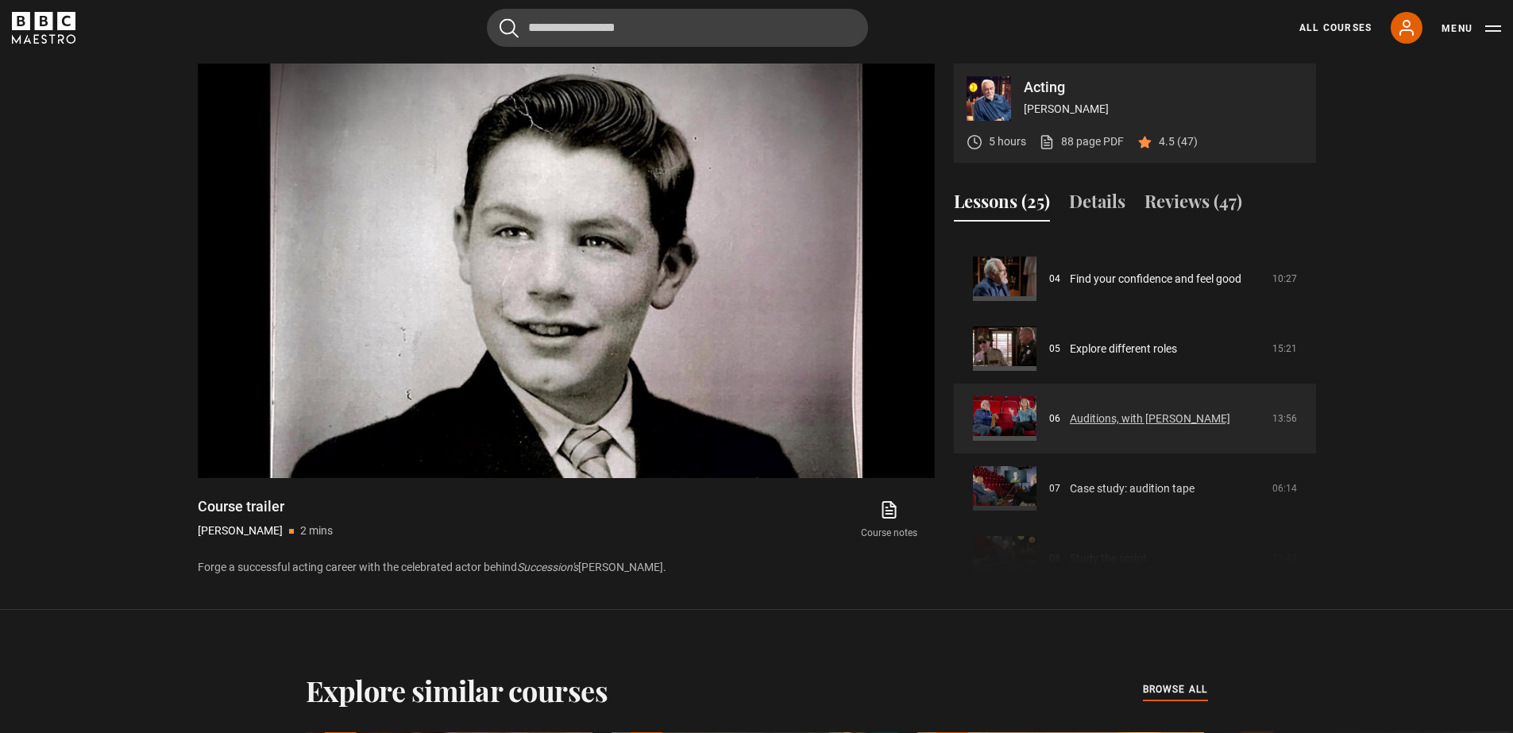
scroll to position [273, 0]
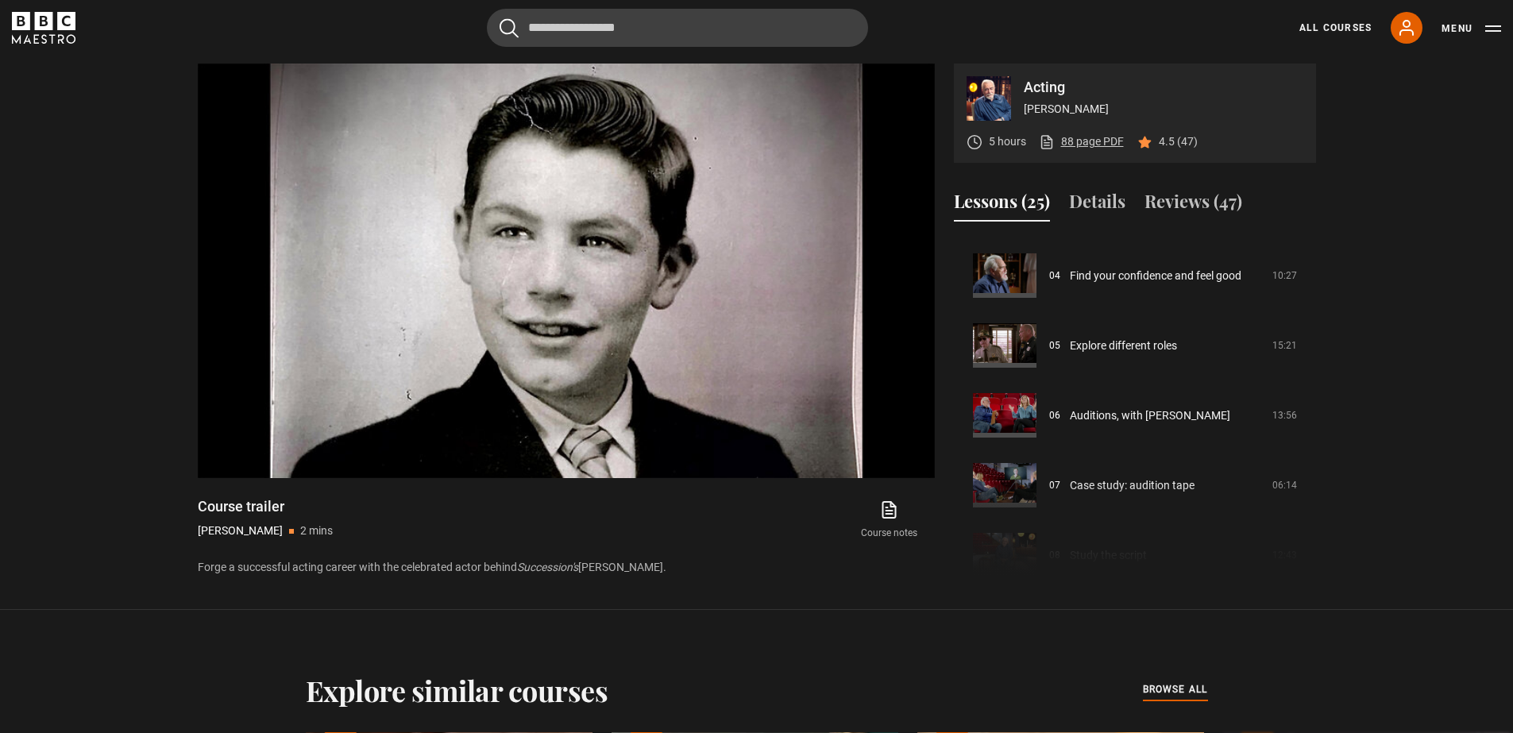
click at [1086, 137] on link "88 page PDF (opens in new tab)" at bounding box center [1081, 141] width 85 height 17
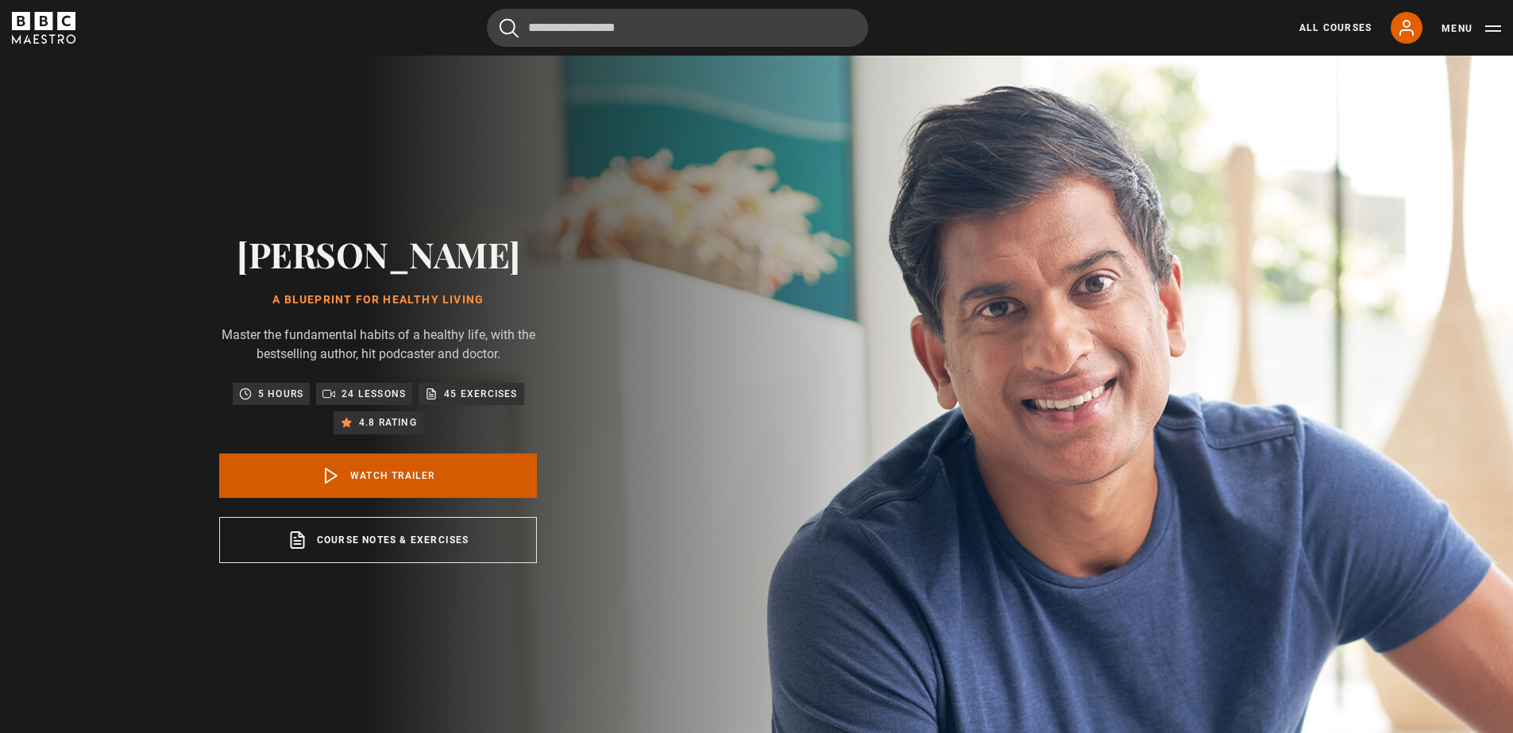
click at [339, 485] on icon at bounding box center [331, 475] width 19 height 19
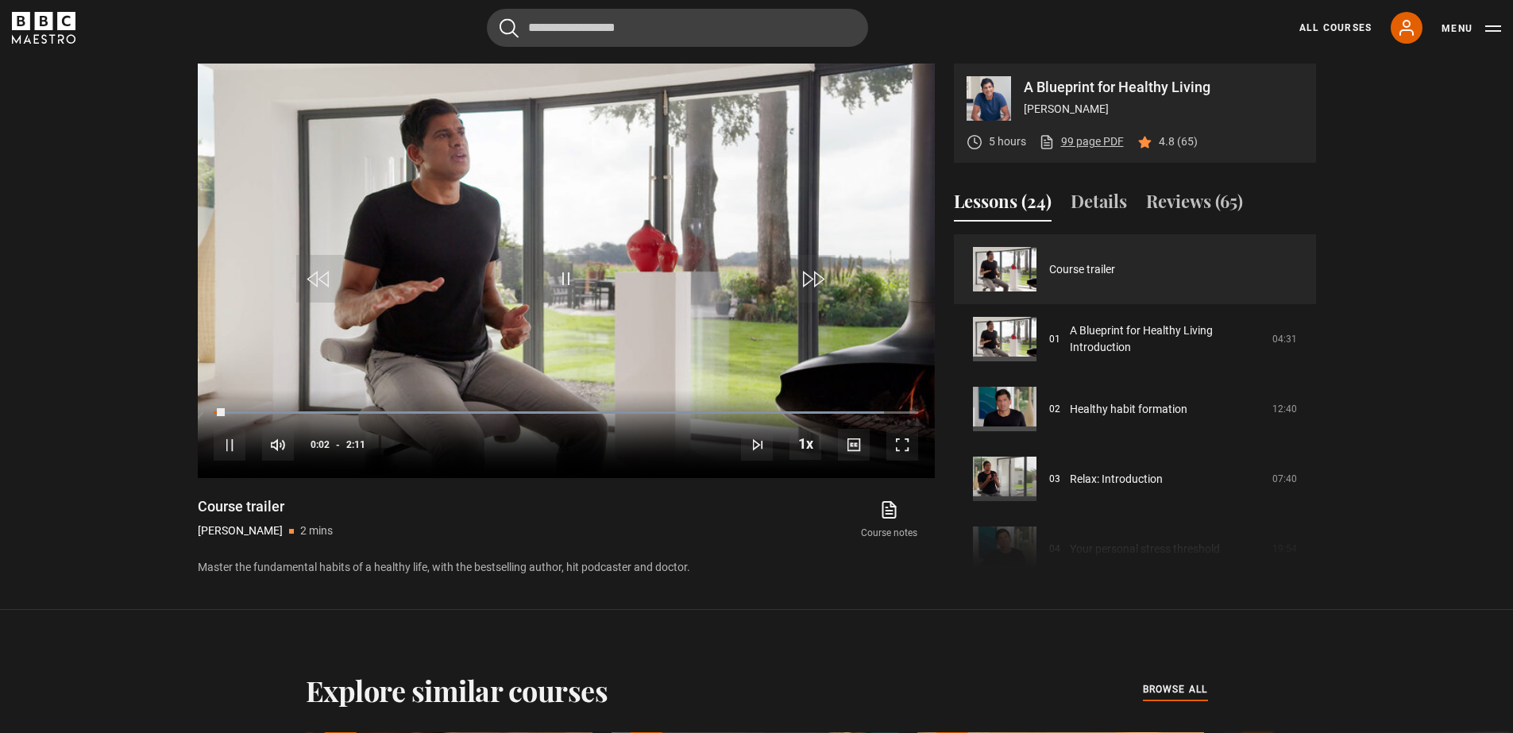
click at [1095, 142] on link "99 page PDF (opens in new tab)" at bounding box center [1081, 141] width 85 height 17
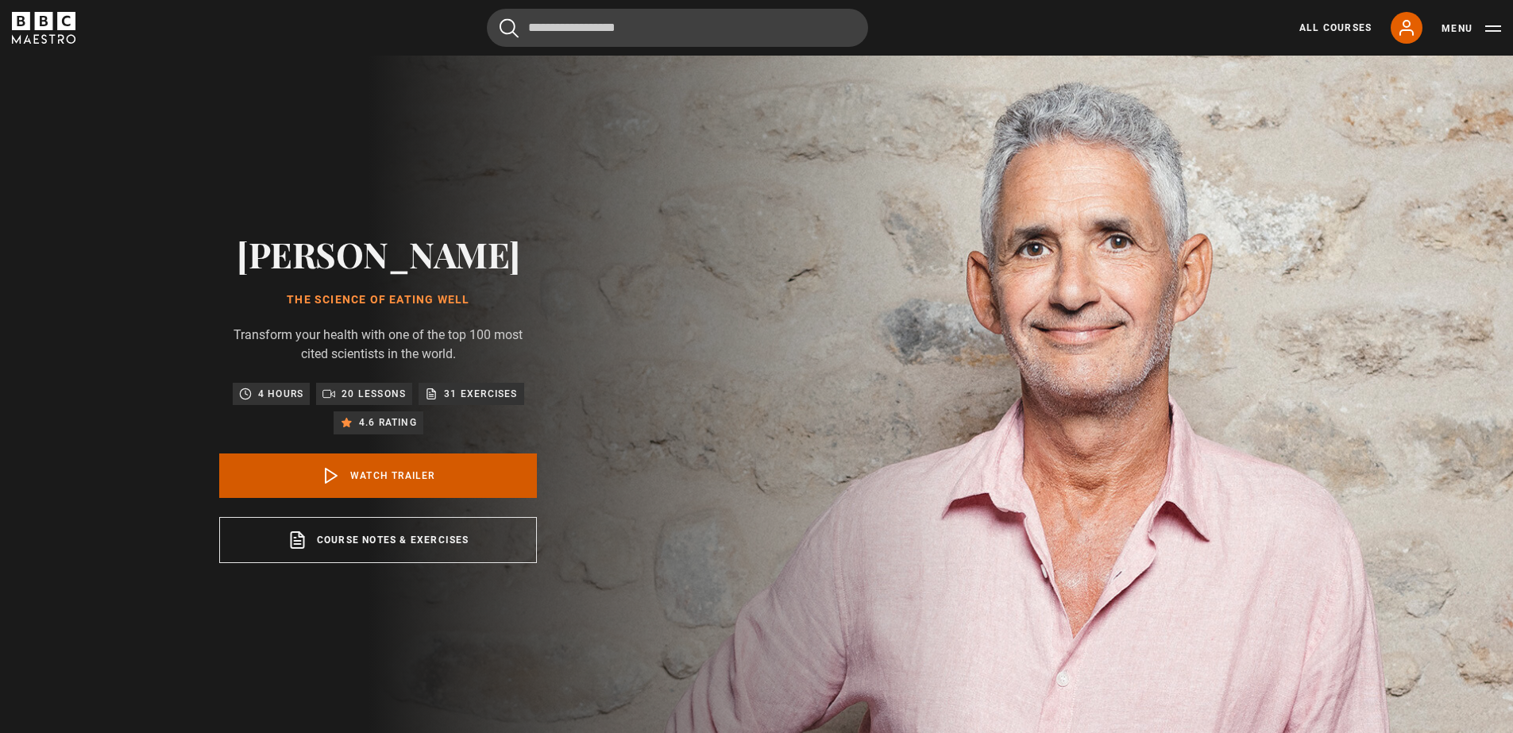
click at [408, 491] on link "Watch Trailer" at bounding box center [378, 475] width 318 height 44
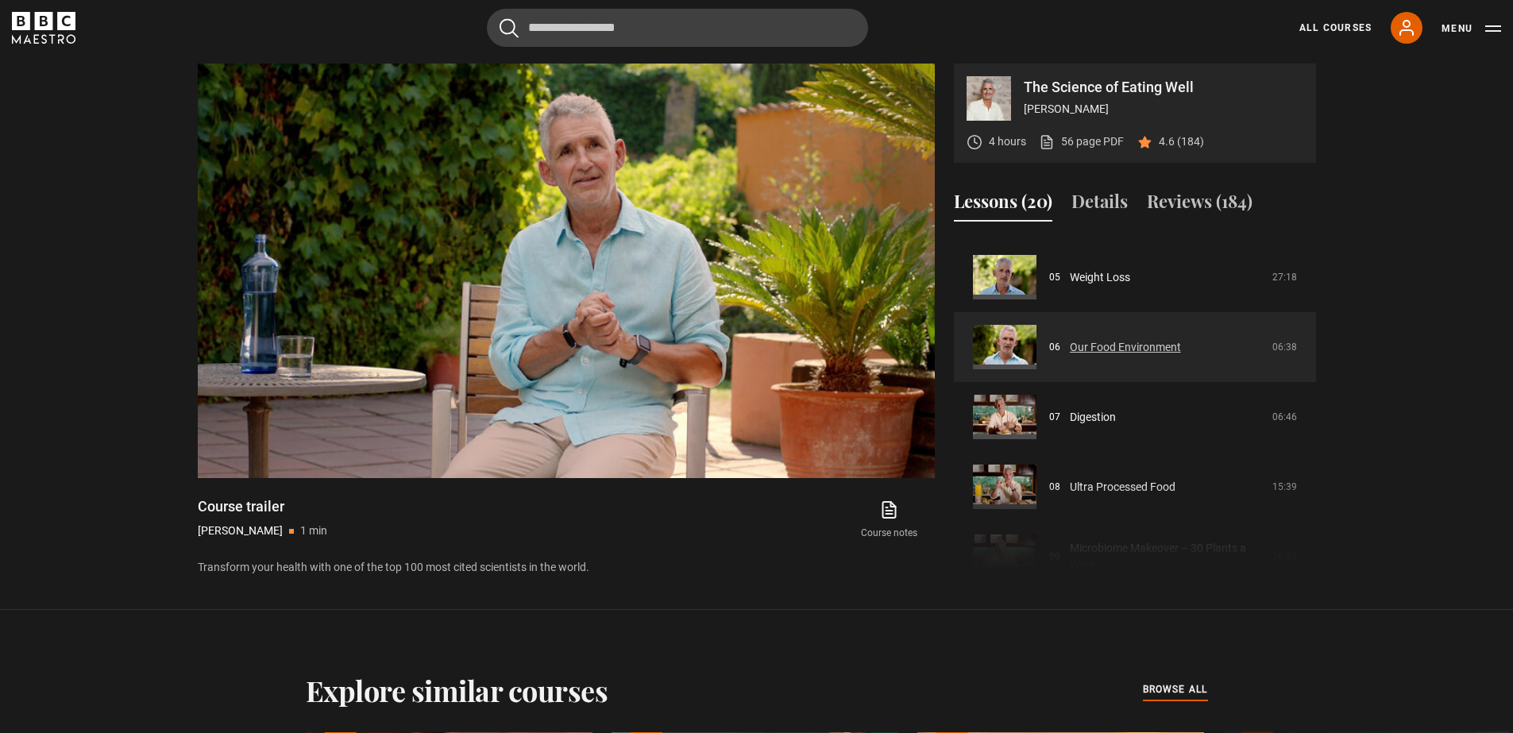
scroll to position [345, 0]
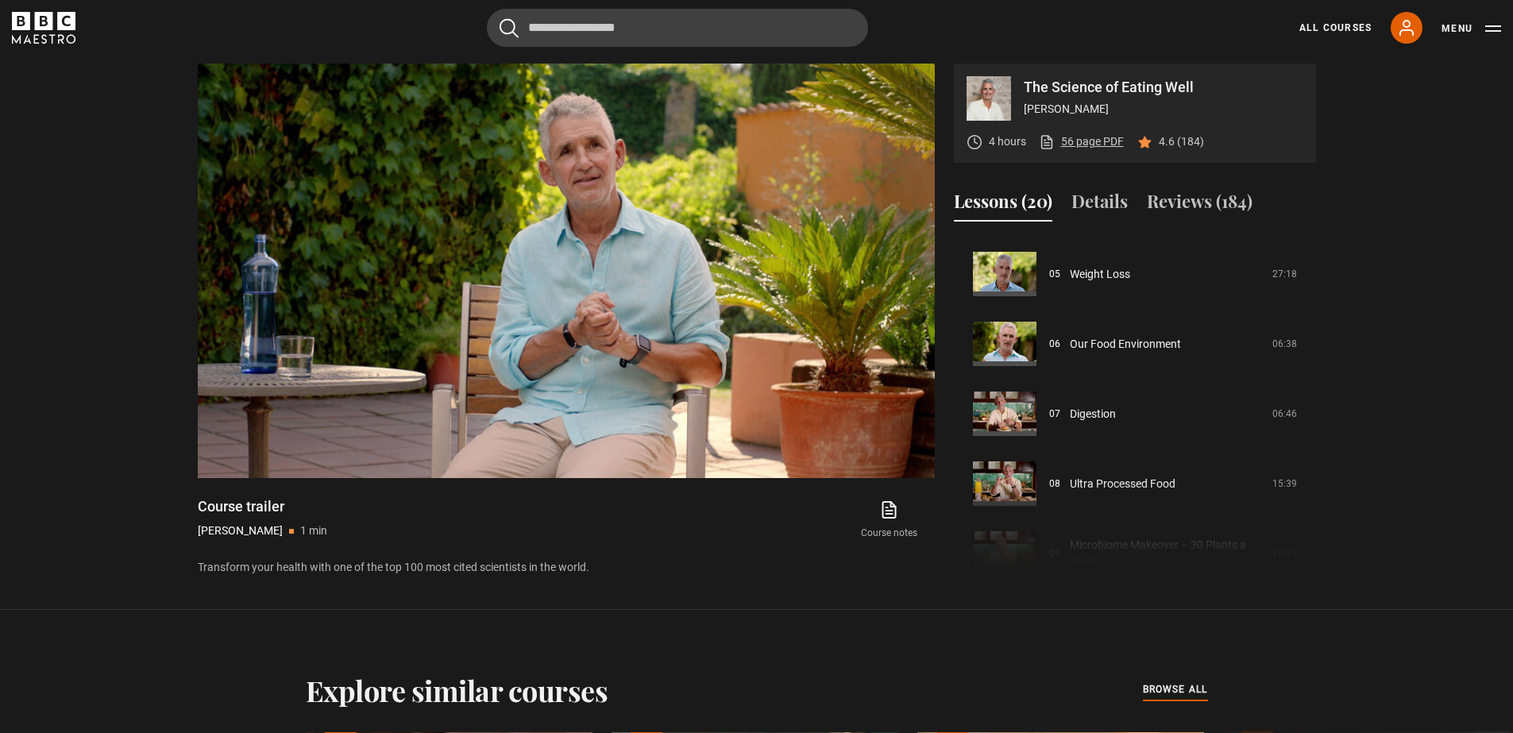
click at [1092, 145] on link "56 page PDF (opens in new tab)" at bounding box center [1081, 141] width 85 height 17
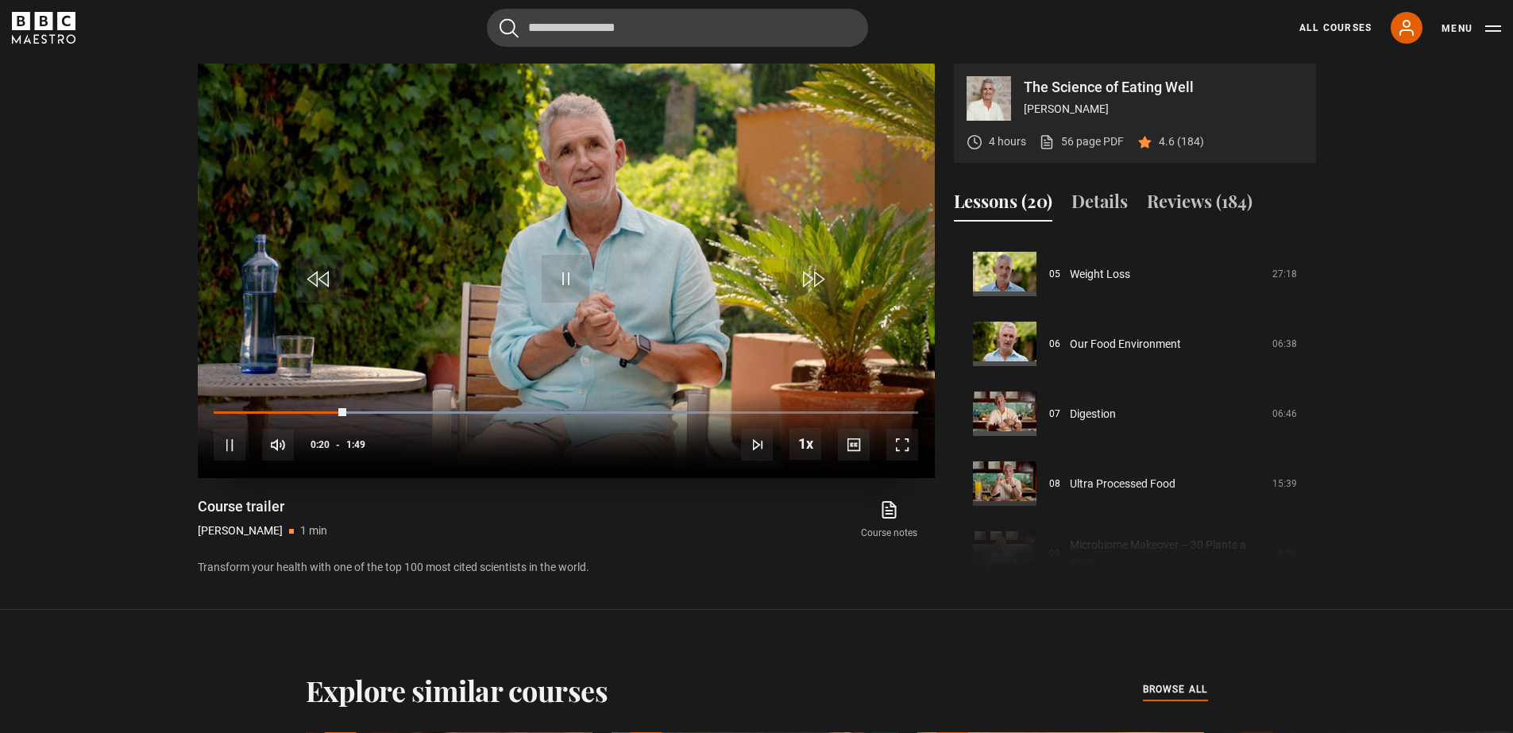
click at [560, 272] on span "Video Player" at bounding box center [566, 279] width 48 height 48
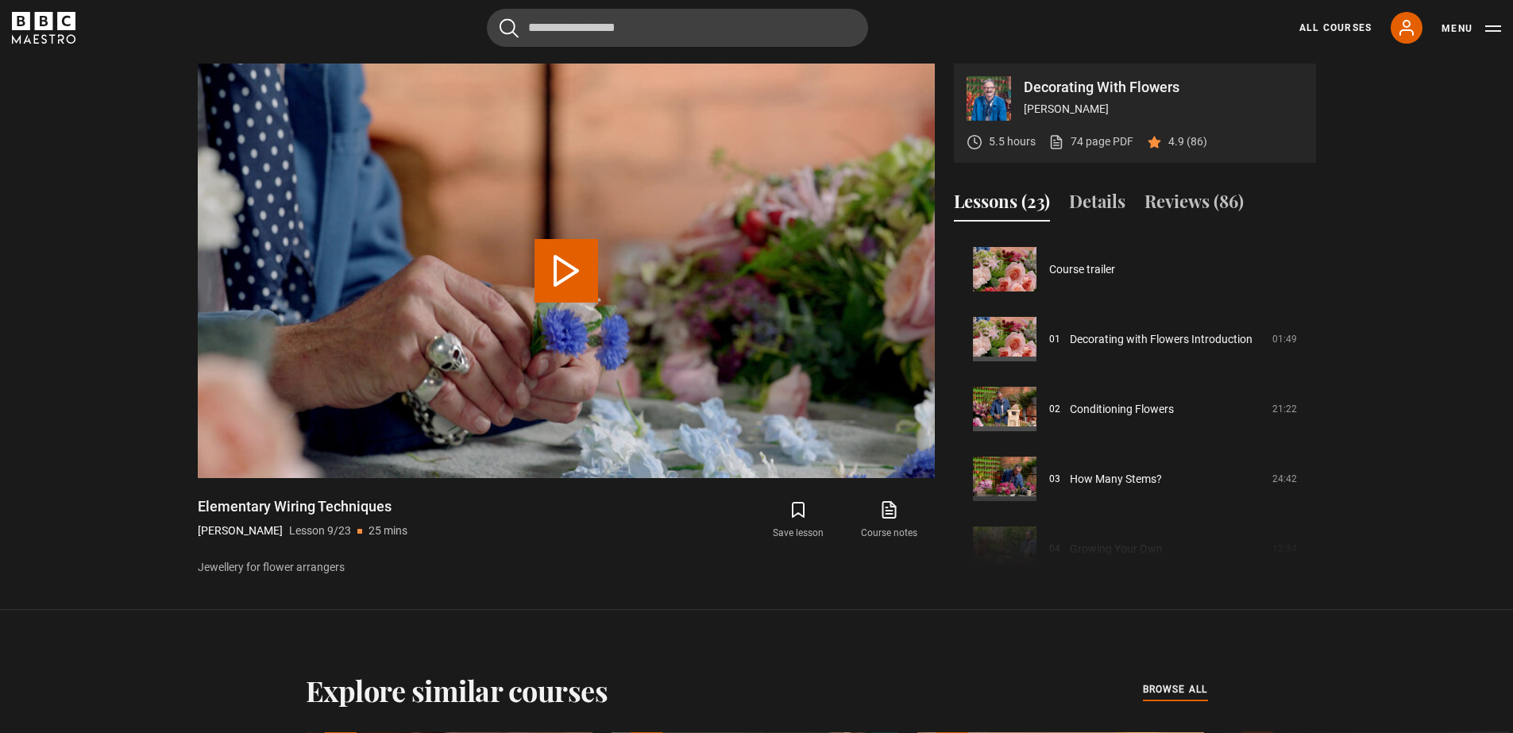
scroll to position [559, 0]
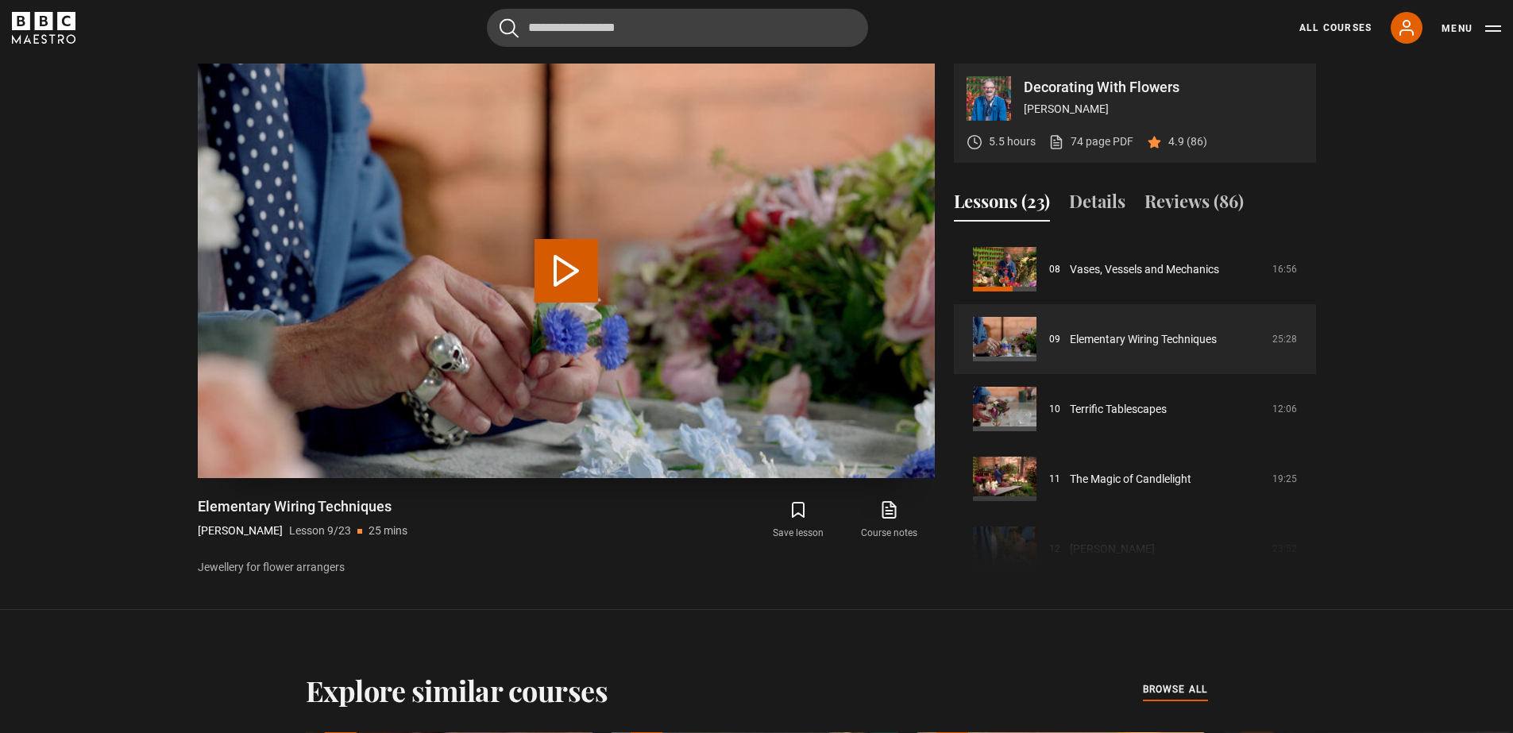
click at [570, 272] on button "Play Lesson Elementary Wiring Techniques" at bounding box center [566, 271] width 64 height 64
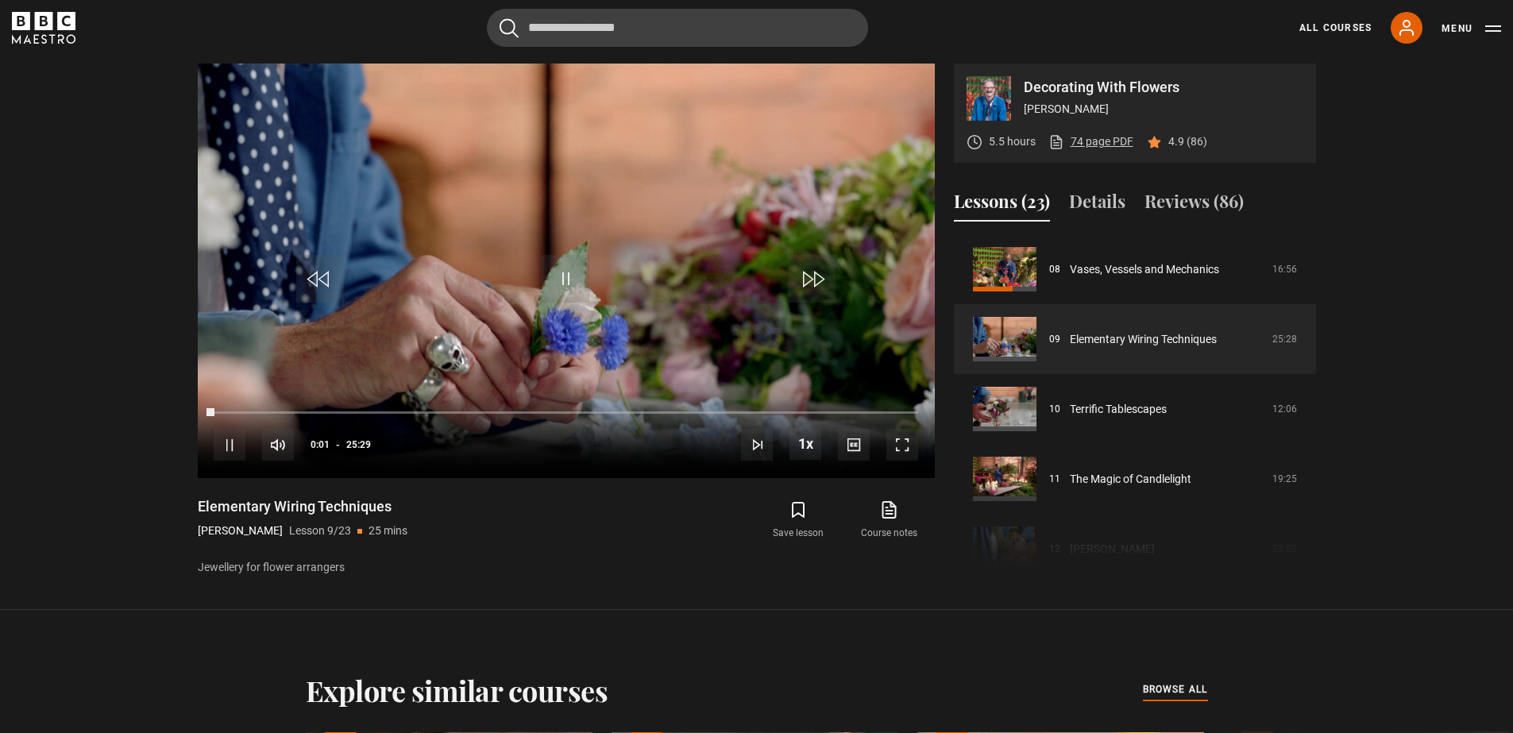
click at [1091, 137] on link "74 page PDF (opens in new tab)" at bounding box center [1090, 141] width 85 height 17
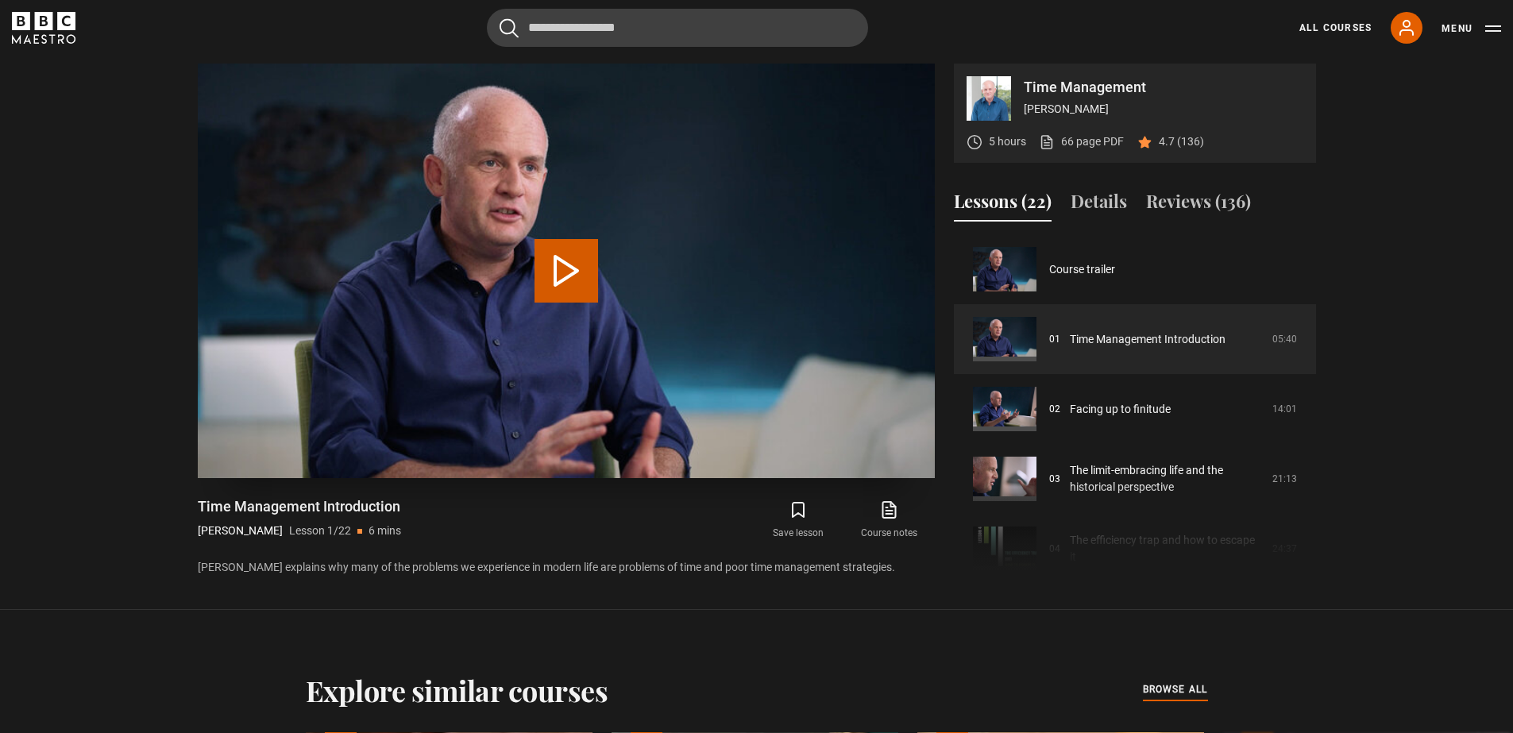
scroll to position [741, 0]
click at [1074, 140] on link "66 page PDF (opens in new tab)" at bounding box center [1081, 141] width 85 height 17
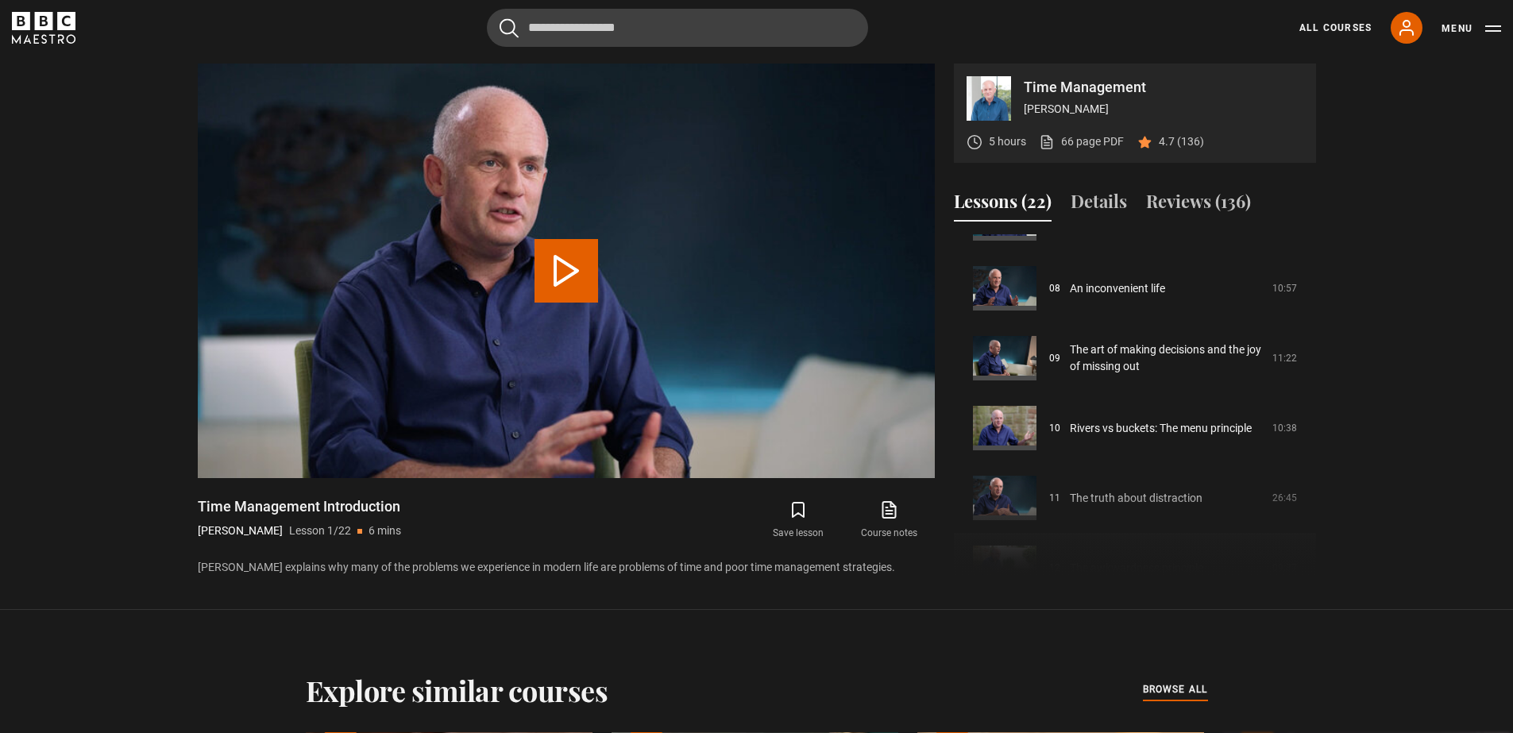
scroll to position [814, 0]
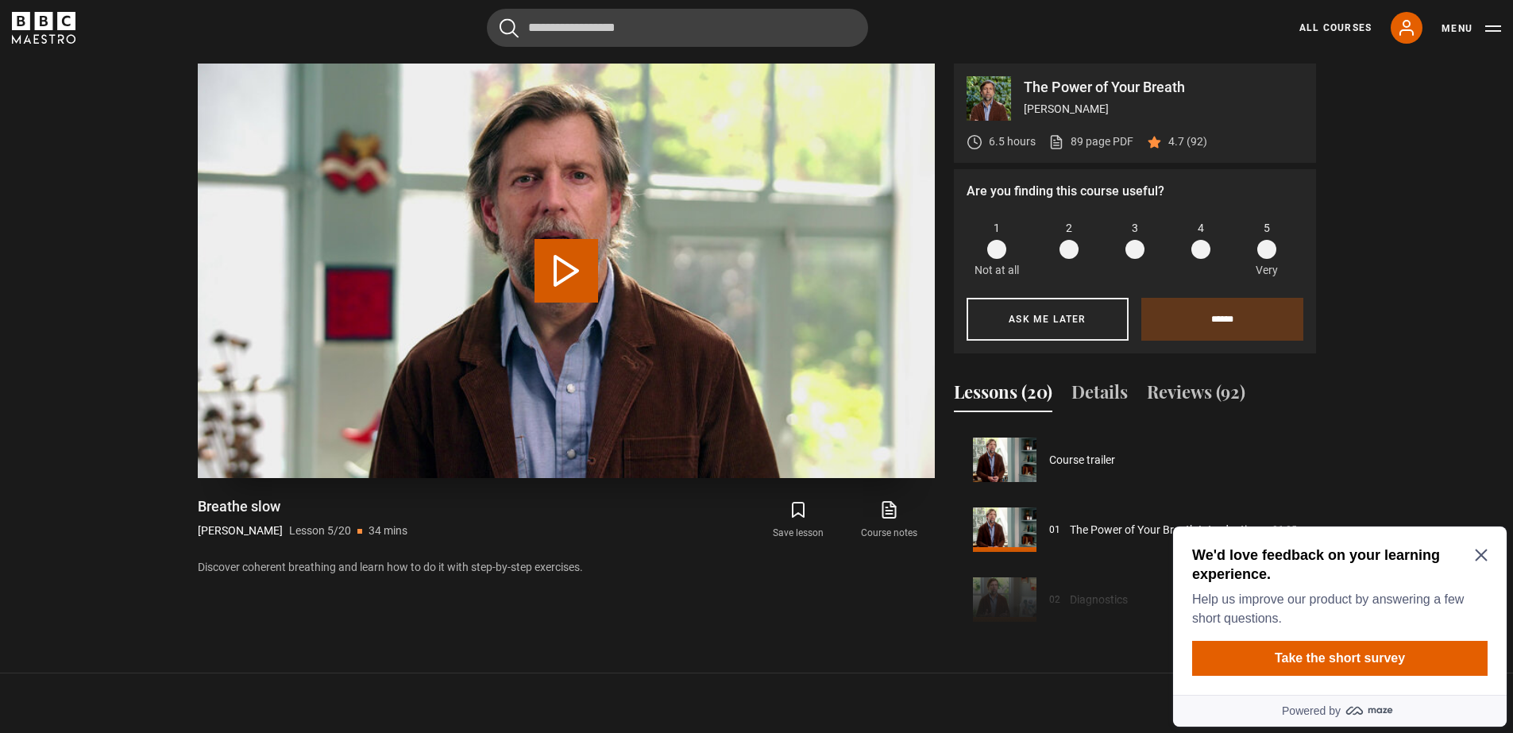
scroll to position [279, 0]
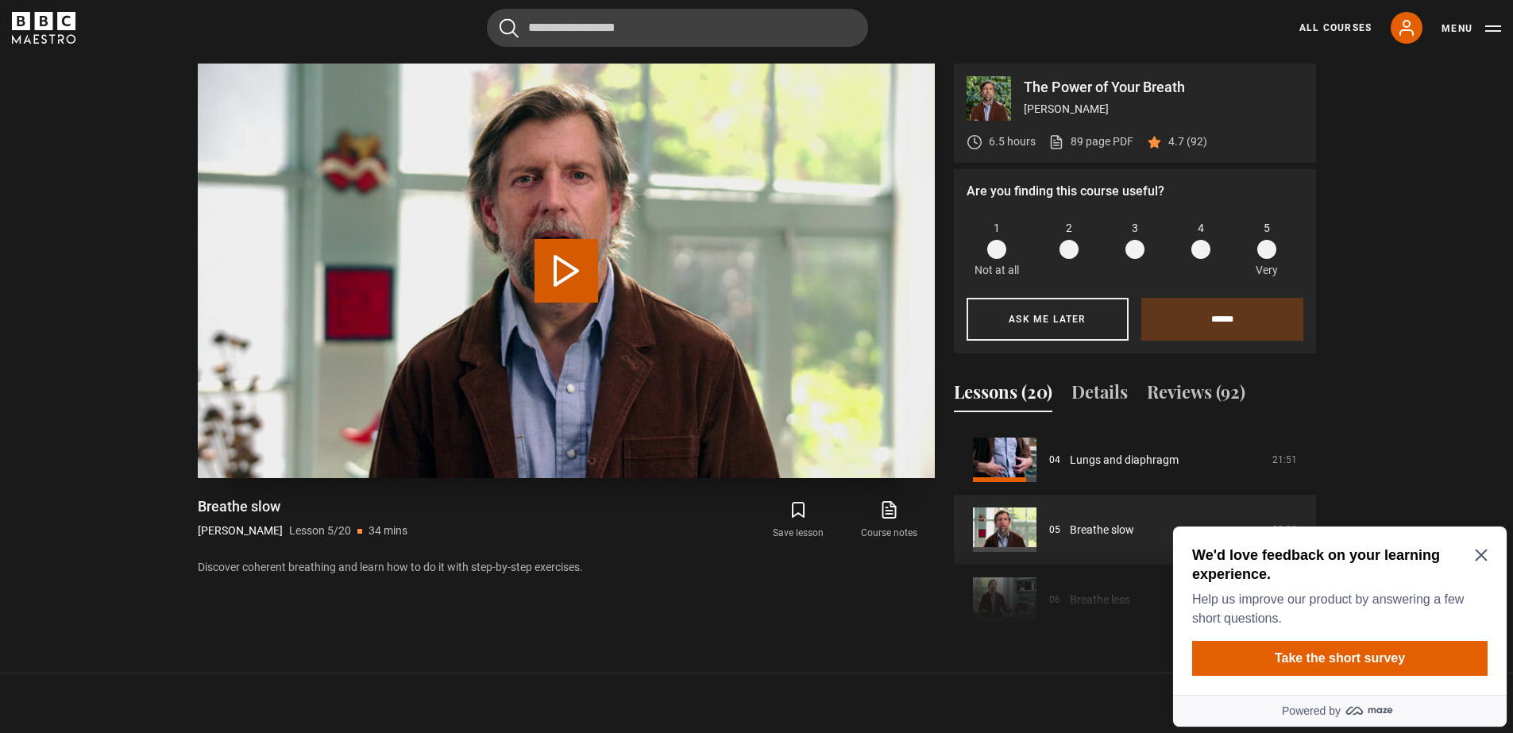
click at [559, 260] on button "Play Lesson Breathe slow" at bounding box center [566, 271] width 64 height 64
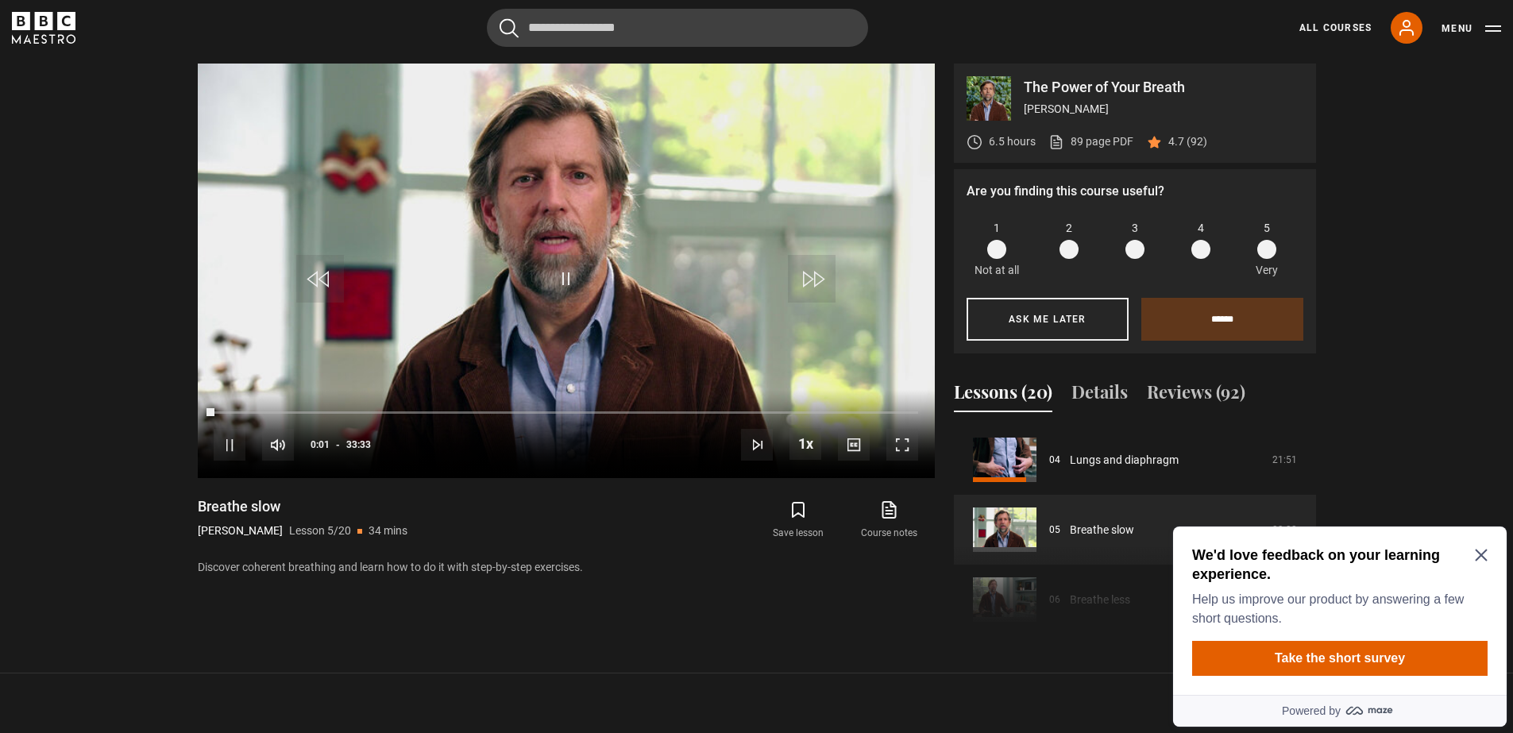
click at [1483, 555] on icon "Close Maze Prompt" at bounding box center [1480, 555] width 13 height 13
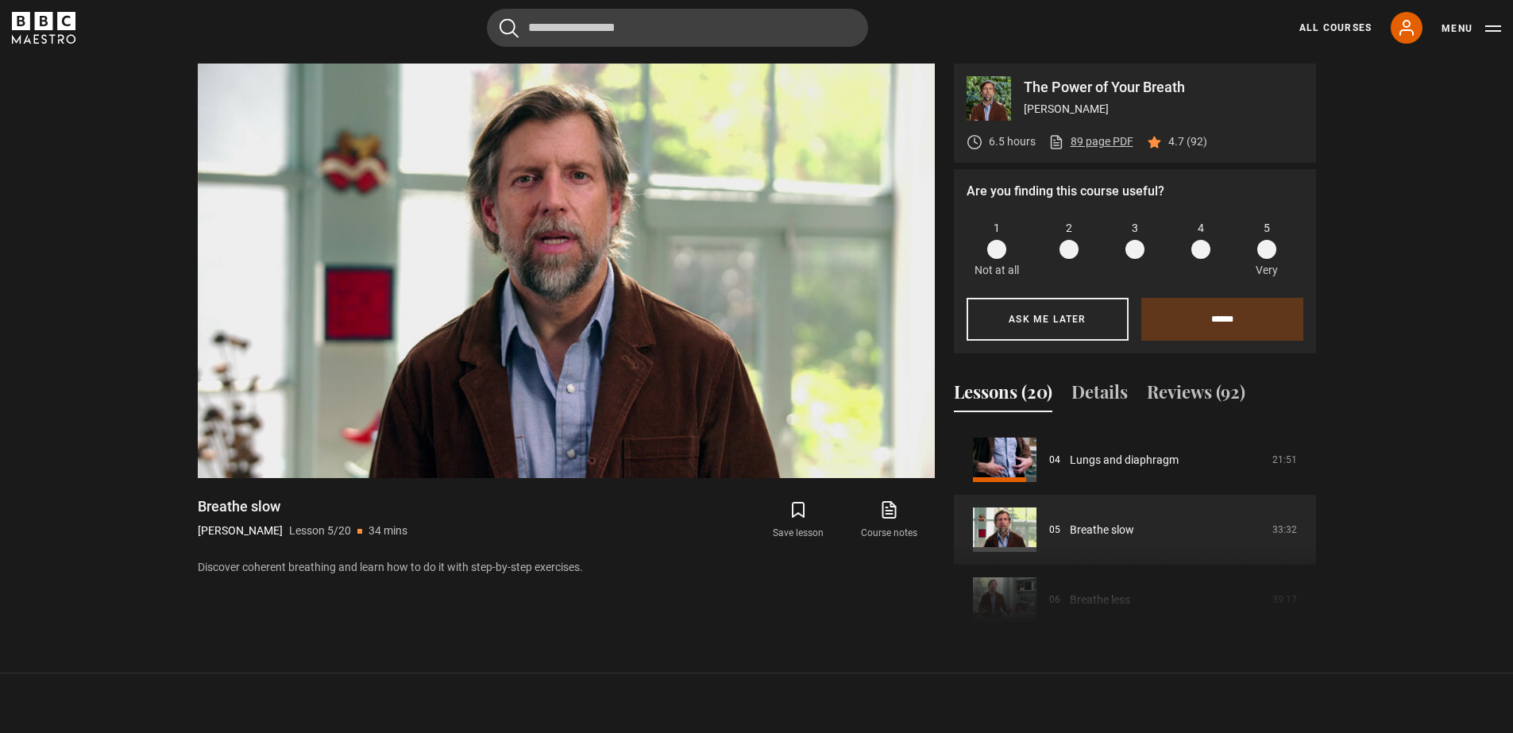
click at [1100, 137] on link "89 page PDF (opens in new tab)" at bounding box center [1090, 141] width 85 height 17
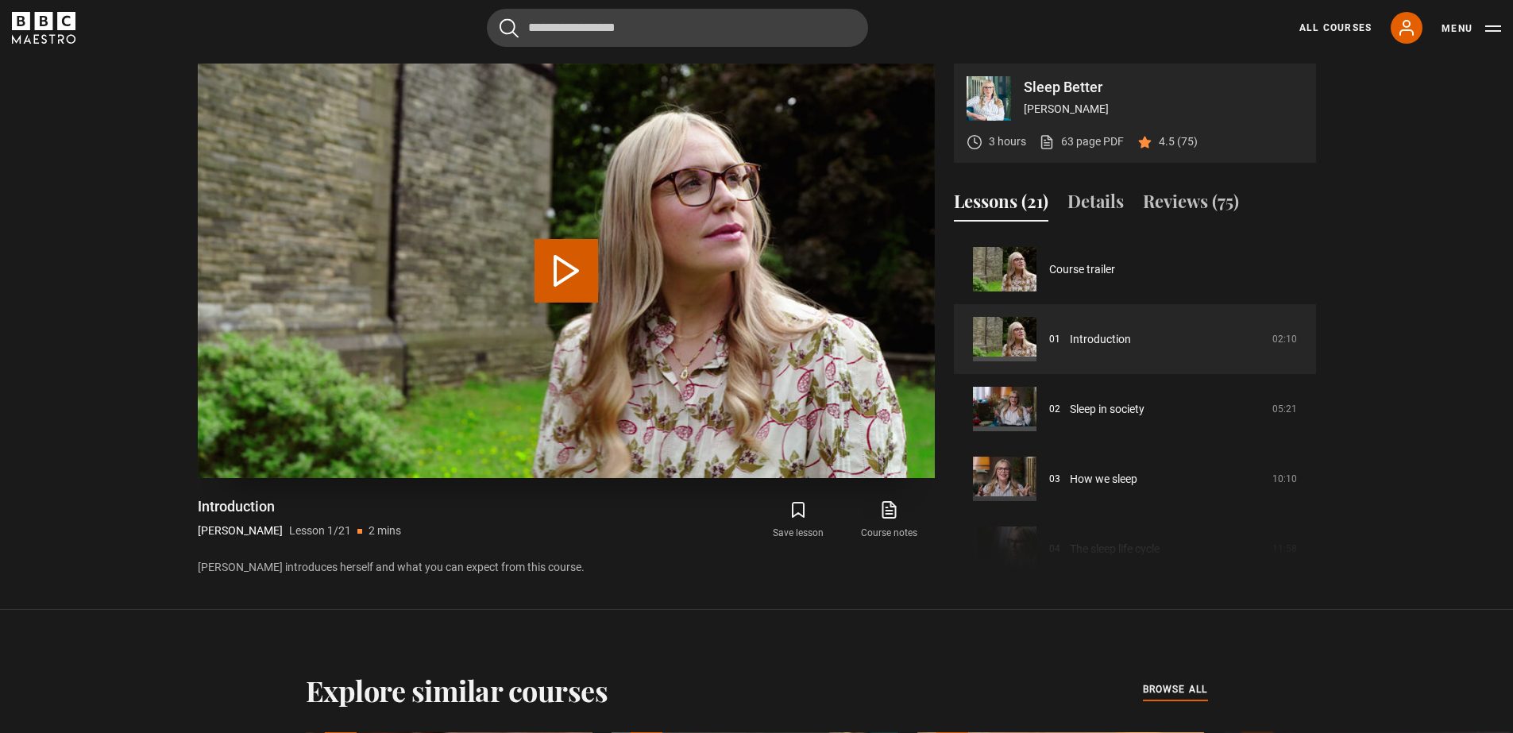
scroll to position [741, 0]
click at [556, 276] on button "Play Lesson Introduction" at bounding box center [566, 271] width 64 height 64
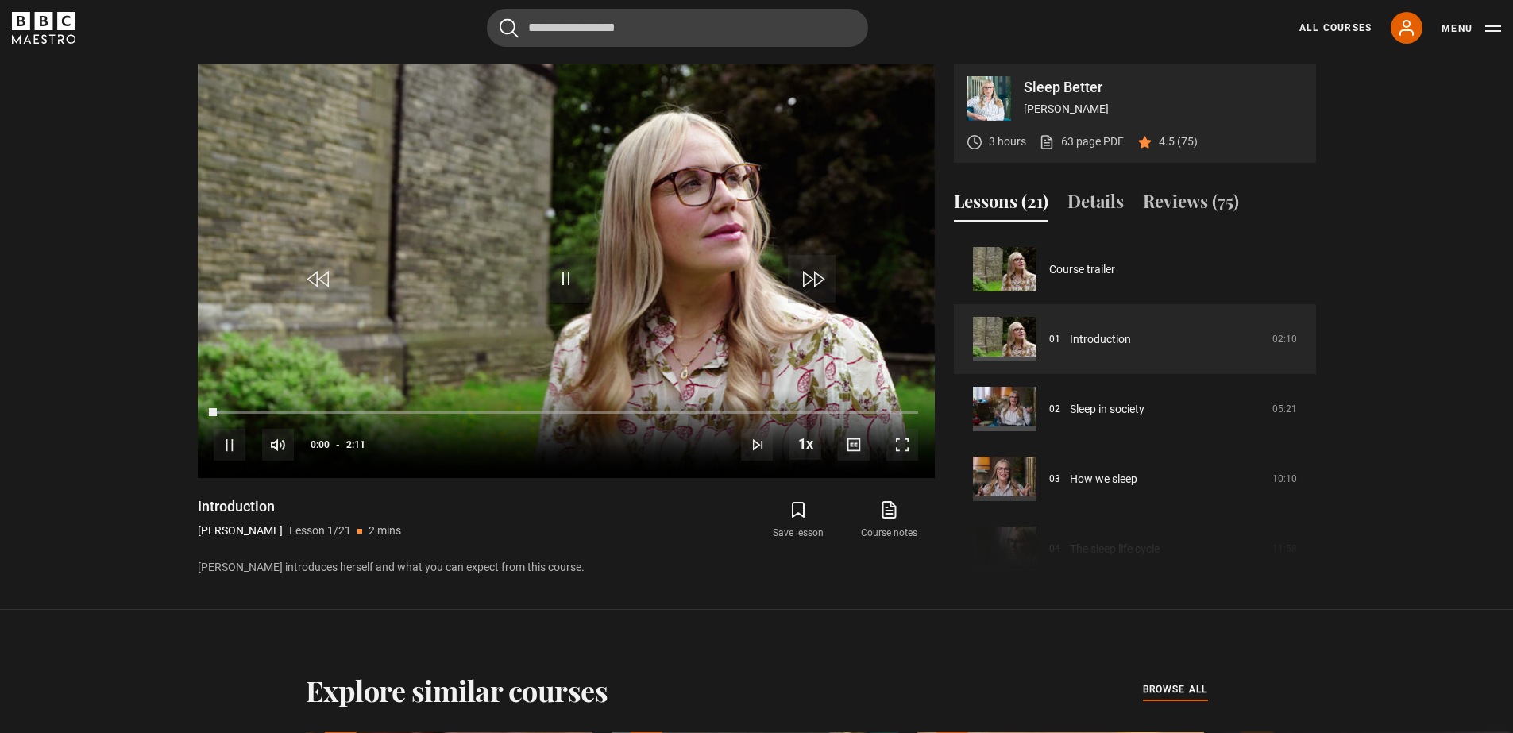
click at [1099, 132] on div "3 hours 63 page PDF (opens in new tab) 4.5 (75)" at bounding box center [1081, 142] width 231 height 42
click at [1097, 137] on link "63 page PDF (opens in new tab)" at bounding box center [1081, 141] width 85 height 17
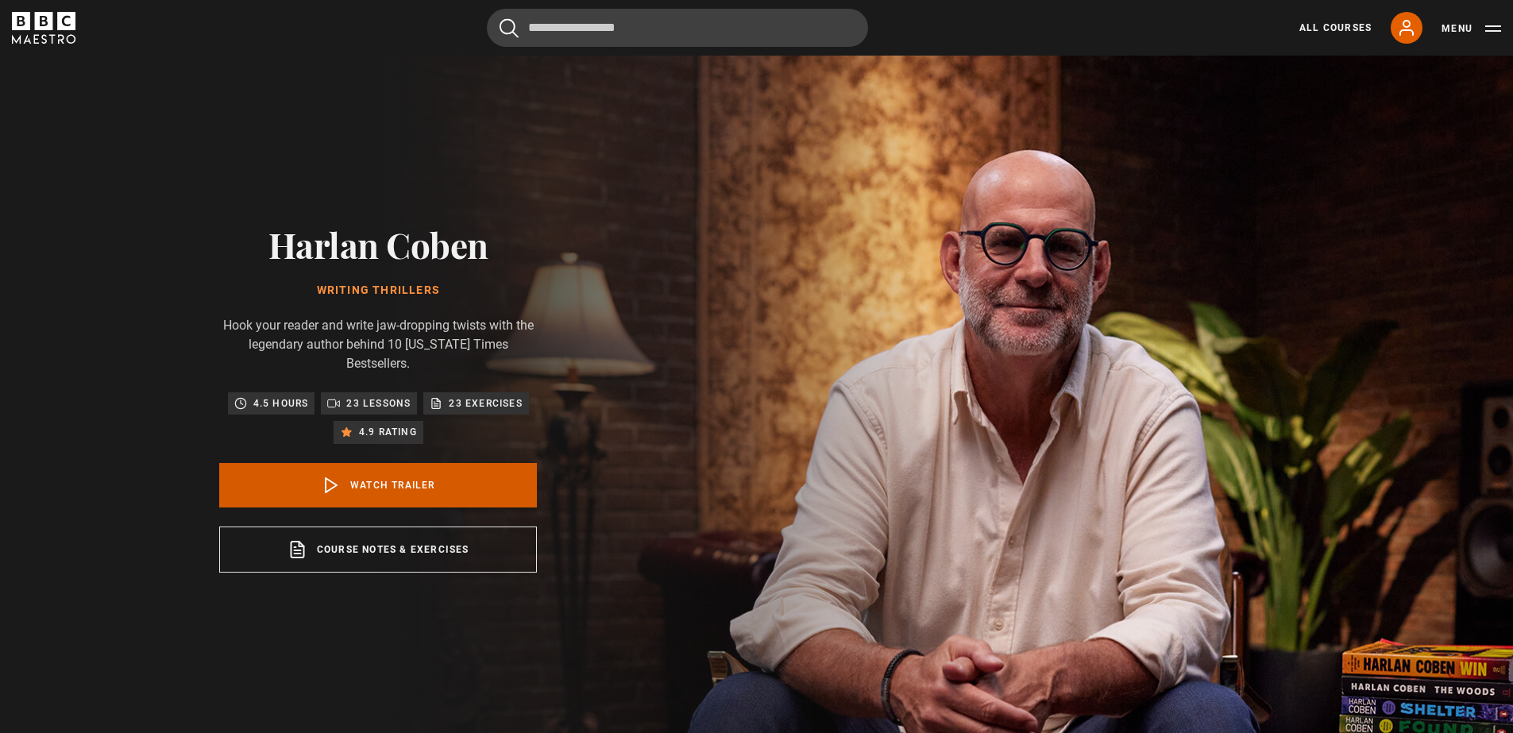
click at [376, 478] on link "Watch Trailer" at bounding box center [378, 485] width 318 height 44
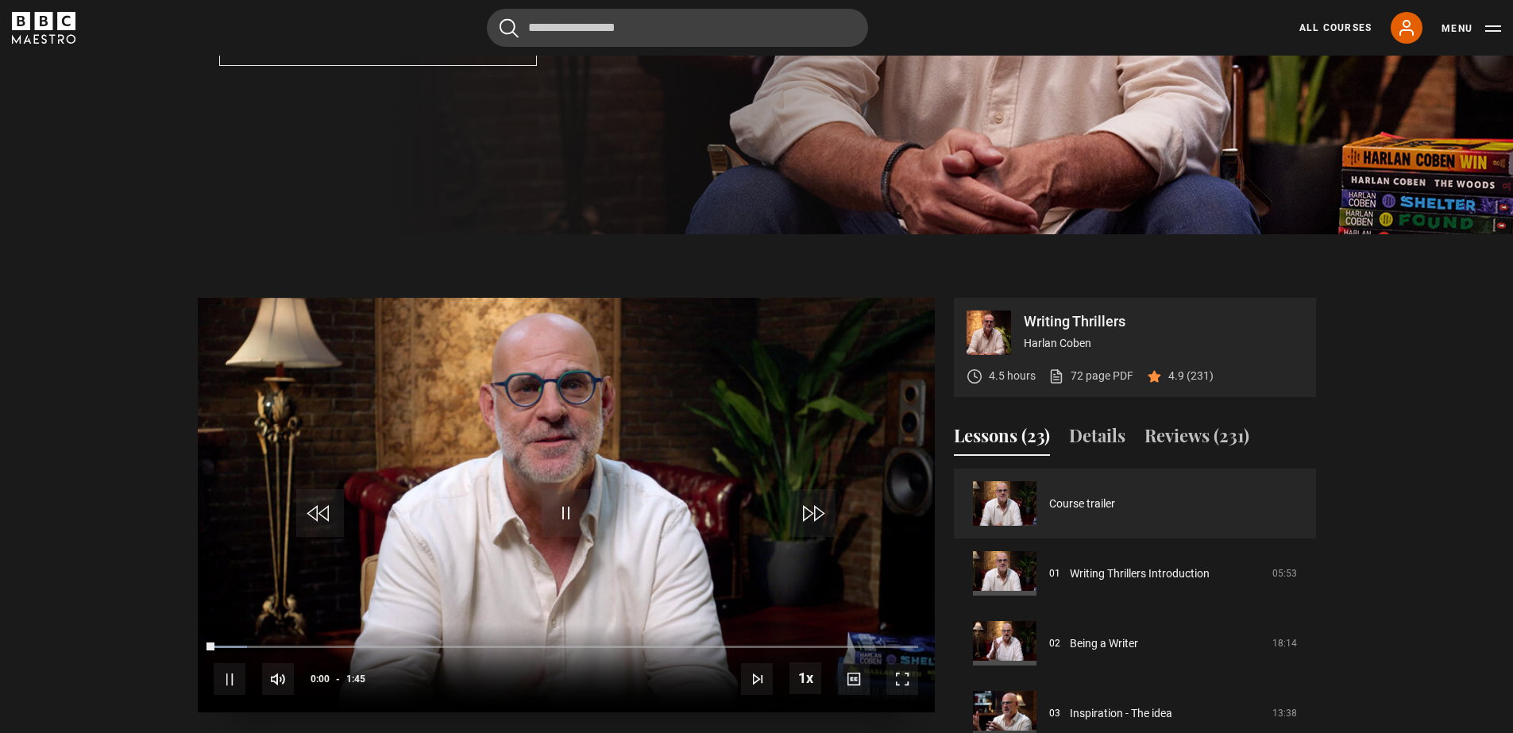
scroll to position [741, 0]
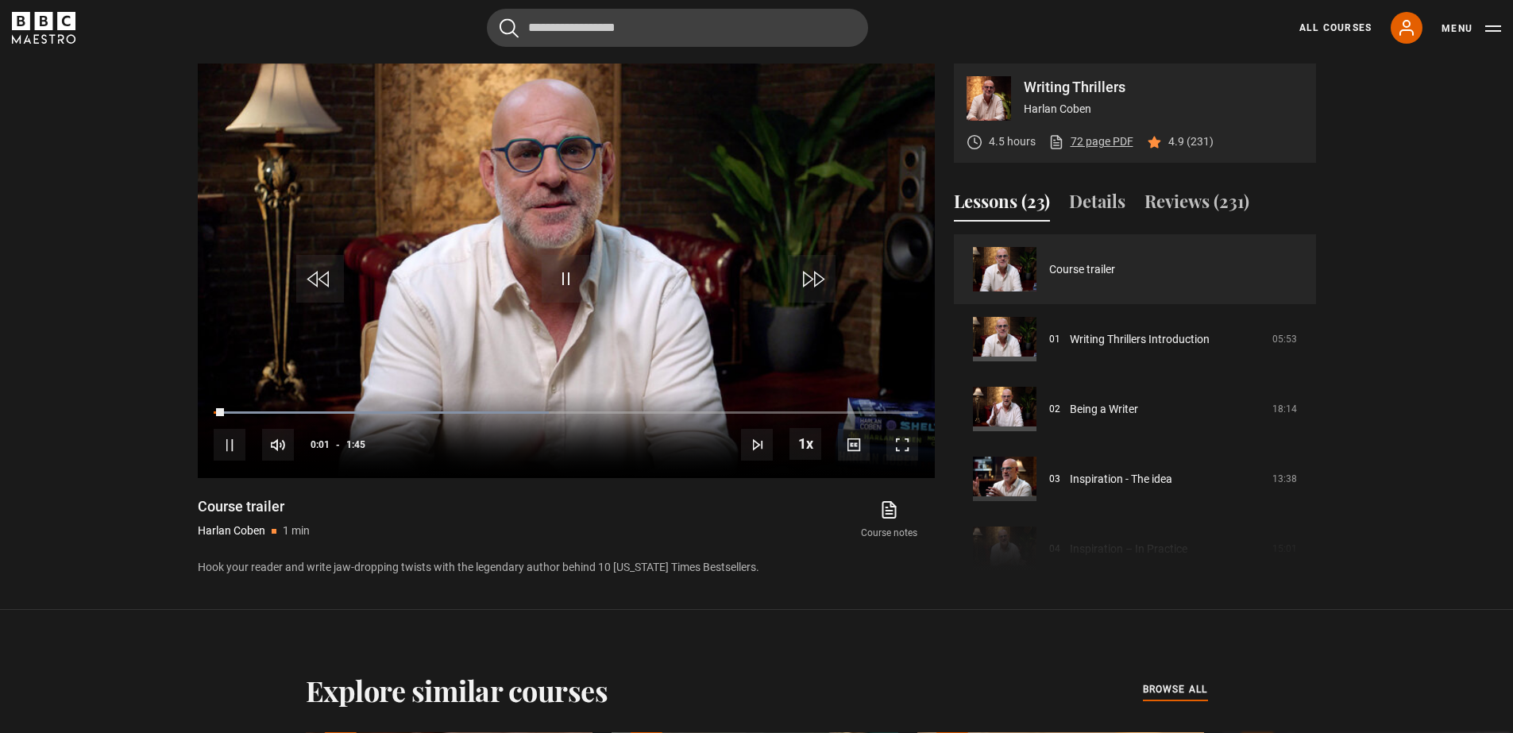
click at [1070, 142] on link "72 page PDF (opens in new tab)" at bounding box center [1090, 141] width 85 height 17
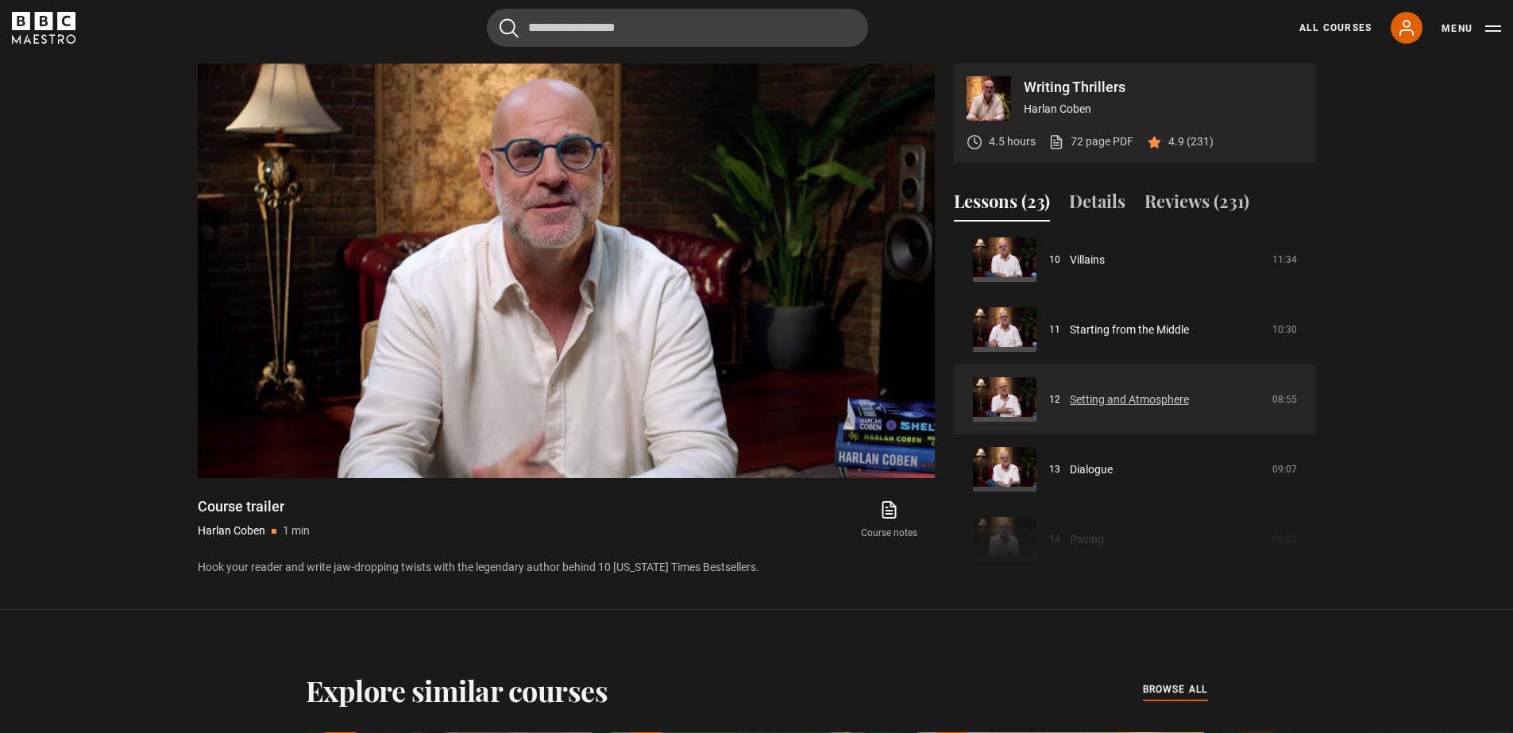
scroll to position [711, 0]
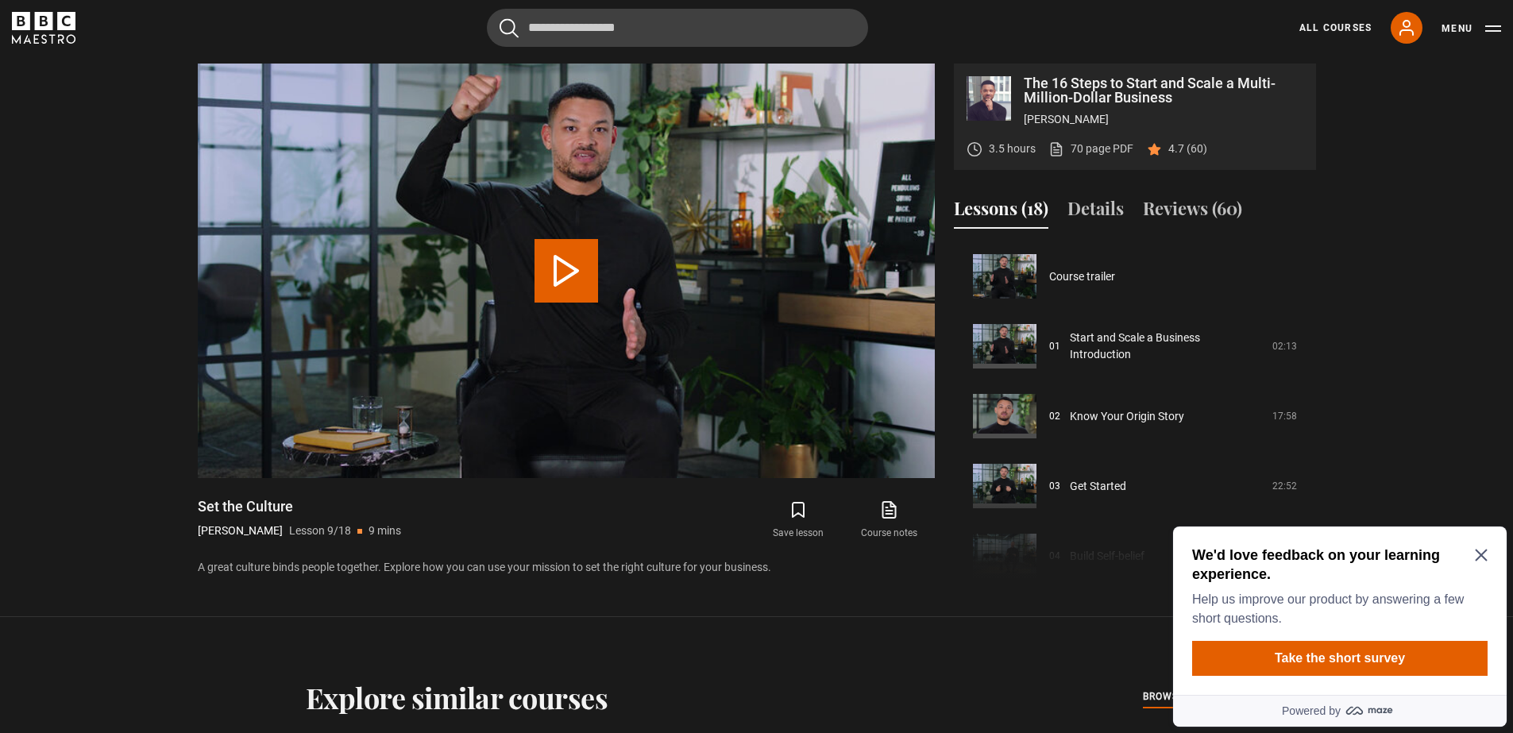
scroll to position [559, 0]
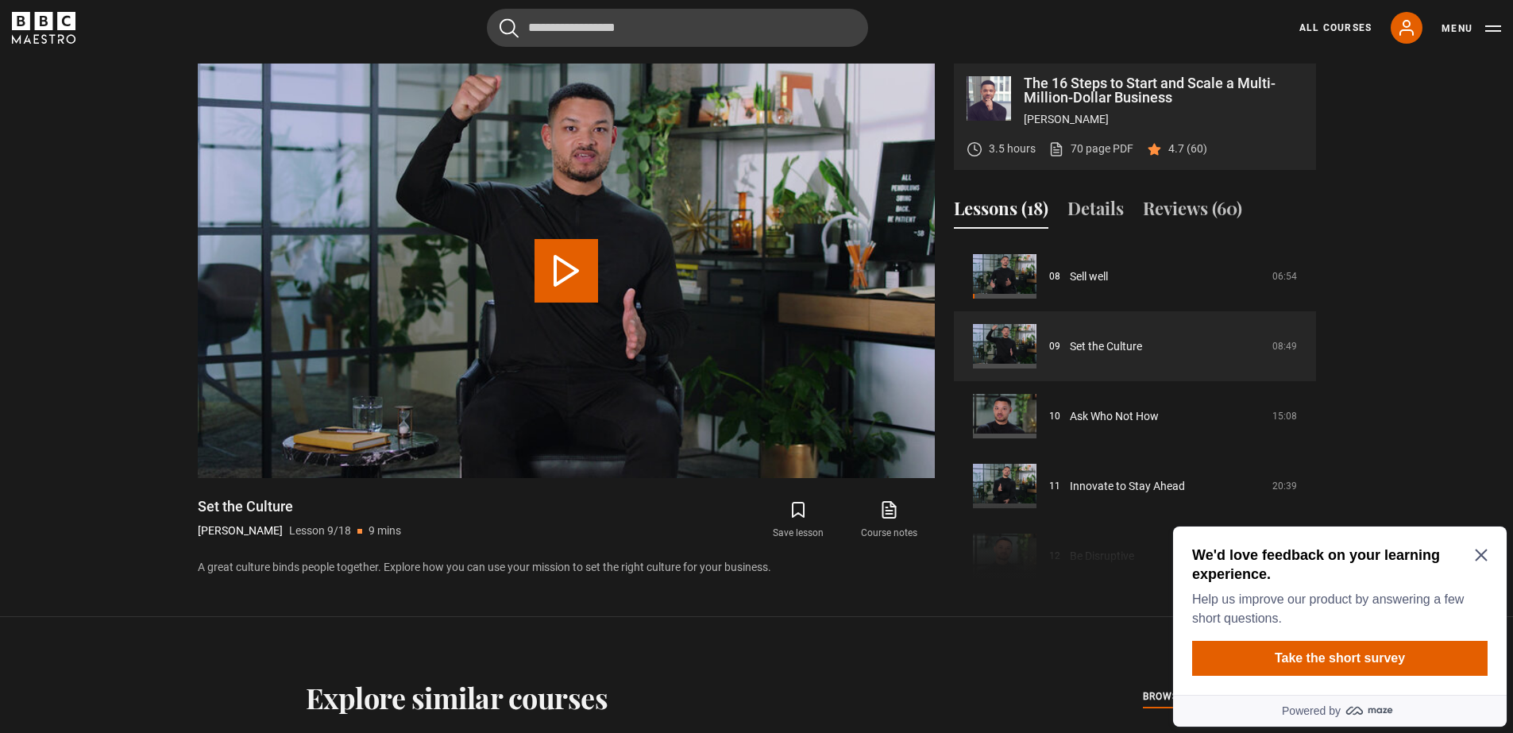
click at [1483, 557] on icon "Close Maze Prompt" at bounding box center [1480, 555] width 12 height 12
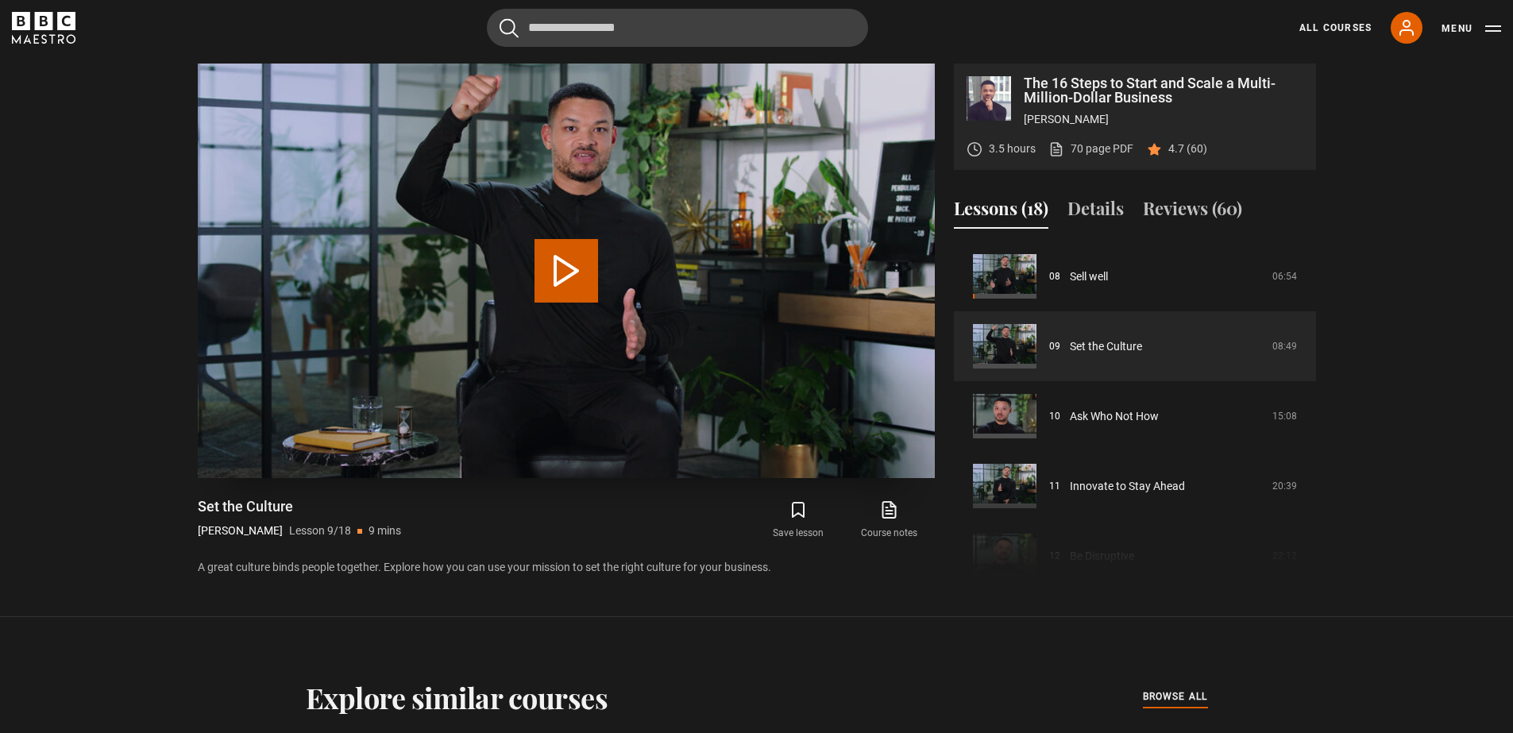
click at [549, 283] on button "Play Lesson Set the Culture" at bounding box center [566, 271] width 64 height 64
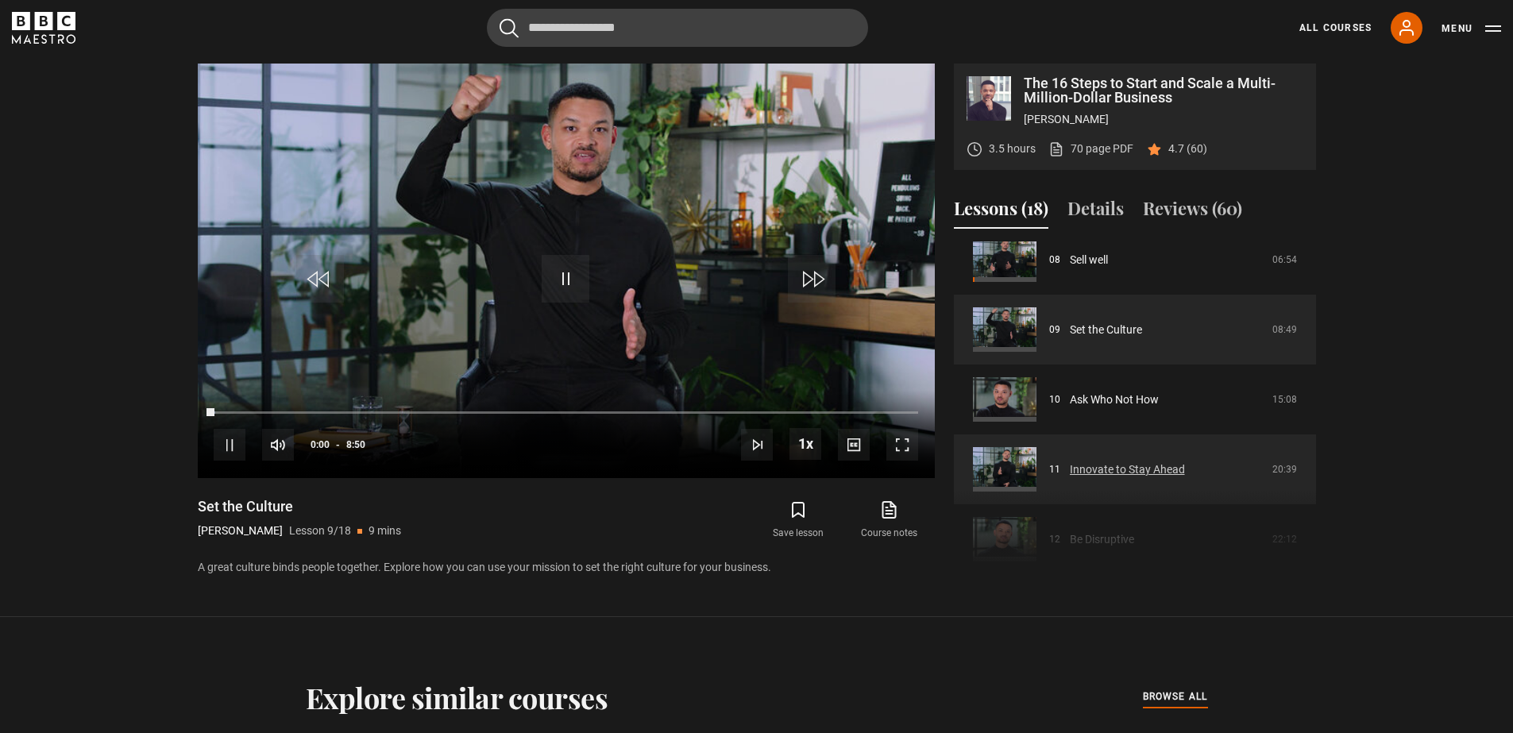
scroll to position [679, 0]
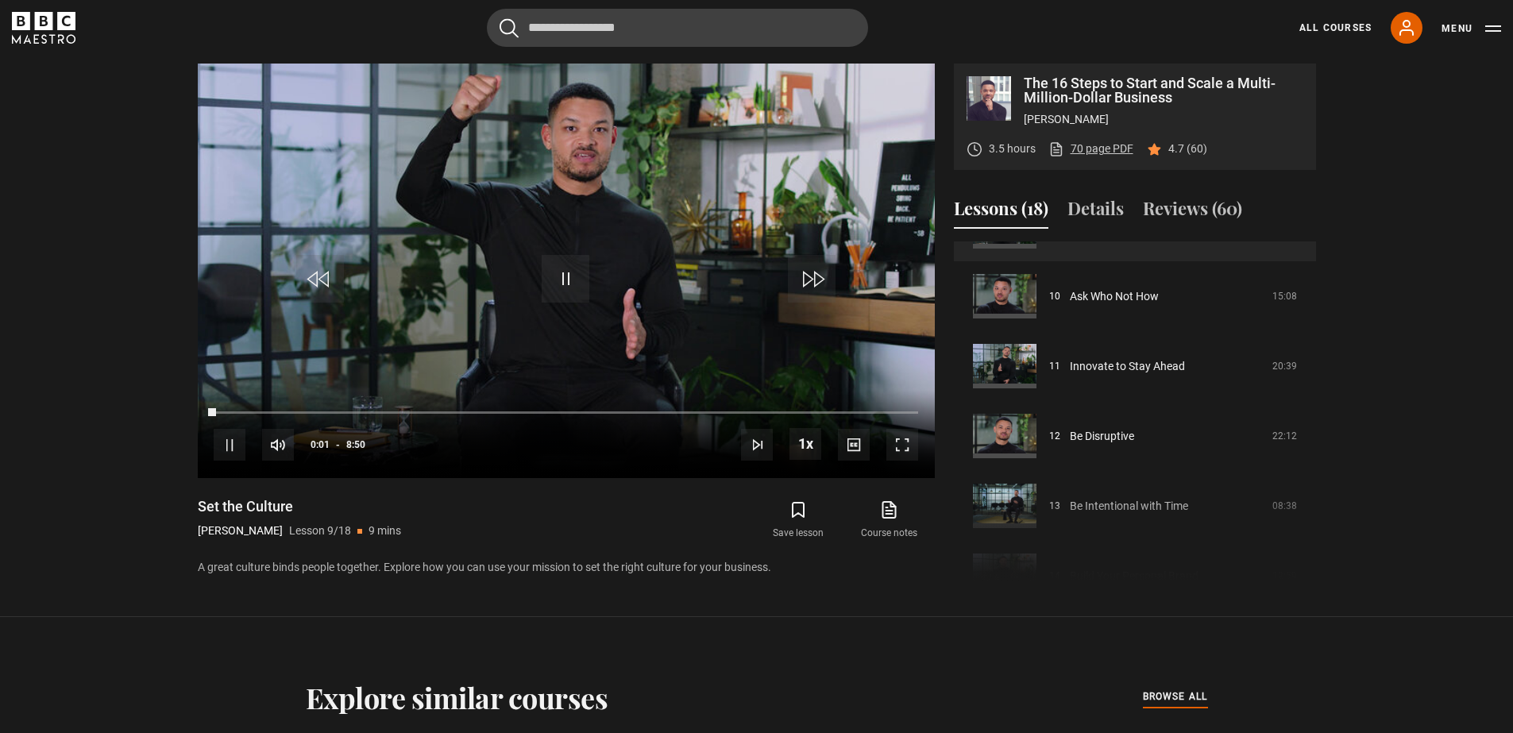
click at [1092, 145] on link "70 page PDF (opens in new tab)" at bounding box center [1090, 149] width 85 height 17
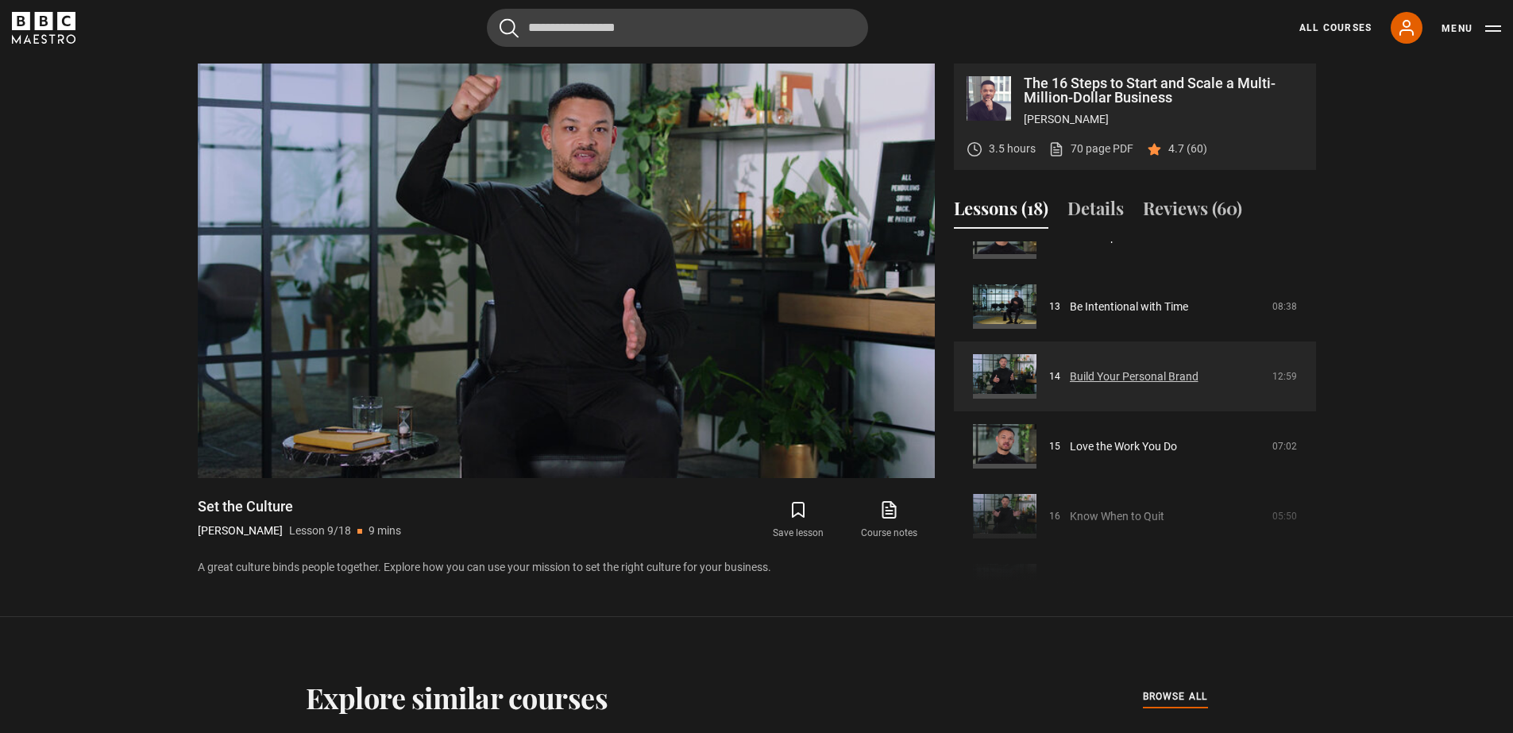
scroll to position [884, 0]
click at [1070, 373] on link "Build Your Personal Brand" at bounding box center [1134, 371] width 129 height 17
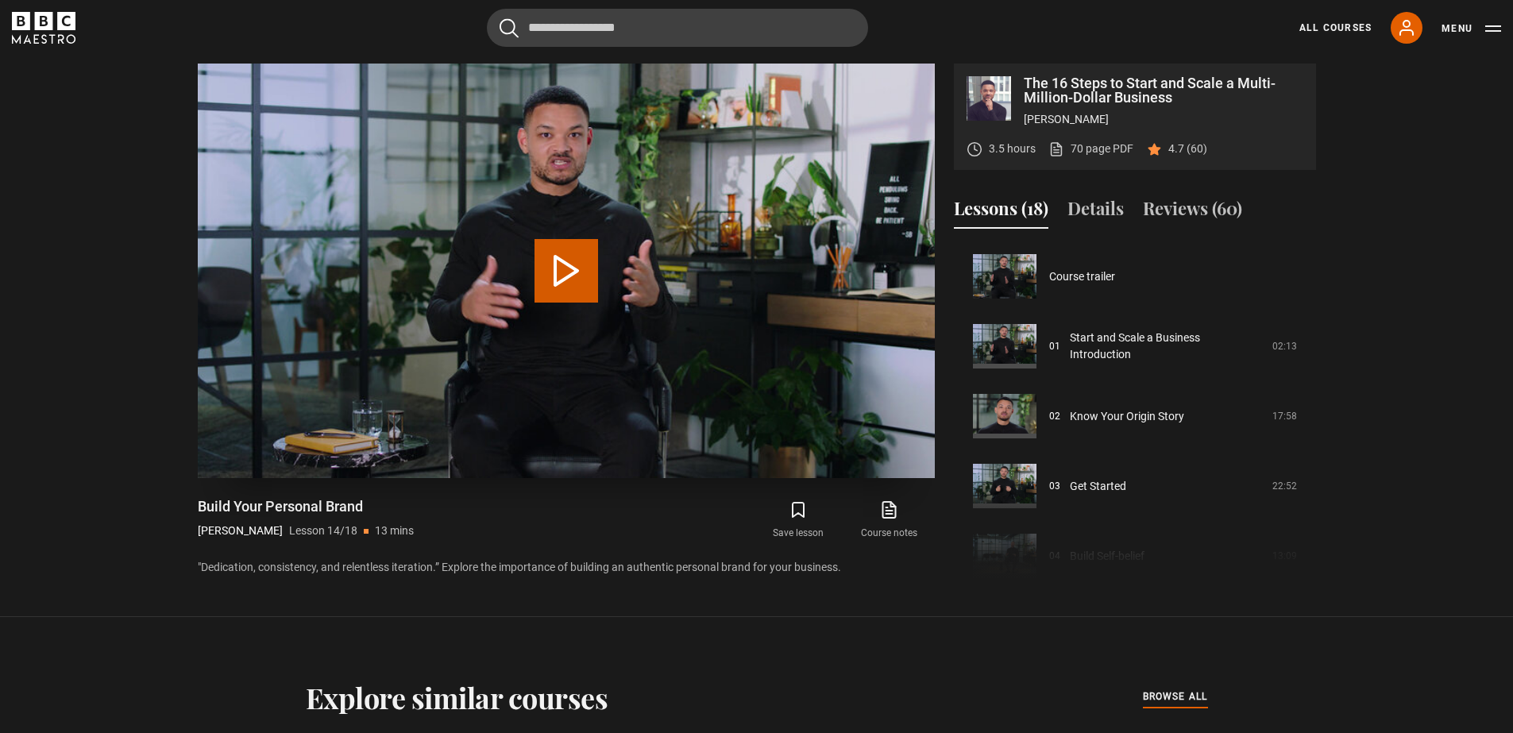
scroll to position [908, 0]
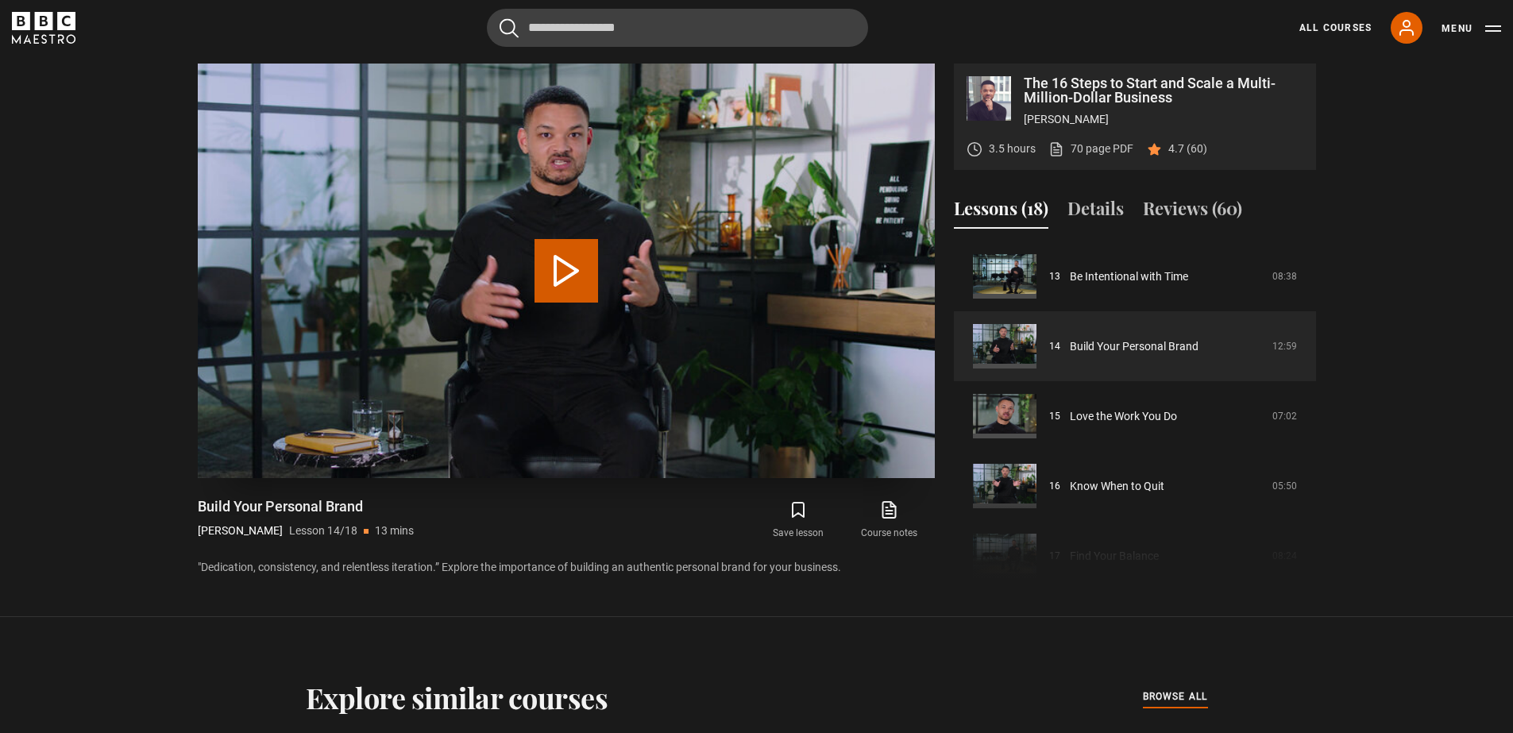
click at [569, 271] on button "Play Lesson Build Your Personal Brand" at bounding box center [566, 271] width 64 height 64
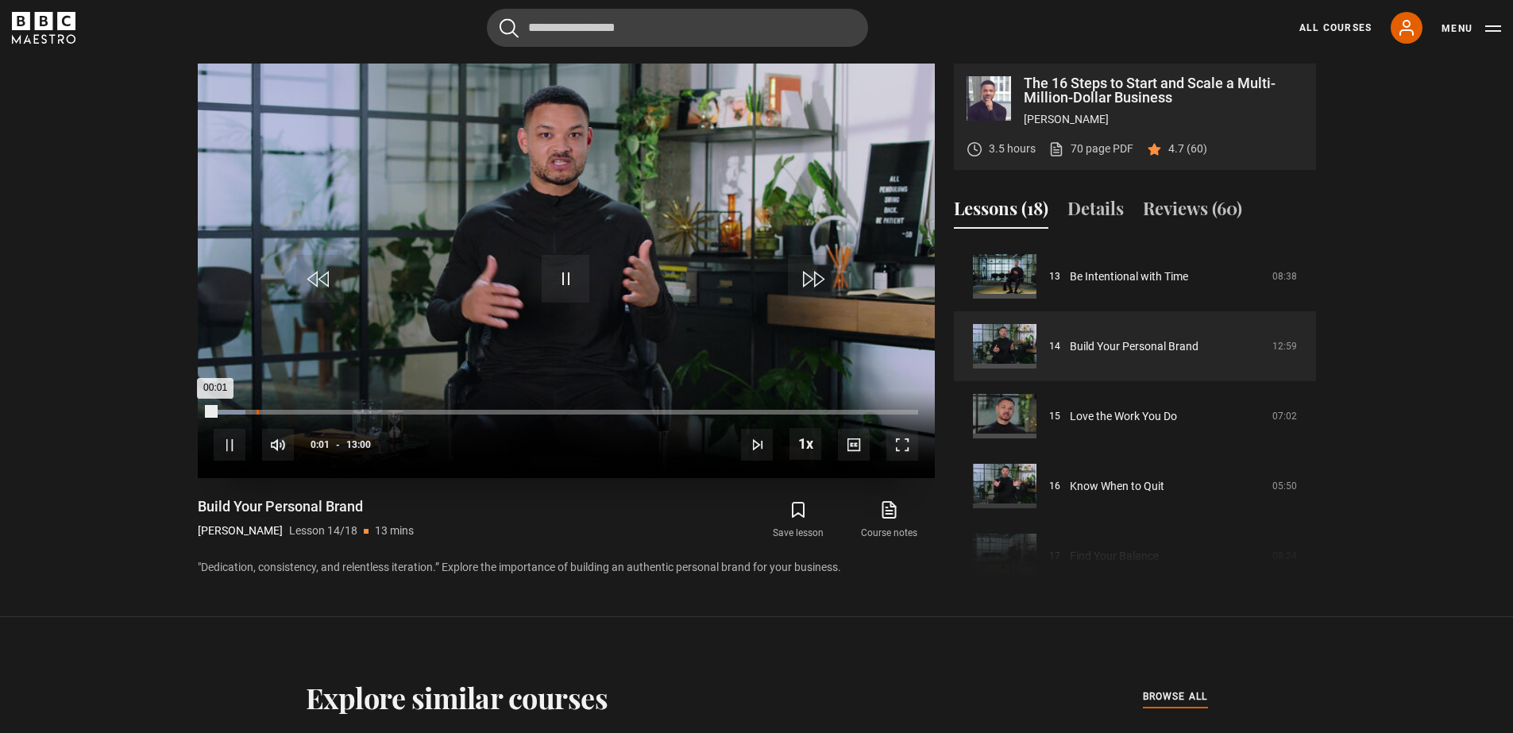
click at [256, 413] on div "00:47" at bounding box center [257, 412] width 2 height 5
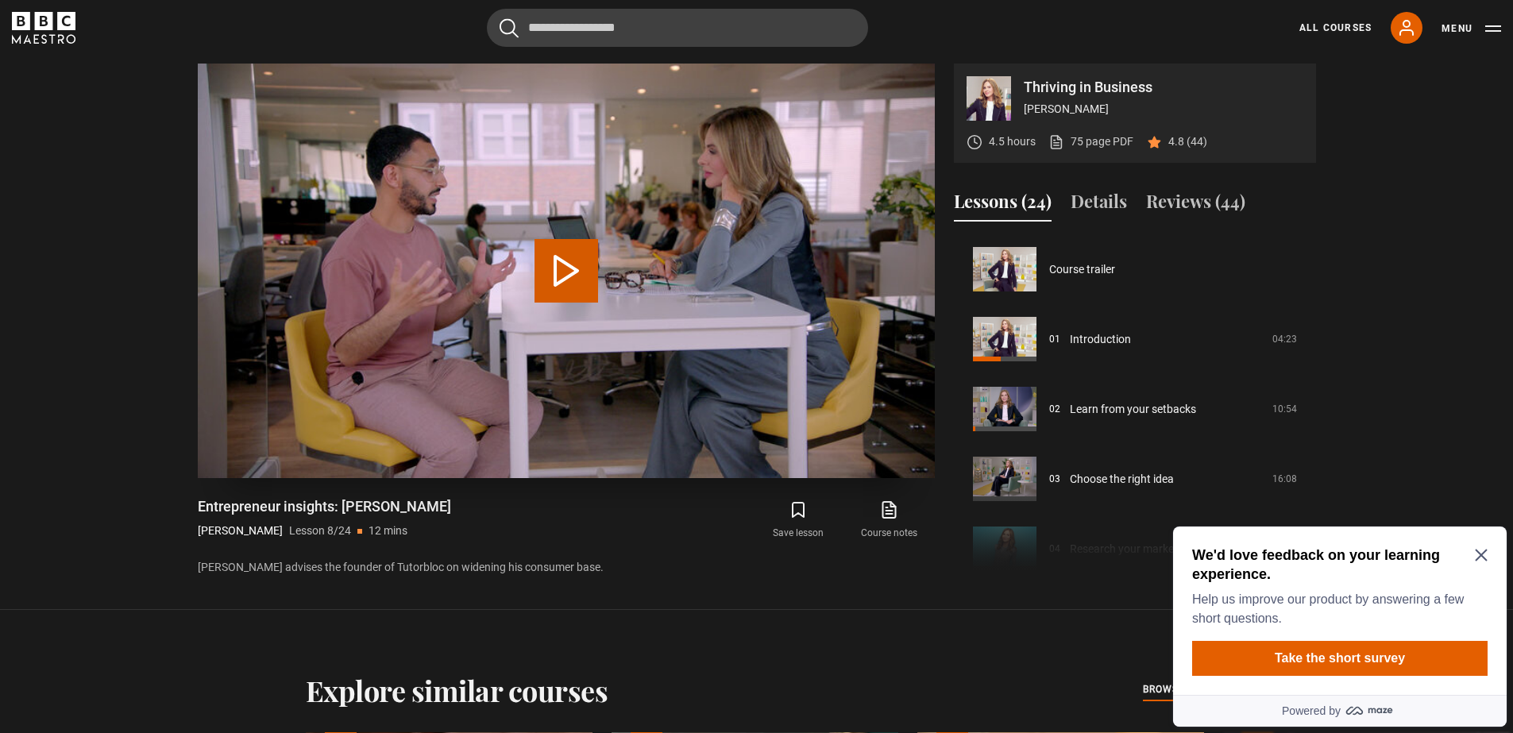
scroll to position [489, 0]
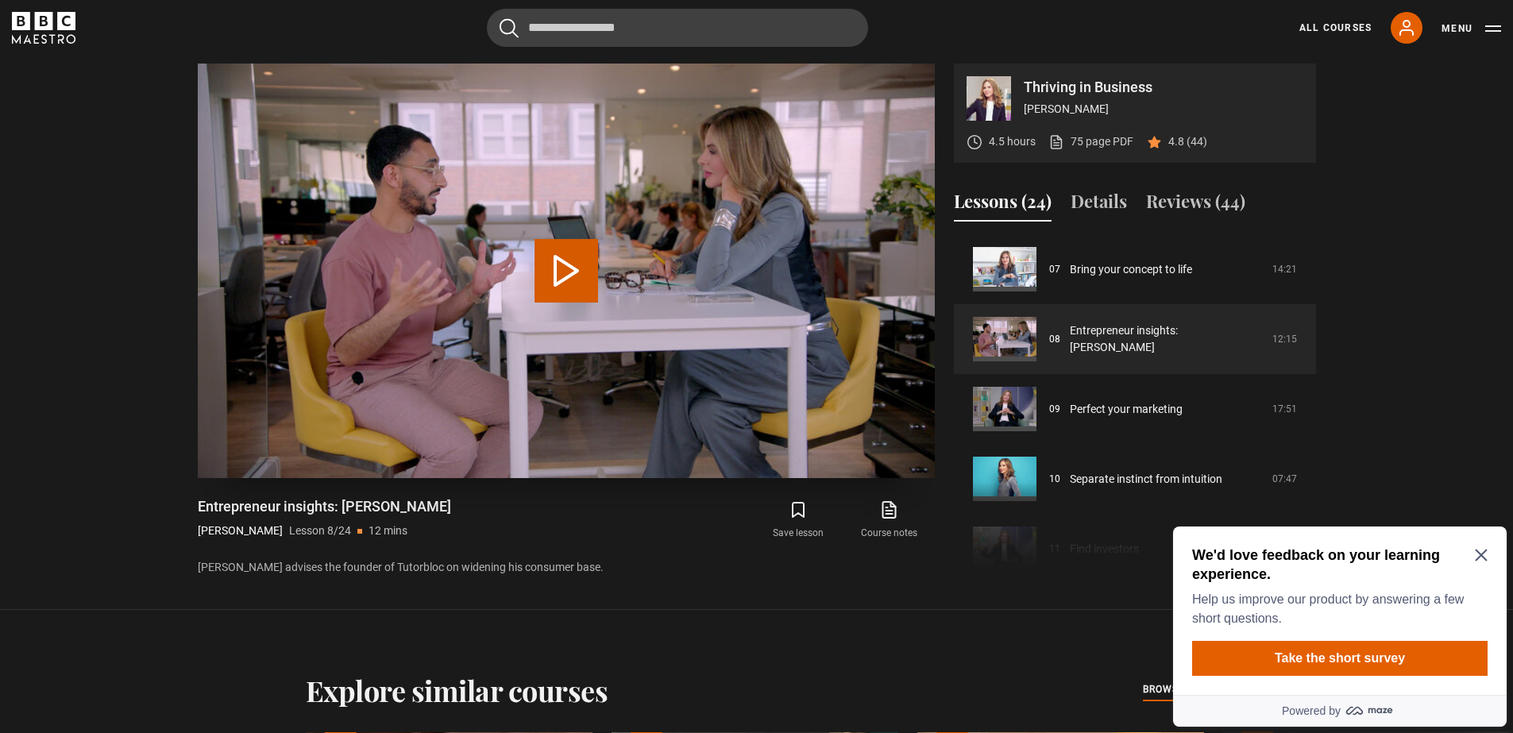
click at [569, 260] on button "Play Lesson Entrepreneur insights: [PERSON_NAME]" at bounding box center [566, 271] width 64 height 64
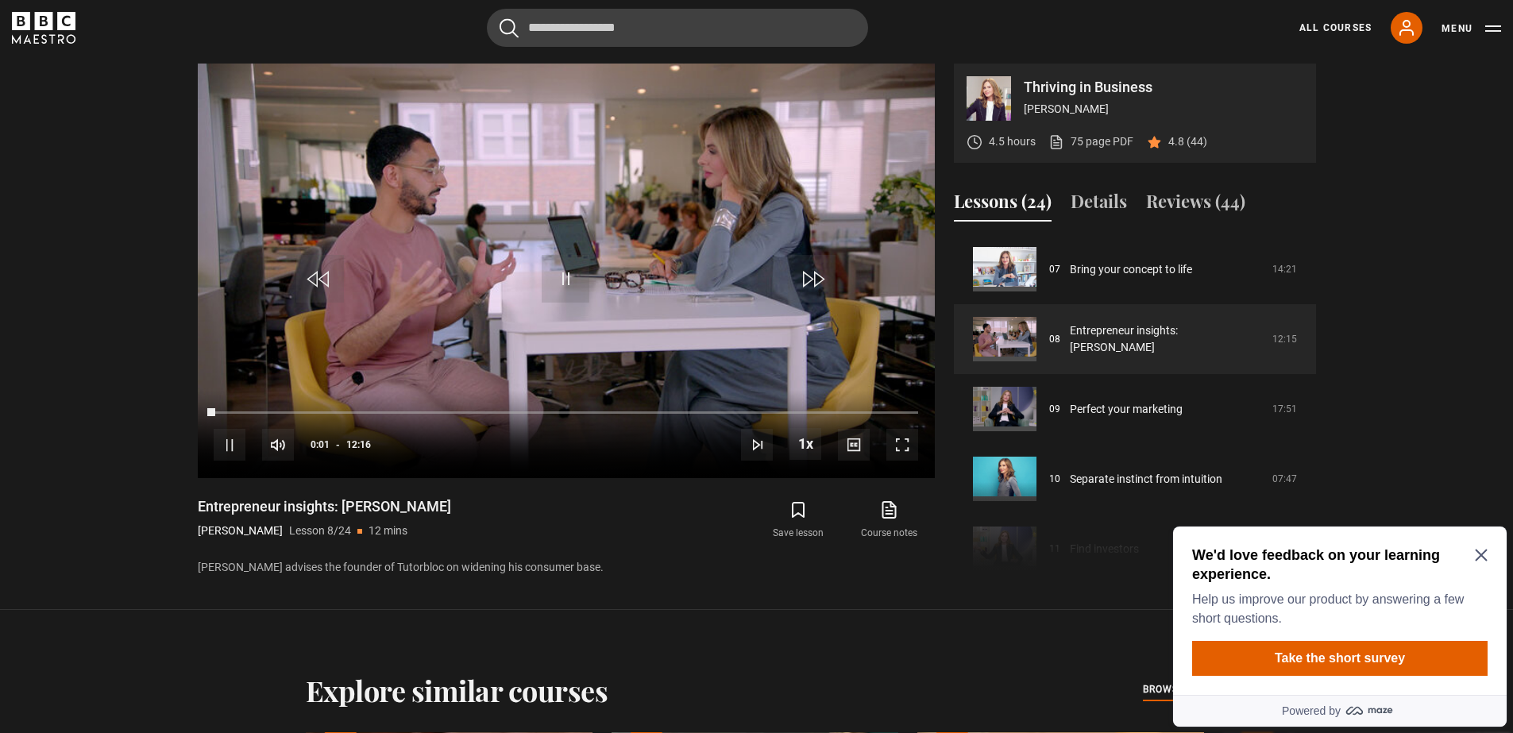
click at [1487, 550] on div "We'd love feedback on your learning experience. Help us improve our product by …" at bounding box center [1339, 610] width 333 height 168
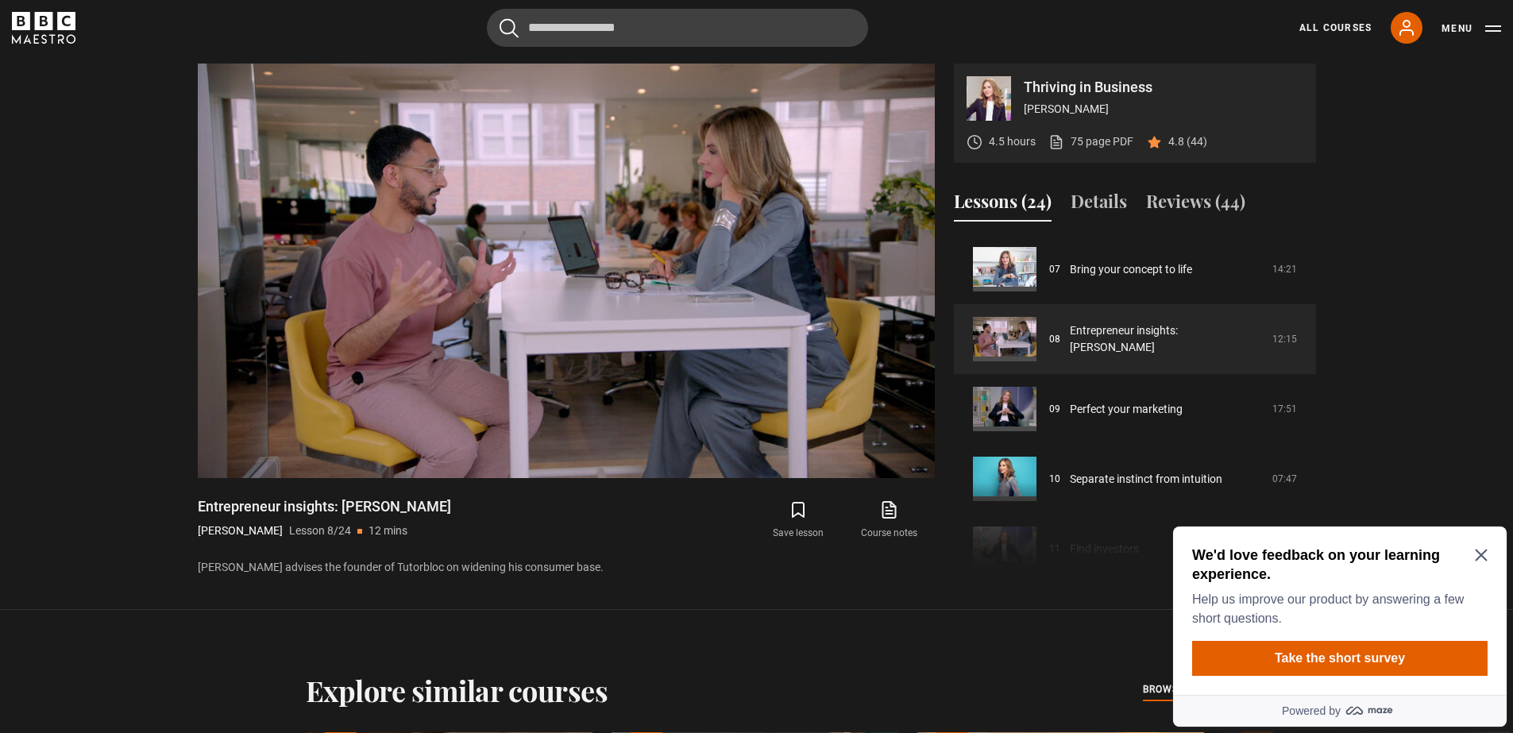
click at [1484, 552] on icon "Close Maze Prompt" at bounding box center [1480, 555] width 12 height 12
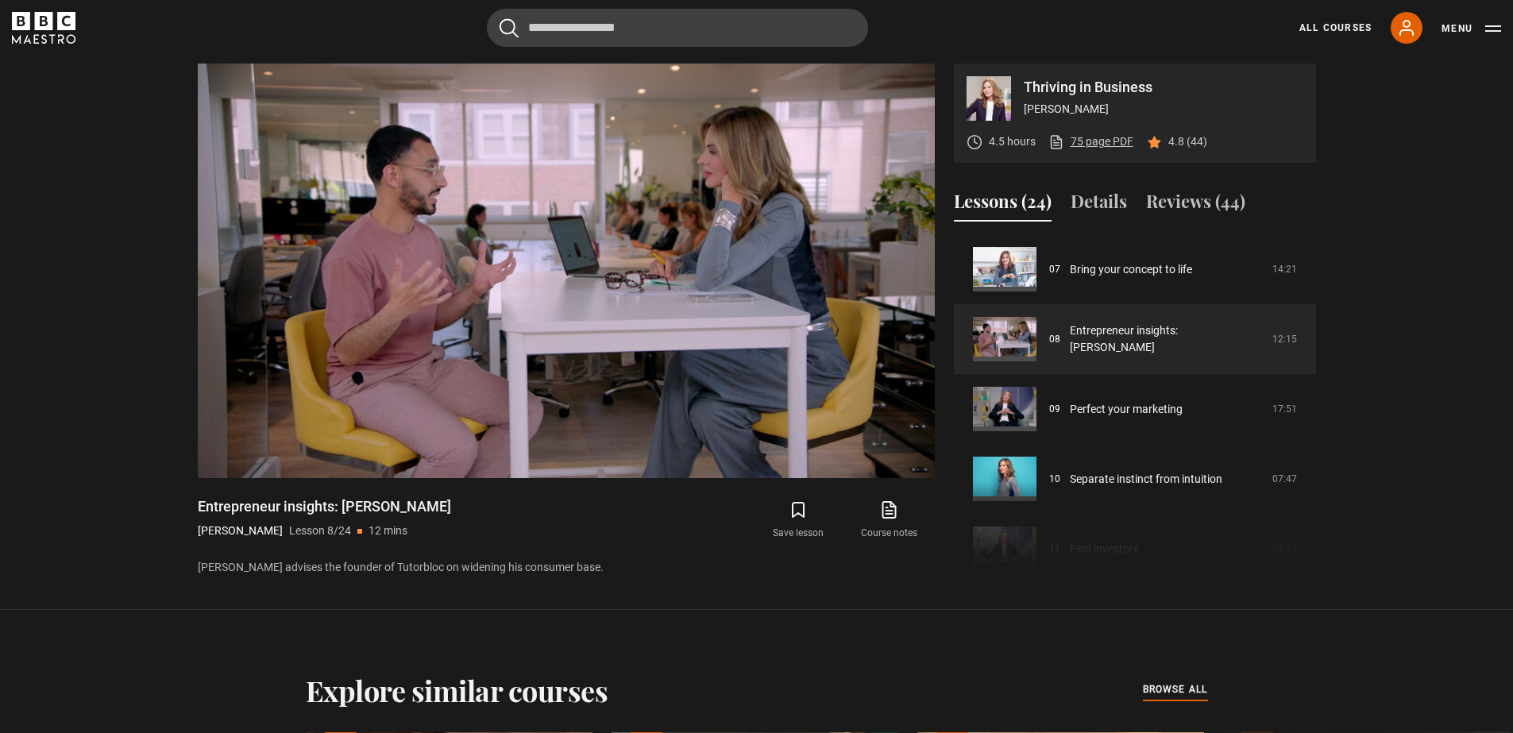
click at [1088, 137] on link "75 page PDF (opens in new tab)" at bounding box center [1090, 141] width 85 height 17
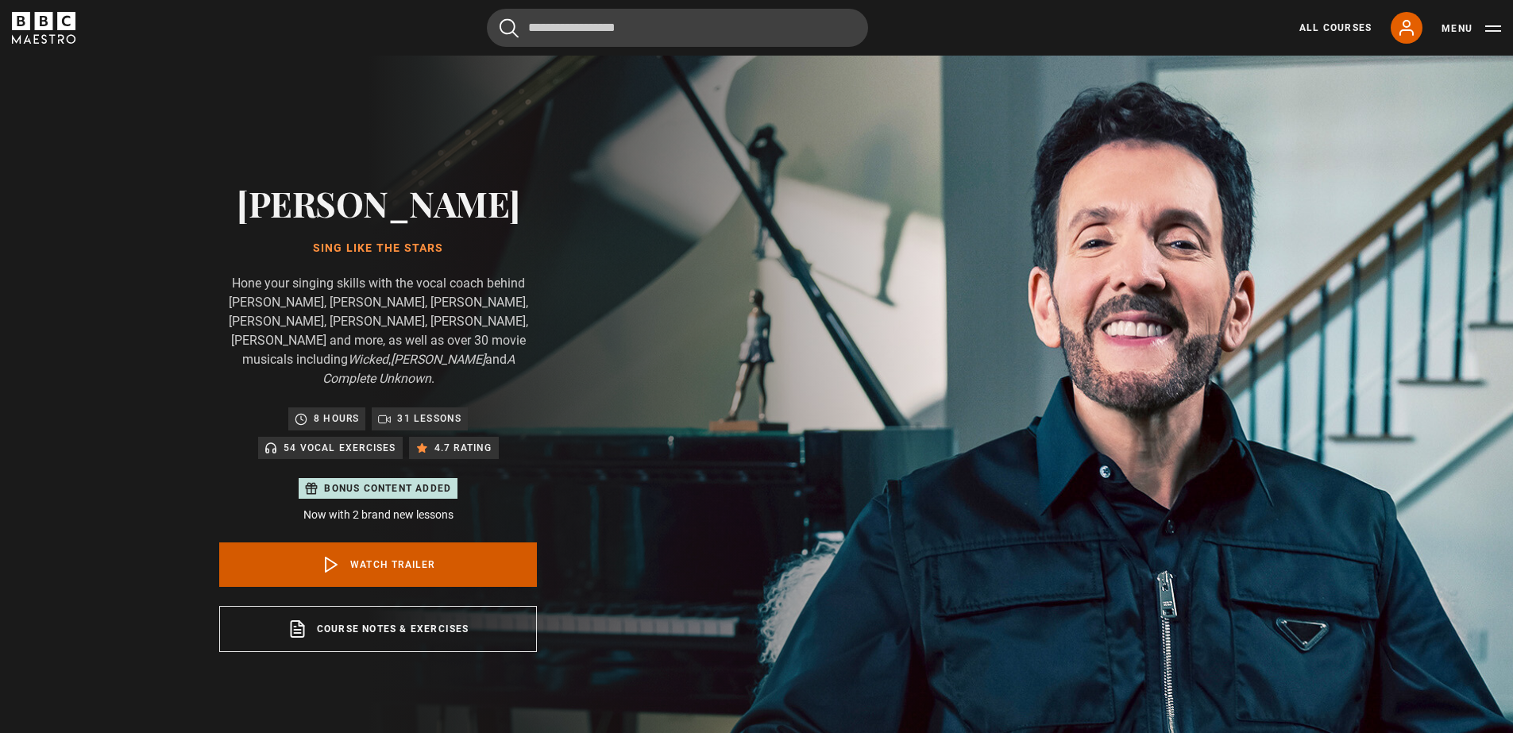
click at [367, 546] on link "Watch Trailer" at bounding box center [378, 564] width 318 height 44
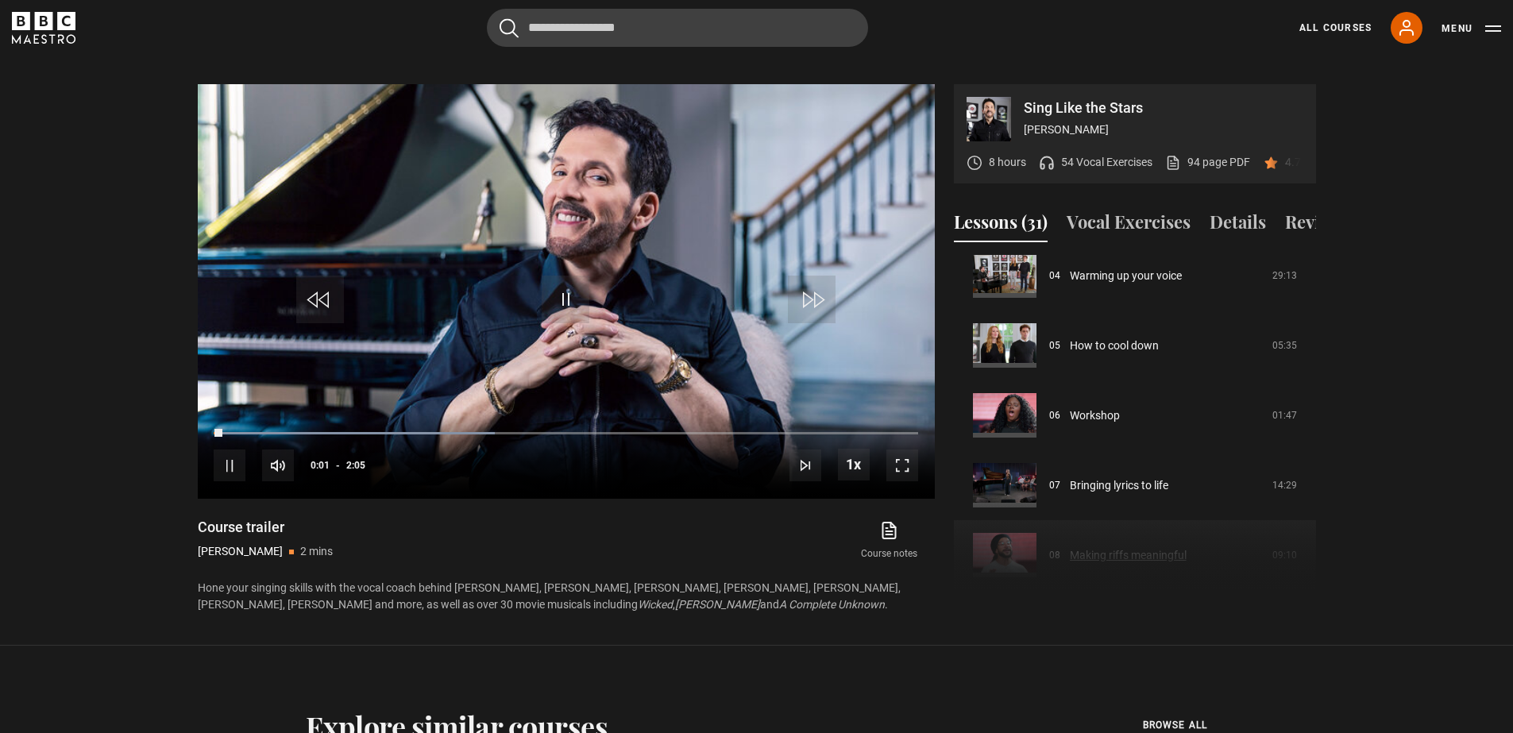
scroll to position [466, 0]
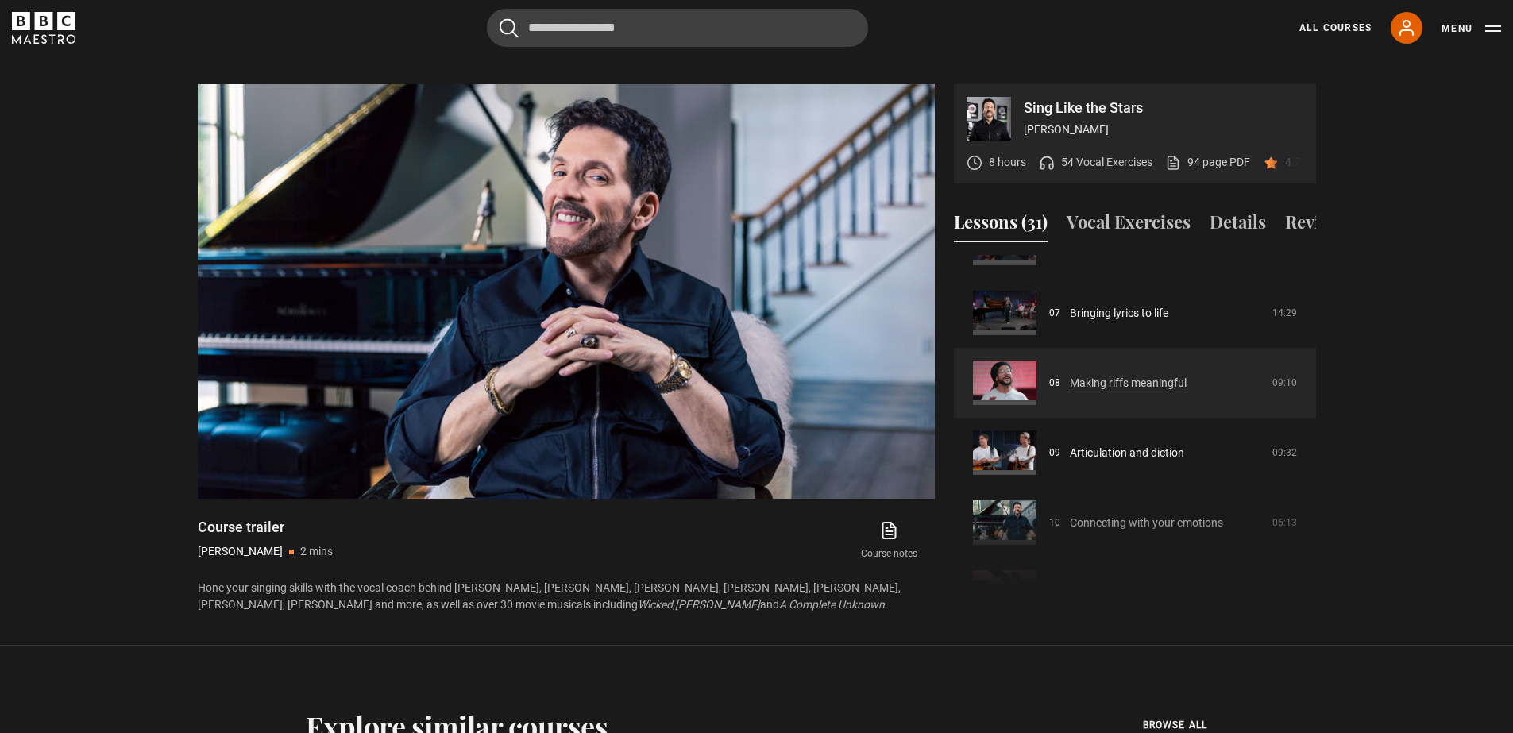
click at [1070, 383] on link "Making riffs meaningful" at bounding box center [1128, 383] width 117 height 17
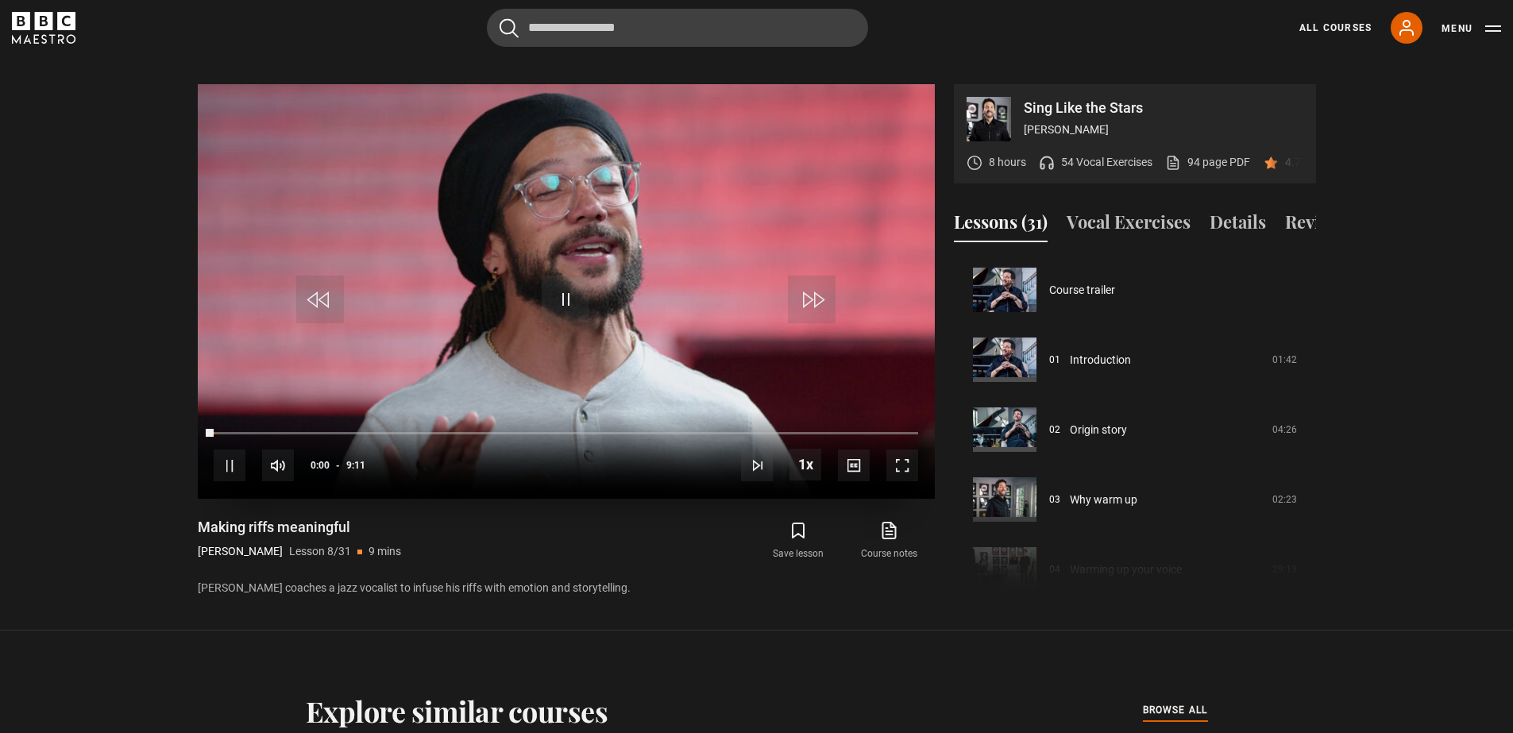
scroll to position [489, 0]
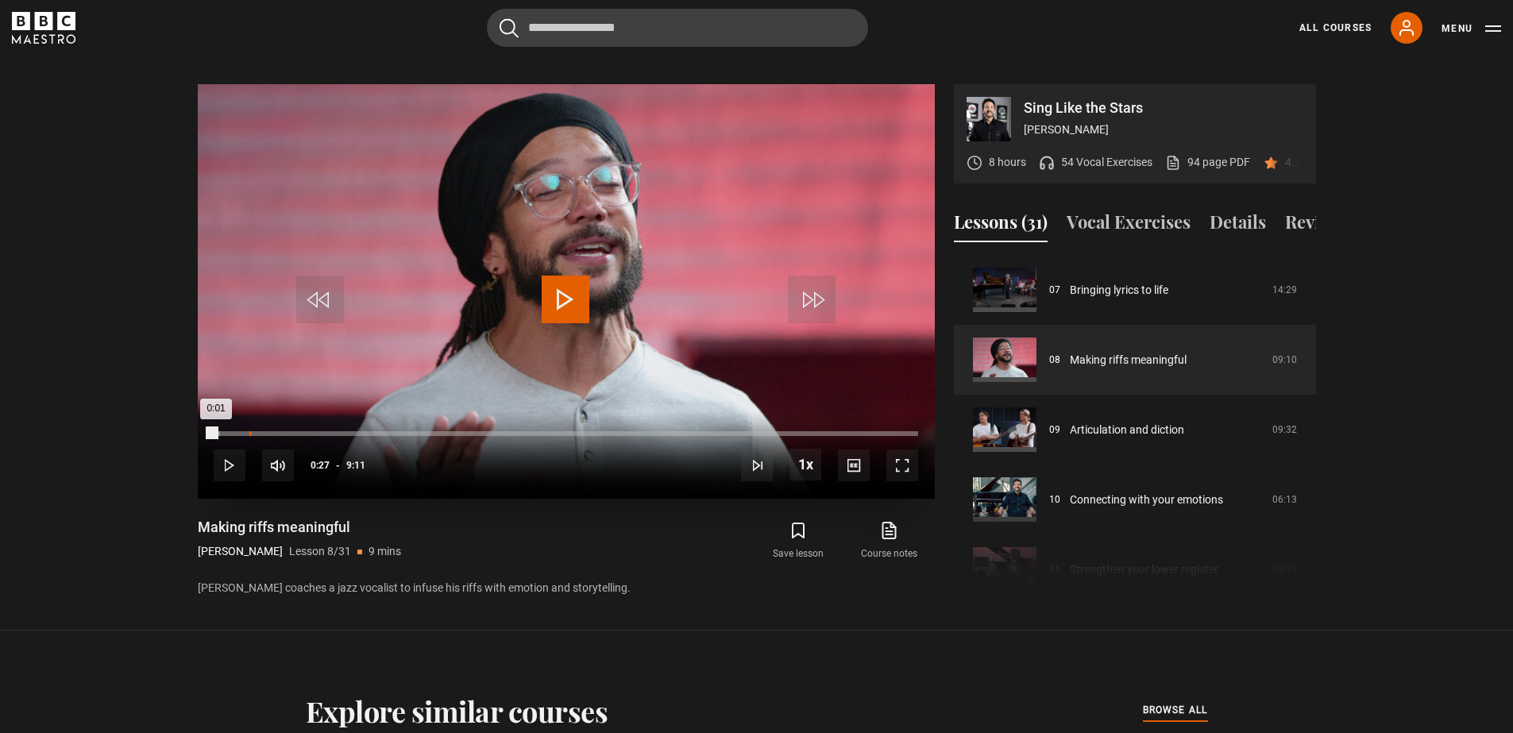
click at [249, 431] on div "Loaded : 0.89% 0:27 0:01" at bounding box center [565, 433] width 703 height 5
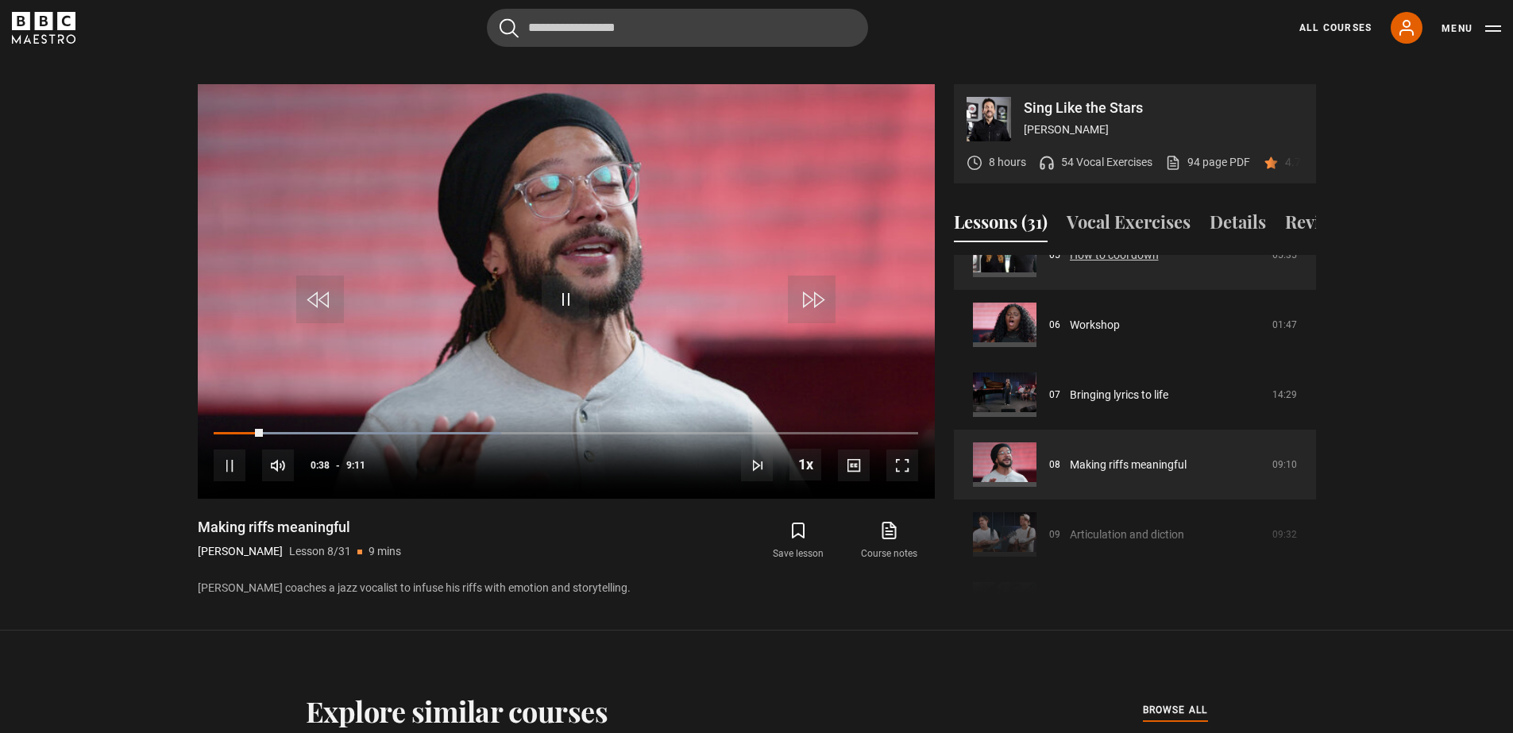
scroll to position [253, 0]
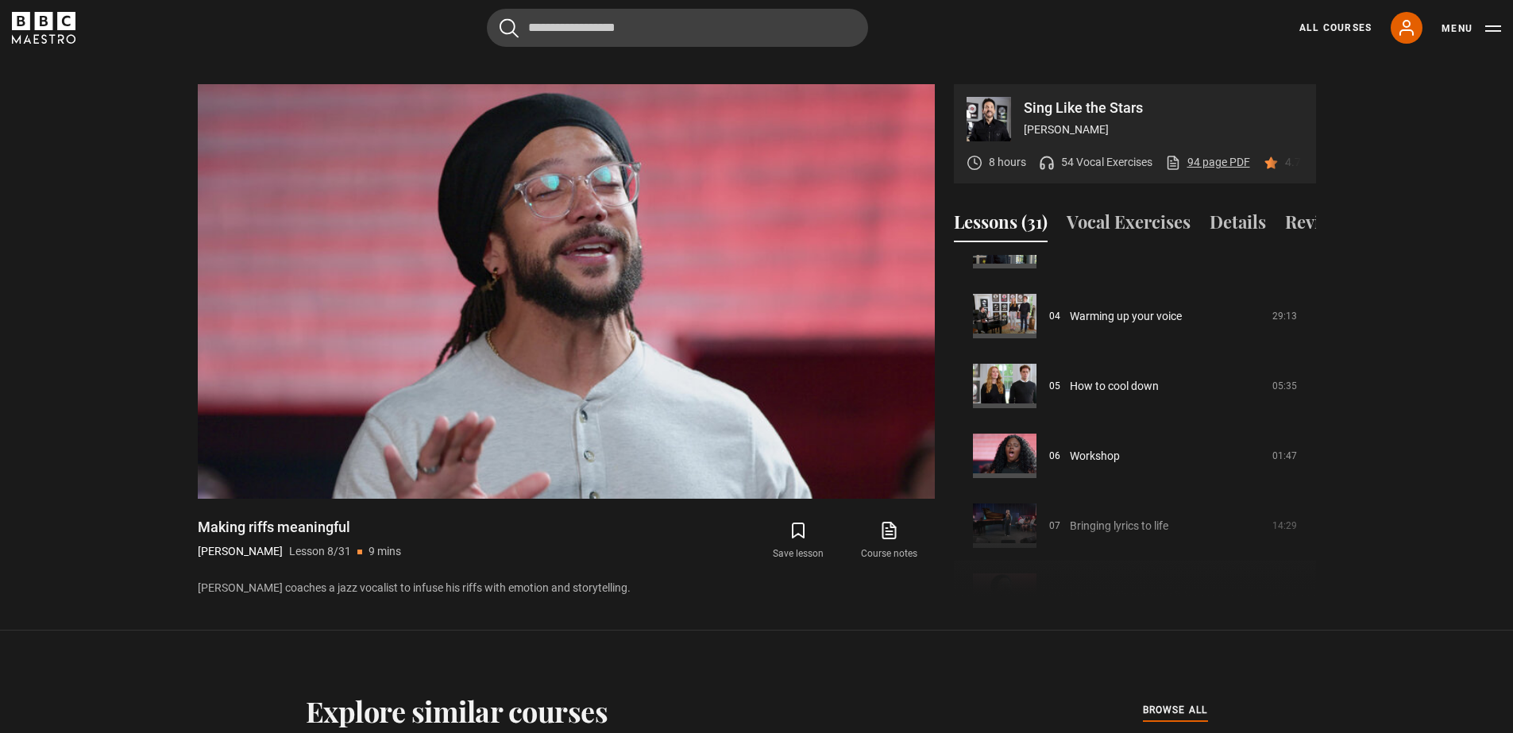
click at [1215, 154] on link "94 page PDF (opens in new tab)" at bounding box center [1207, 162] width 85 height 17
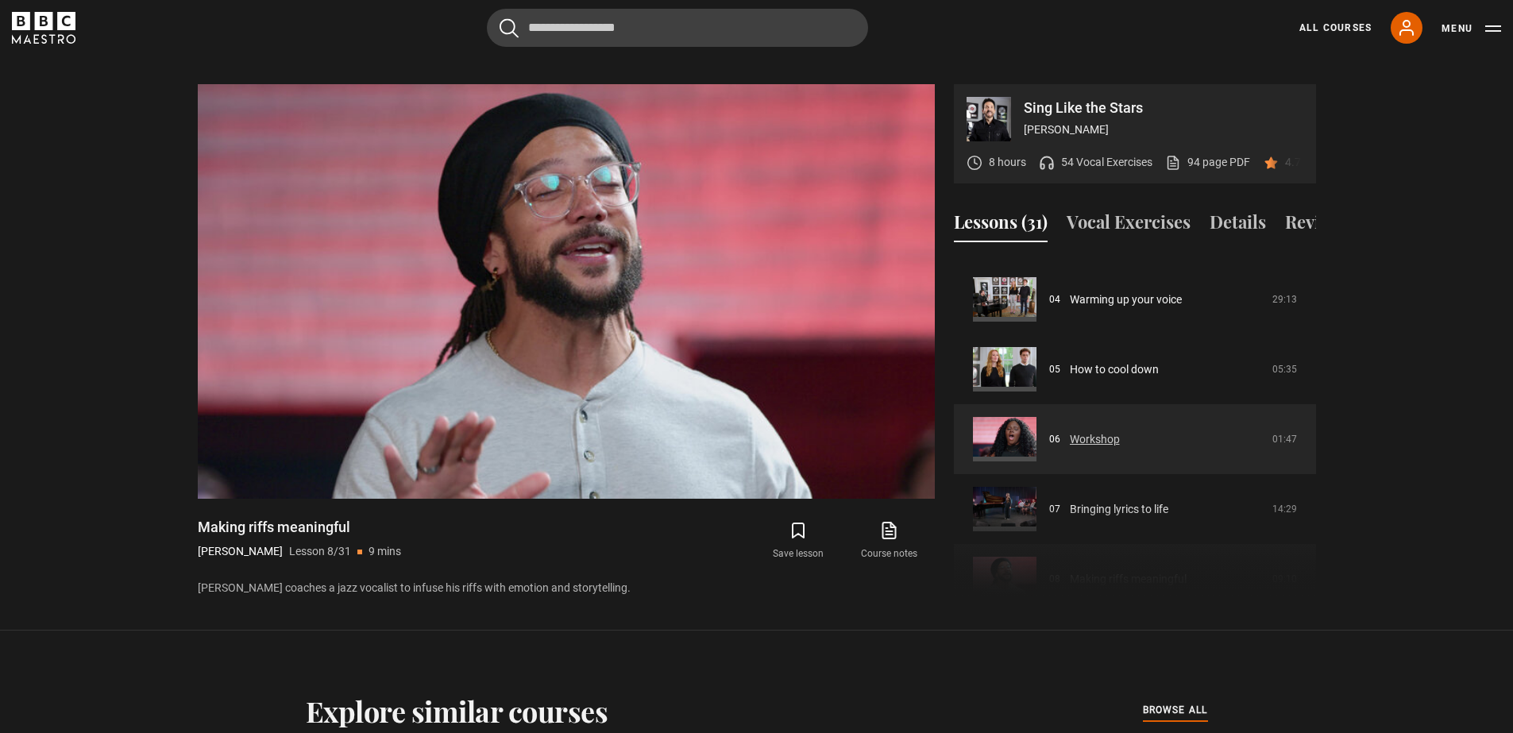
scroll to position [284, 0]
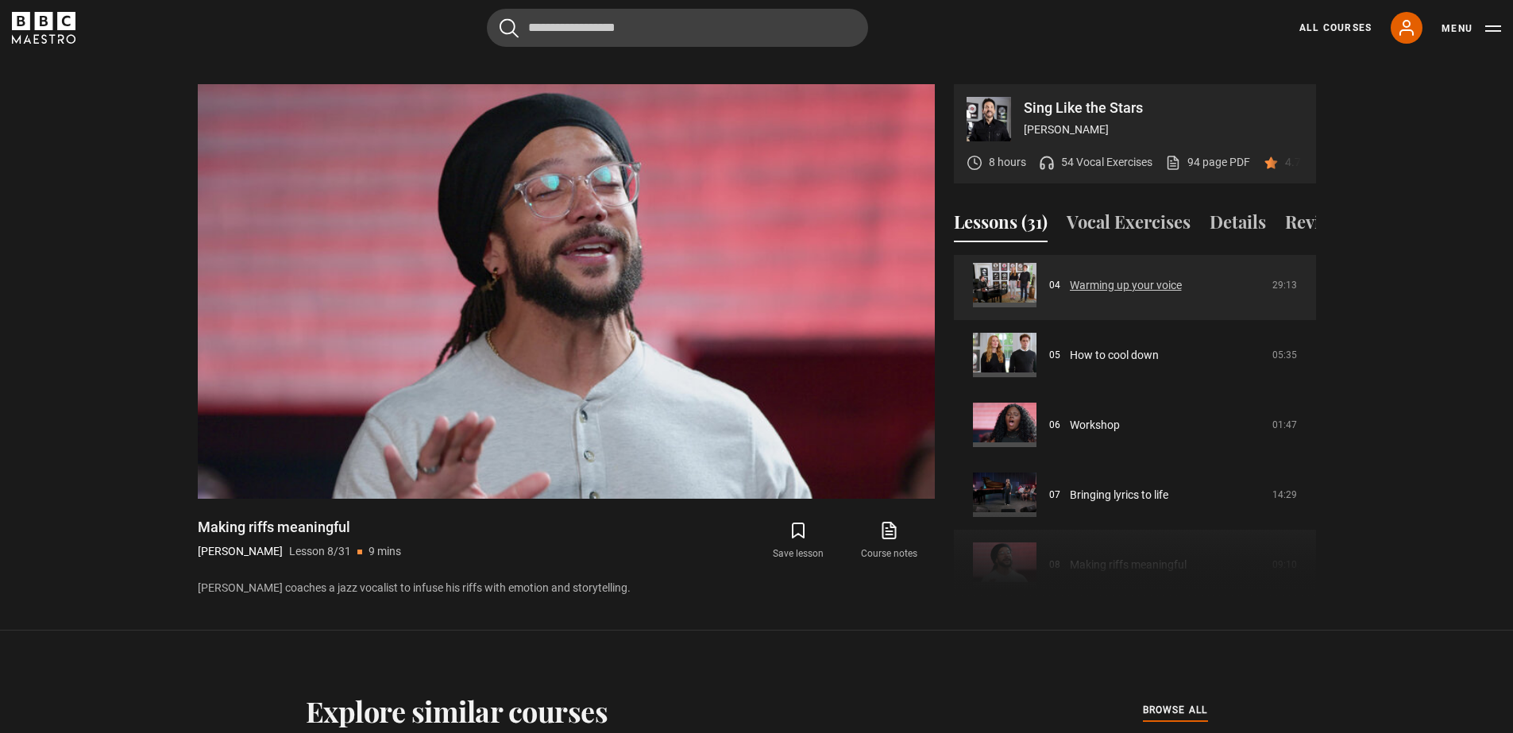
click at [1070, 291] on link "Warming up your voice" at bounding box center [1126, 285] width 112 height 17
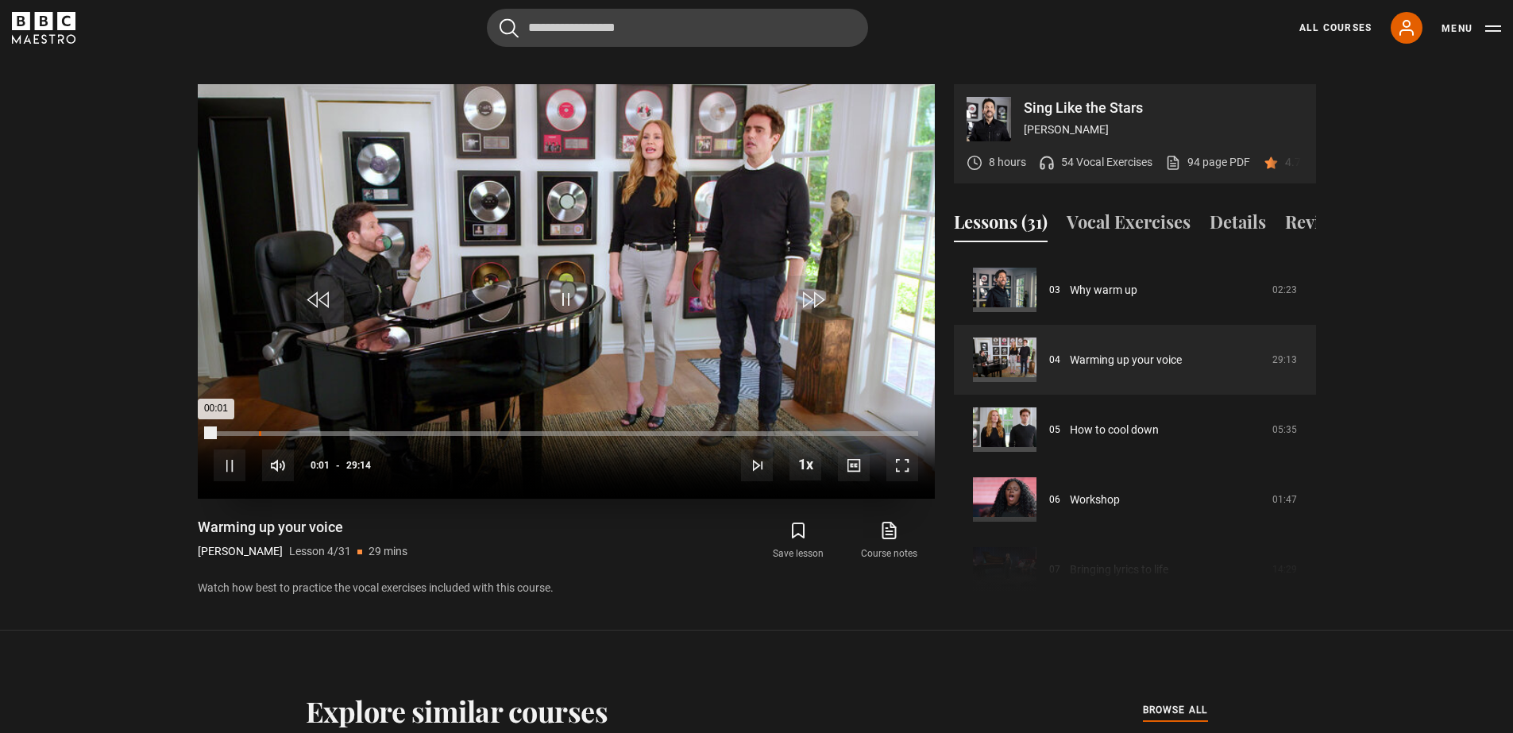
click at [260, 431] on div "01:52" at bounding box center [260, 433] width 2 height 5
click at [382, 411] on div "10s Skip Back 10 seconds Pause 10s Skip Forward 10 seconds Loaded : 17.38% 04:3…" at bounding box center [566, 455] width 737 height 88
click at [381, 431] on div "Loaded : 19.36% 06:57 02:05" at bounding box center [565, 433] width 703 height 5
click at [408, 431] on div "Loaded : 25.93% 08:05 06:59" at bounding box center [565, 433] width 703 height 5
click at [441, 431] on div "09:28" at bounding box center [442, 433] width 2 height 5
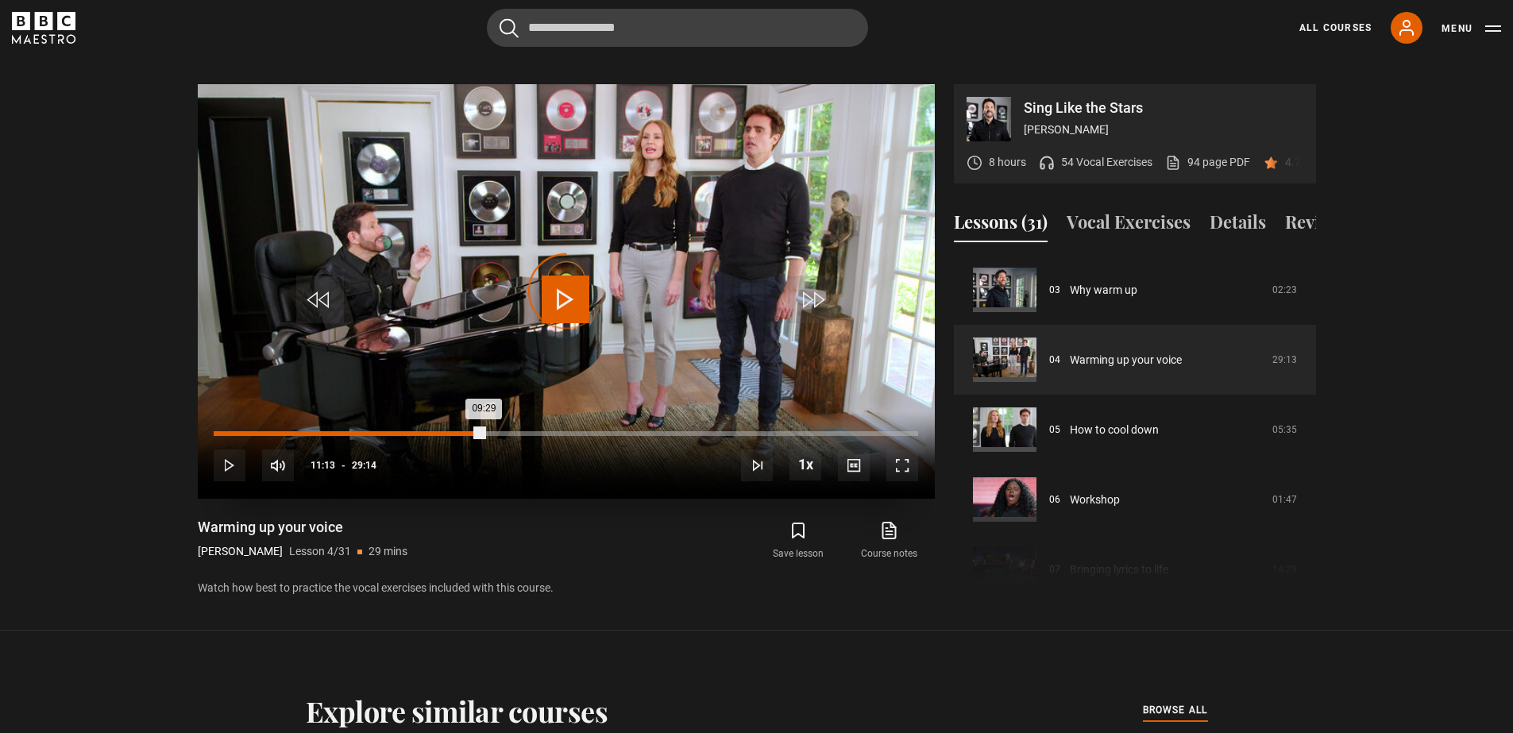
click at [484, 431] on div "Loaded : 34.20% 11:13 09:29" at bounding box center [565, 433] width 703 height 5
click at [508, 431] on div "Loaded : 38.48% 12:14 11:13" at bounding box center [565, 433] width 703 height 5
click at [530, 431] on div "Loaded : 41.90% 13:07 12:14" at bounding box center [565, 433] width 703 height 5
click at [549, 431] on div "Loaded : 44.84% 13:57 13:55" at bounding box center [565, 433] width 703 height 5
click at [568, 431] on div "Loaded : 49.31% 14:42 14:42" at bounding box center [565, 433] width 703 height 5
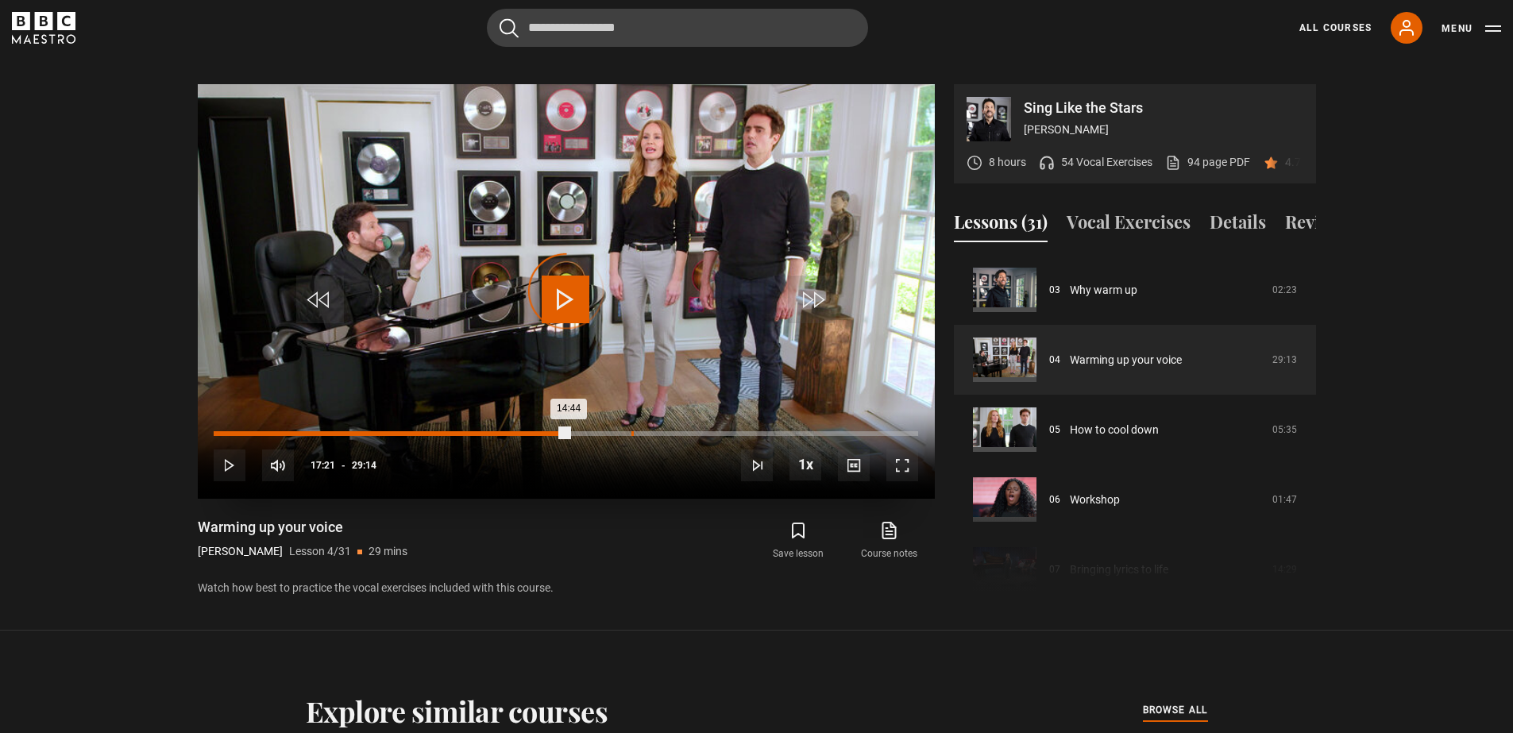
click at [631, 431] on div "17:21" at bounding box center [632, 433] width 2 height 5
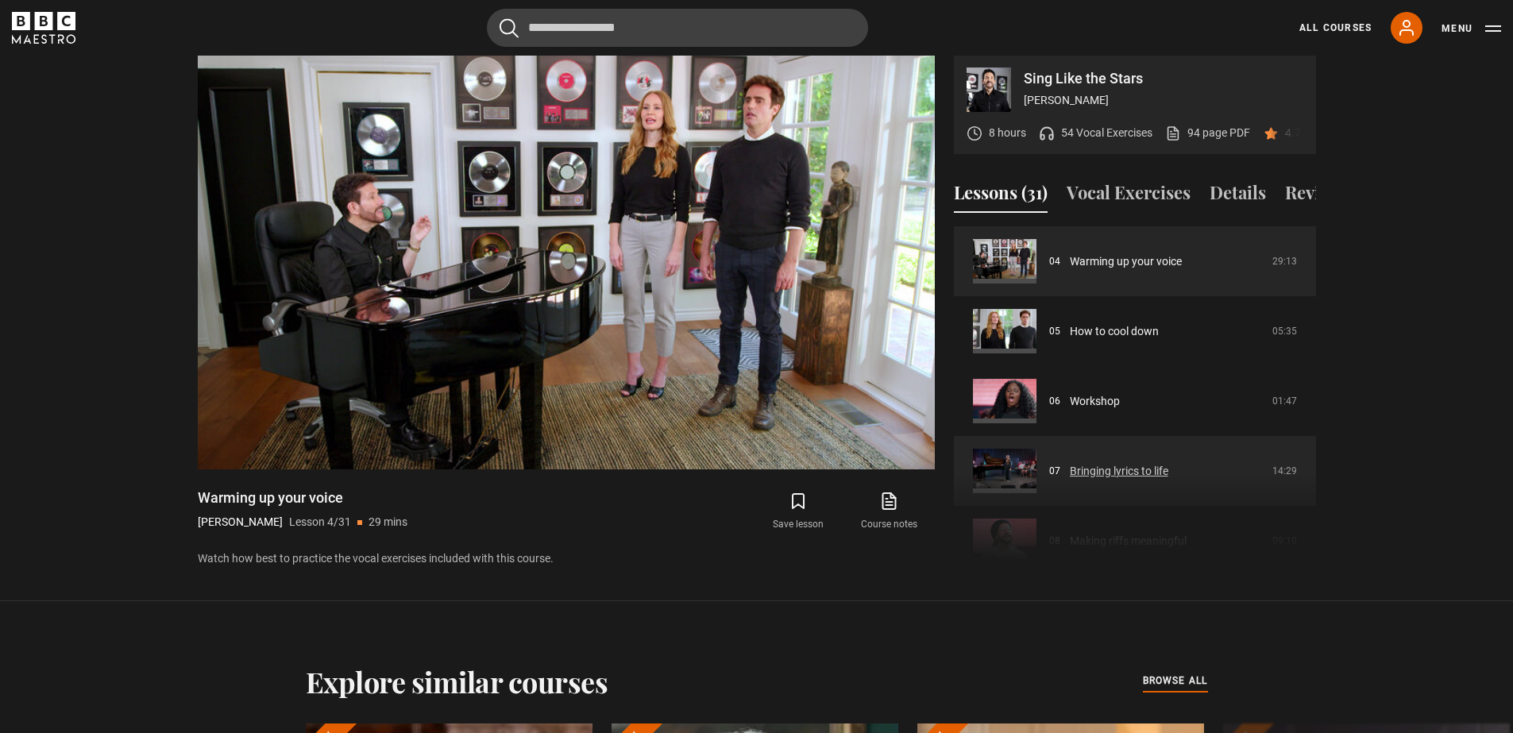
scroll to position [352, 0]
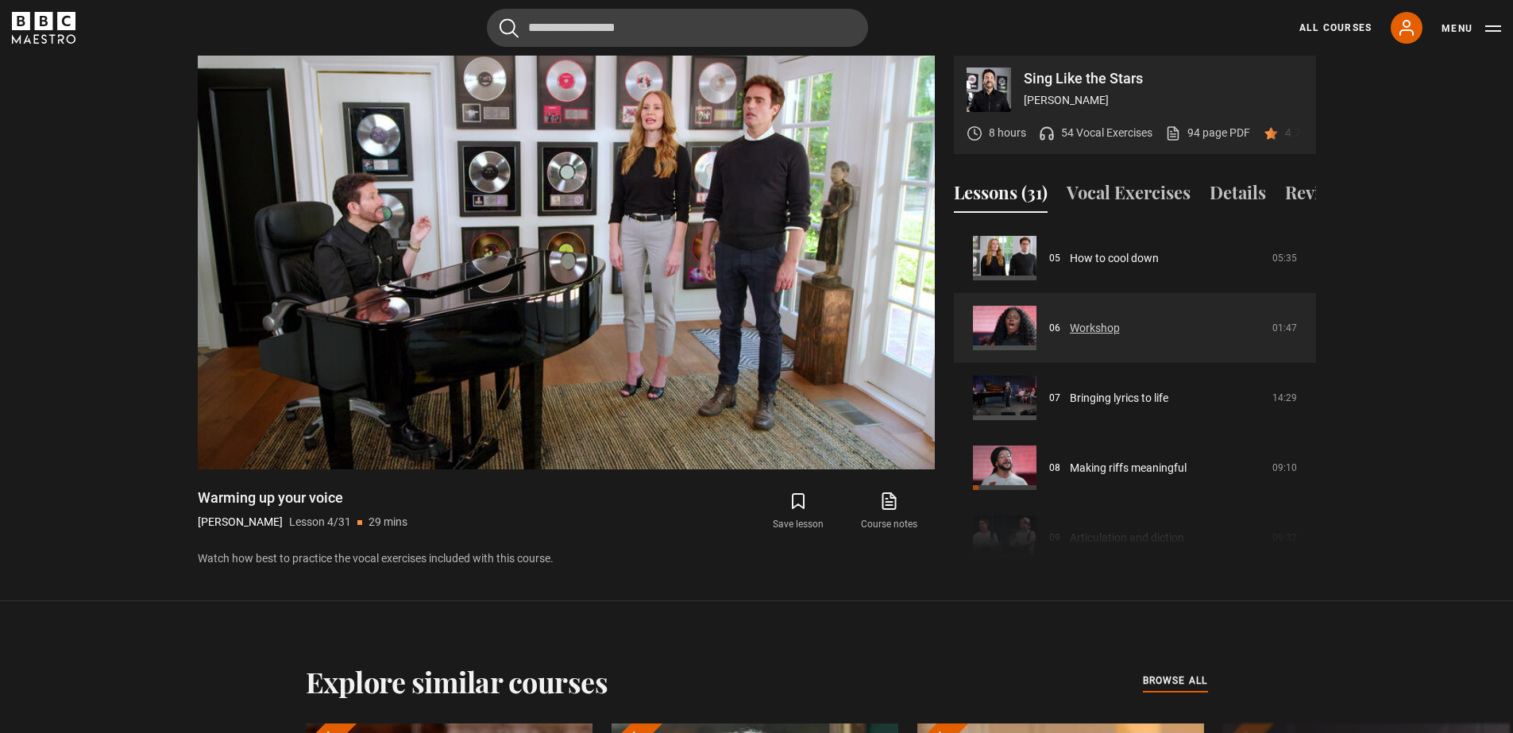
click at [1076, 334] on link "Workshop" at bounding box center [1095, 328] width 50 height 17
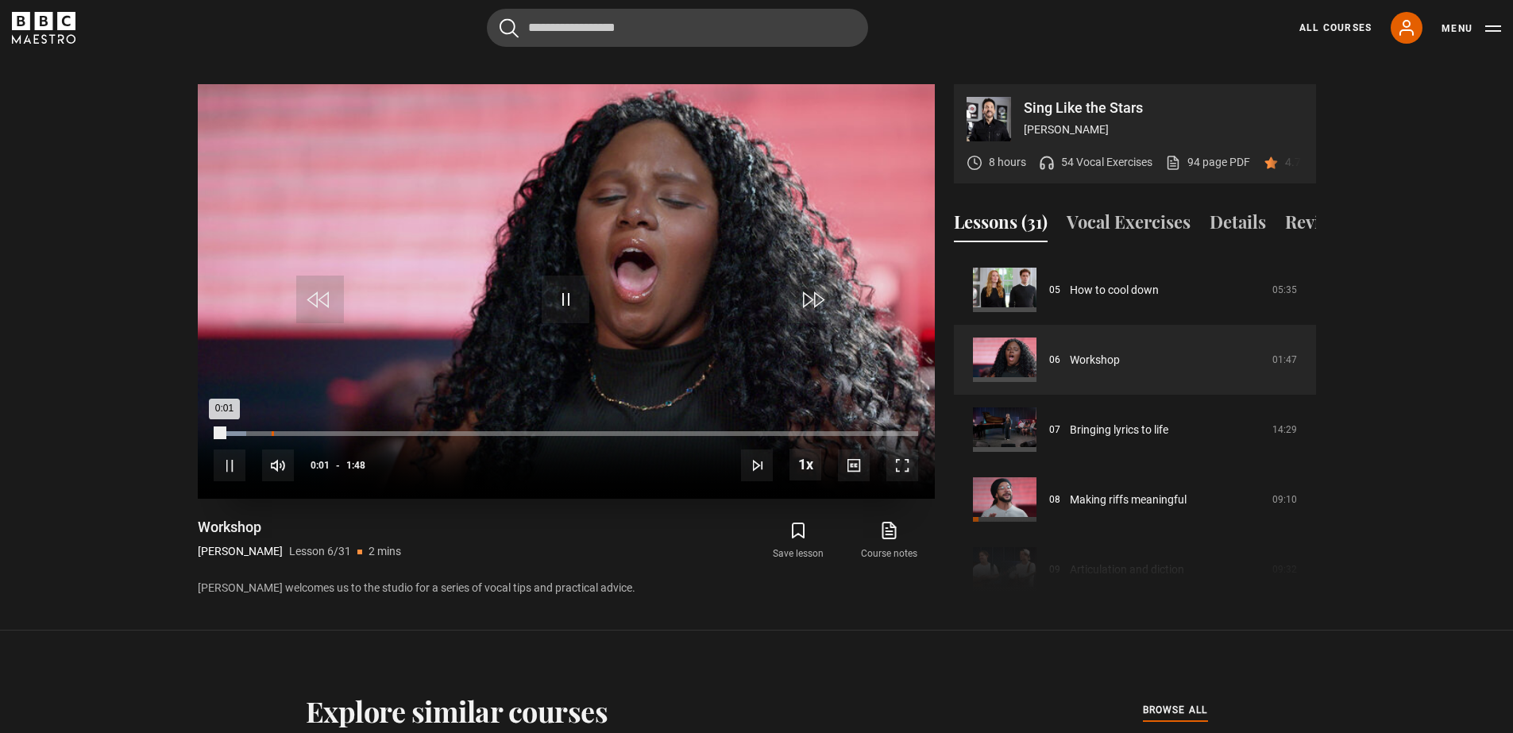
click at [272, 431] on div "Loaded : 4.54% 0:08 0:01" at bounding box center [565, 433] width 703 height 5
click at [253, 411] on div "10s Skip Back 10 seconds Pause 10s Skip Forward 10 seconds Loaded : 36.89% 0:16…" at bounding box center [566, 455] width 737 height 88
click at [326, 431] on div "Loaded : 78.63% 0:17 0:11" at bounding box center [565, 433] width 703 height 5
click at [391, 411] on div "10s Skip Back 10 seconds Pause 10s Skip Forward 10 seconds Loaded : 99.59% 0:27…" at bounding box center [566, 455] width 737 height 88
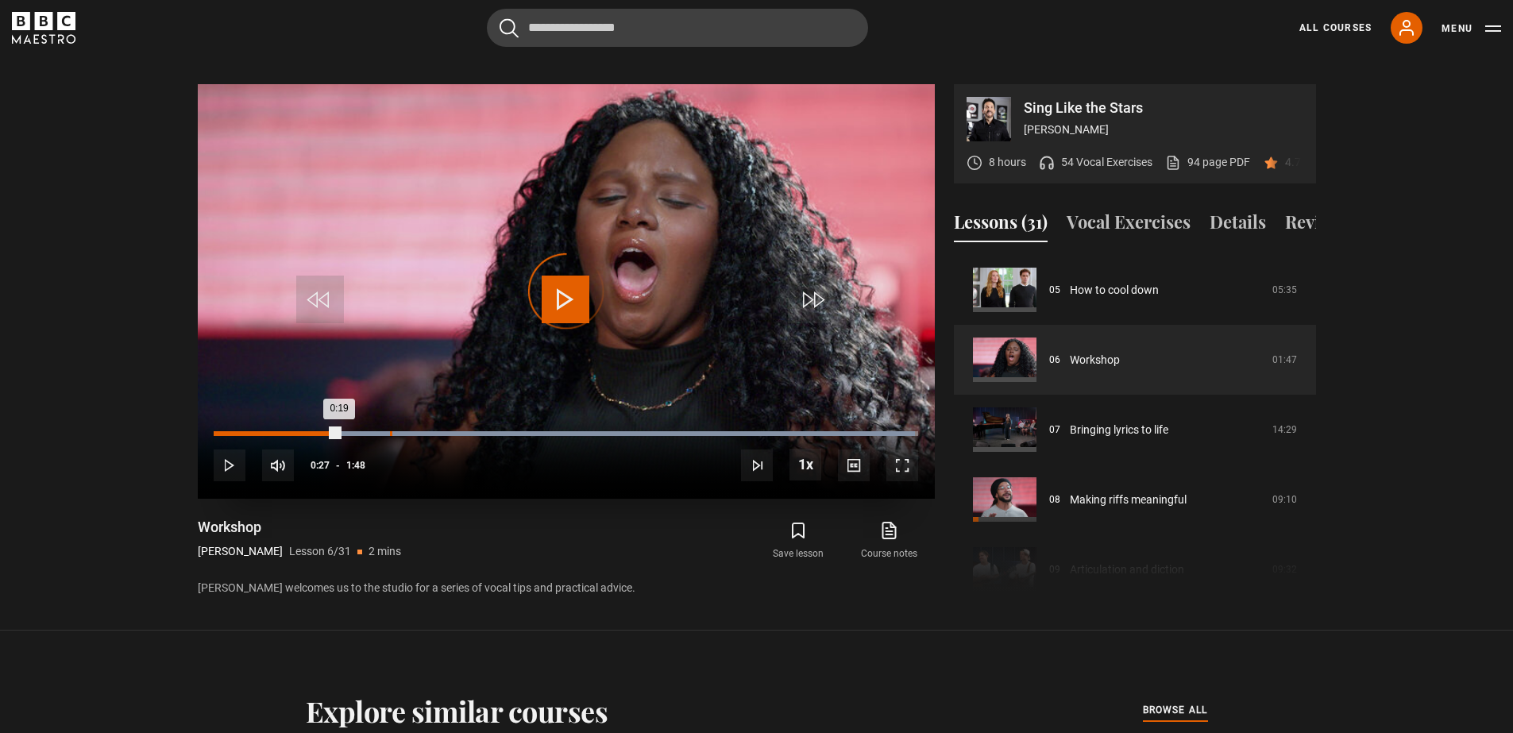
click at [390, 431] on div "0:27" at bounding box center [391, 433] width 2 height 5
click at [445, 431] on div "Loaded : 99.59% 0:35 0:33" at bounding box center [565, 433] width 703 height 5
click at [485, 431] on div "Loaded : 99.59% 0:41 0:37" at bounding box center [565, 433] width 703 height 5
click at [568, 431] on div "0:54" at bounding box center [569, 433] width 2 height 5
click at [637, 431] on div "1:04" at bounding box center [638, 433] width 2 height 5
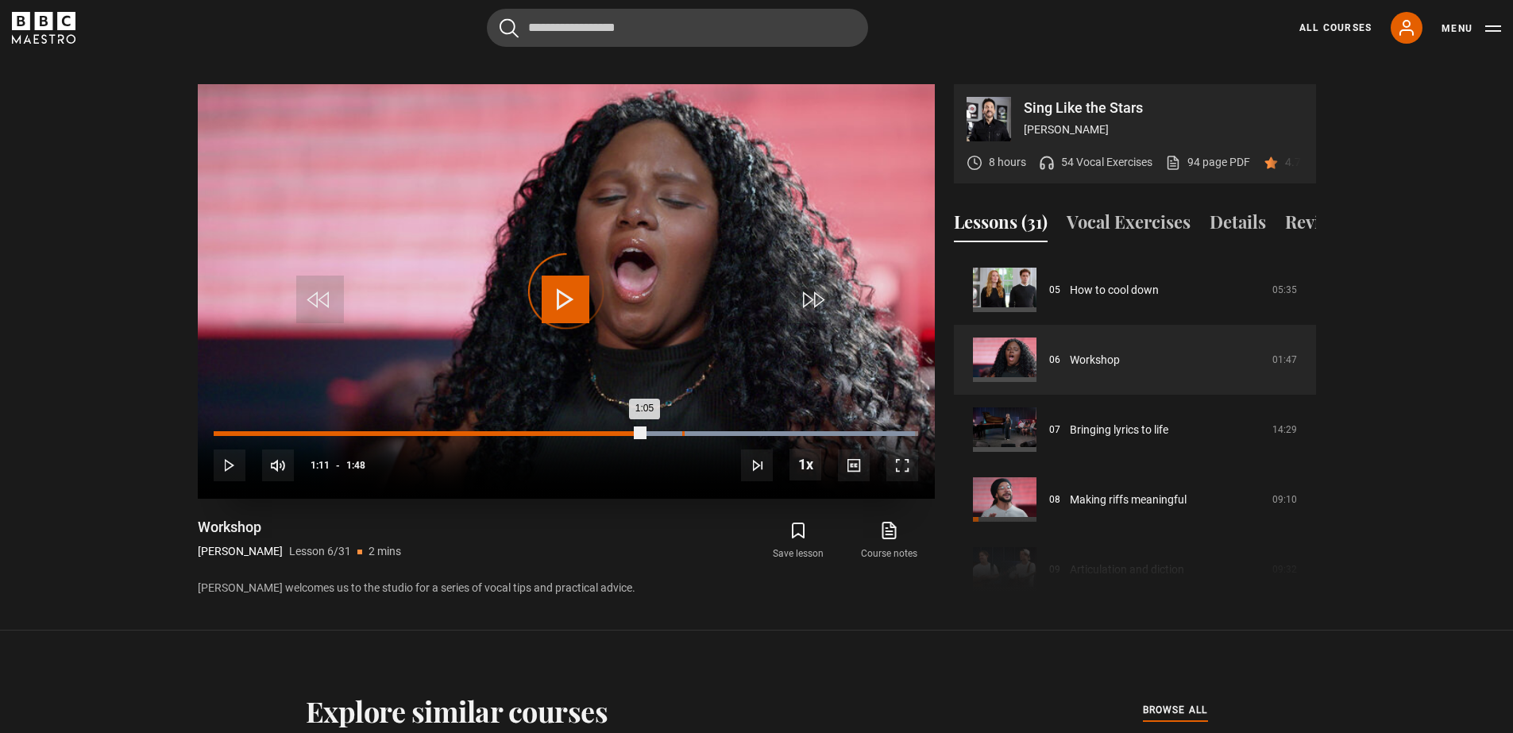
click at [682, 431] on div "1:11" at bounding box center [683, 433] width 2 height 5
click at [719, 431] on div "Loaded : 99.59% 1:17 1:13" at bounding box center [565, 433] width 703 height 5
click at [763, 431] on div "1:24" at bounding box center [764, 433] width 2 height 5
click at [800, 431] on div "Loaded : 99.59% 1:30 1:25" at bounding box center [565, 433] width 703 height 5
click at [830, 431] on div "Loaded : 99.59% 1:34 1:34" at bounding box center [565, 433] width 703 height 5
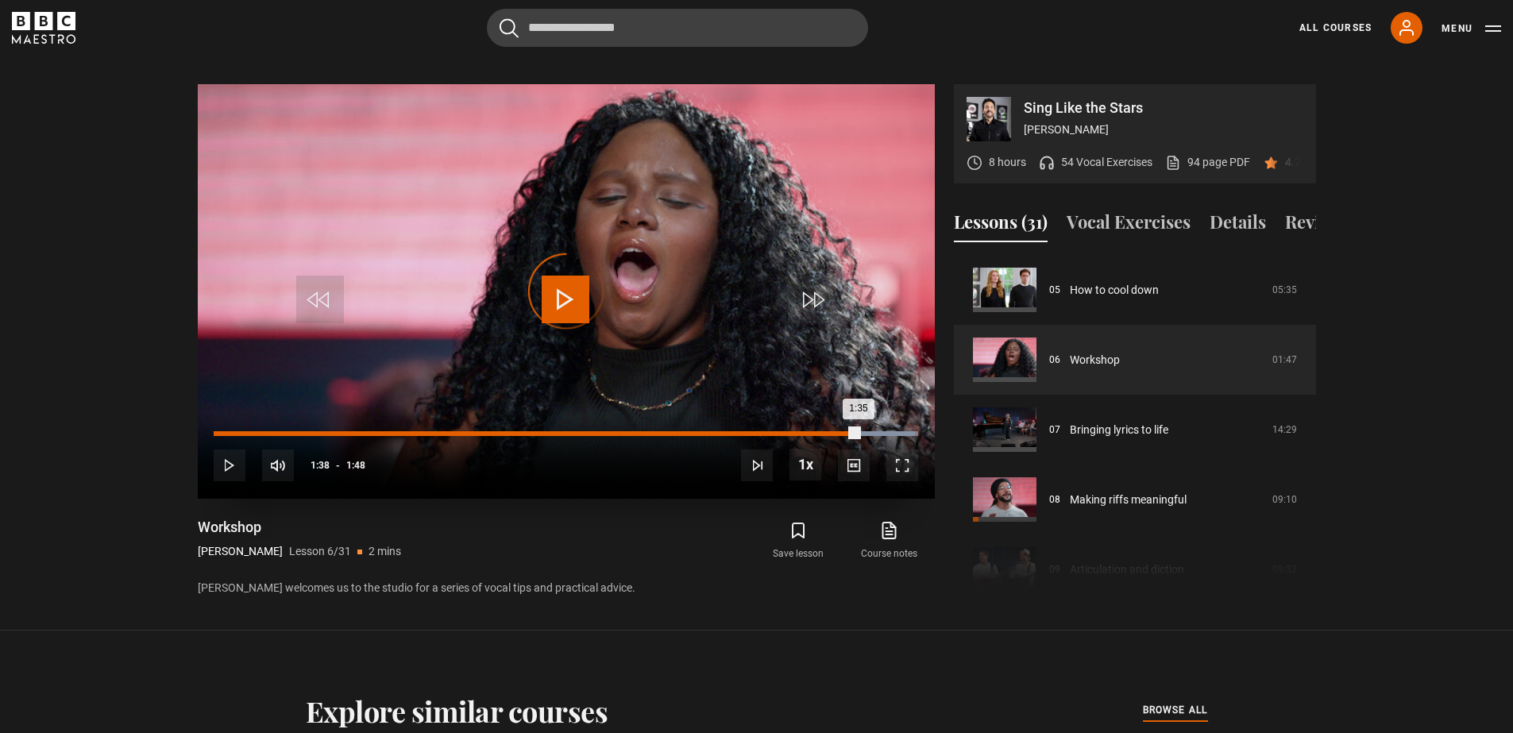
click at [858, 431] on div "Loaded : 99.59% 1:38 1:35" at bounding box center [565, 433] width 703 height 5
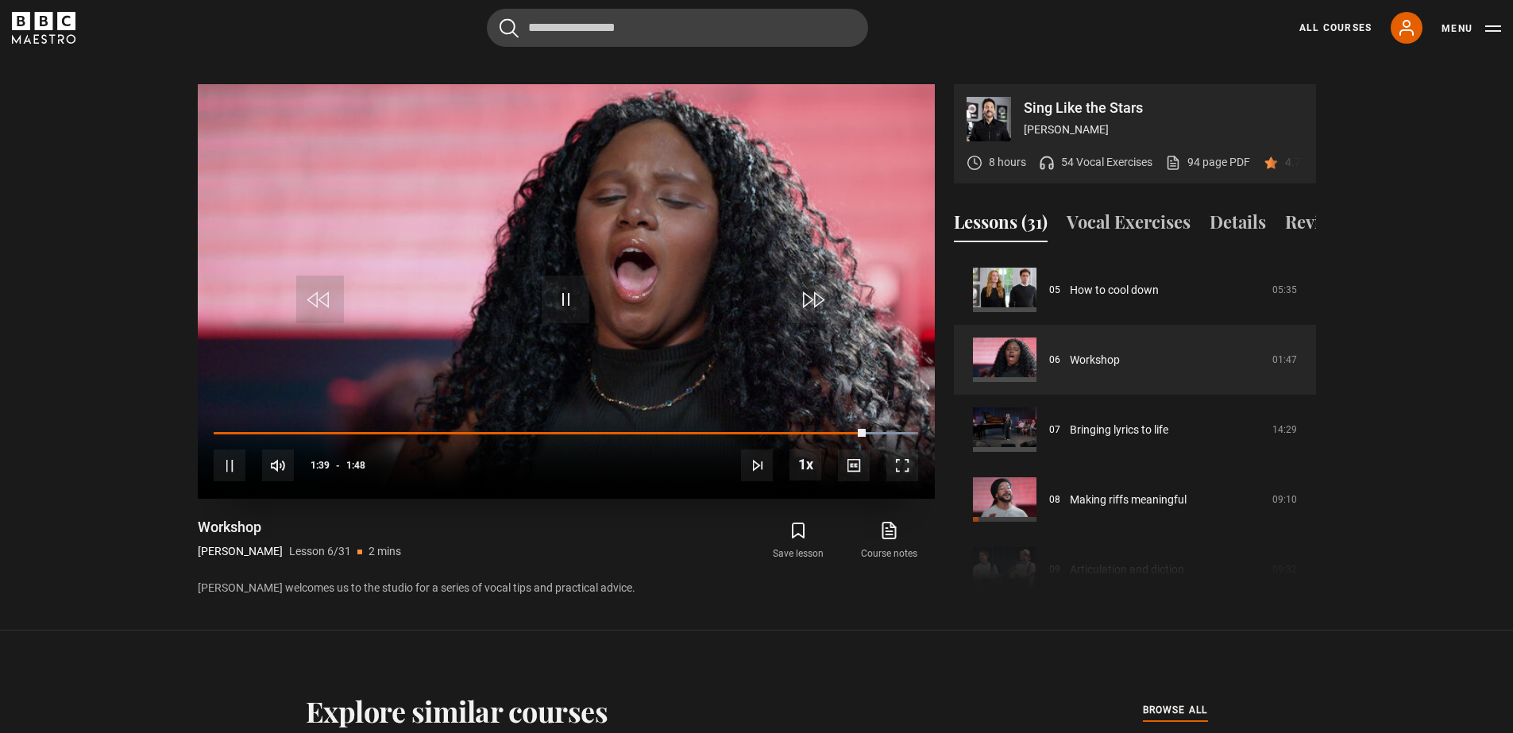
click at [882, 411] on div "10s Skip Back 10 seconds Pause 10s Skip Forward 10 seconds Loaded : 99.59% 1:40…" at bounding box center [566, 455] width 737 height 88
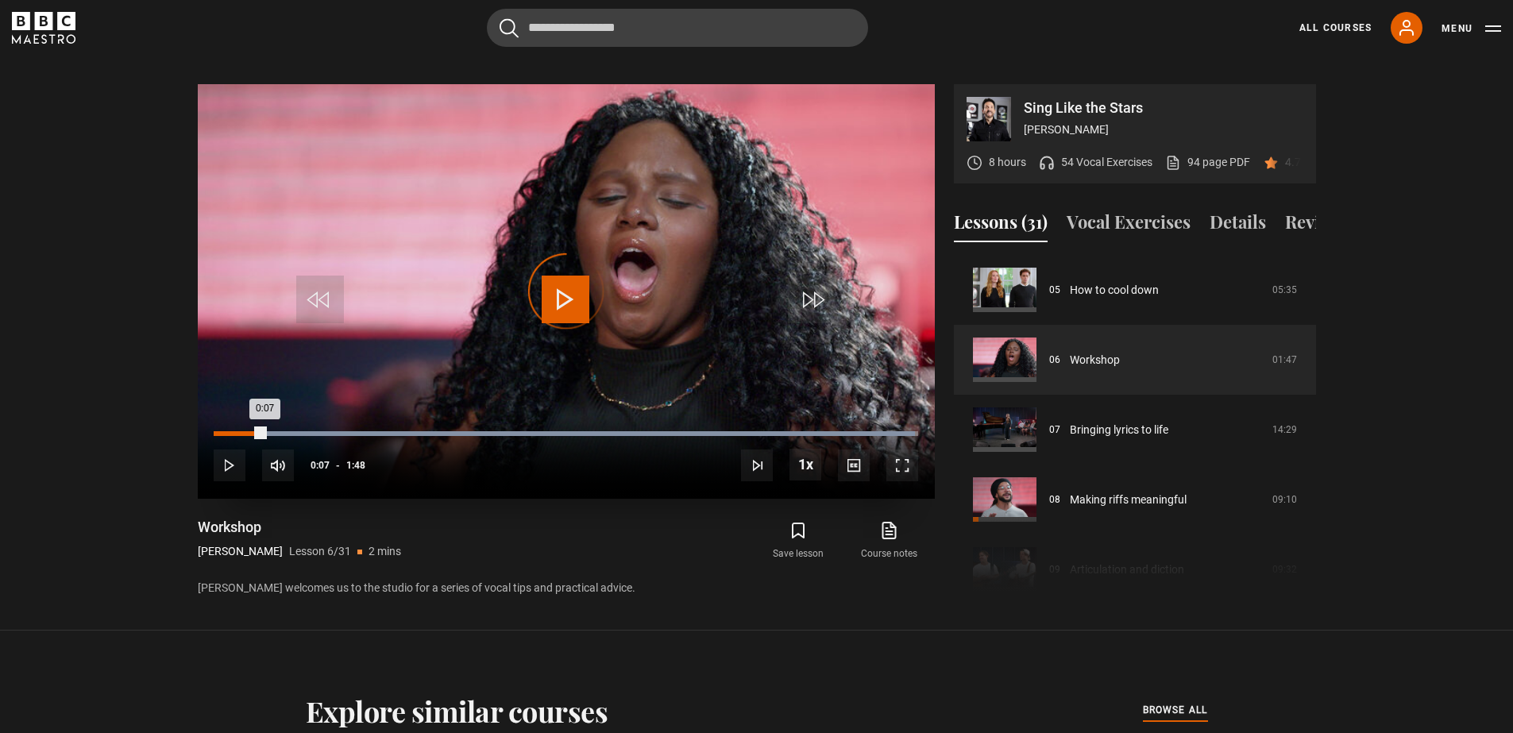
click at [265, 431] on div "Loaded : 99.59% 0:07 0:07" at bounding box center [565, 433] width 703 height 5
click at [249, 431] on div "Loaded : 99.59% 0:05 0:09" at bounding box center [565, 433] width 703 height 5
click at [284, 431] on div "Loaded : 99.59% 0:10 0:06" at bounding box center [565, 433] width 703 height 5
click at [306, 431] on div "Loaded : 99.59% 0:14 0:11" at bounding box center [565, 433] width 703 height 5
drag, startPoint x: 306, startPoint y: 411, endPoint x: 346, endPoint y: 417, distance: 40.2
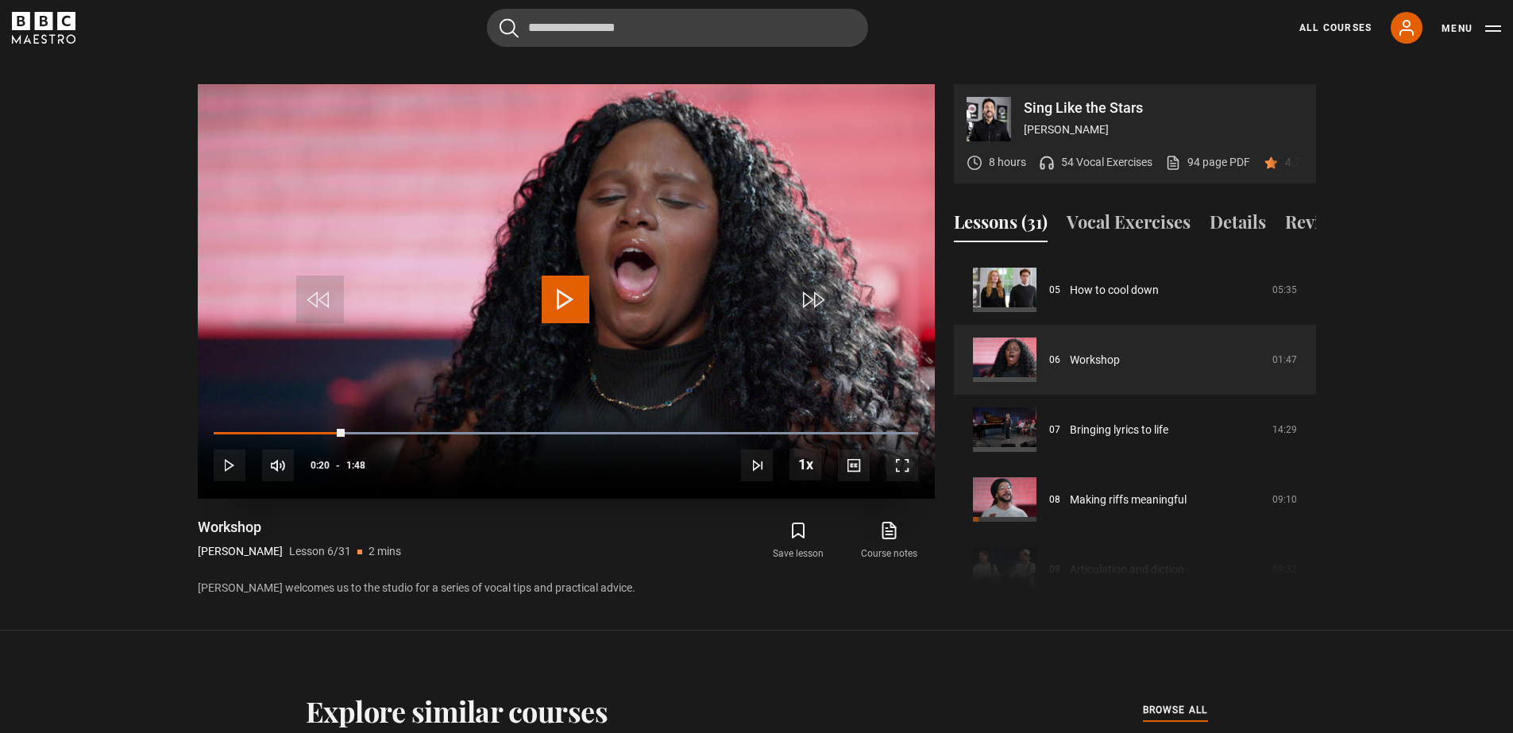
click at [346, 417] on div "10s Skip Back 10 seconds Play 10s Skip Forward 10 seconds Loaded : 99.59% 0:18 …" at bounding box center [566, 455] width 737 height 88
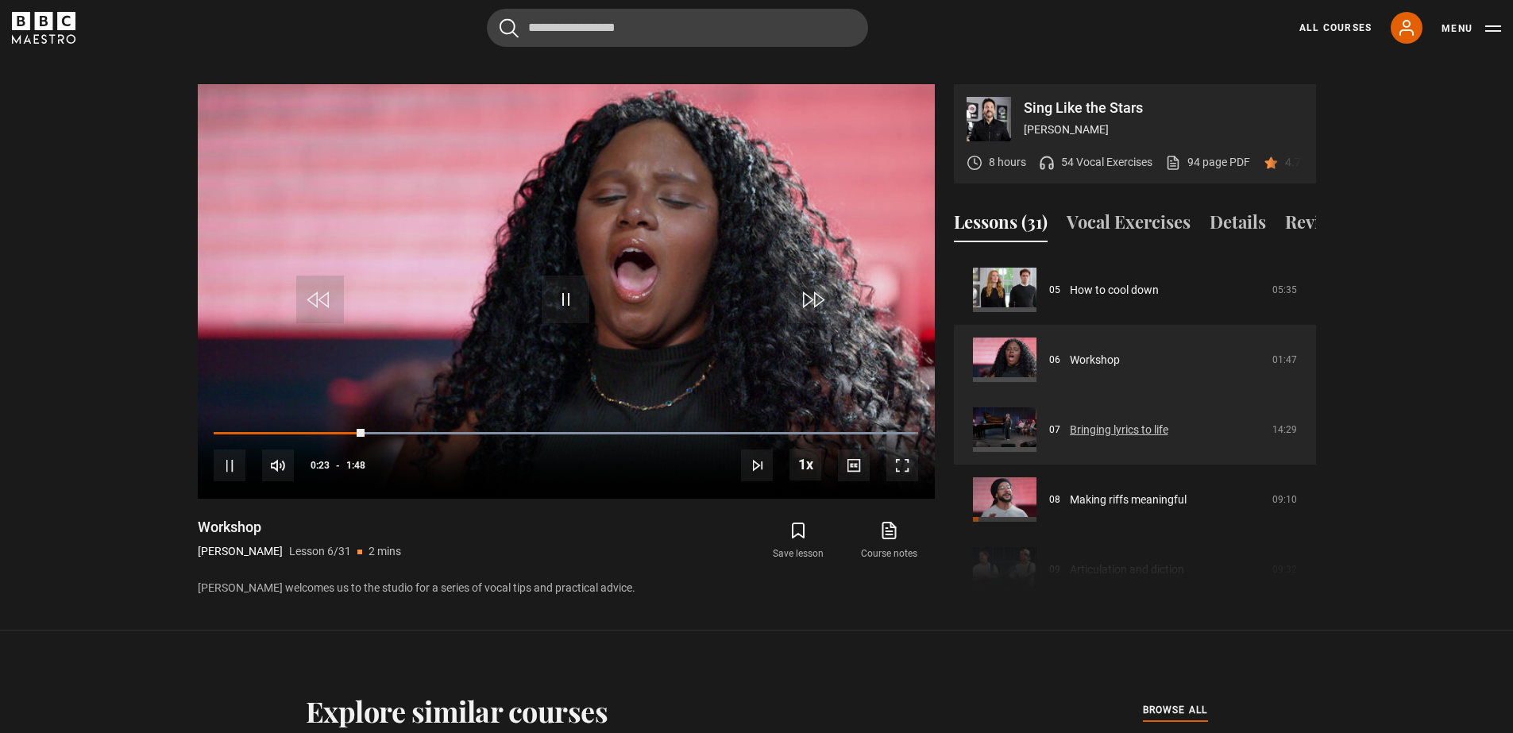
click at [1086, 435] on link "Bringing lyrics to life" at bounding box center [1119, 430] width 98 height 17
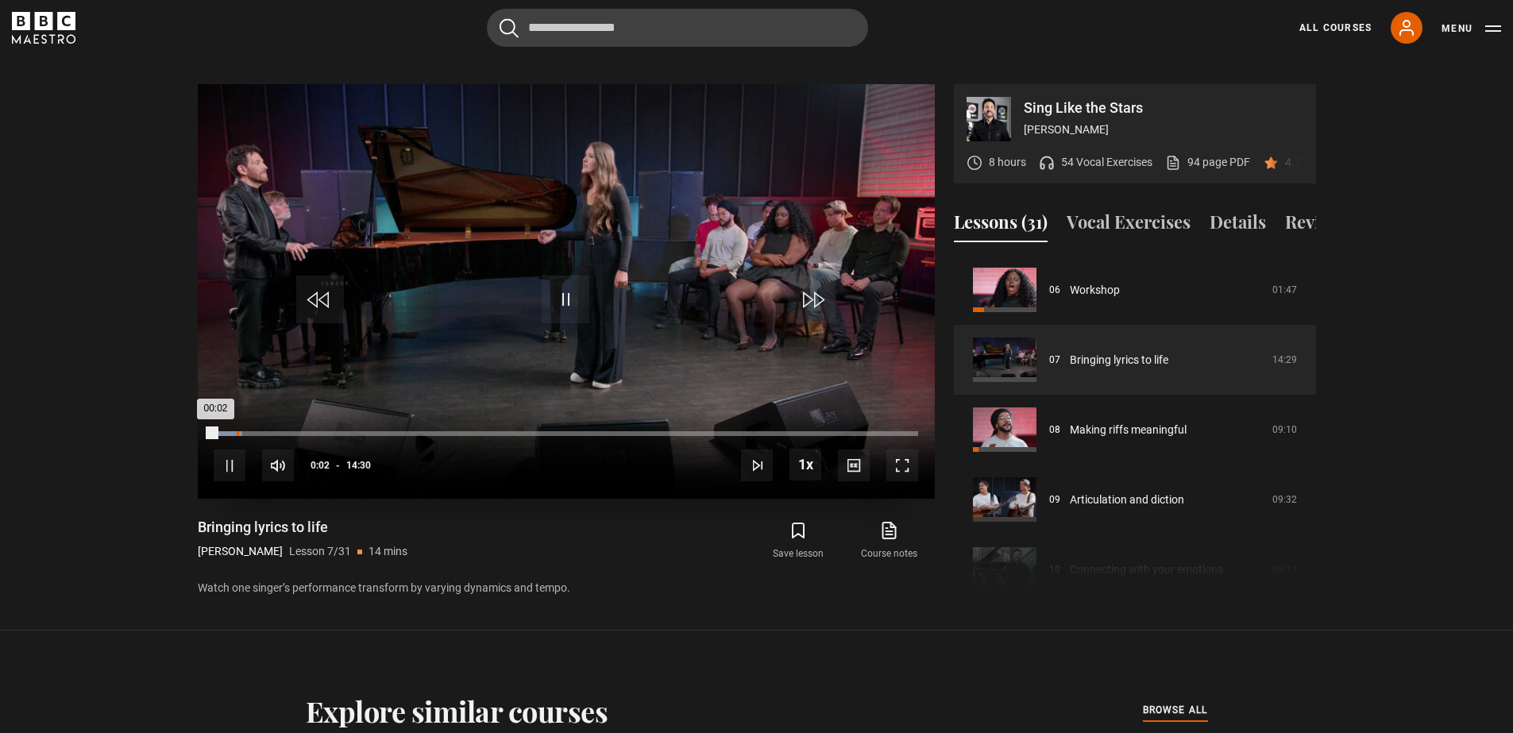
click at [237, 431] on div "Loaded : 4.01% 00:28 00:02" at bounding box center [565, 433] width 703 height 5
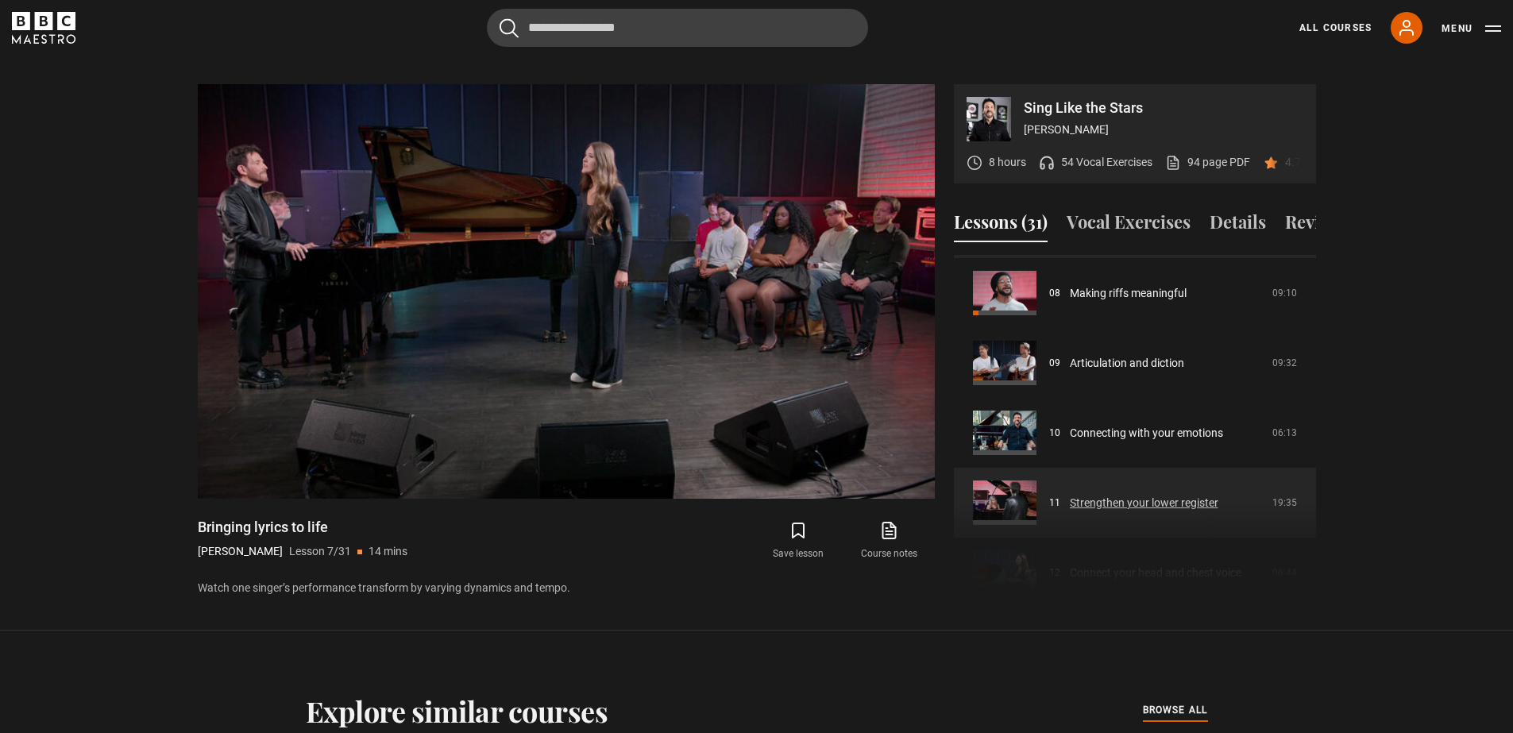
scroll to position [559, 0]
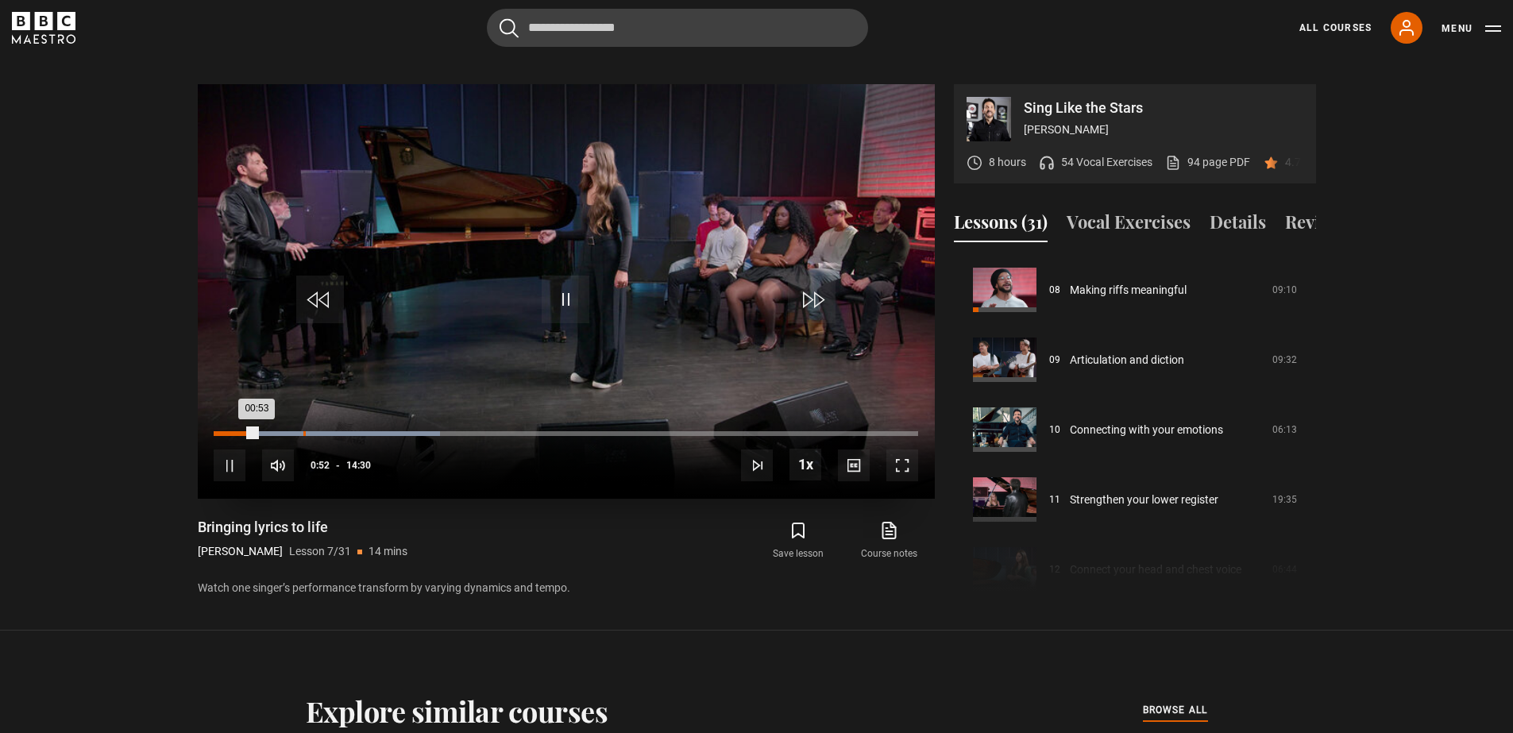
click at [303, 431] on div "Loaded : 32.14% 01:50 00:53" at bounding box center [565, 433] width 703 height 5
click at [373, 431] on div "03:17" at bounding box center [374, 433] width 2 height 5
click at [448, 431] on div "04:49" at bounding box center [449, 433] width 2 height 5
click at [515, 431] on div "Loaded : 47.09% 06:12 04:52" at bounding box center [565, 433] width 703 height 5
click at [629, 431] on div "08:33" at bounding box center [630, 433] width 2 height 5
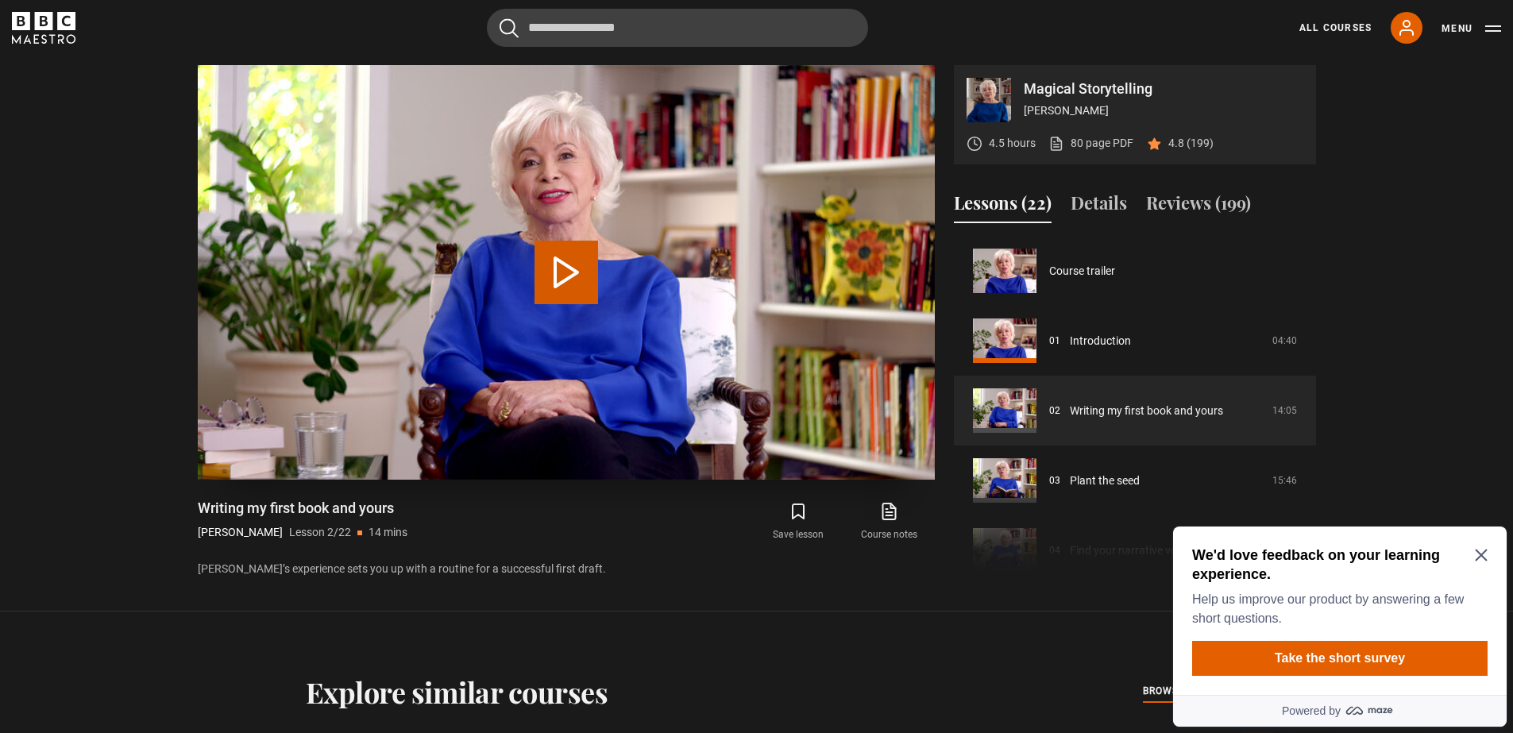
scroll to position [70, 0]
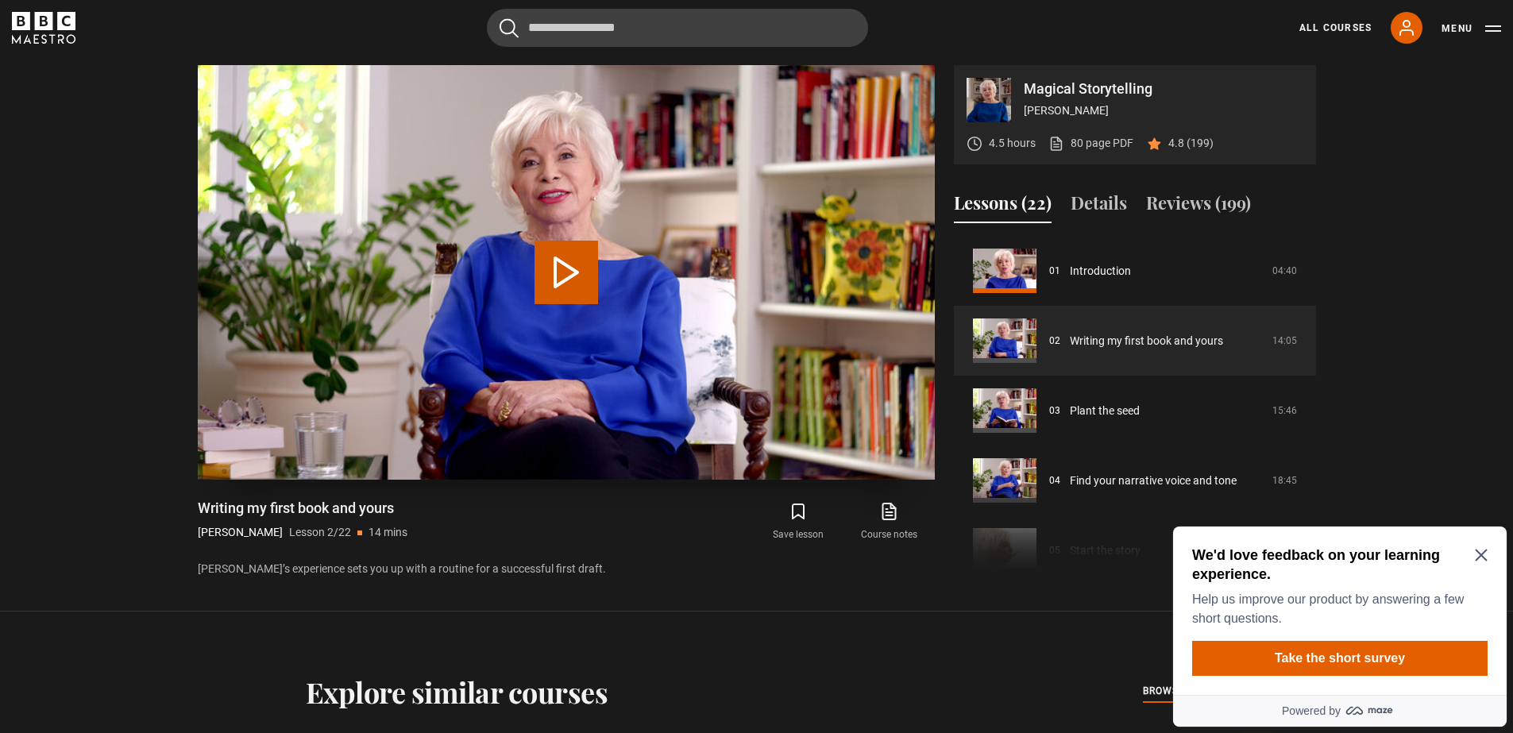
click at [569, 279] on button "Play Lesson Writing my first book and yours" at bounding box center [566, 273] width 64 height 64
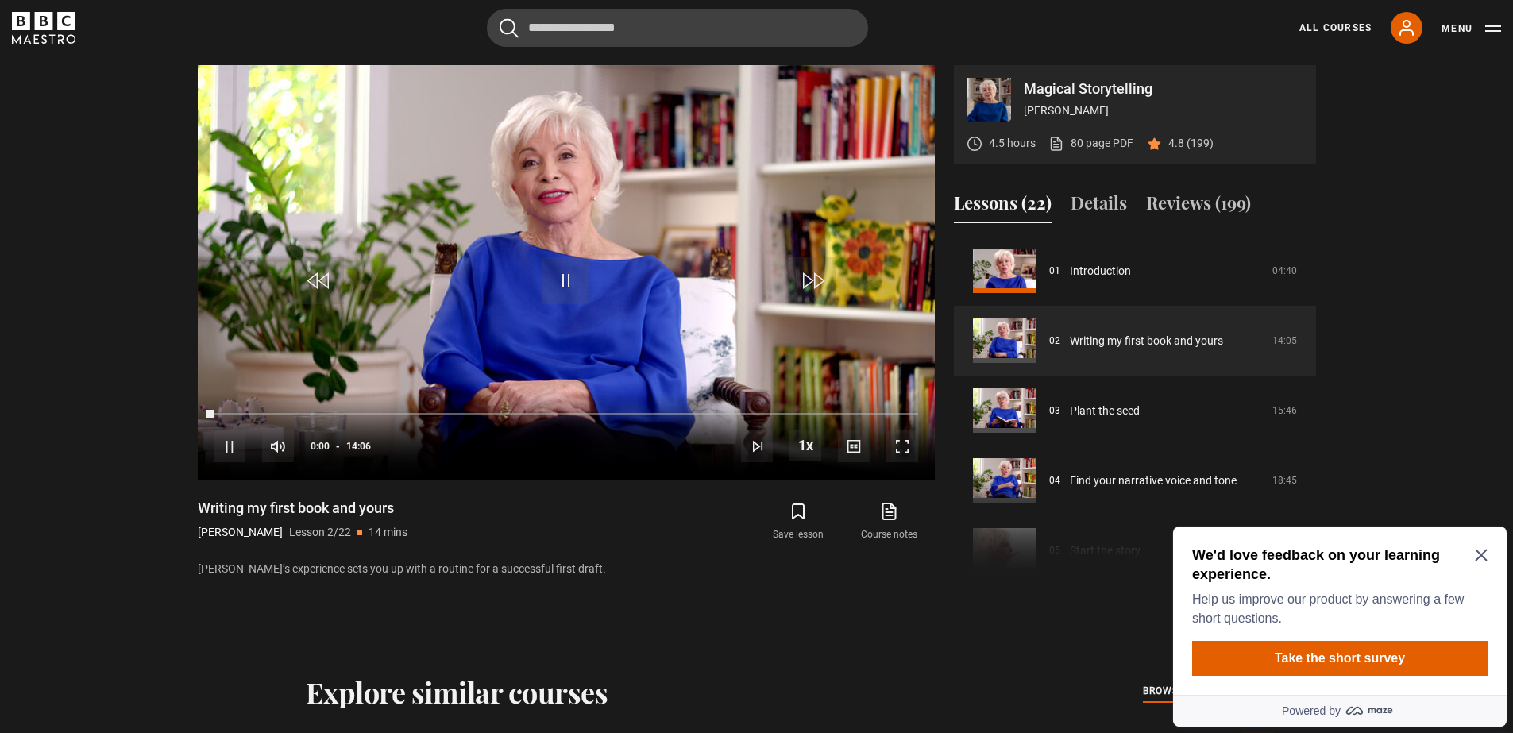
click at [1476, 550] on icon "Close Maze Prompt" at bounding box center [1480, 555] width 12 height 12
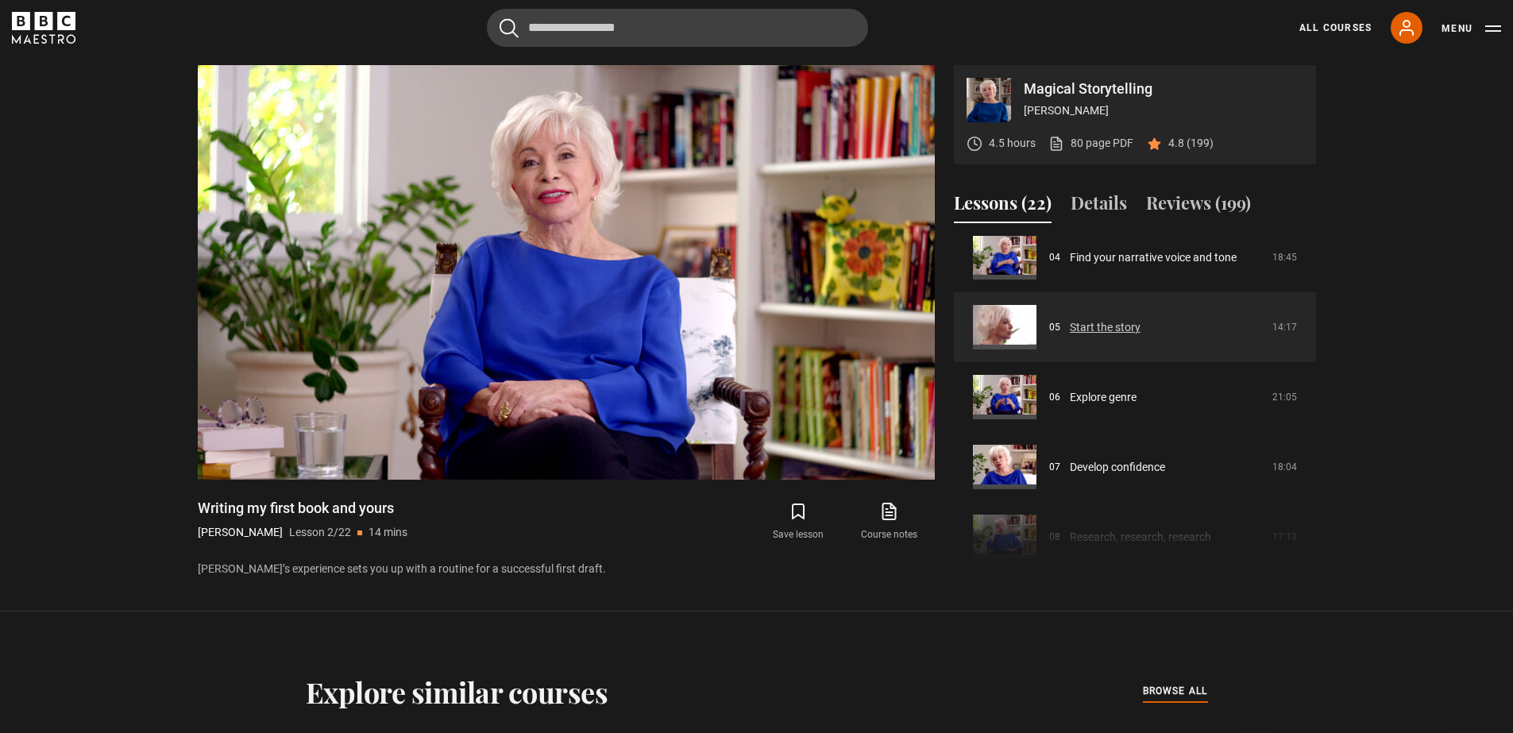
scroll to position [593, 0]
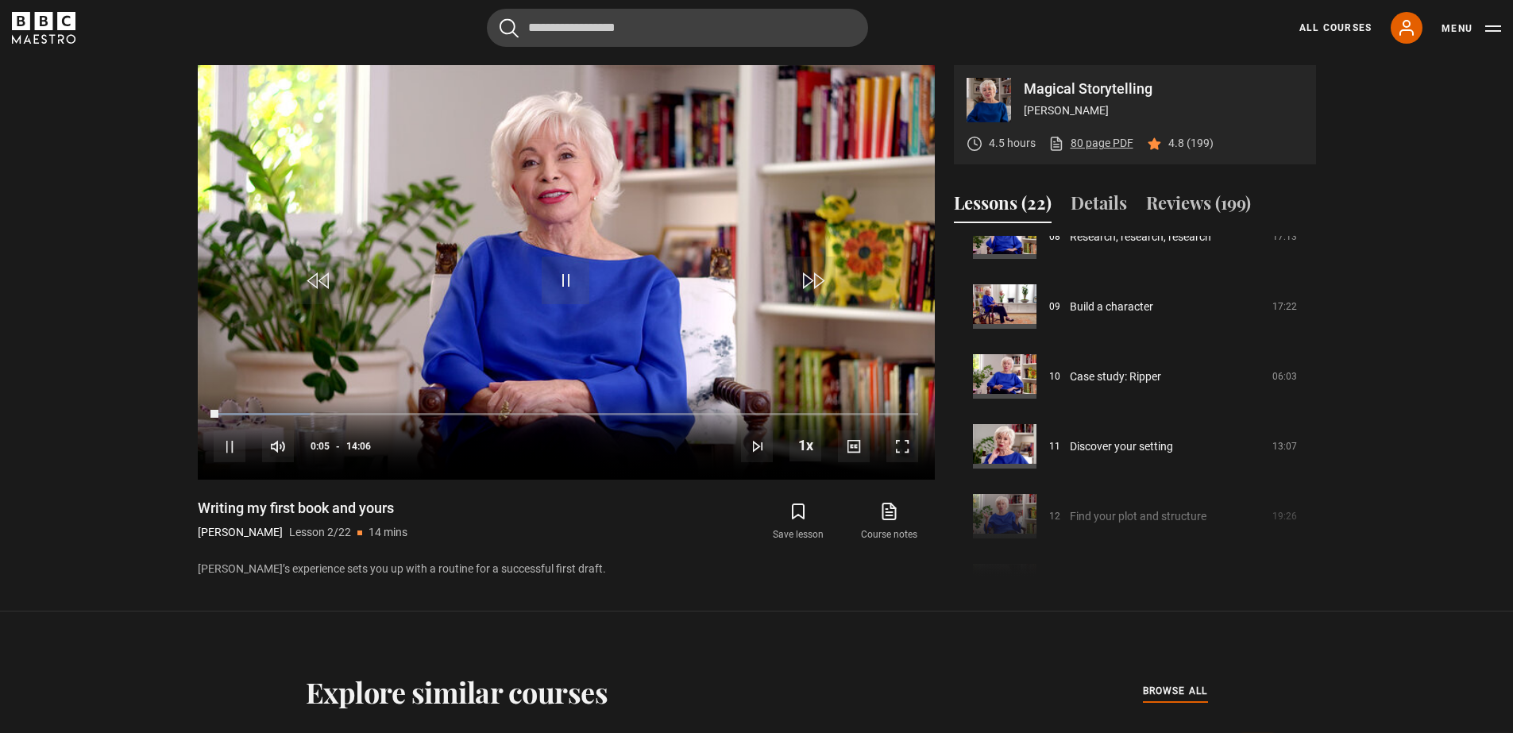
click at [1089, 137] on link "80 page PDF (opens in new tab)" at bounding box center [1090, 143] width 85 height 17
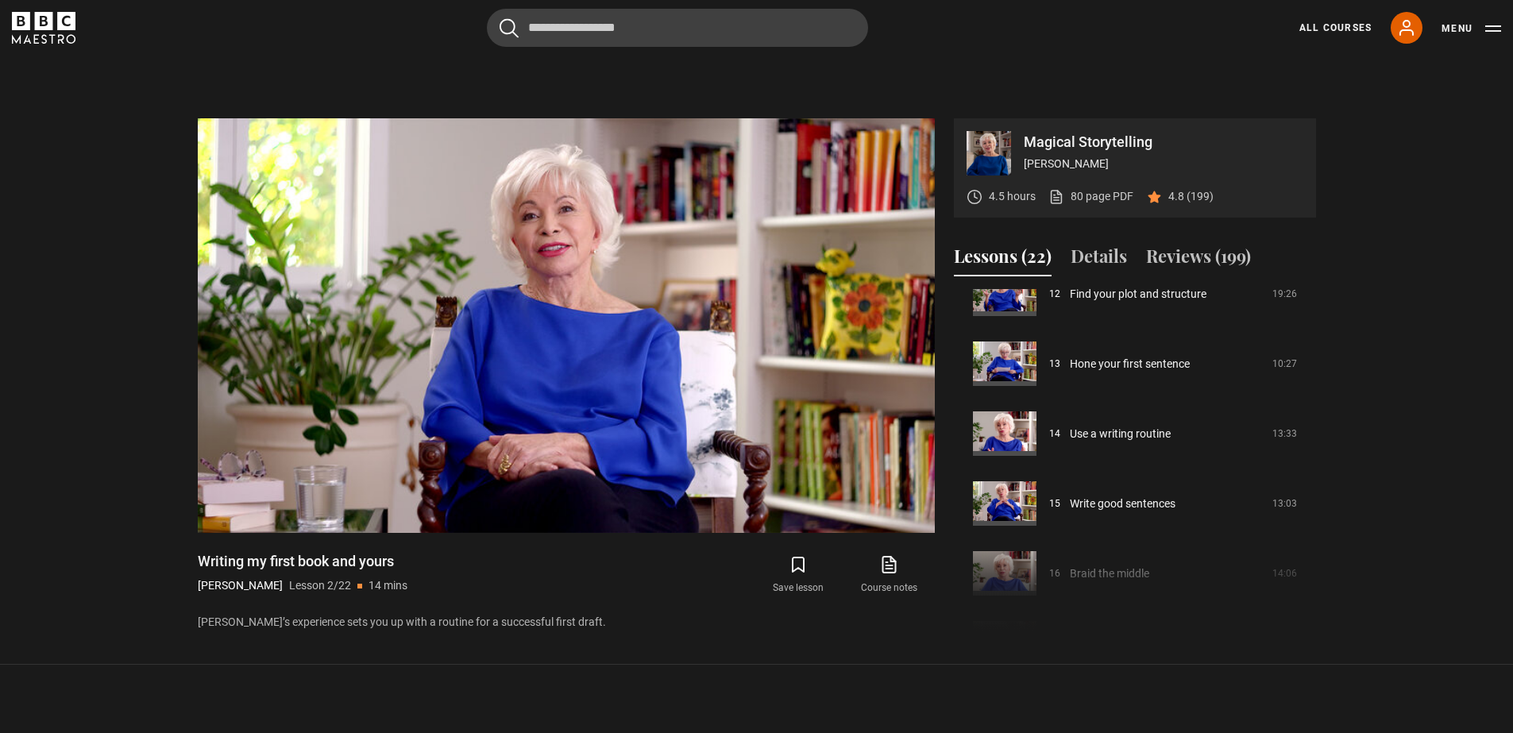
scroll to position [745, 0]
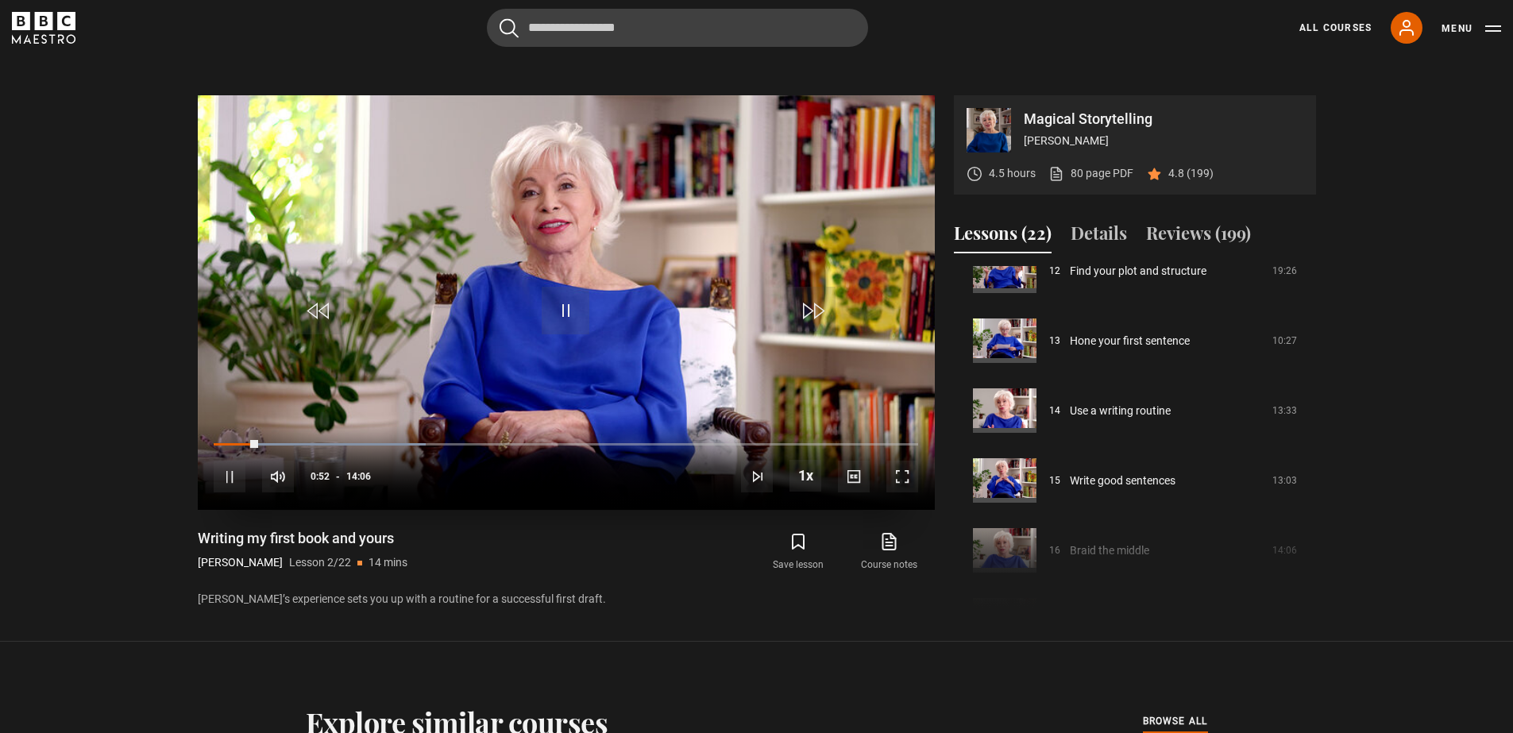
click at [779, 248] on video "Video Player" at bounding box center [566, 302] width 737 height 414
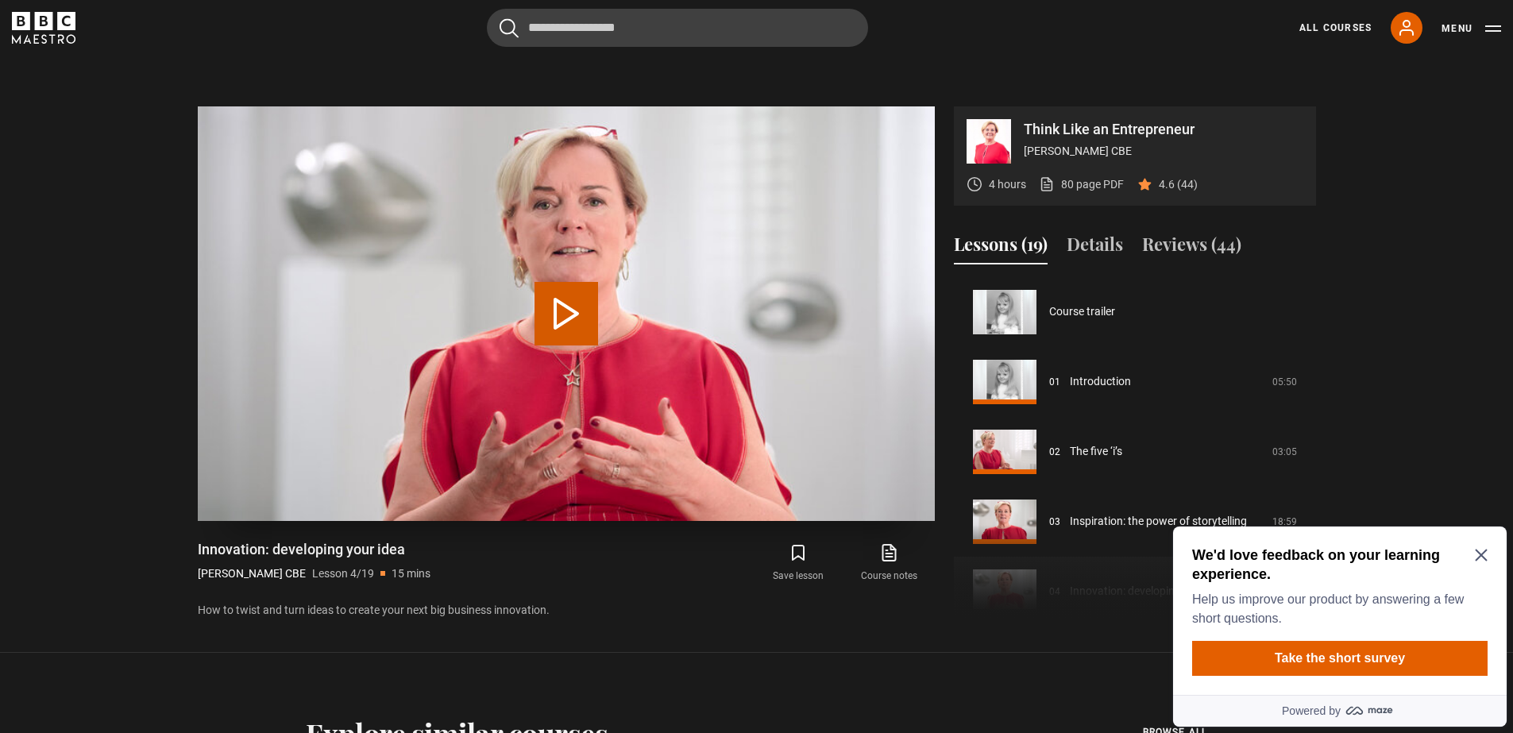
scroll to position [210, 0]
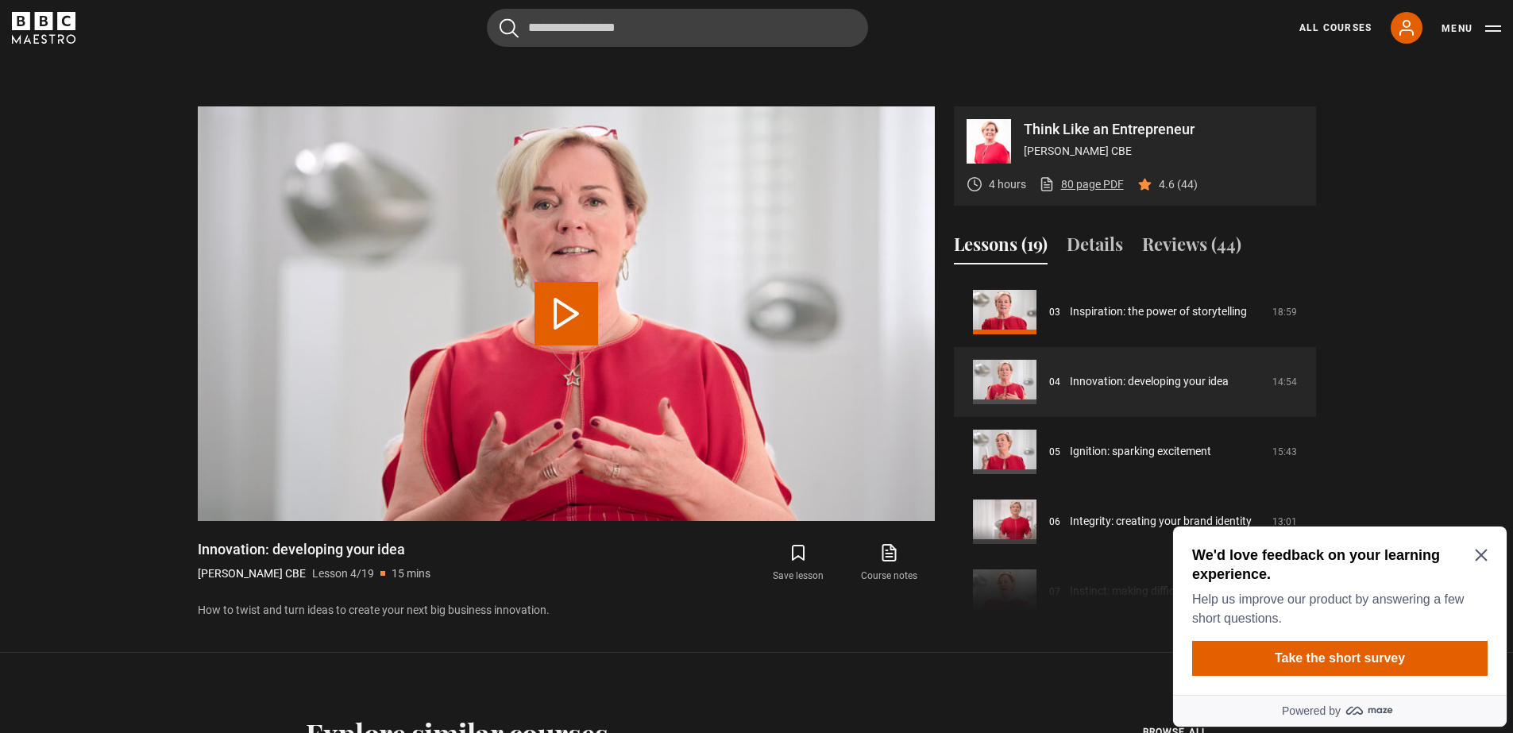
click at [1099, 176] on link "80 page PDF (opens in new tab)" at bounding box center [1081, 184] width 85 height 17
click at [566, 282] on button "Play Lesson Innovation: developing your idea" at bounding box center [566, 314] width 64 height 64
click at [1483, 552] on icon "Close Maze Prompt" at bounding box center [1480, 555] width 12 height 12
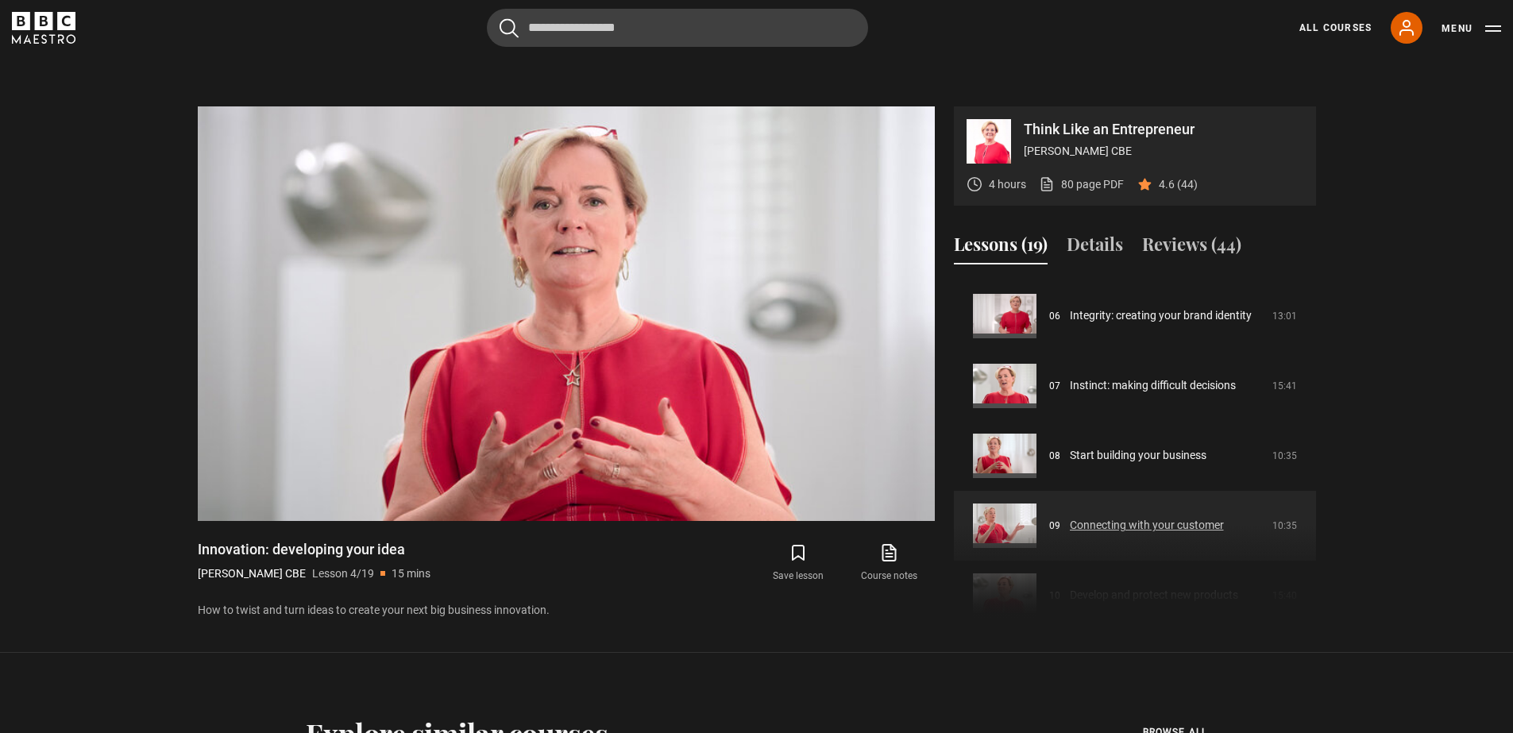
scroll to position [432, 0]
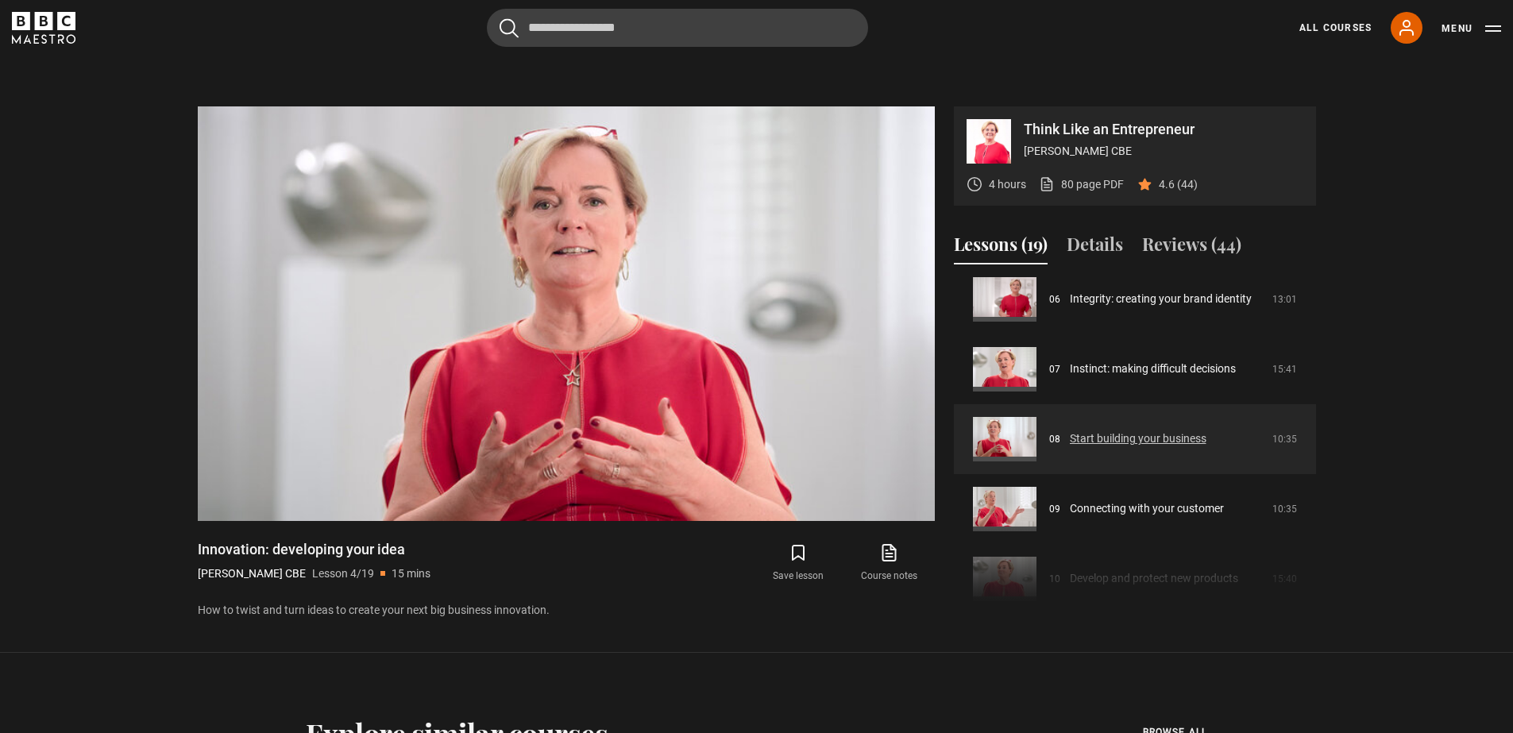
click at [1088, 430] on link "Start building your business" at bounding box center [1138, 438] width 137 height 17
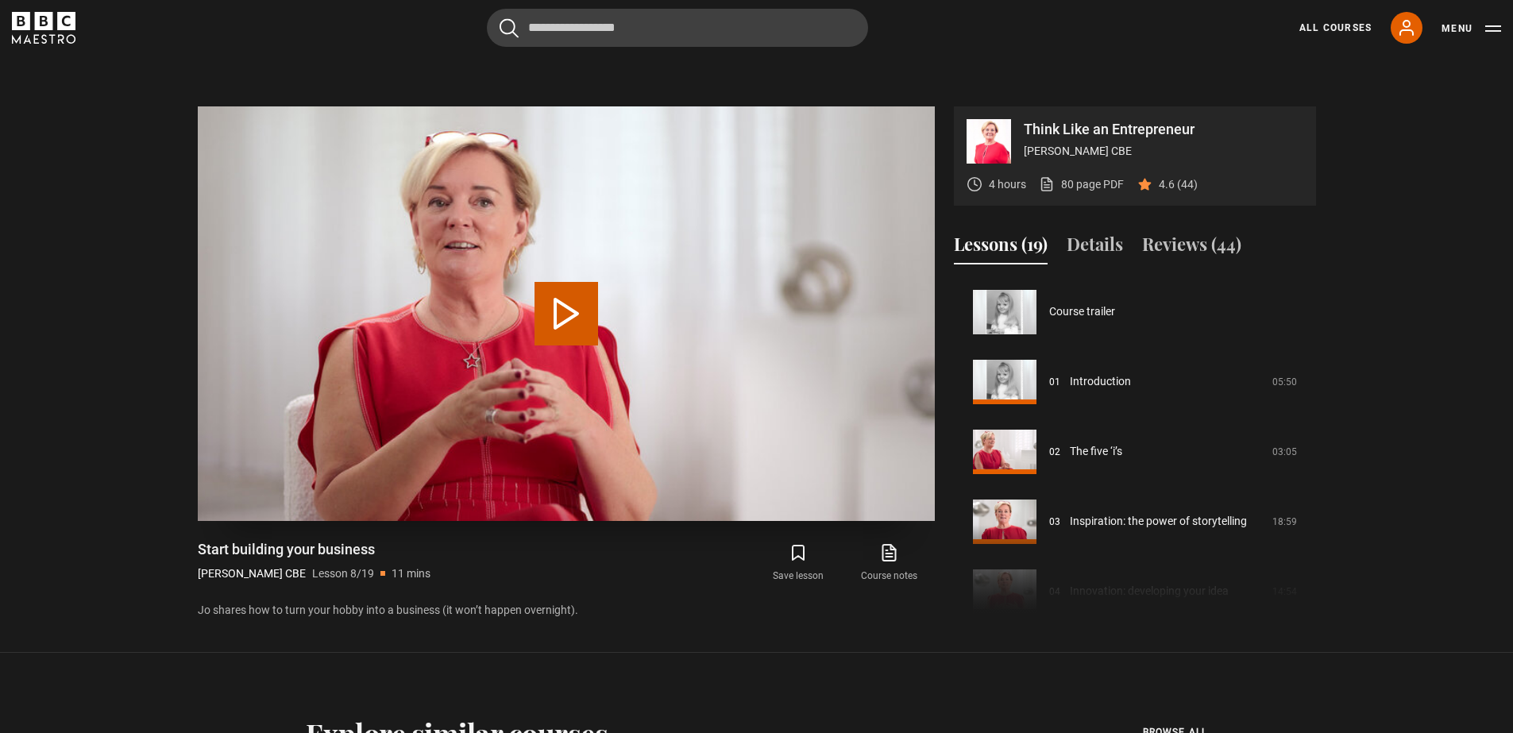
scroll to position [489, 0]
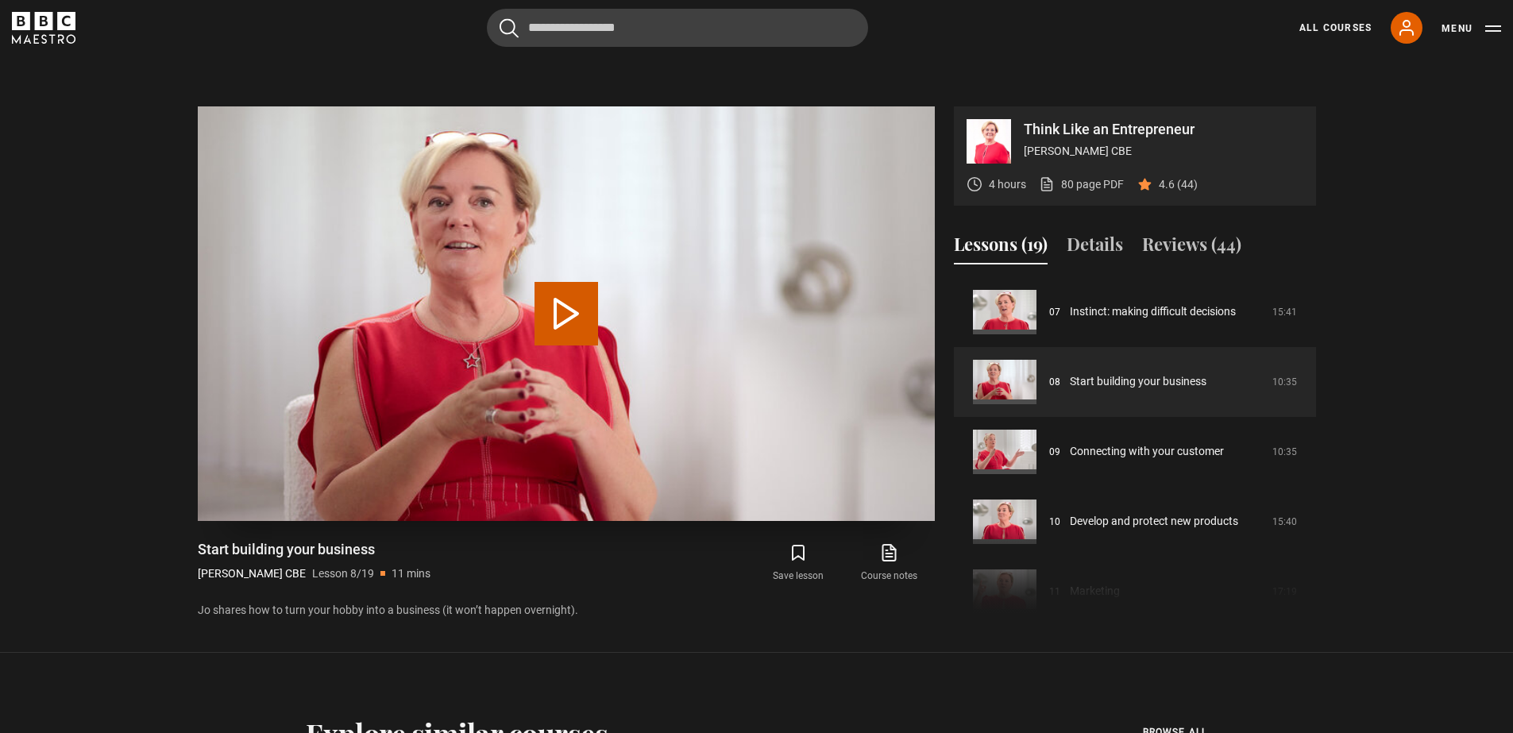
click at [572, 282] on button "Play Lesson Start building your business" at bounding box center [566, 314] width 64 height 64
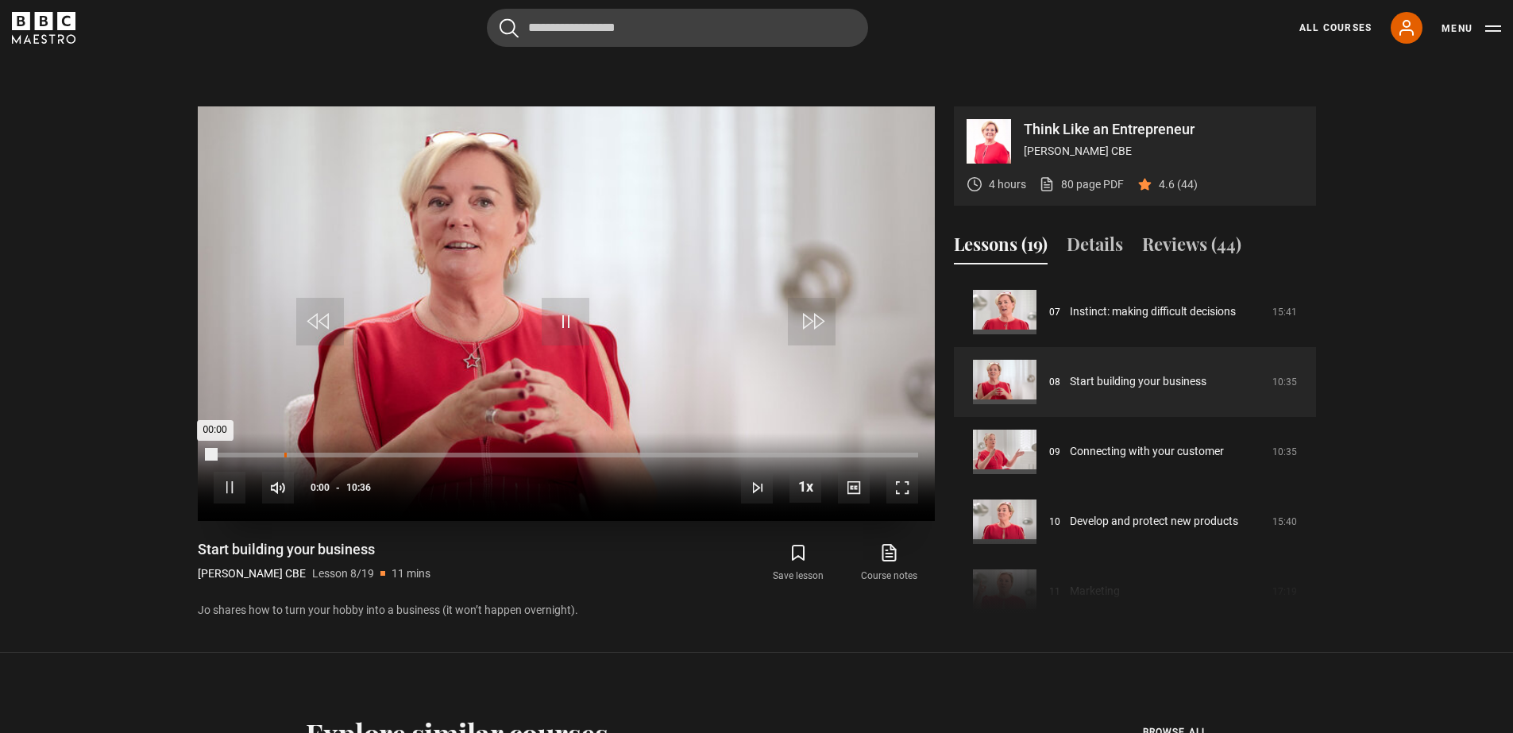
click at [285, 453] on div "Loaded : 0.15% 01:03 00:00" at bounding box center [565, 455] width 703 height 5
click at [357, 453] on div "Loaded : 14.91% 02:09 02:09" at bounding box center [565, 455] width 703 height 5
click at [425, 453] on div "03:10" at bounding box center [426, 455] width 2 height 5
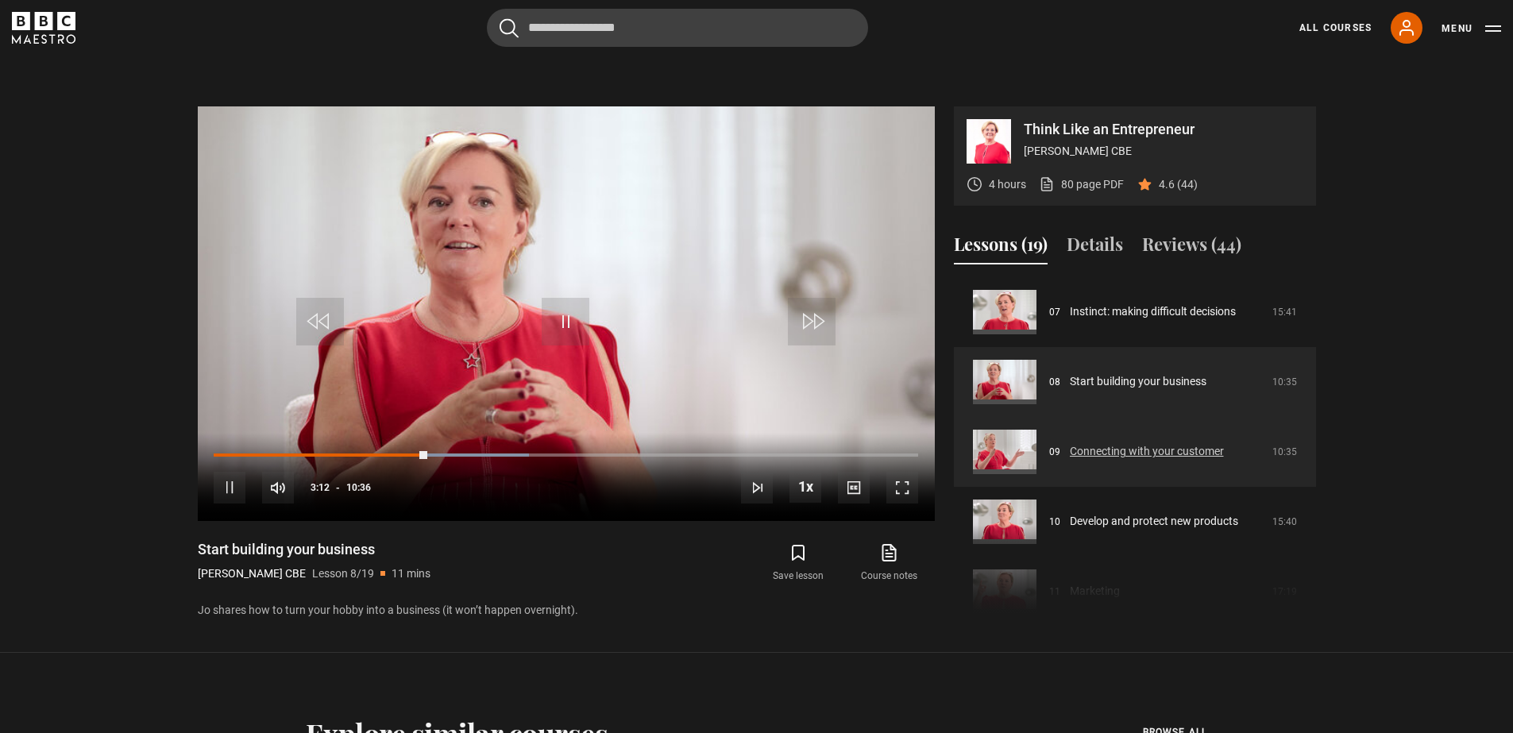
click at [1094, 443] on link "Connecting with your customer" at bounding box center [1147, 451] width 154 height 17
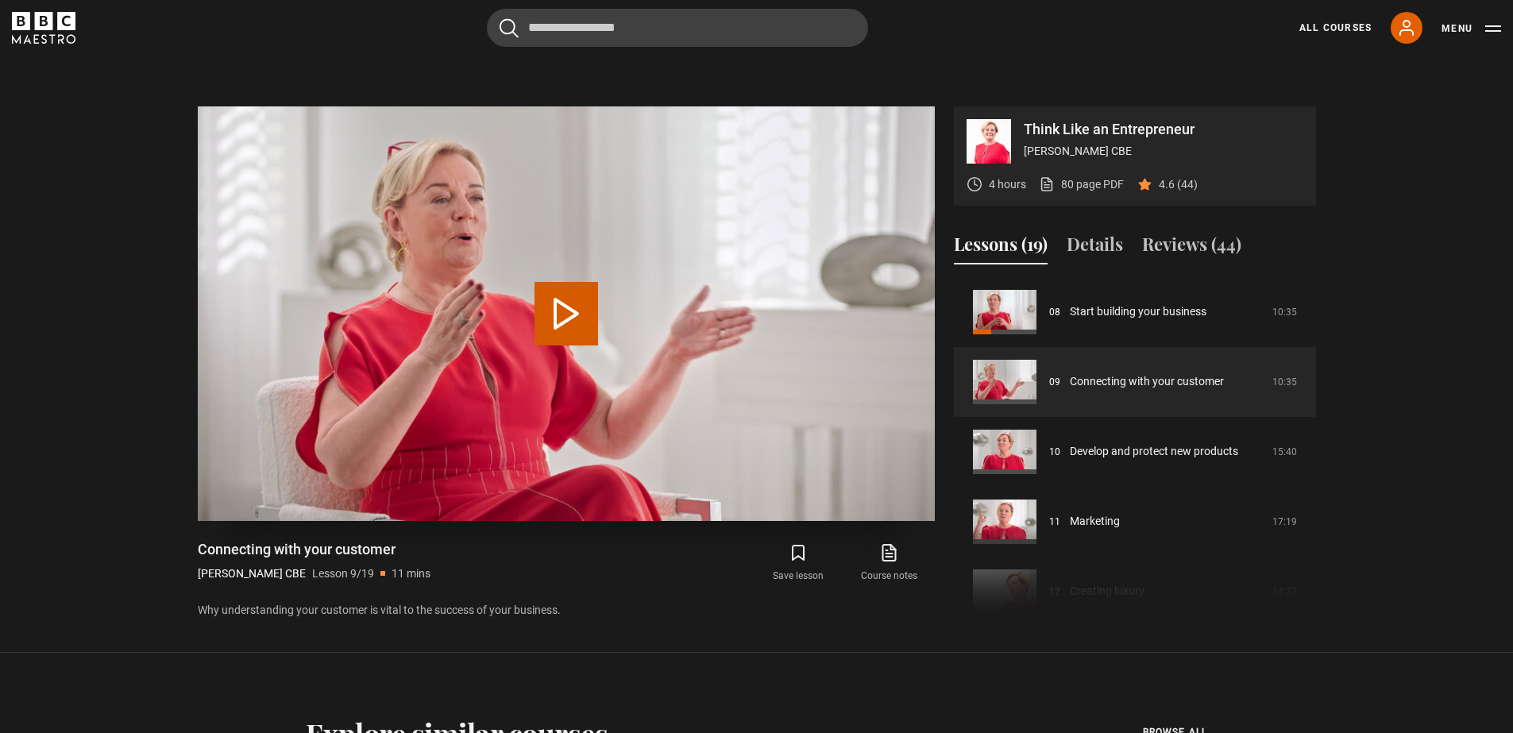
click at [559, 282] on button "Play Lesson Connecting with your customer" at bounding box center [566, 314] width 64 height 64
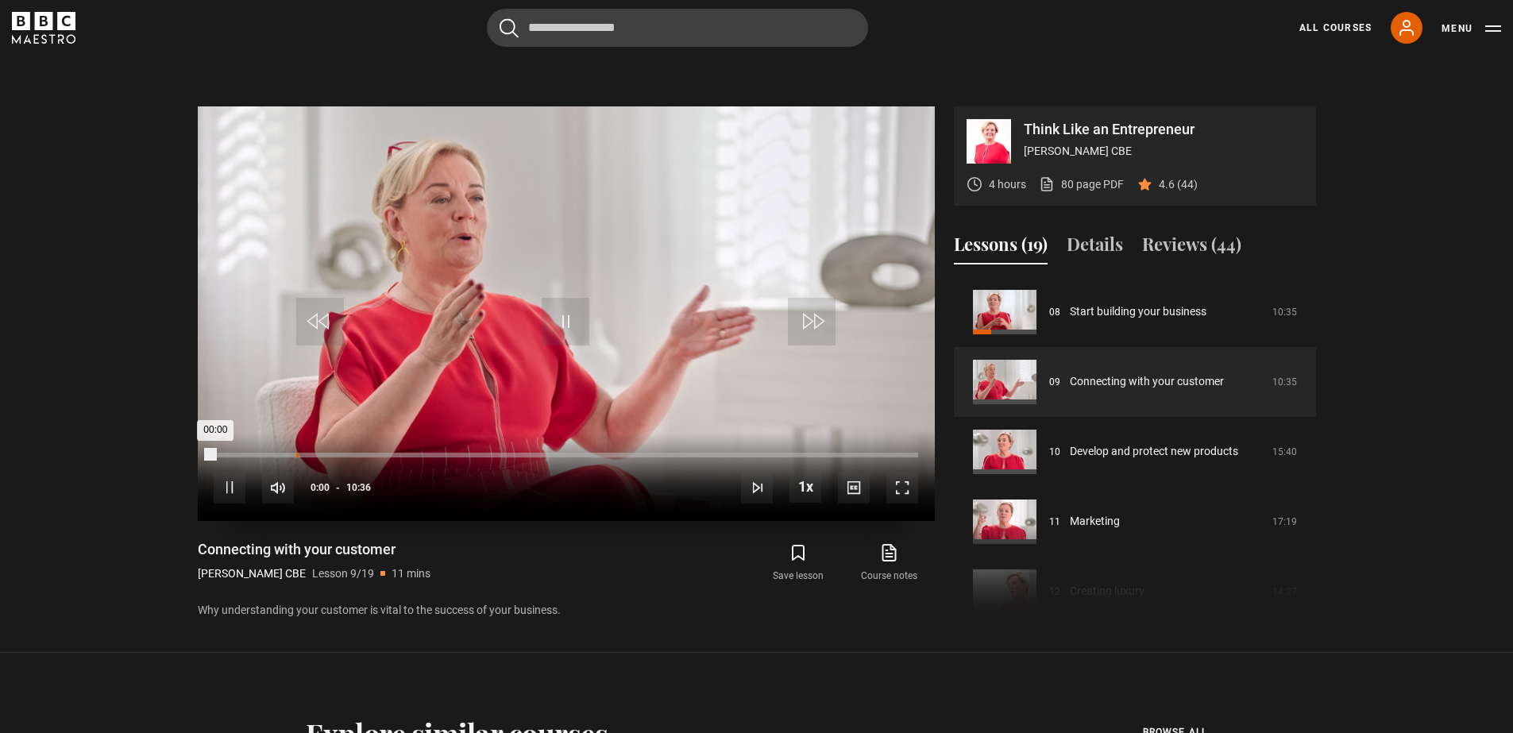
click at [296, 453] on div "01:14" at bounding box center [297, 455] width 2 height 5
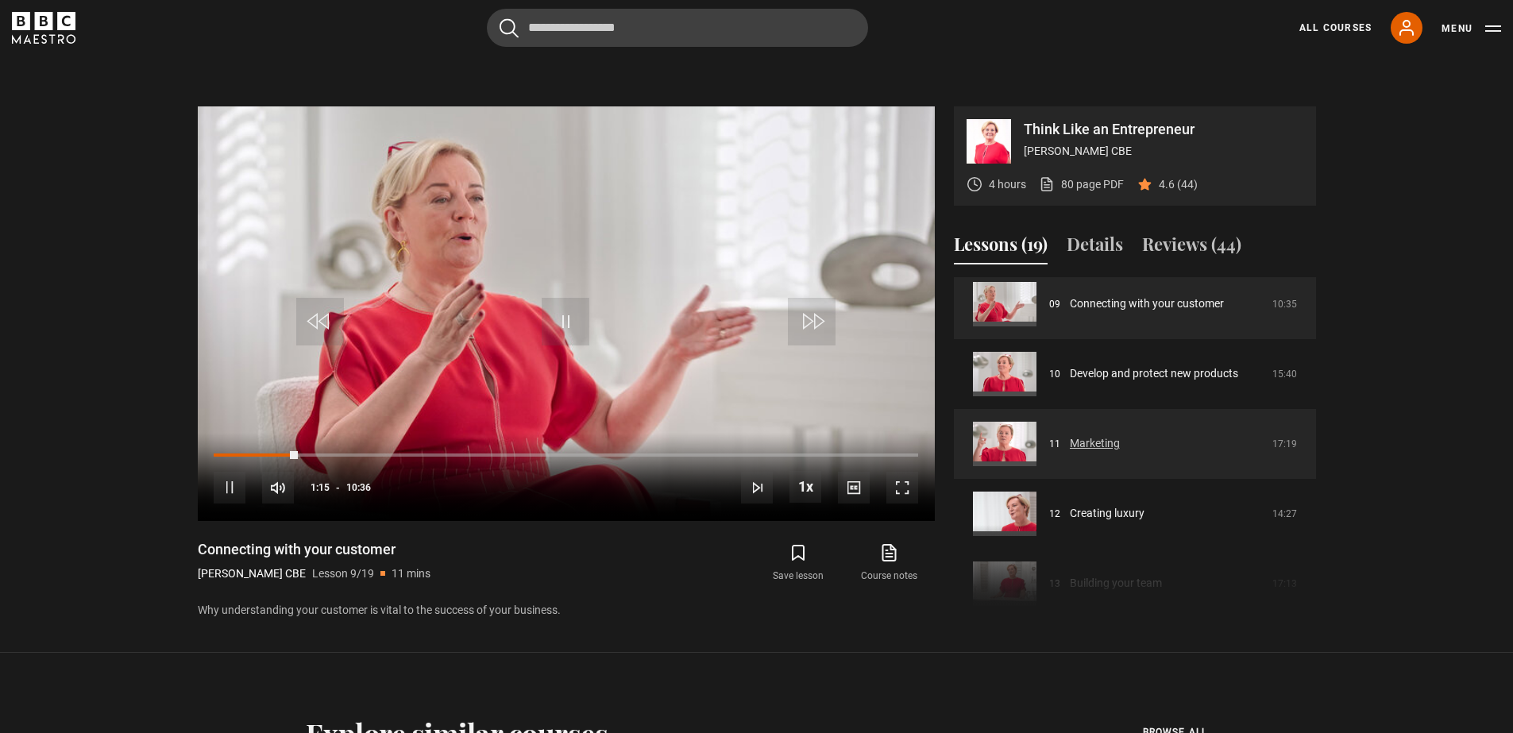
scroll to position [653, 0]
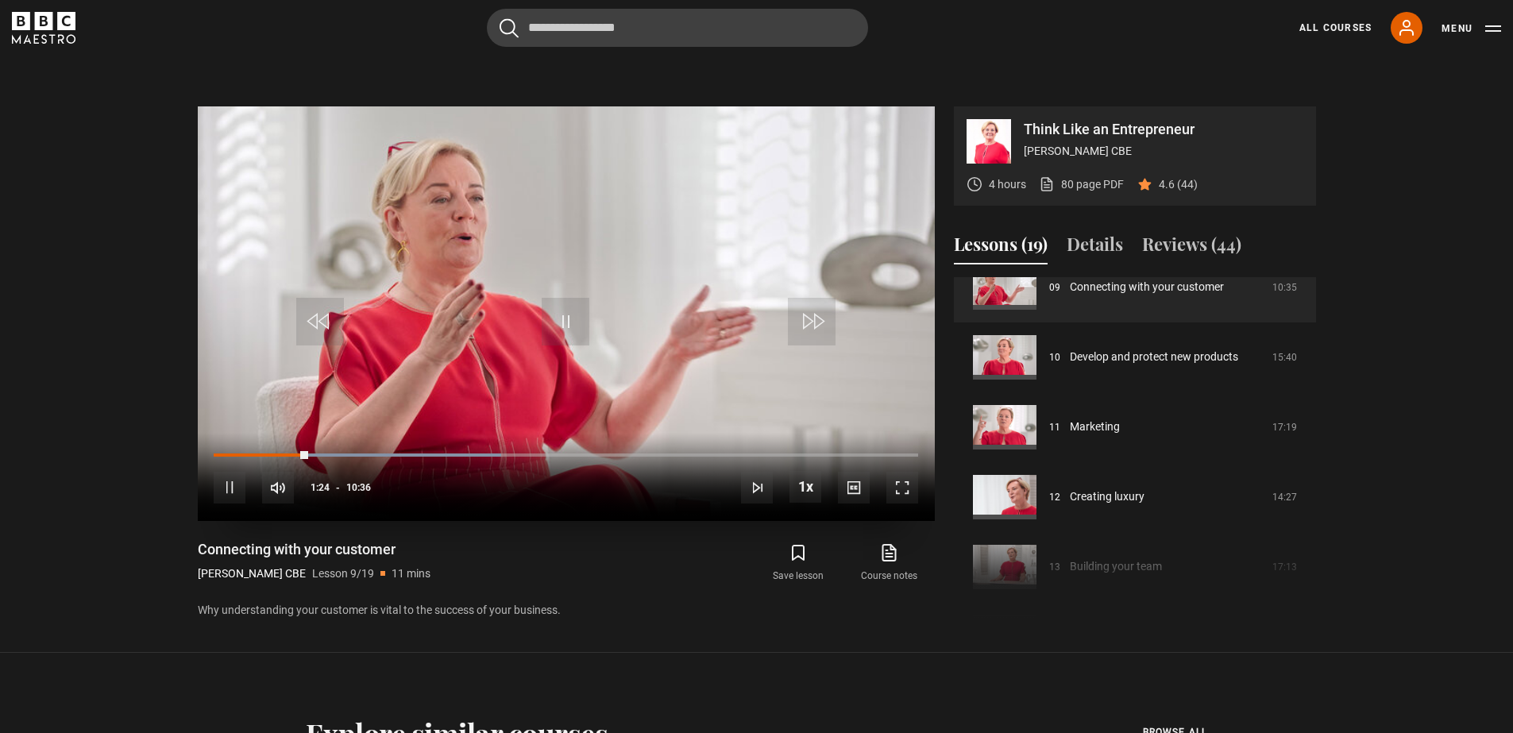
click at [558, 298] on span "Video Player" at bounding box center [566, 322] width 48 height 48
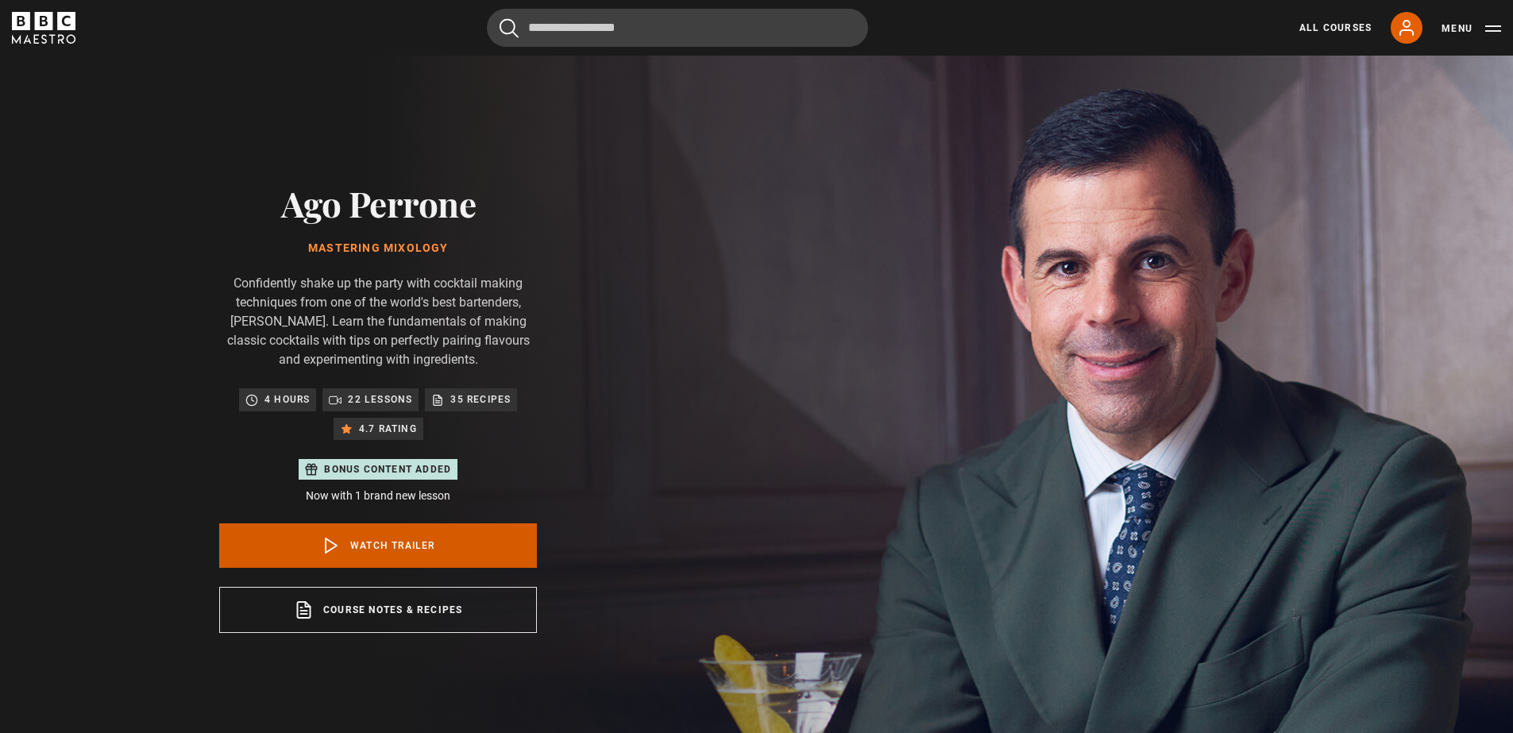
click at [374, 539] on link "Watch Trailer" at bounding box center [378, 545] width 318 height 44
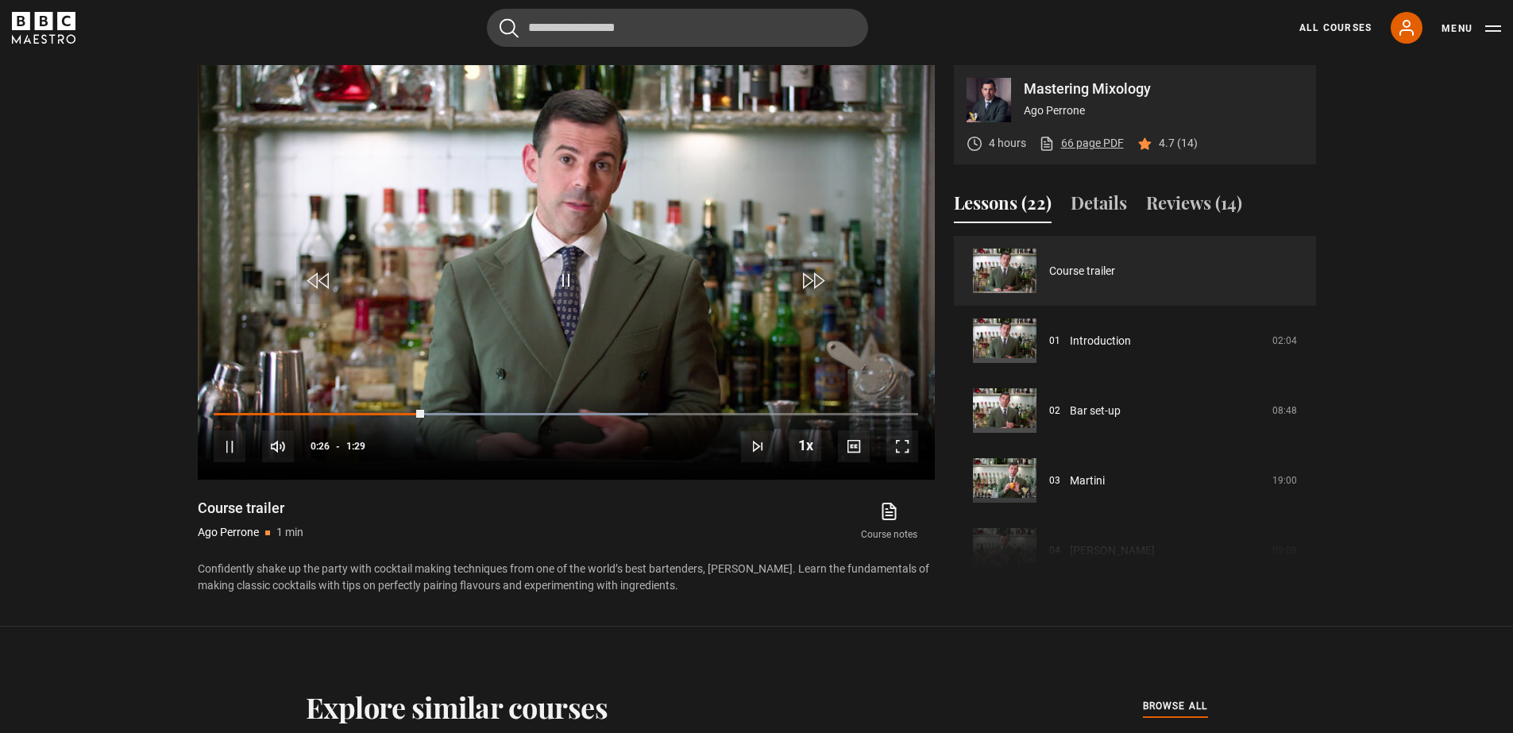
click at [1098, 143] on link "66 page PDF (opens in new tab)" at bounding box center [1081, 143] width 85 height 17
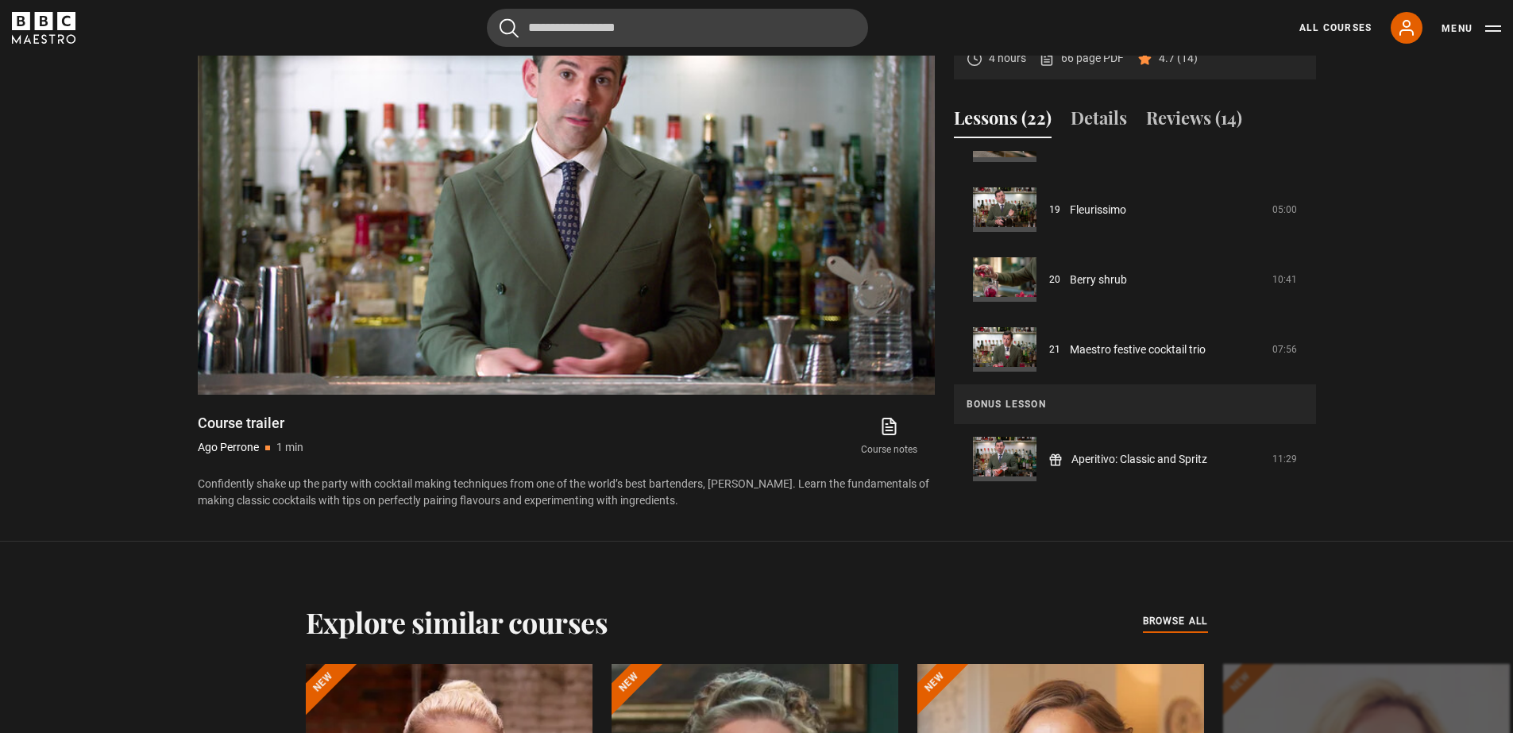
scroll to position [707, 0]
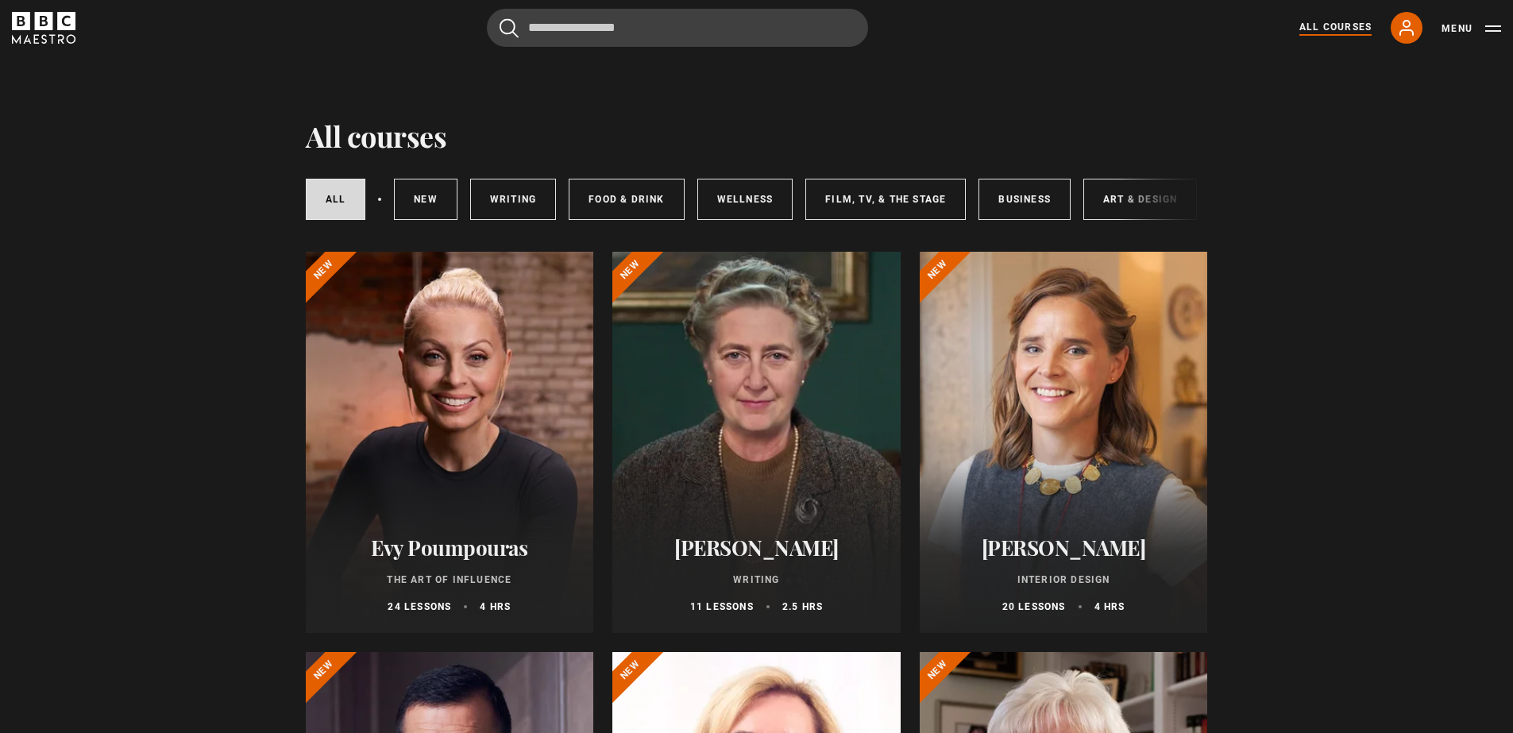
click at [1124, 205] on div "All courses New courses Writing Food & Drink Wellness Film, TV, & The Stage Bus…" at bounding box center [757, 199] width 902 height 54
click at [1126, 199] on div "All courses New courses Writing Food & Drink Wellness Film, TV, & The Stage Bus…" at bounding box center [757, 199] width 902 height 54
click at [424, 197] on link "New courses" at bounding box center [426, 199] width 64 height 41
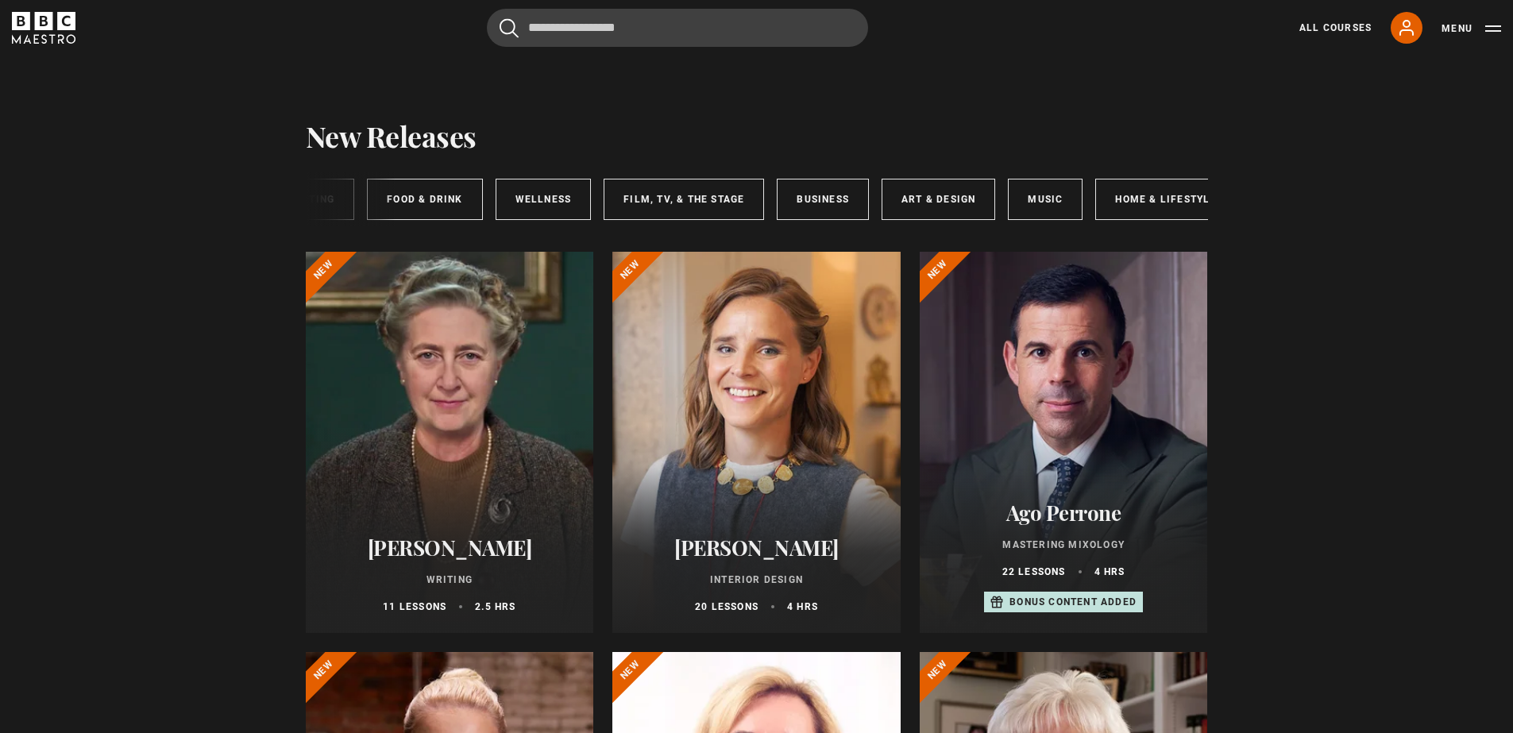
scroll to position [0, 237]
click at [917, 204] on link "Art & Design" at bounding box center [903, 199] width 114 height 41
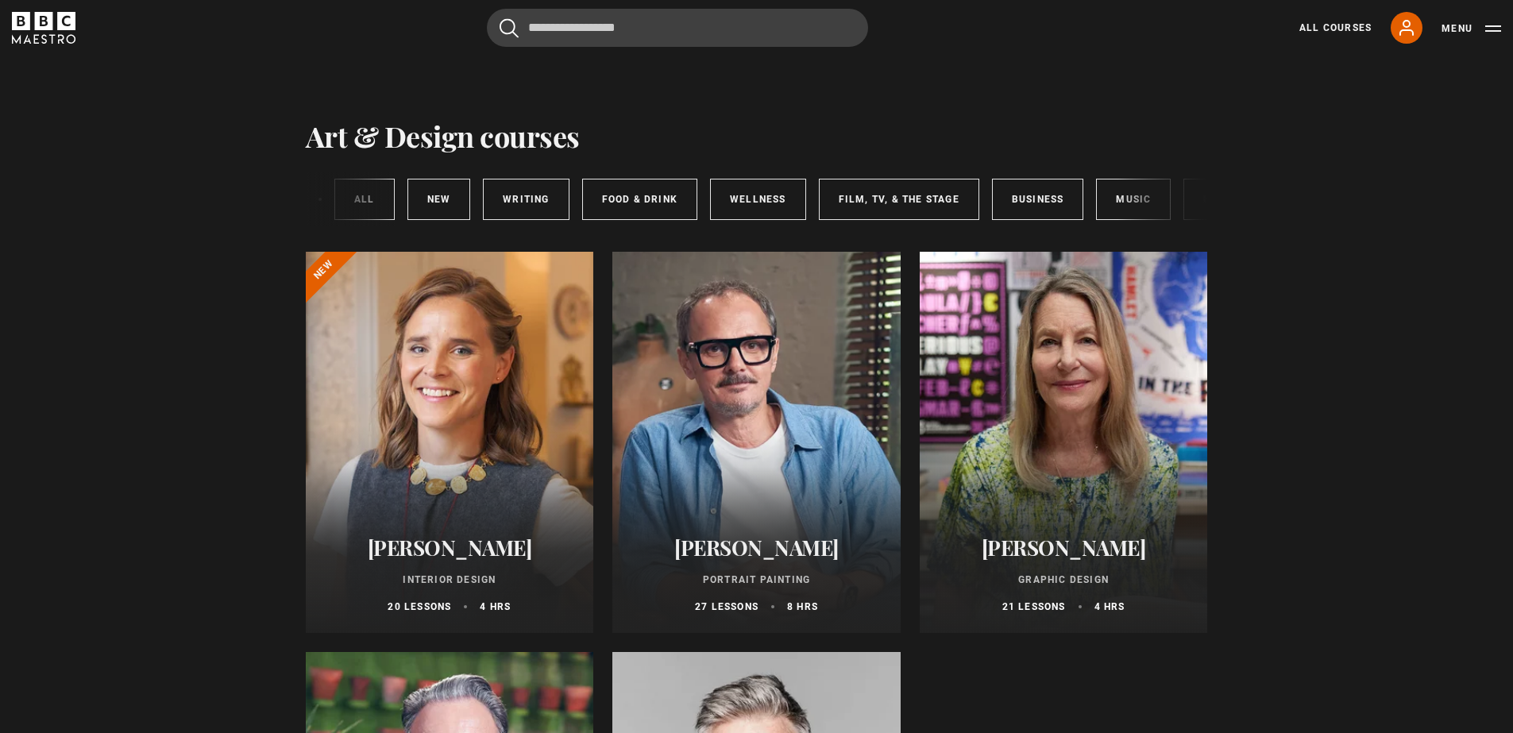
scroll to position [0, 237]
click at [1110, 206] on link "Home & Lifestyle" at bounding box center [1129, 199] width 141 height 41
